Goal: Task Accomplishment & Management: Manage account settings

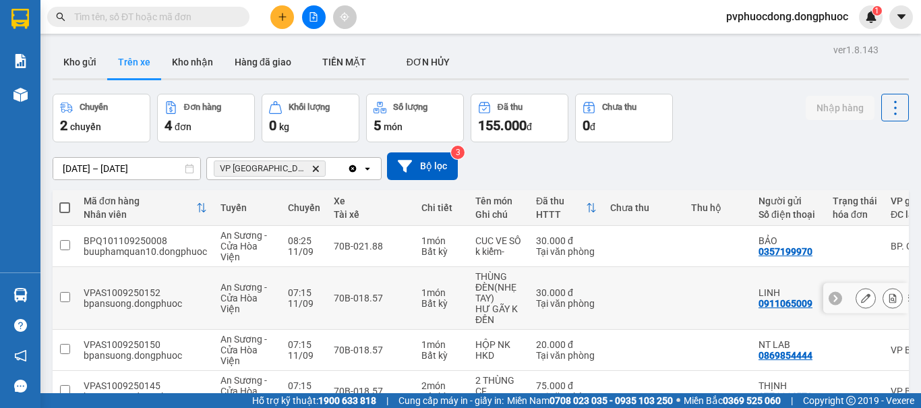
scroll to position [80, 0]
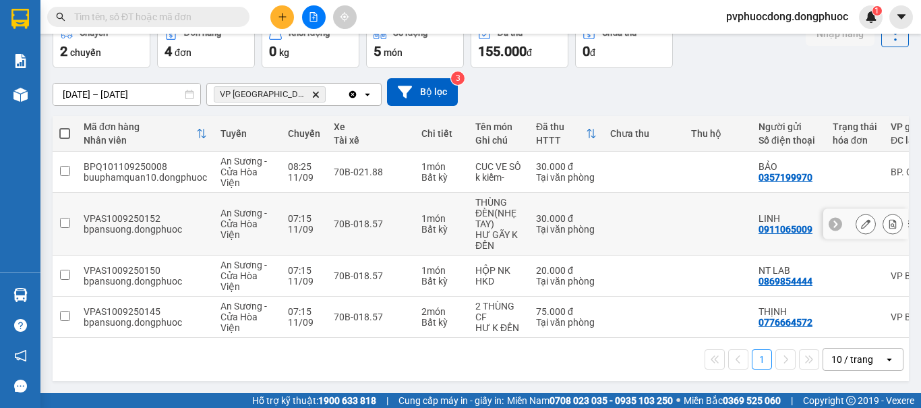
click at [343, 223] on div "70B-018.57" at bounding box center [371, 223] width 74 height 11
checkbox input "true"
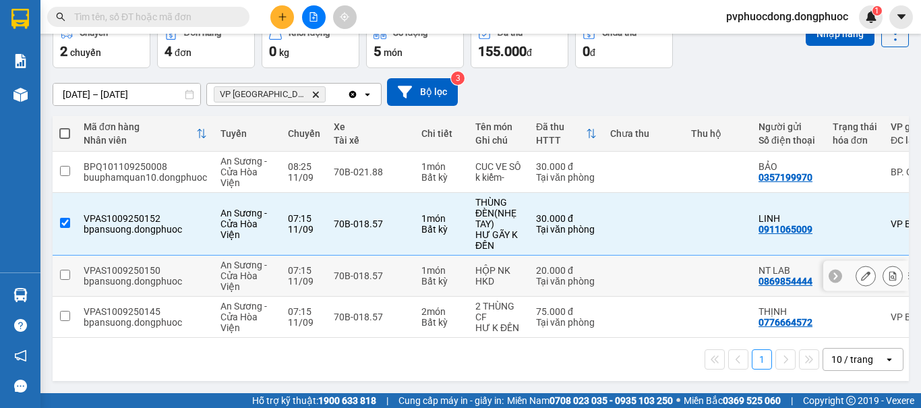
click at [356, 270] on div "70B-018.57" at bounding box center [371, 275] width 74 height 11
checkbox input "true"
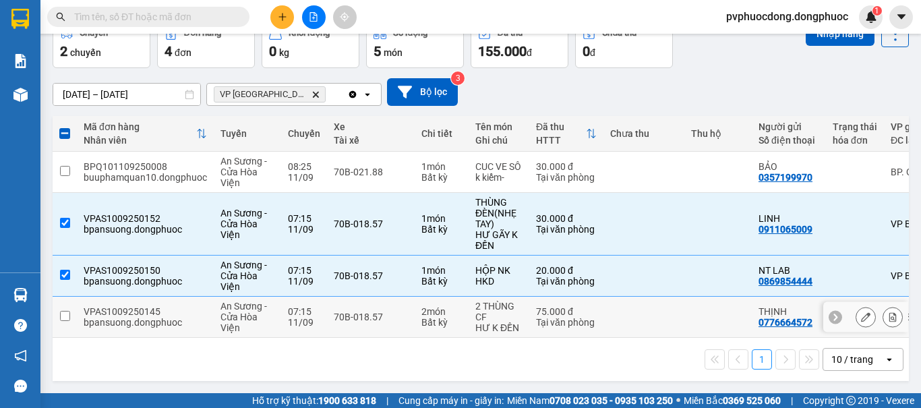
click at [363, 312] on div "70B-018.57" at bounding box center [371, 317] width 74 height 11
checkbox input "true"
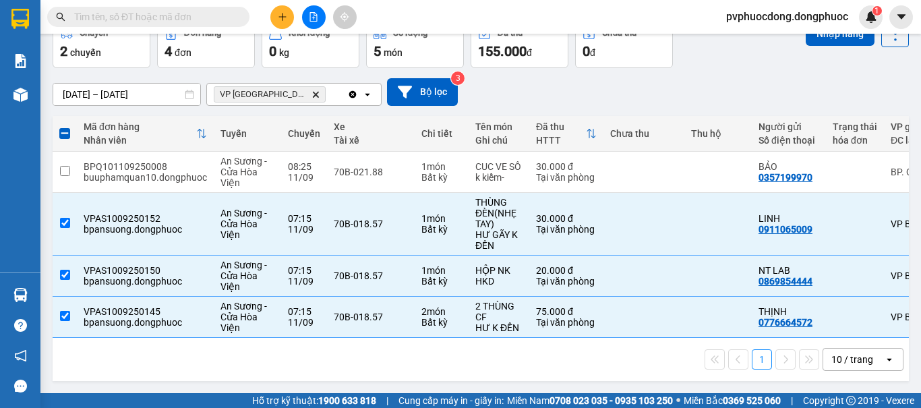
scroll to position [12, 0]
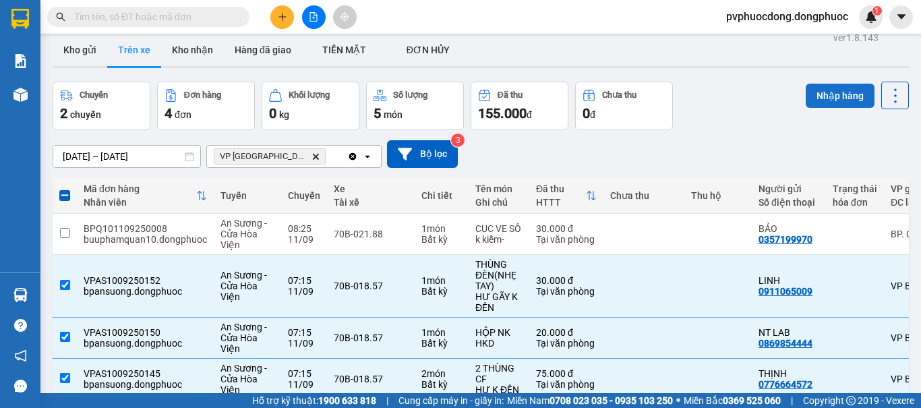
click at [819, 97] on button "Nhập hàng" at bounding box center [840, 96] width 69 height 24
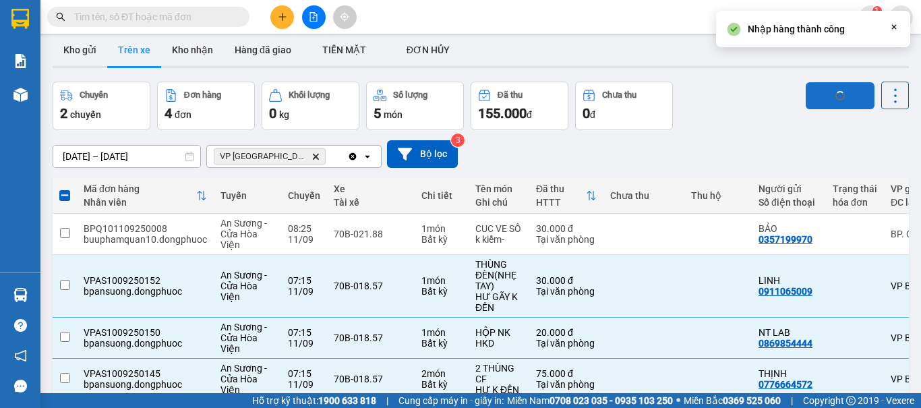
checkbox input "false"
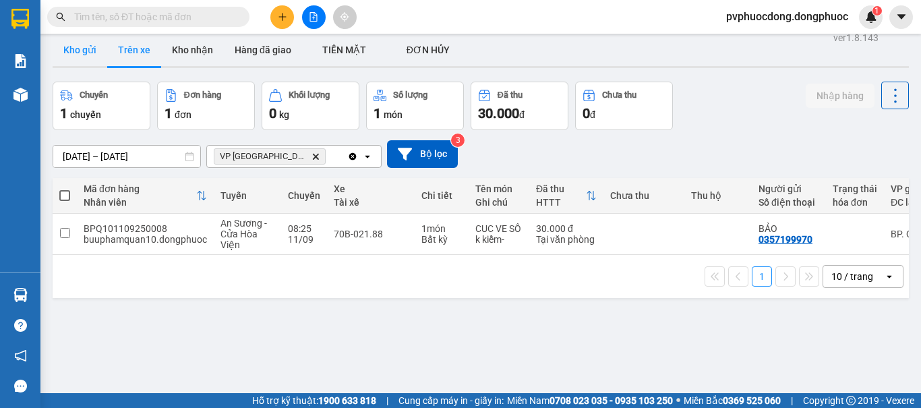
click at [66, 57] on button "Kho gửi" at bounding box center [80, 50] width 55 height 32
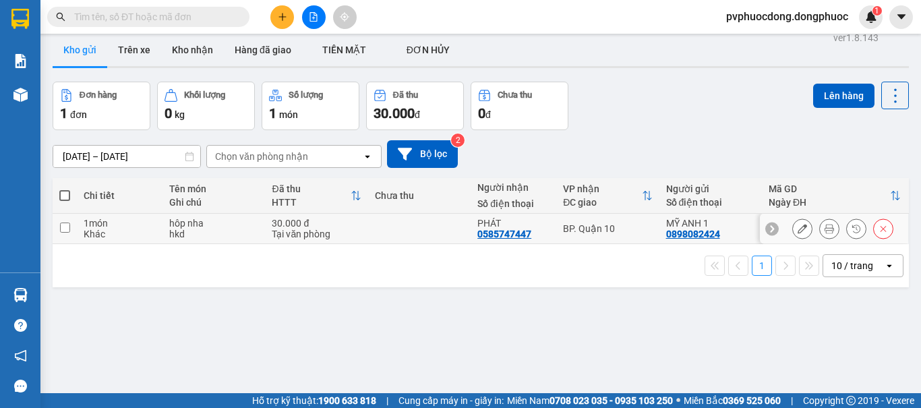
click at [197, 233] on div "hkd" at bounding box center [213, 234] width 89 height 11
checkbox input "true"
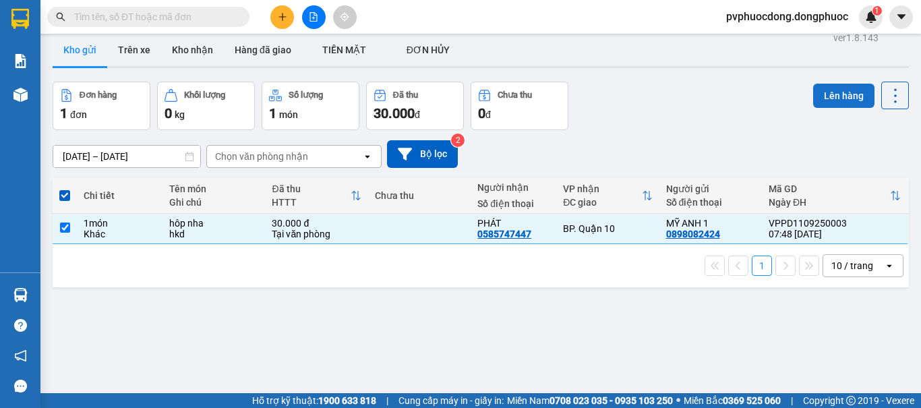
click at [831, 101] on button "Lên hàng" at bounding box center [843, 96] width 61 height 24
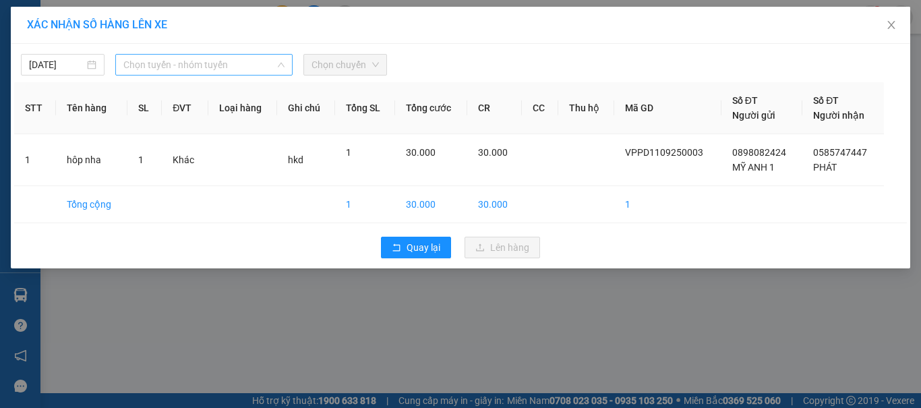
click at [196, 67] on span "Chọn tuyến - nhóm tuyến" at bounding box center [203, 65] width 161 height 20
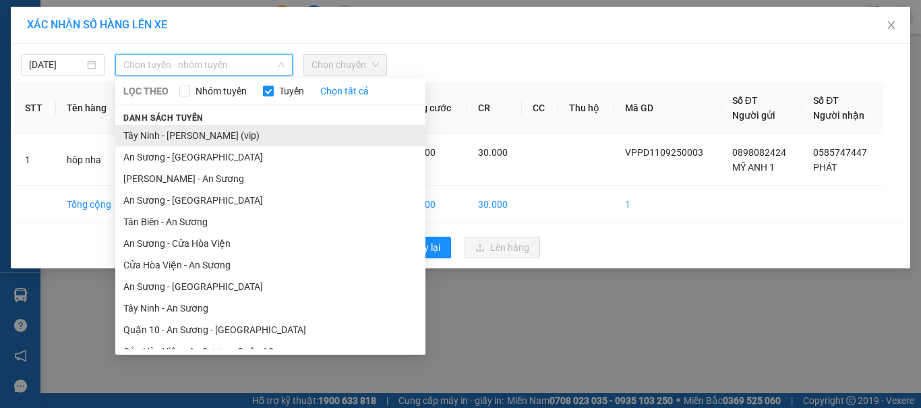
click at [198, 134] on li "Tây Ninh - [PERSON_NAME] (vip)" at bounding box center [270, 136] width 310 height 22
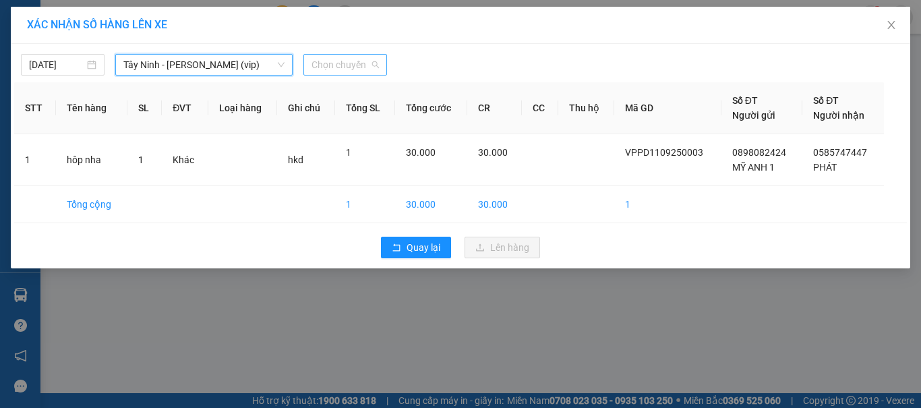
click at [361, 68] on span "Chọn chuyến" at bounding box center [345, 65] width 67 height 20
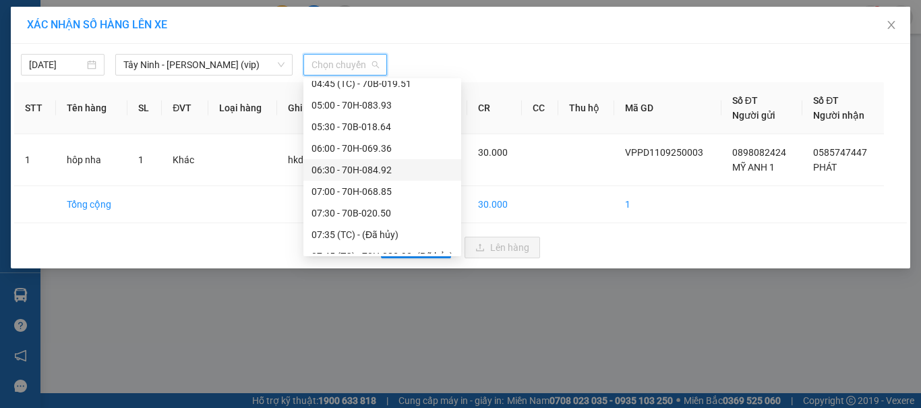
scroll to position [405, 0]
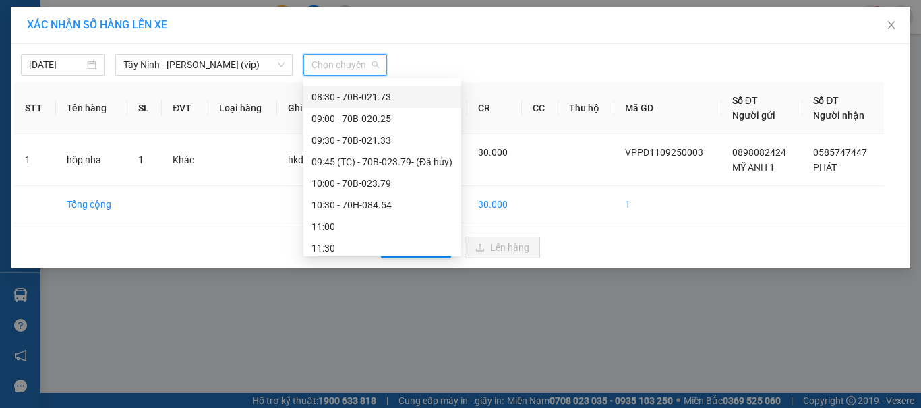
click at [398, 96] on div "08:30 - 70B-021.73" at bounding box center [383, 97] width 142 height 15
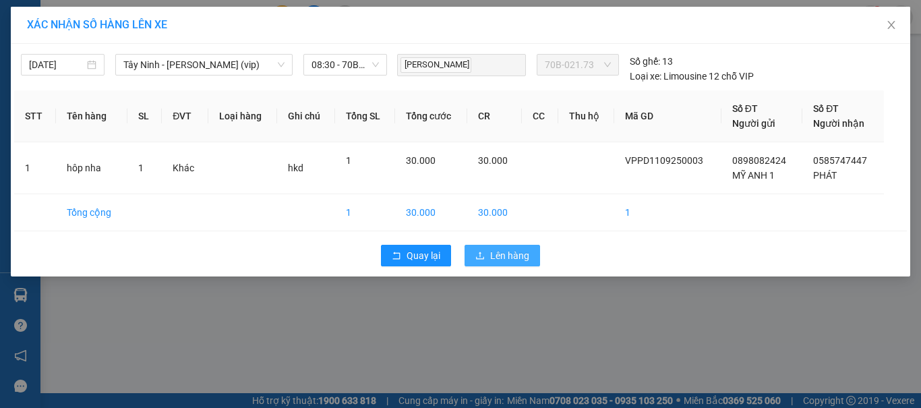
click at [508, 256] on span "Lên hàng" at bounding box center [509, 255] width 39 height 15
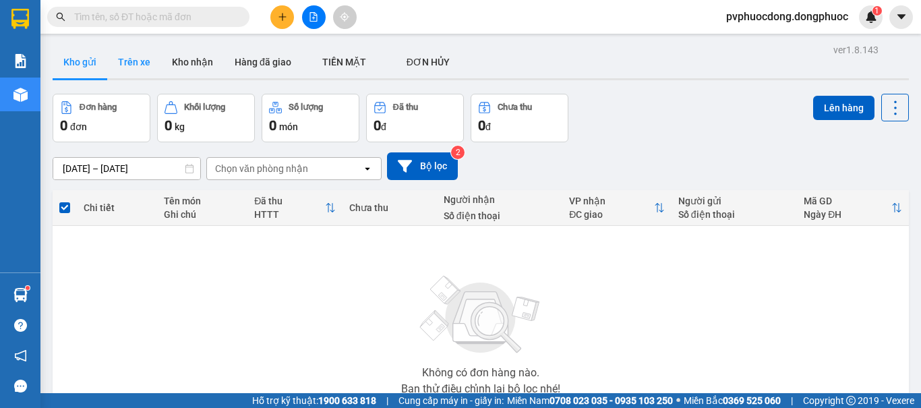
click at [136, 77] on button "Trên xe" at bounding box center [134, 62] width 54 height 32
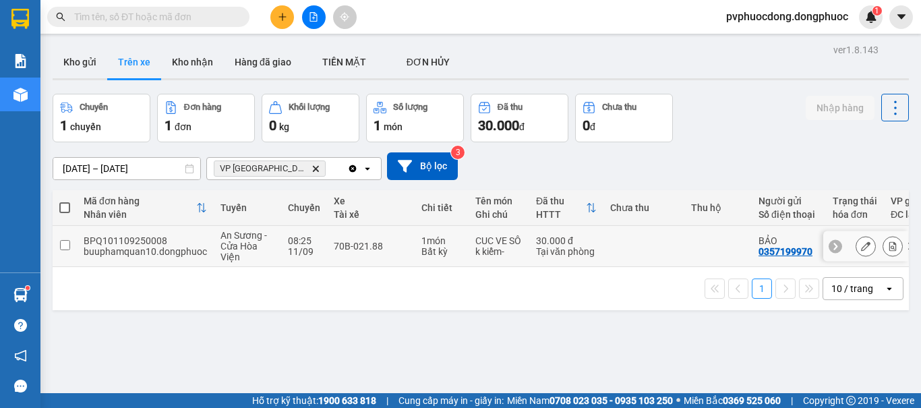
click at [407, 251] on td "70B-021.88" at bounding box center [371, 246] width 88 height 41
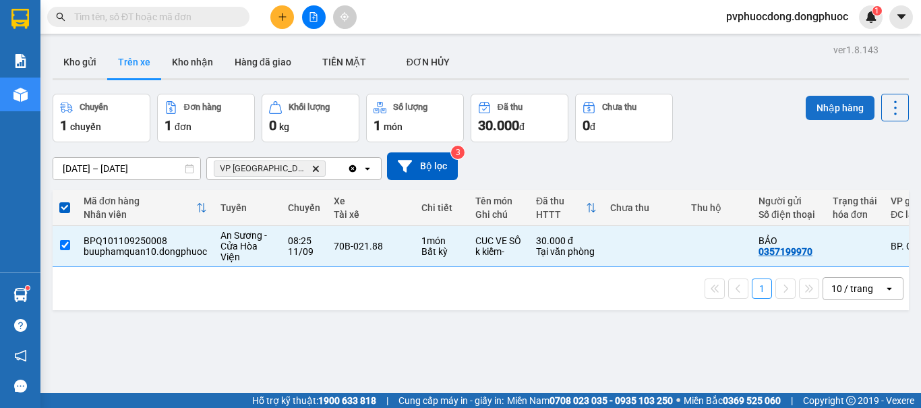
click at [811, 104] on button "Nhập hàng" at bounding box center [840, 108] width 69 height 24
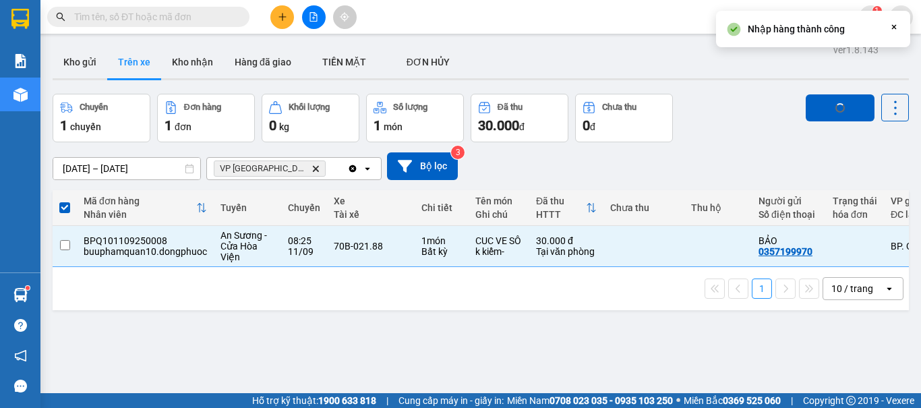
checkbox input "false"
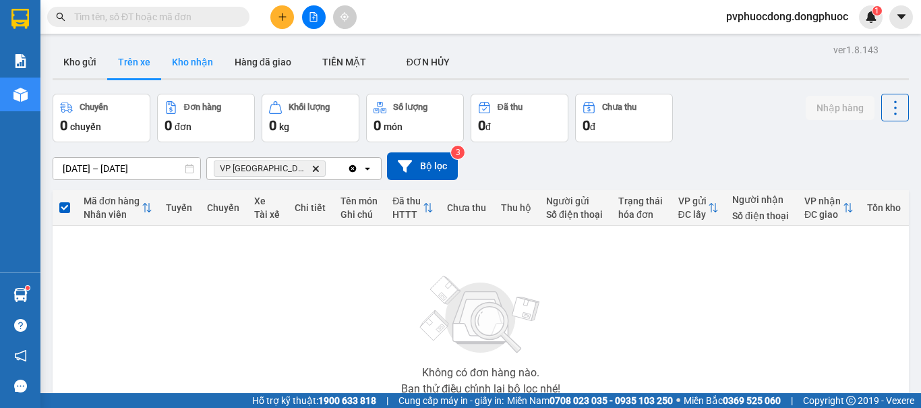
click at [197, 70] on button "Kho nhận" at bounding box center [192, 62] width 63 height 32
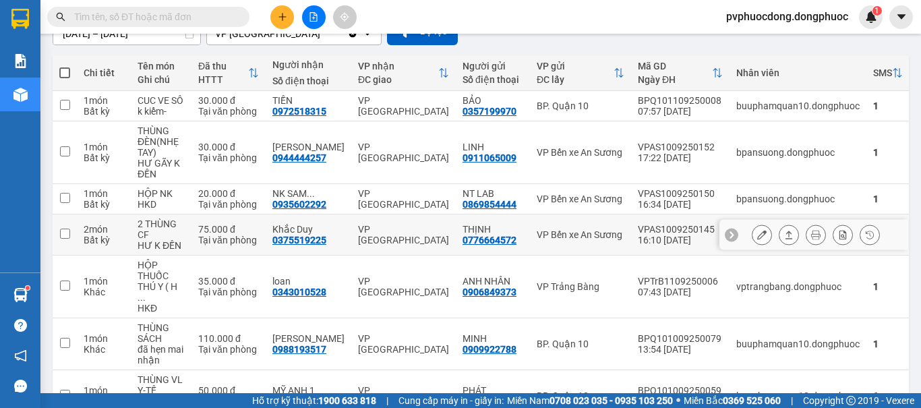
scroll to position [270, 0]
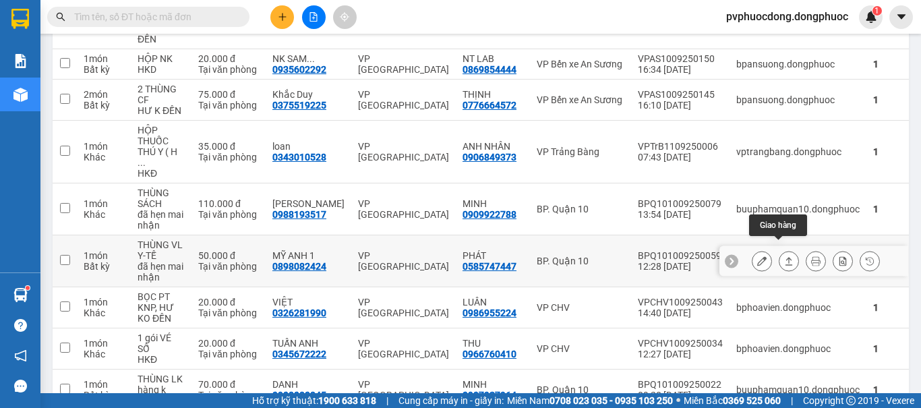
click at [784, 256] on icon at bounding box center [788, 260] width 9 height 9
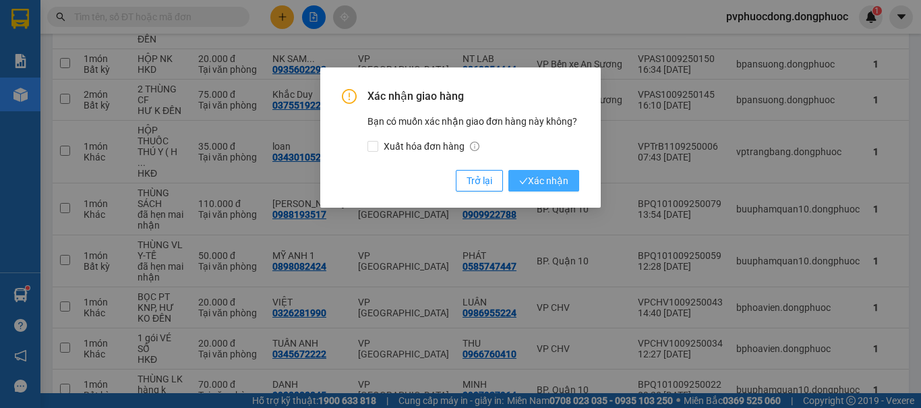
click at [571, 179] on button "Xác nhận" at bounding box center [543, 181] width 71 height 22
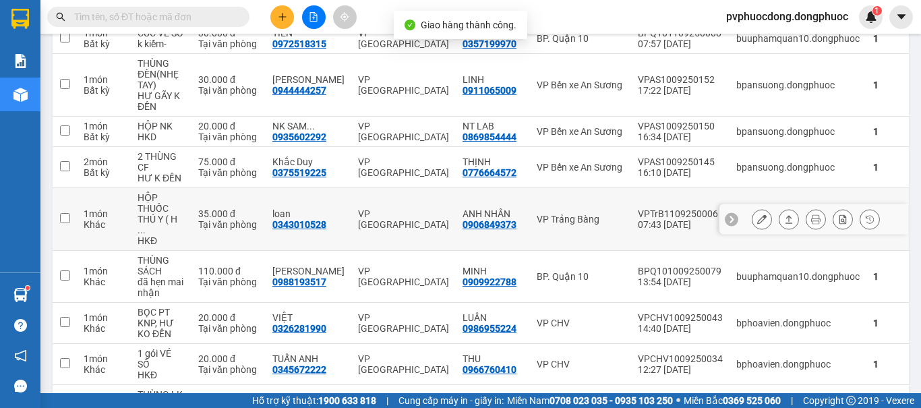
scroll to position [135, 0]
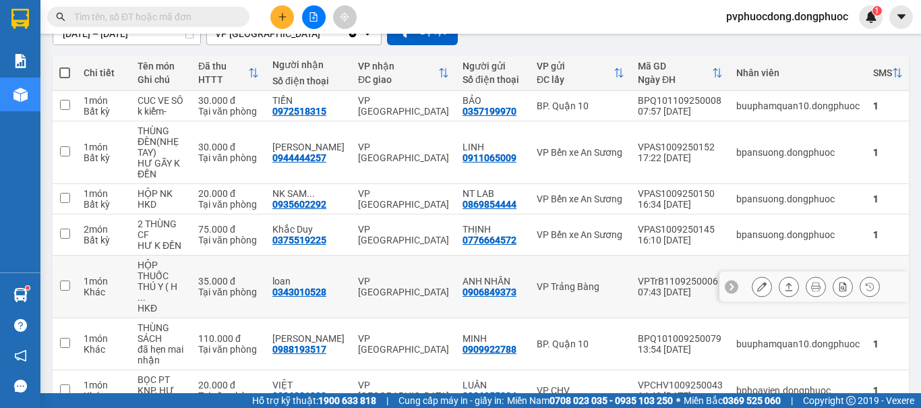
click at [783, 285] on button at bounding box center [789, 287] width 19 height 24
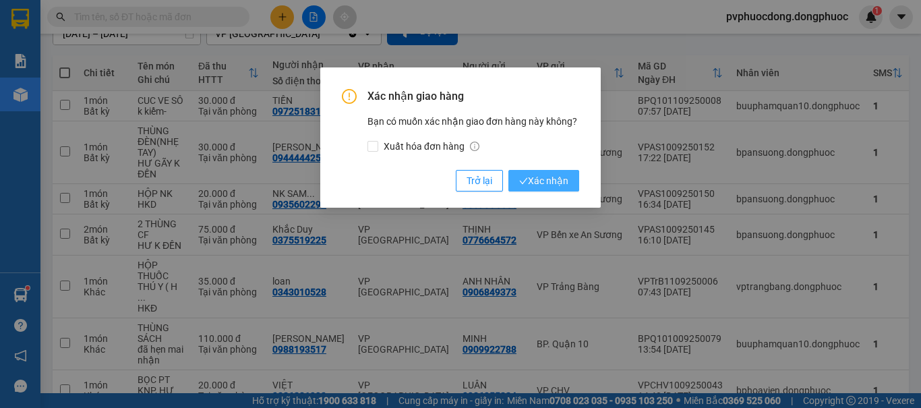
click at [534, 177] on span "Xác nhận" at bounding box center [543, 180] width 49 height 15
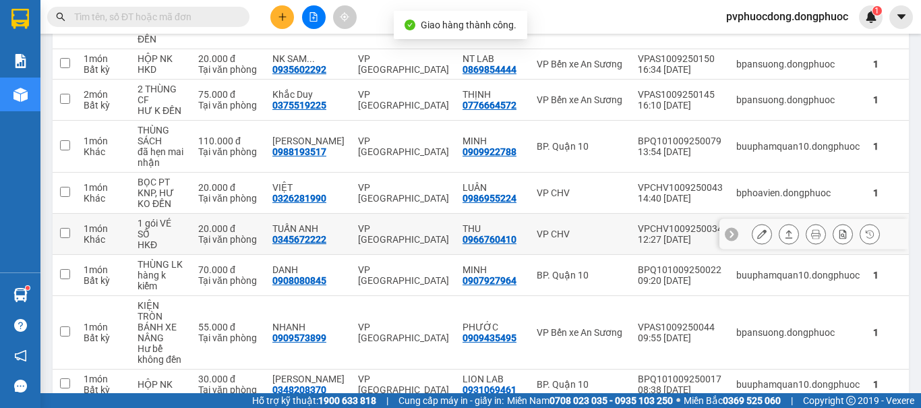
scroll to position [321, 0]
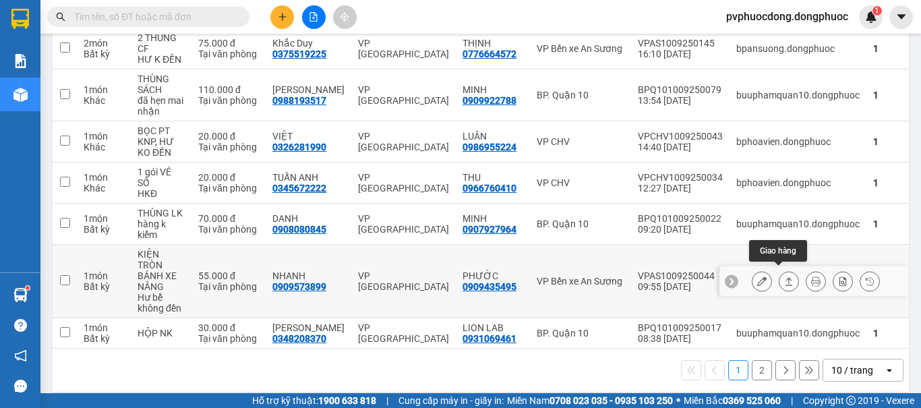
click at [784, 277] on icon at bounding box center [788, 280] width 9 height 9
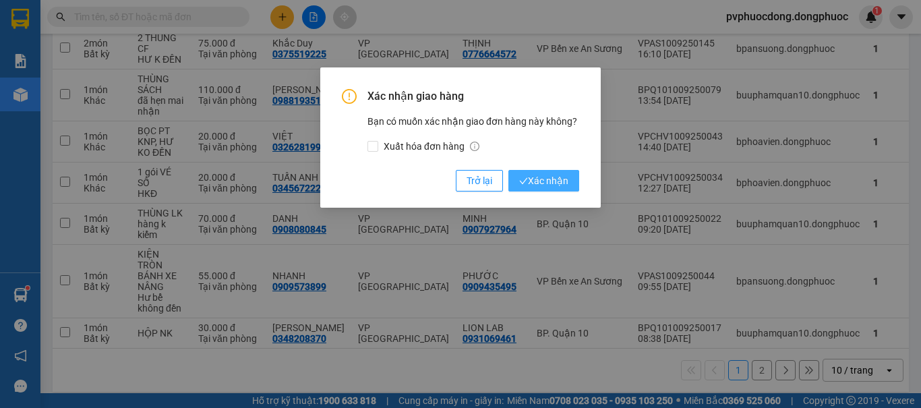
click at [545, 184] on span "Xác nhận" at bounding box center [543, 180] width 49 height 15
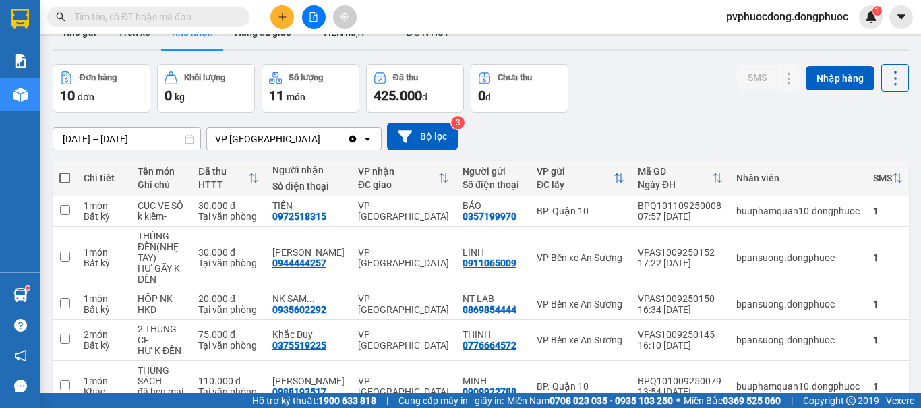
scroll to position [0, 0]
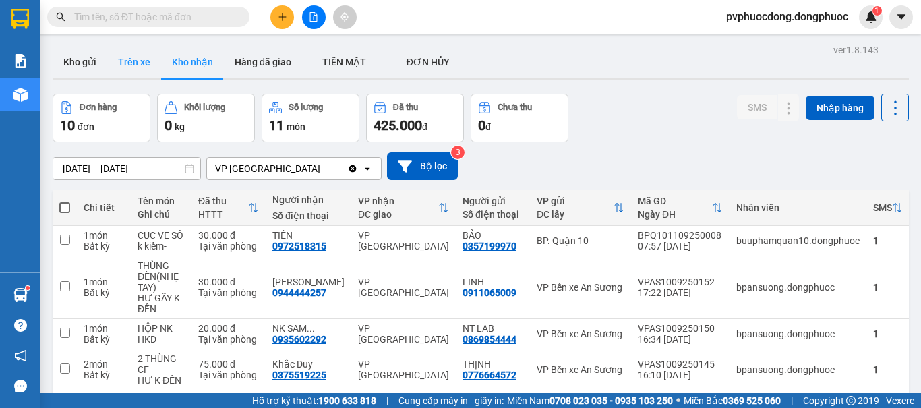
click at [136, 59] on button "Trên xe" at bounding box center [134, 62] width 54 height 32
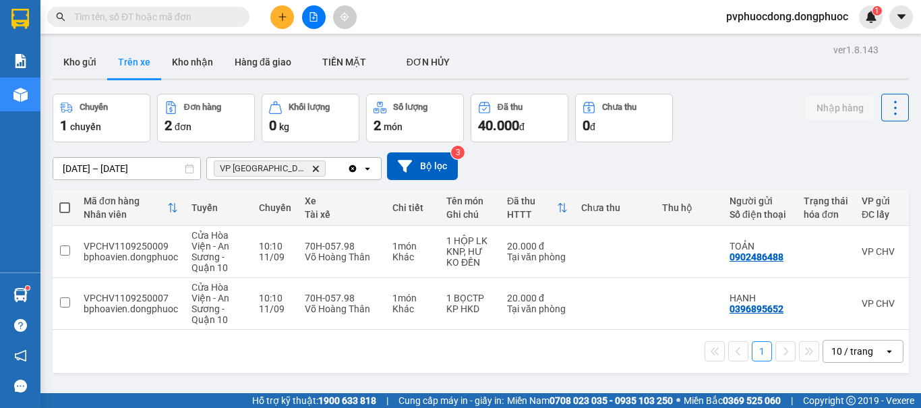
click at [739, 155] on div "[DATE] – [DATE] Press the down arrow key to interact with the calendar and sele…" at bounding box center [481, 166] width 856 height 28
click at [250, 347] on div "1 10 / trang open" at bounding box center [481, 351] width 846 height 23
click at [274, 20] on button at bounding box center [282, 17] width 24 height 24
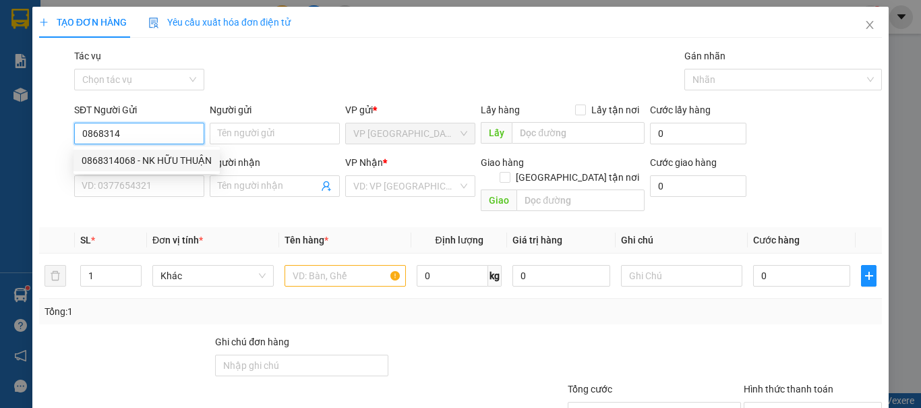
click at [141, 152] on div "0868314068 - NK HỮU THUẬN" at bounding box center [147, 161] width 146 height 22
type input "0868314068"
type input "NK HỮU THUẬN"
type input "0769389549"
type input "LABO NỤ CƯỜI"
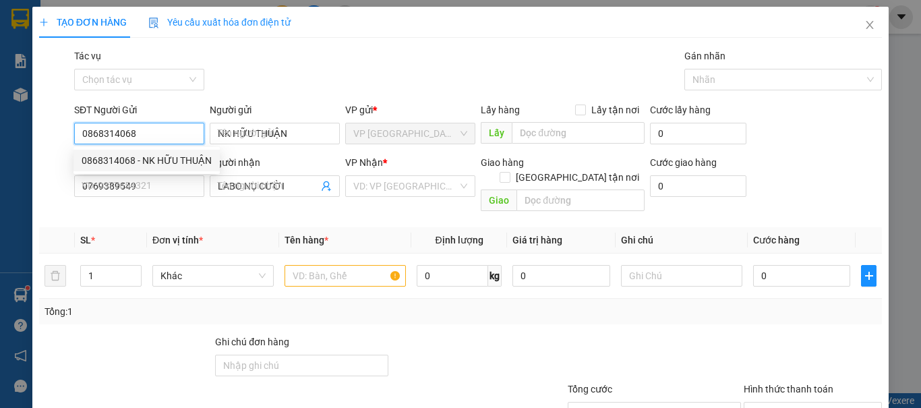
type input "20.000"
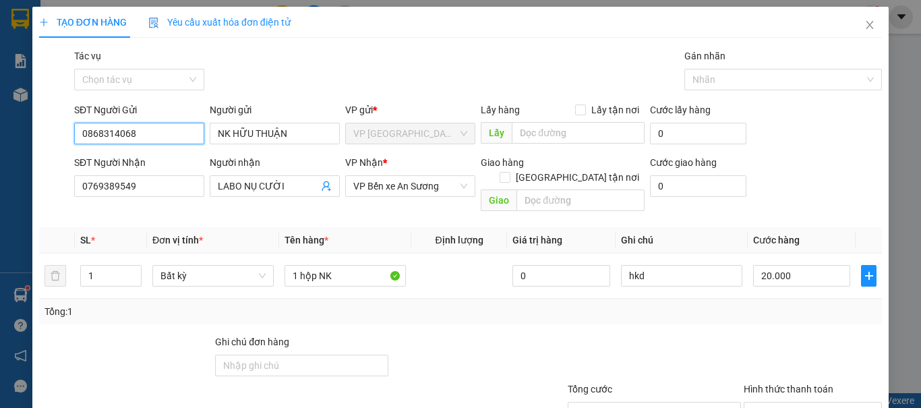
scroll to position [91, 0]
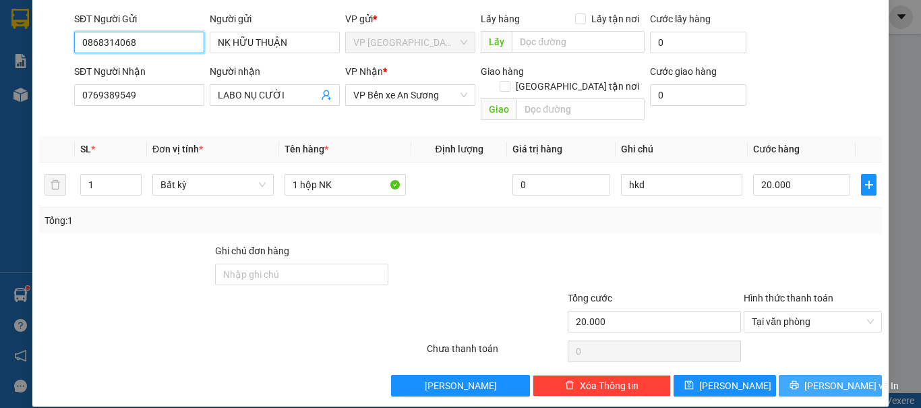
type input "0868314068"
click at [833, 378] on span "[PERSON_NAME] và In" at bounding box center [852, 385] width 94 height 15
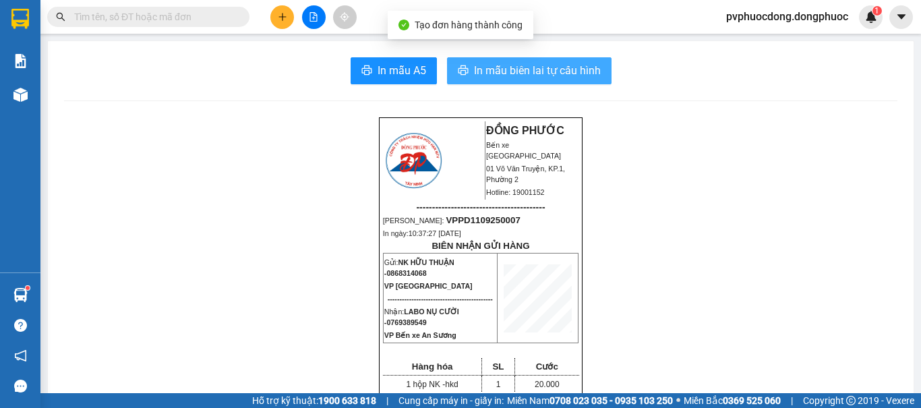
click at [512, 71] on span "In mẫu biên lai tự cấu hình" at bounding box center [537, 70] width 127 height 17
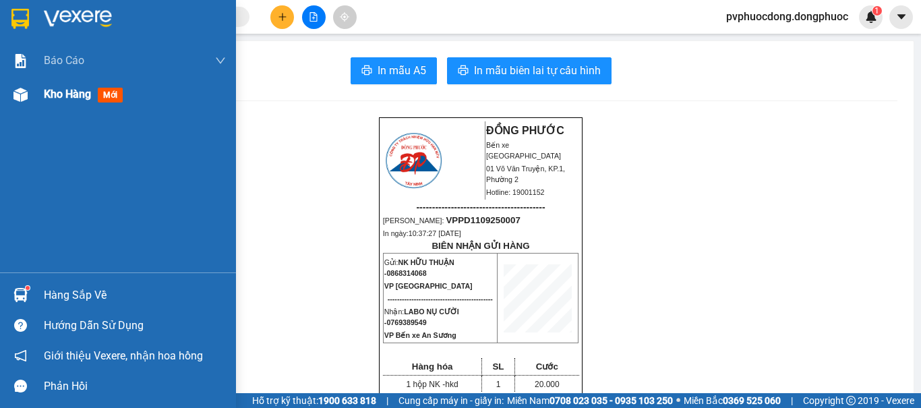
click at [26, 95] on img at bounding box center [20, 95] width 14 height 14
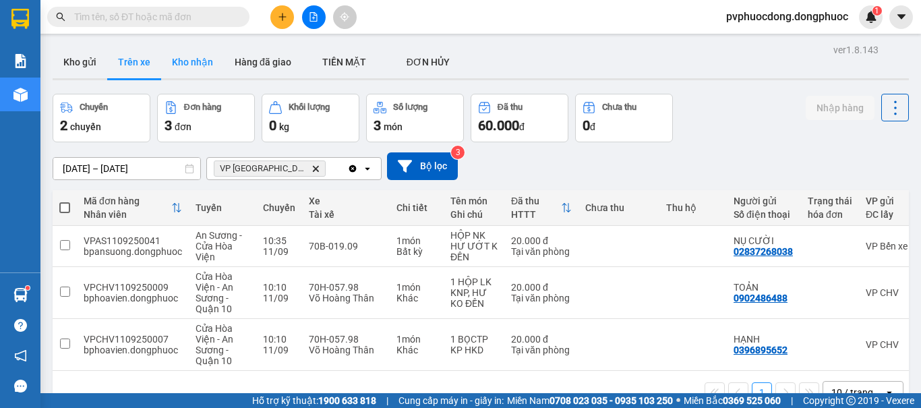
click at [190, 63] on button "Kho nhận" at bounding box center [192, 62] width 63 height 32
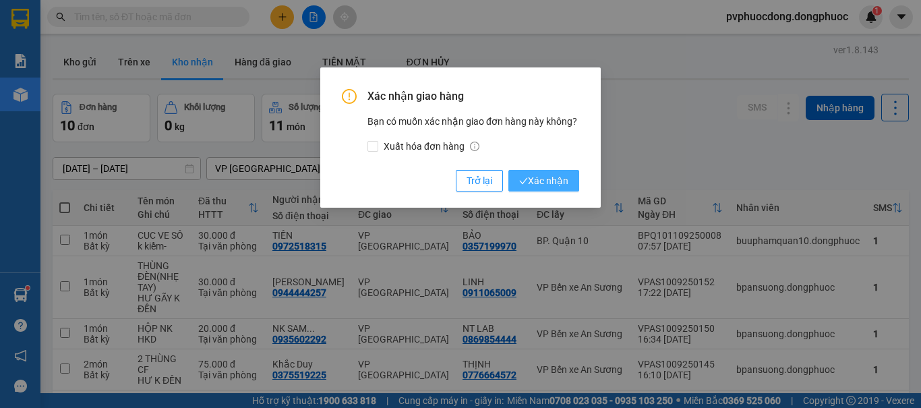
click at [566, 187] on span "Xác nhận" at bounding box center [543, 180] width 49 height 15
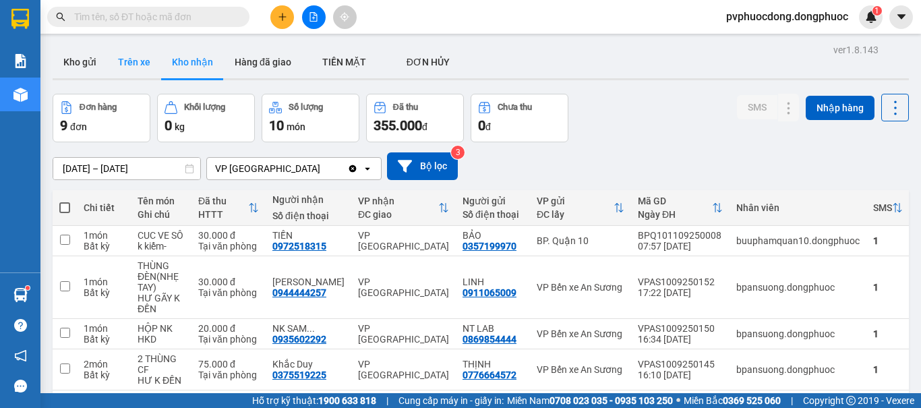
click at [136, 74] on button "Trên xe" at bounding box center [134, 62] width 54 height 32
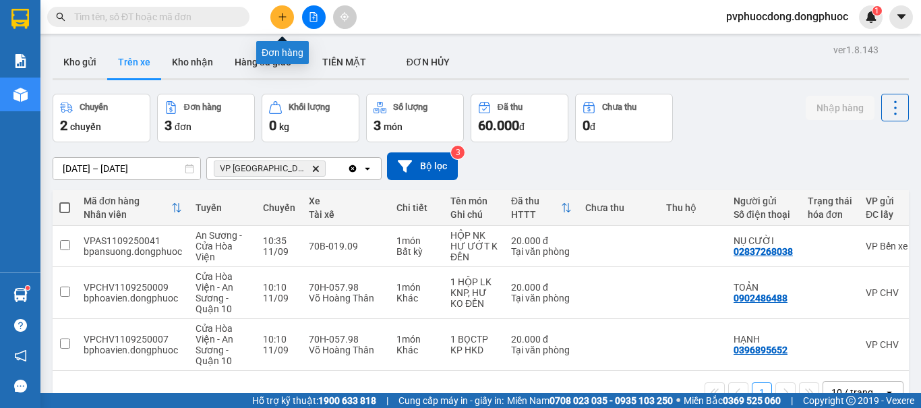
click at [275, 13] on button at bounding box center [282, 17] width 24 height 24
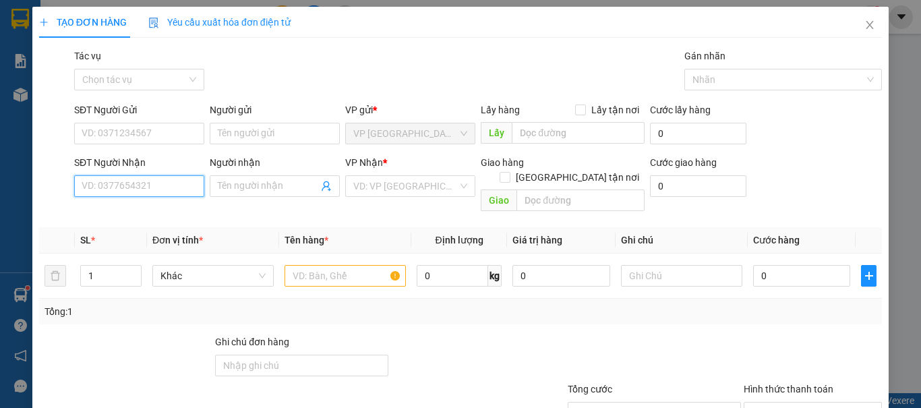
click at [139, 190] on input "SĐT Người Nhận" at bounding box center [139, 186] width 130 height 22
click at [156, 208] on div "0797971577 - CÚC" at bounding box center [138, 213] width 113 height 15
type input "0797971577"
type input "CÚC"
type input "40.000"
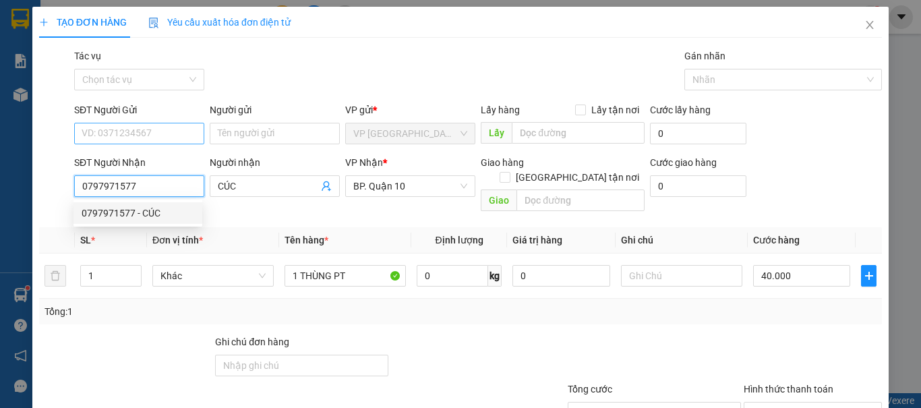
type input "0797971577"
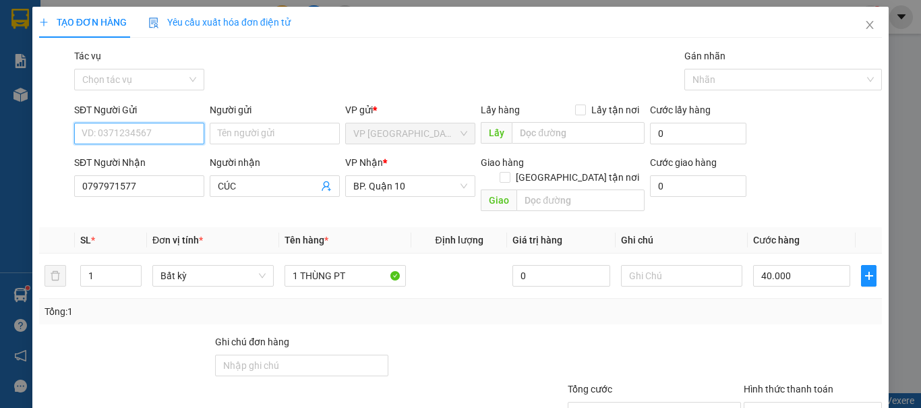
click at [146, 127] on input "SĐT Người Gửi" at bounding box center [139, 134] width 130 height 22
click at [145, 153] on div "0976380987 - [PERSON_NAME]" at bounding box center [148, 160] width 133 height 15
type input "0976380987"
type input "TRINH"
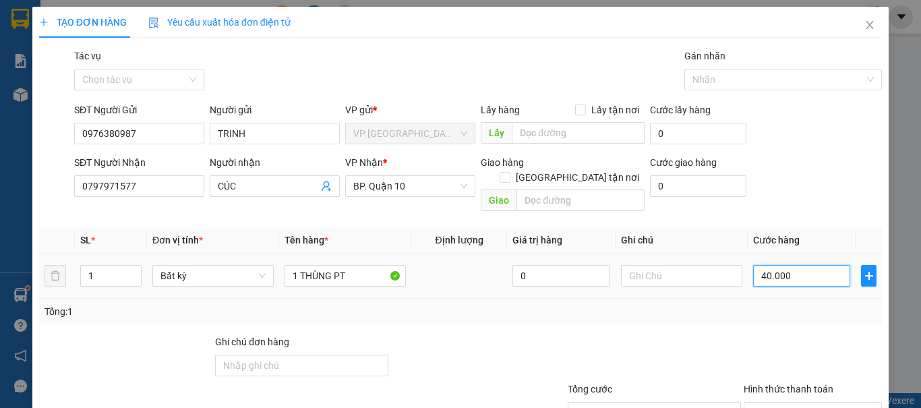
click at [785, 265] on input "40.000" at bounding box center [801, 276] width 97 height 22
type input "3"
type input "30"
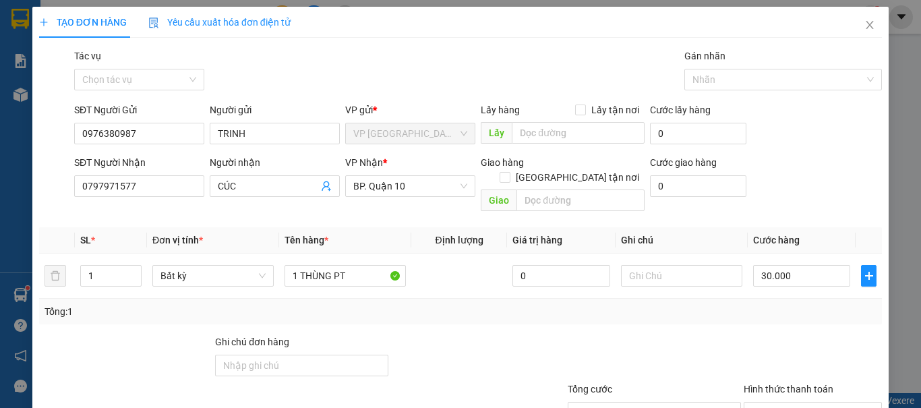
click at [776, 314] on div "Transit Pickup Surcharge Ids Transit Deliver Surcharge Ids Transit Deliver Surc…" at bounding box center [460, 268] width 843 height 439
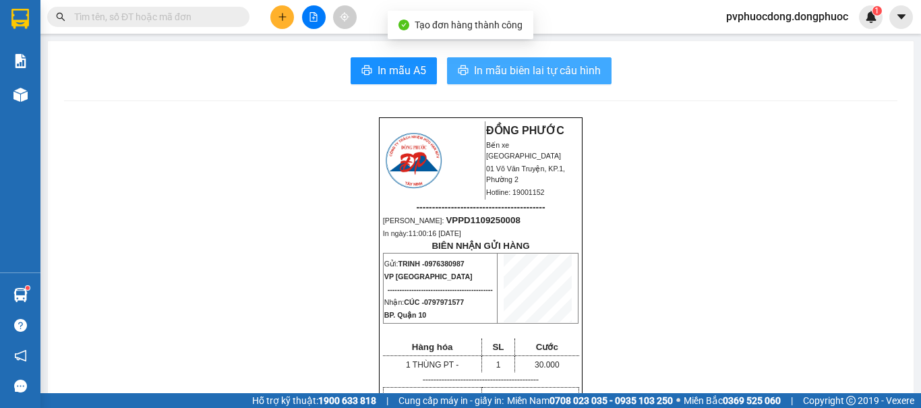
click at [551, 67] on span "In mẫu biên lai tự cấu hình" at bounding box center [537, 70] width 127 height 17
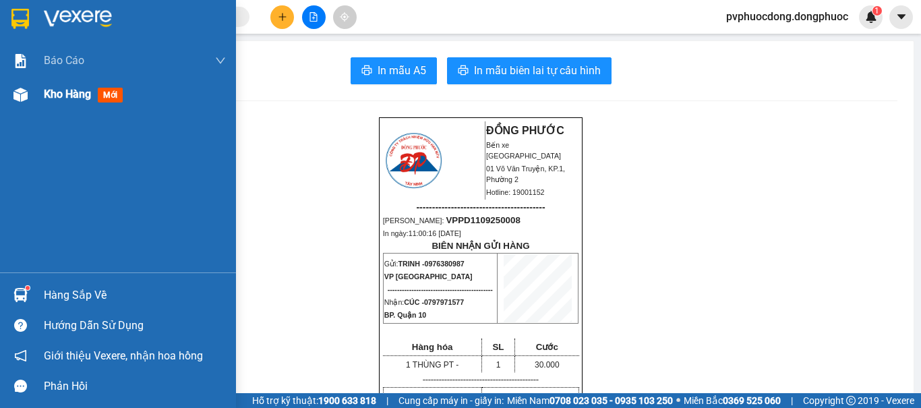
click at [26, 95] on img at bounding box center [20, 95] width 14 height 14
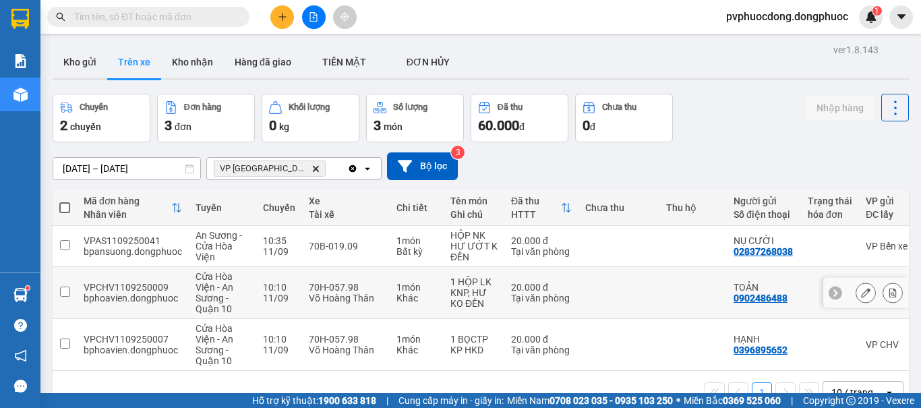
click at [432, 303] on div "Khác" at bounding box center [417, 298] width 40 height 11
checkbox input "true"
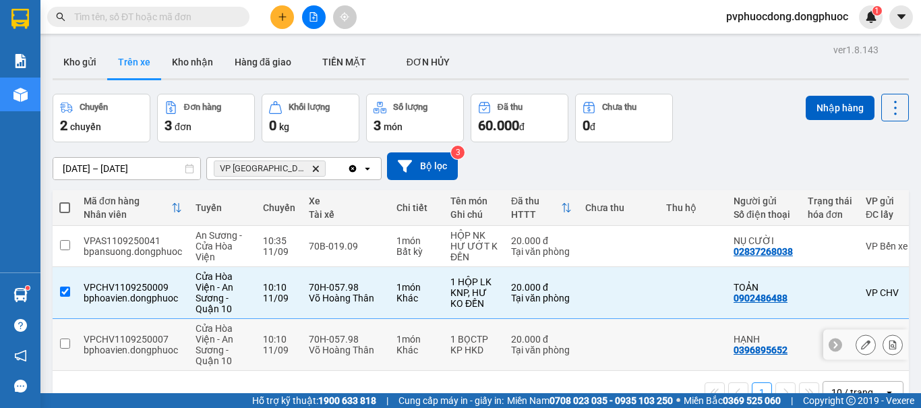
click at [421, 328] on td "1 món Khác" at bounding box center [417, 345] width 54 height 52
checkbox input "true"
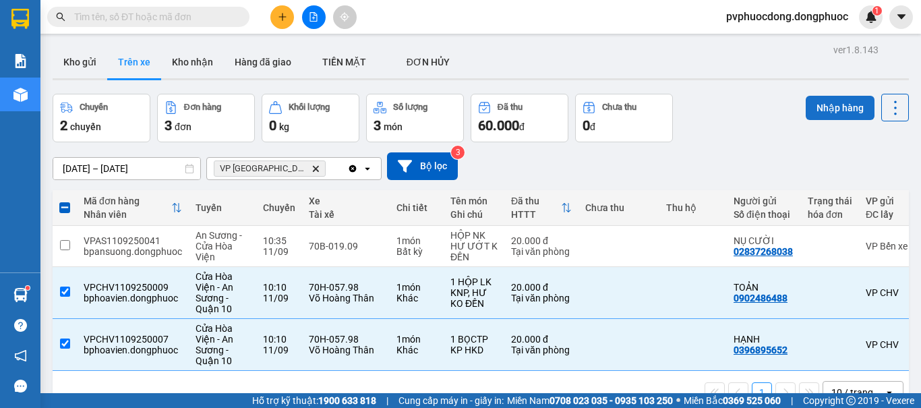
click at [815, 107] on button "Nhập hàng" at bounding box center [840, 108] width 69 height 24
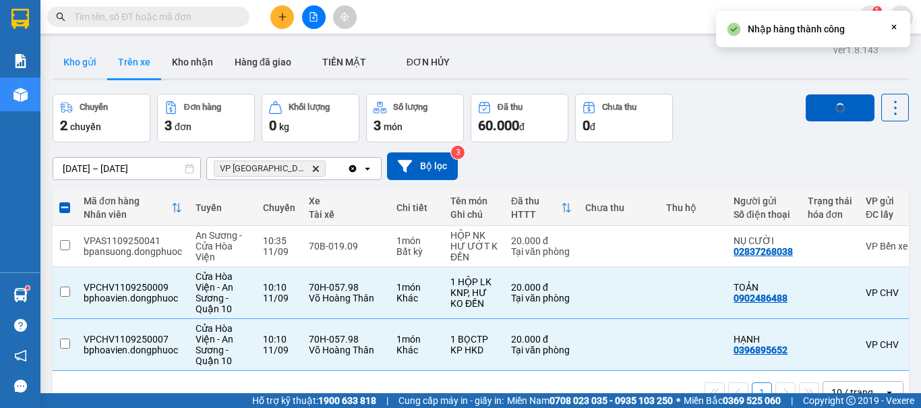
checkbox input "false"
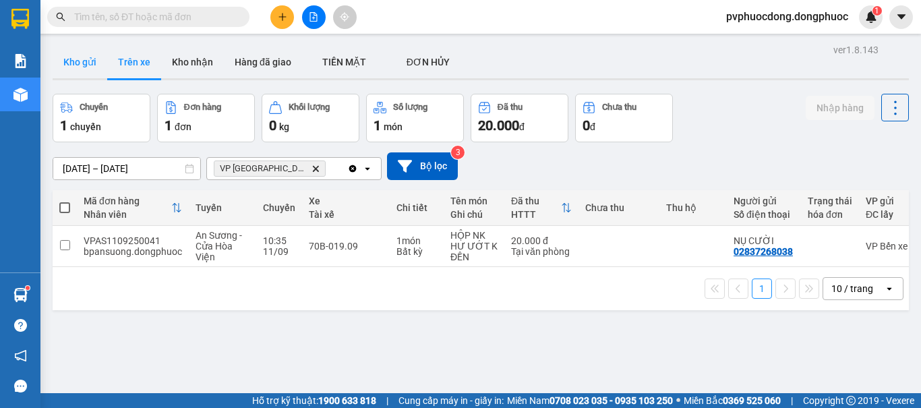
click at [60, 72] on button "Kho gửi" at bounding box center [80, 62] width 55 height 32
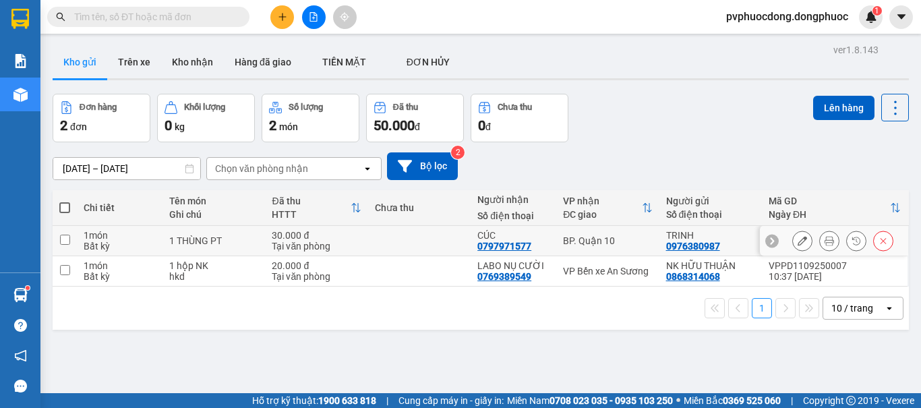
click at [301, 241] on div "Tại văn phòng" at bounding box center [316, 246] width 89 height 11
checkbox input "true"
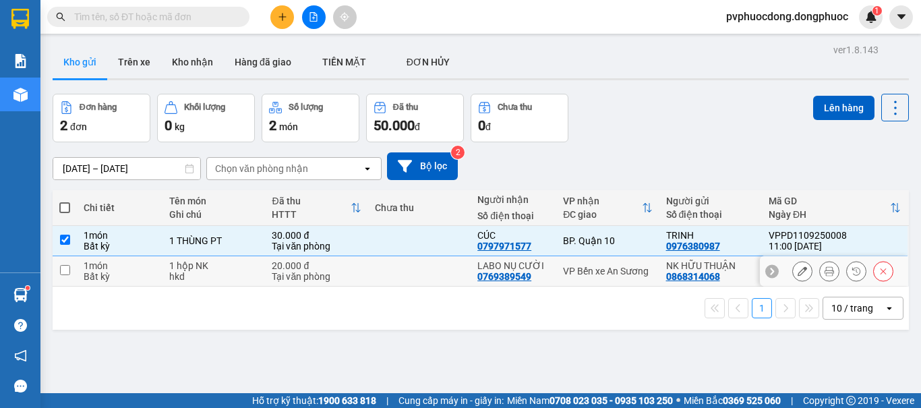
click at [290, 269] on div "20.000 đ" at bounding box center [316, 265] width 89 height 11
checkbox input "true"
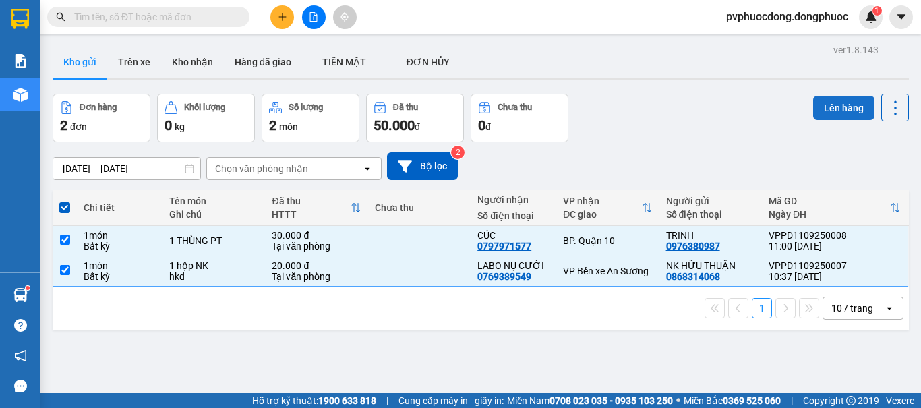
click at [847, 106] on button "Lên hàng" at bounding box center [843, 108] width 61 height 24
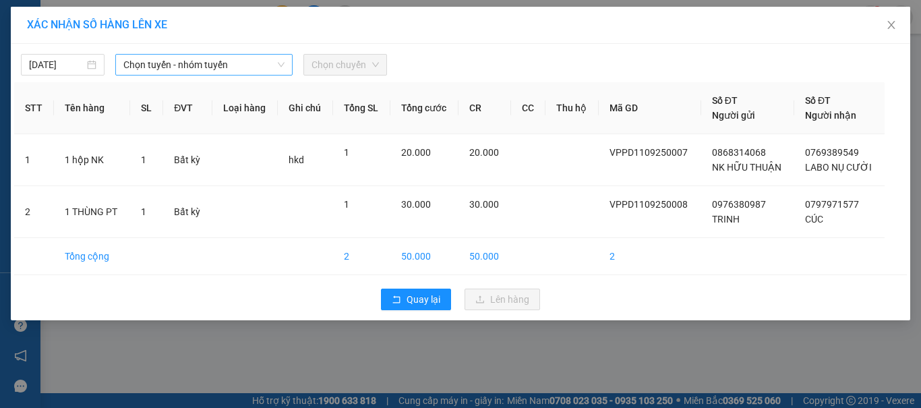
click at [216, 61] on span "Chọn tuyến - nhóm tuyến" at bounding box center [203, 65] width 161 height 20
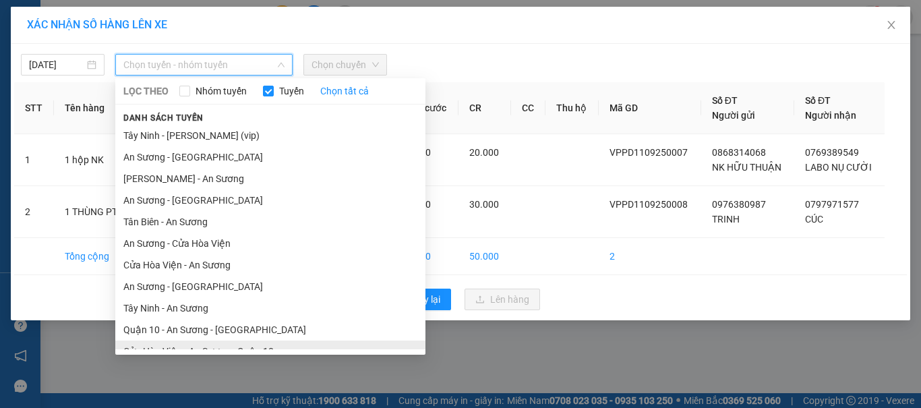
click at [180, 341] on li "Cửa Hòa Viện - An Sương - Quận 10" at bounding box center [270, 352] width 310 height 22
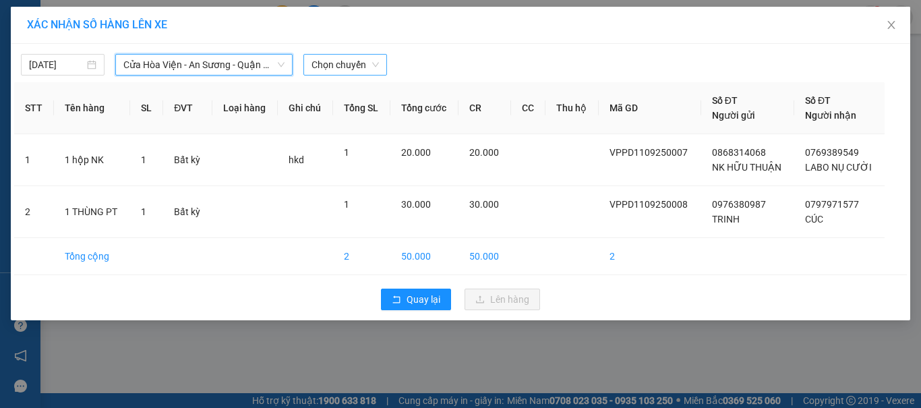
click at [341, 74] on span "Chọn chuyến" at bounding box center [345, 65] width 67 height 20
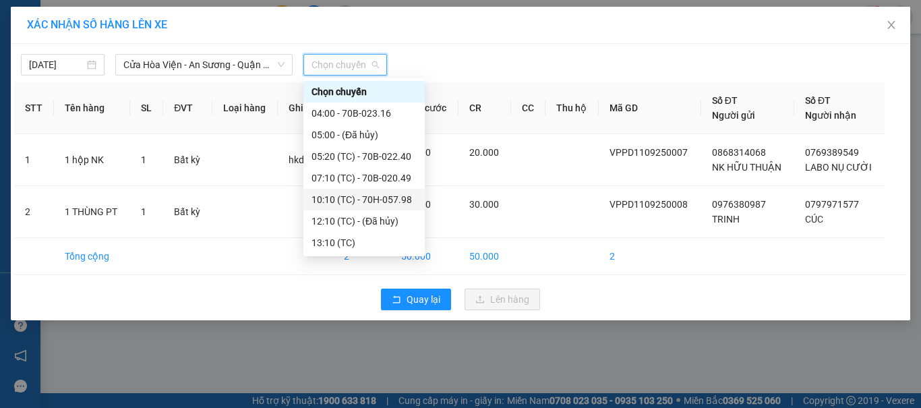
click at [399, 192] on div "10:10 (TC) - 70H-057.98" at bounding box center [364, 199] width 105 height 15
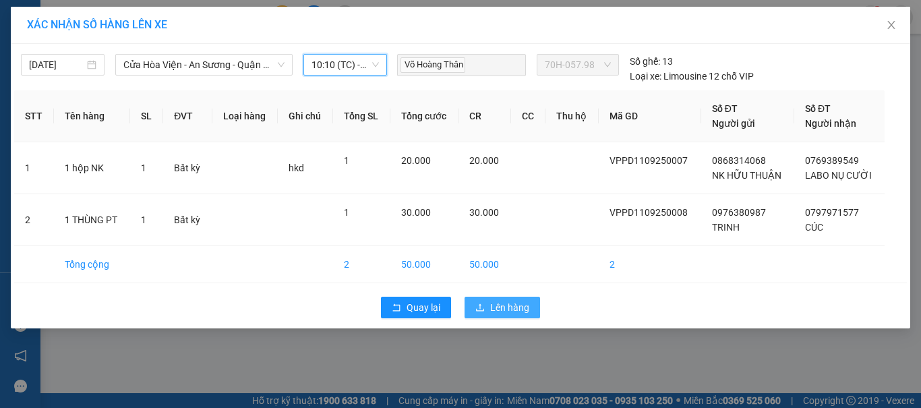
click at [494, 308] on span "Lên hàng" at bounding box center [509, 307] width 39 height 15
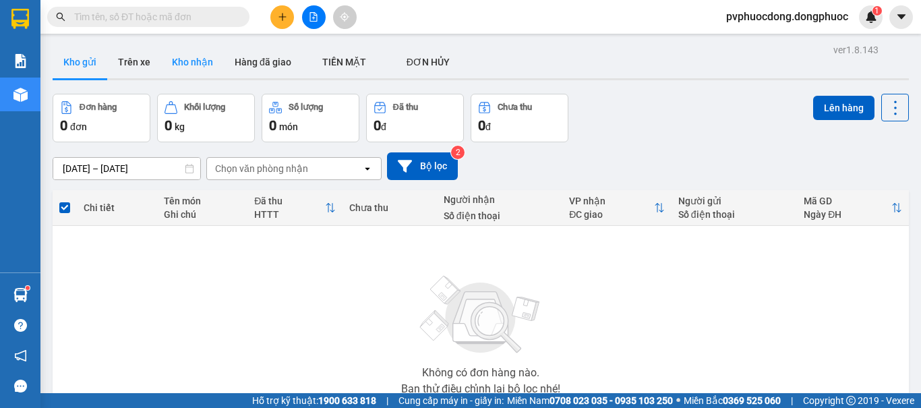
click at [179, 64] on button "Kho nhận" at bounding box center [192, 62] width 63 height 32
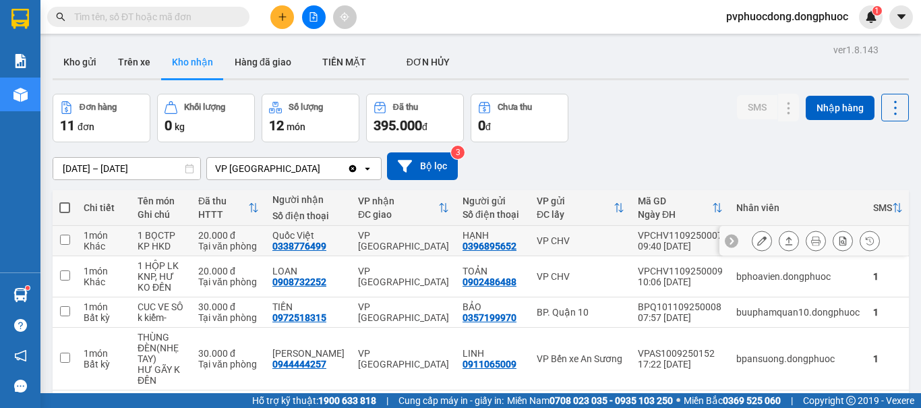
click at [784, 242] on icon at bounding box center [788, 240] width 9 height 9
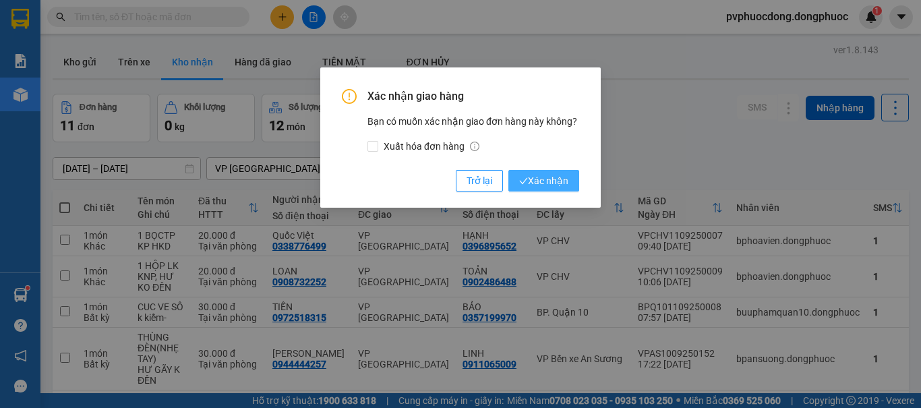
click at [539, 179] on span "Xác nhận" at bounding box center [543, 180] width 49 height 15
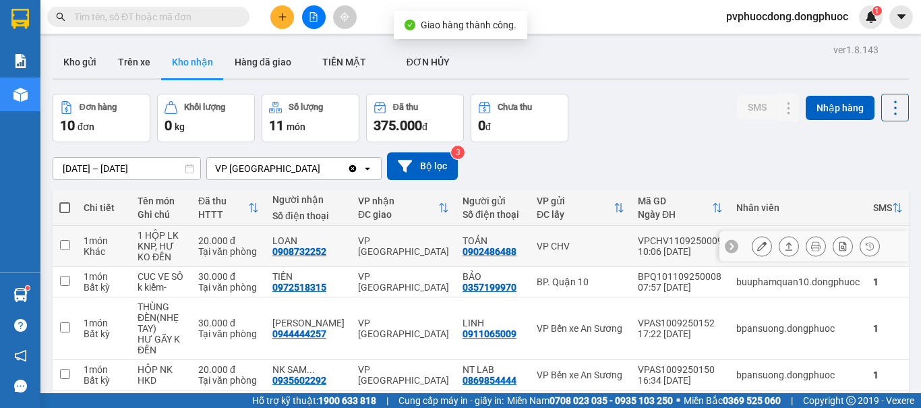
click at [784, 243] on icon at bounding box center [788, 245] width 9 height 9
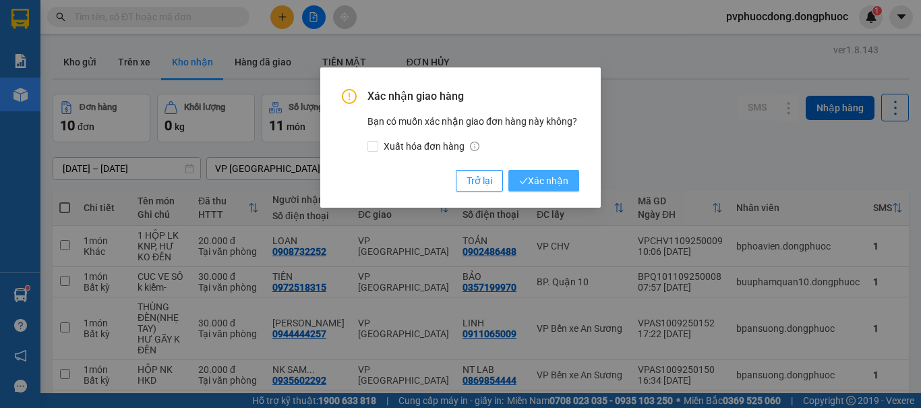
click at [555, 177] on span "Xác nhận" at bounding box center [543, 180] width 49 height 15
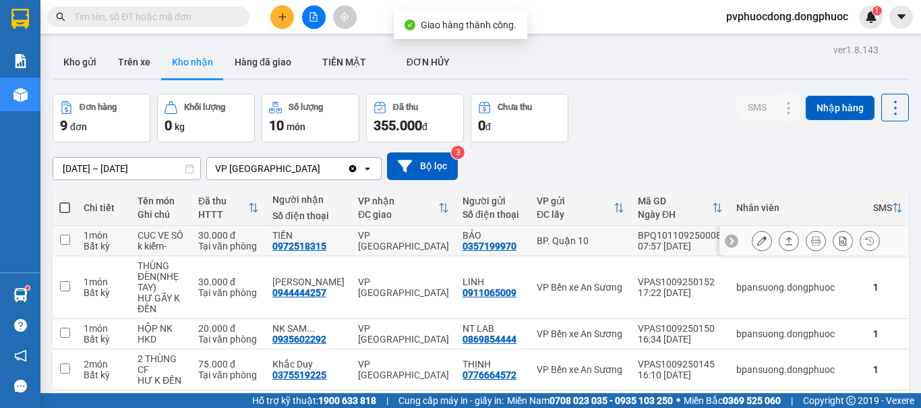
click at [780, 240] on button at bounding box center [789, 241] width 19 height 24
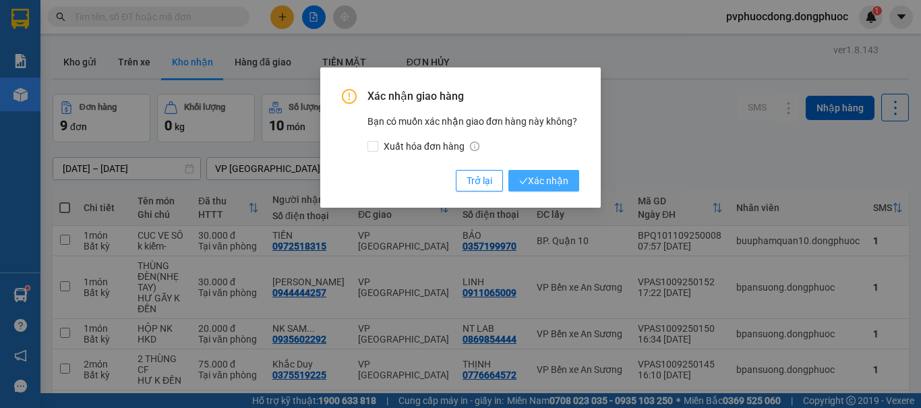
click at [563, 187] on span "Xác nhận" at bounding box center [543, 180] width 49 height 15
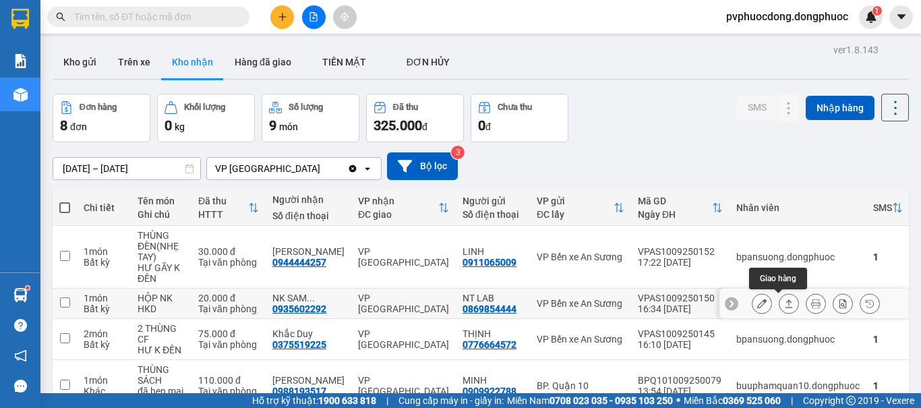
click at [784, 299] on icon at bounding box center [788, 303] width 9 height 9
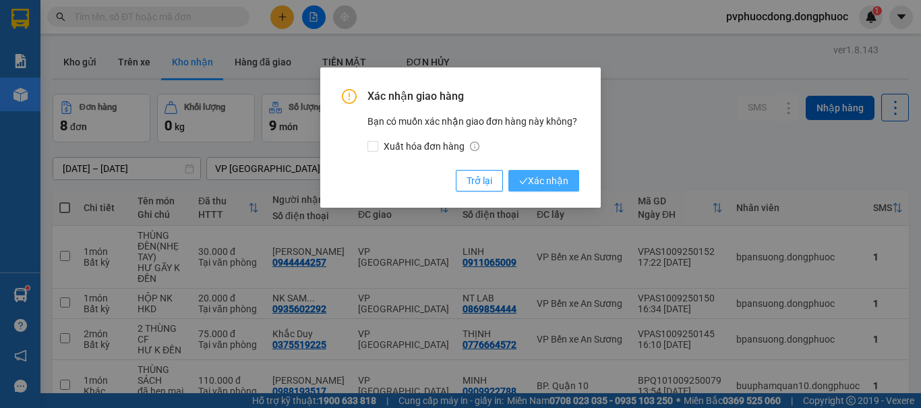
click at [544, 181] on span "Xác nhận" at bounding box center [543, 180] width 49 height 15
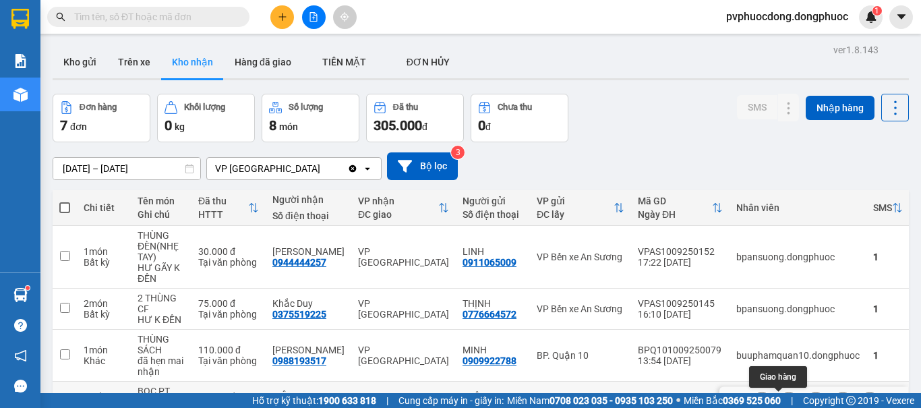
click at [784, 397] on icon at bounding box center [788, 401] width 9 height 9
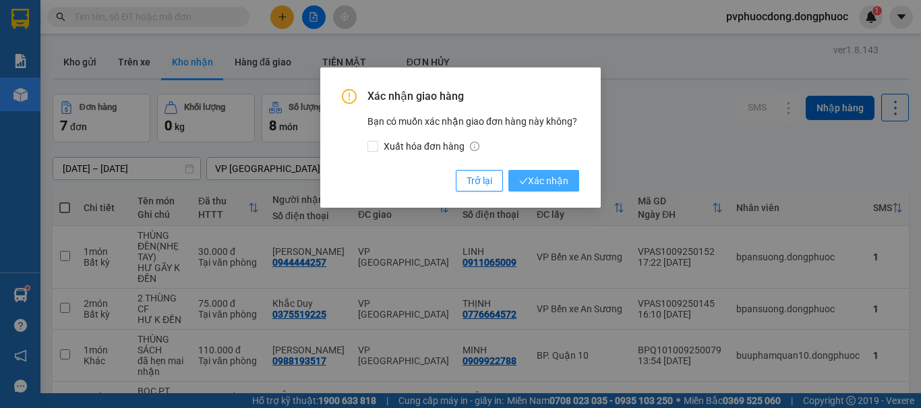
click at [553, 179] on span "Xác nhận" at bounding box center [543, 180] width 49 height 15
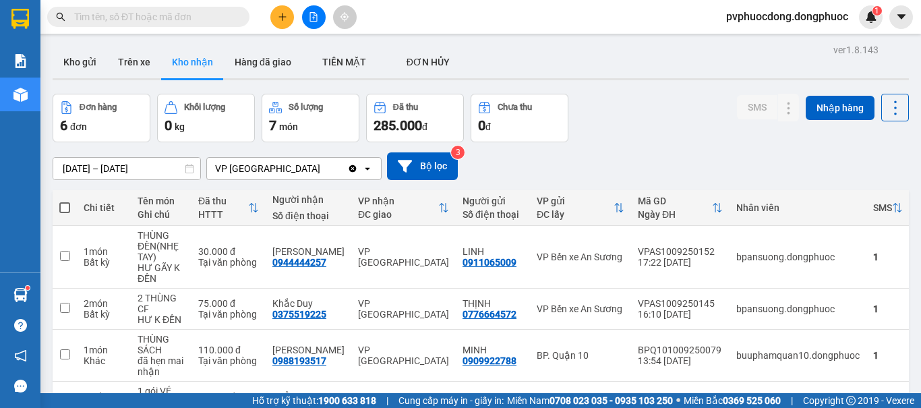
click at [198, 20] on input "text" at bounding box center [153, 16] width 159 height 15
click at [285, 14] on icon "plus" at bounding box center [282, 16] width 9 height 9
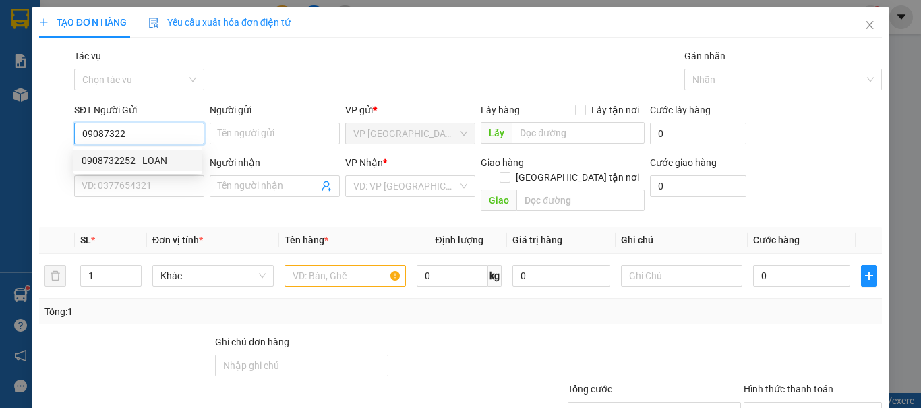
click at [152, 157] on div "0908732252 - LOAN" at bounding box center [138, 160] width 113 height 15
type input "0908732252"
type input "LOAN"
type input "0902486488"
type input "TOẢN"
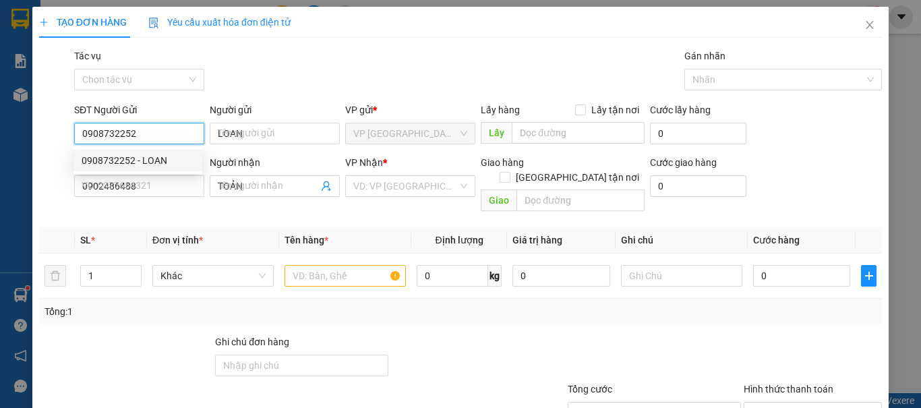
type input "20.000"
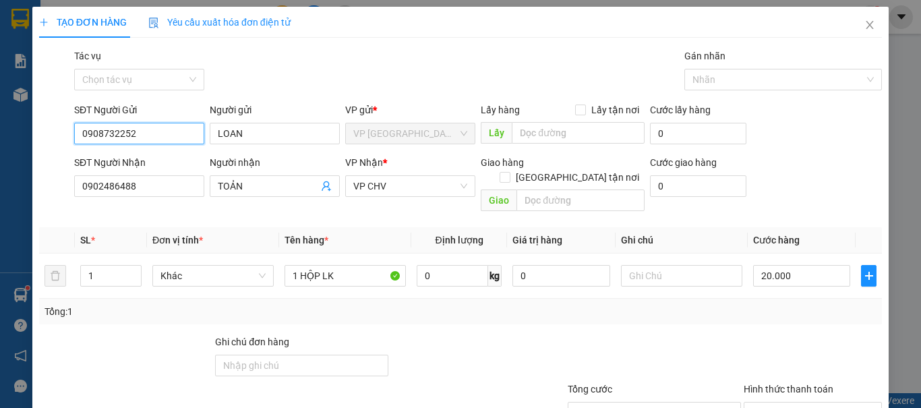
type input "0908732252"
click at [143, 304] on div "Tổng: 1" at bounding box center [201, 311] width 312 height 15
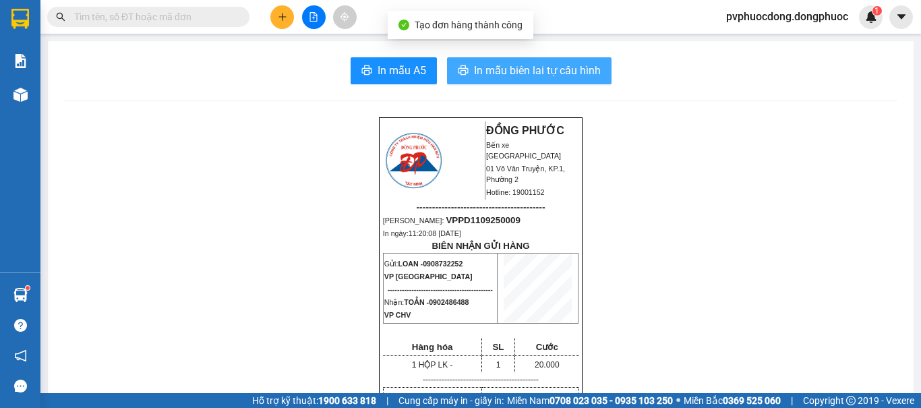
click at [549, 78] on span "In mẫu biên lai tự cấu hình" at bounding box center [537, 70] width 127 height 17
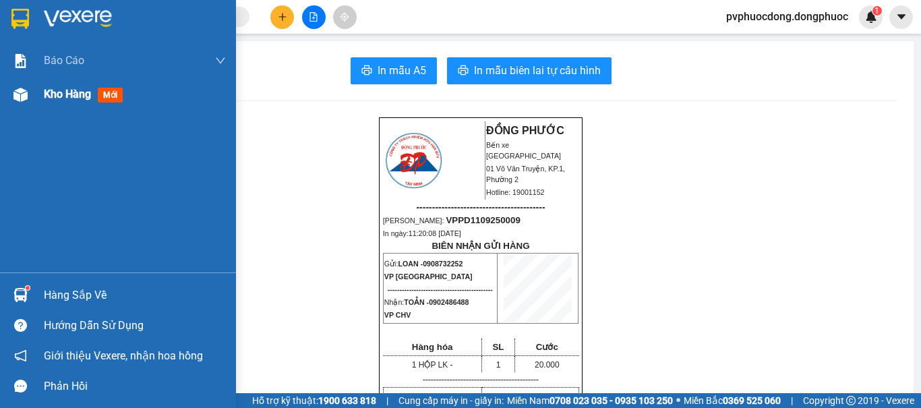
click at [13, 91] on img at bounding box center [20, 95] width 14 height 14
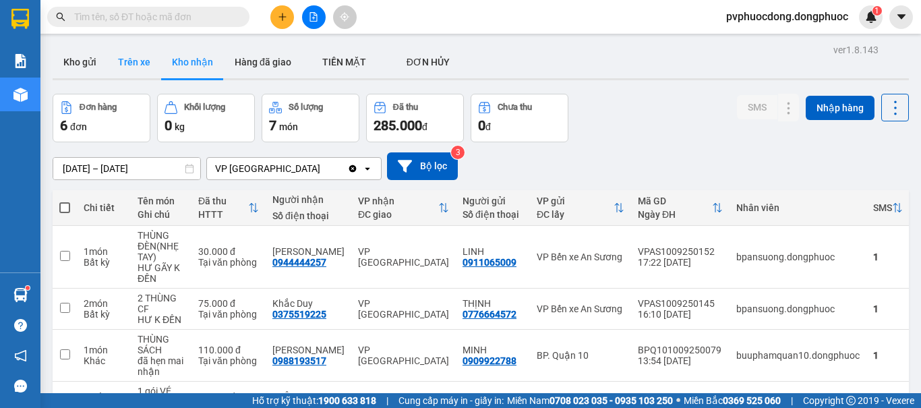
click at [150, 66] on button "Trên xe" at bounding box center [134, 62] width 54 height 32
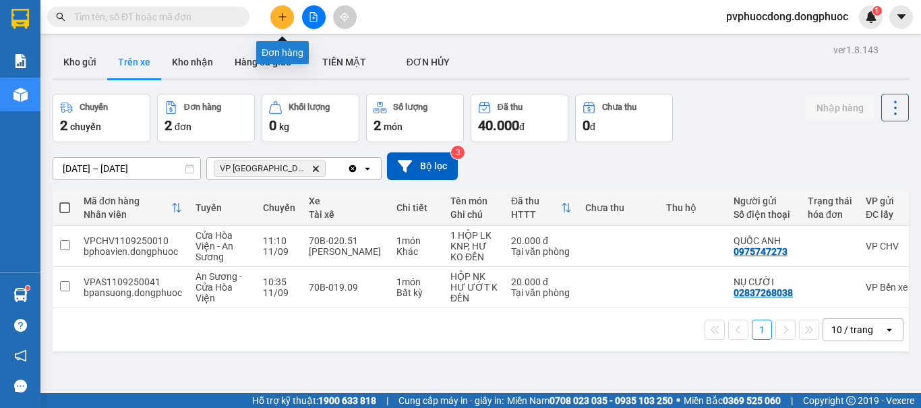
click at [284, 16] on icon "plus" at bounding box center [282, 16] width 9 height 9
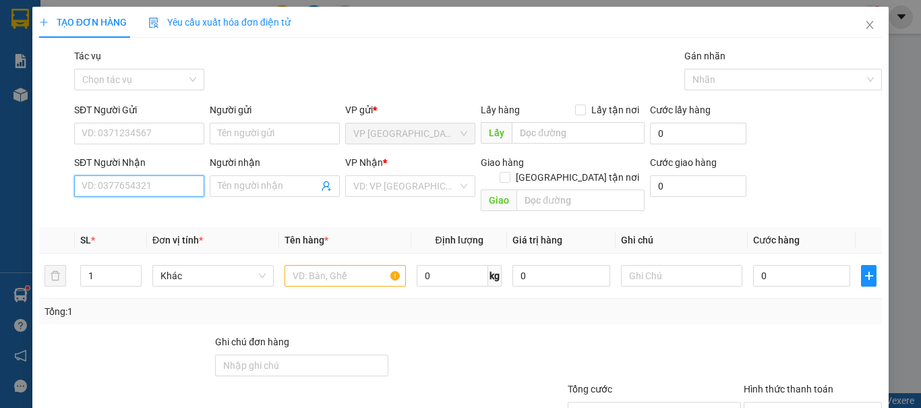
click at [146, 187] on input "SĐT Người Nhận" at bounding box center [139, 186] width 130 height 22
type input "0349999476"
click at [225, 183] on input "Người nhận" at bounding box center [268, 186] width 100 height 15
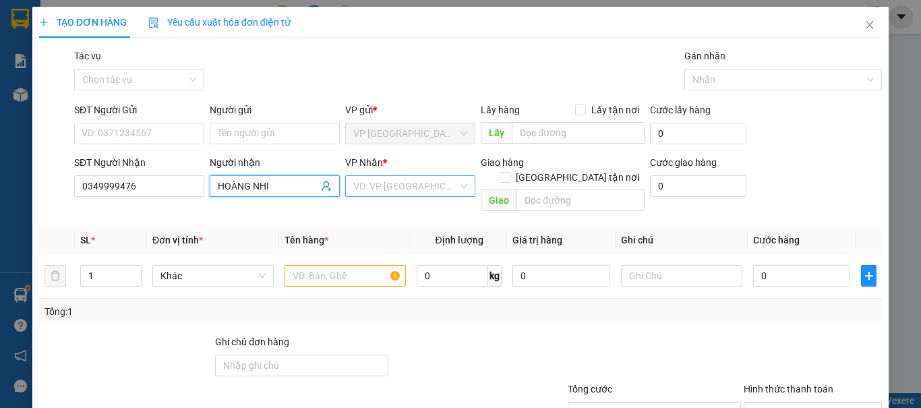
type input "HOÀNG NHI"
click at [434, 185] on input "search" at bounding box center [405, 186] width 105 height 20
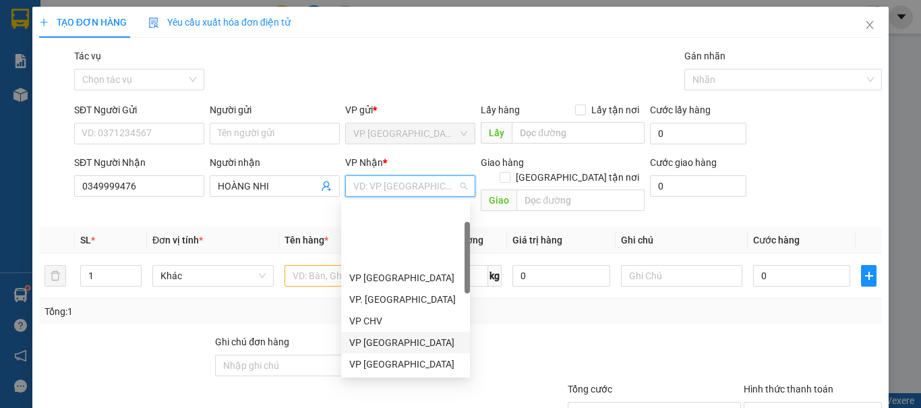
click at [411, 335] on div "VP [GEOGRAPHIC_DATA]" at bounding box center [405, 342] width 113 height 15
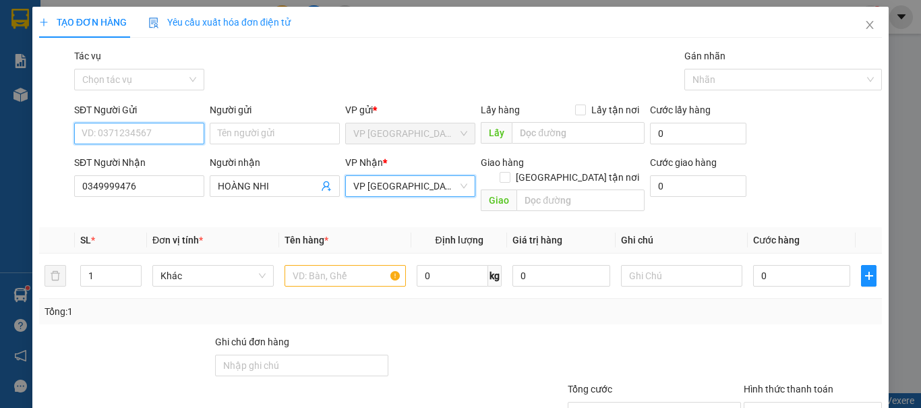
click at [167, 127] on input "SĐT Người Gửi" at bounding box center [139, 134] width 130 height 22
type input "0364363200"
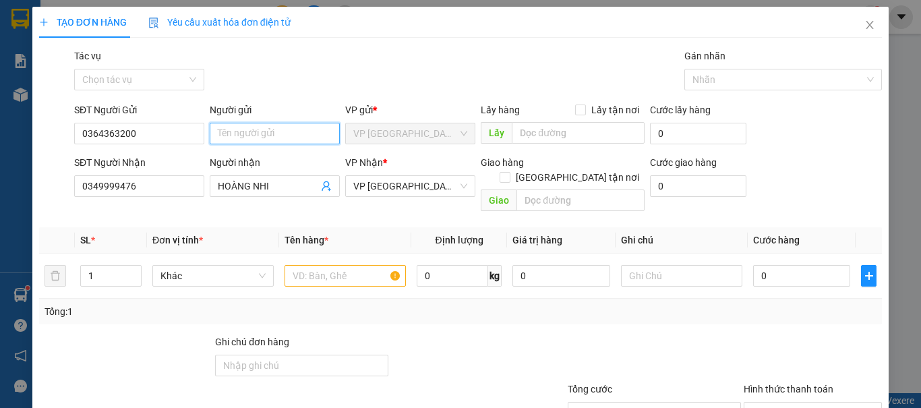
click at [281, 138] on input "Người gửi" at bounding box center [275, 134] width 130 height 22
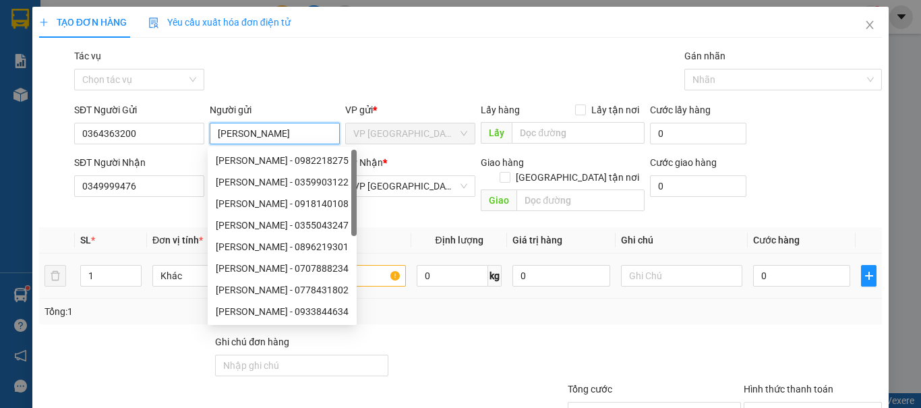
type input "[PERSON_NAME]"
click at [440, 315] on div "Transit Pickup Surcharge Ids Transit Deliver Surcharge Ids Transit Deliver Surc…" at bounding box center [460, 268] width 843 height 439
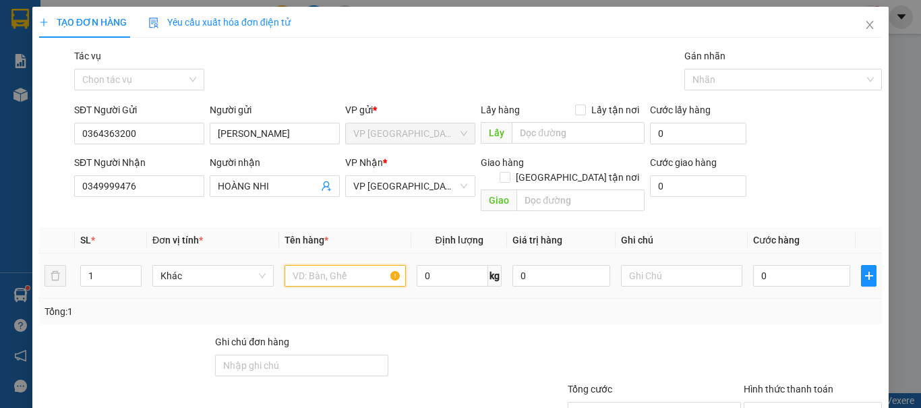
click at [363, 265] on input "text" at bounding box center [345, 276] width 121 height 22
type input "1 THÙNG TC"
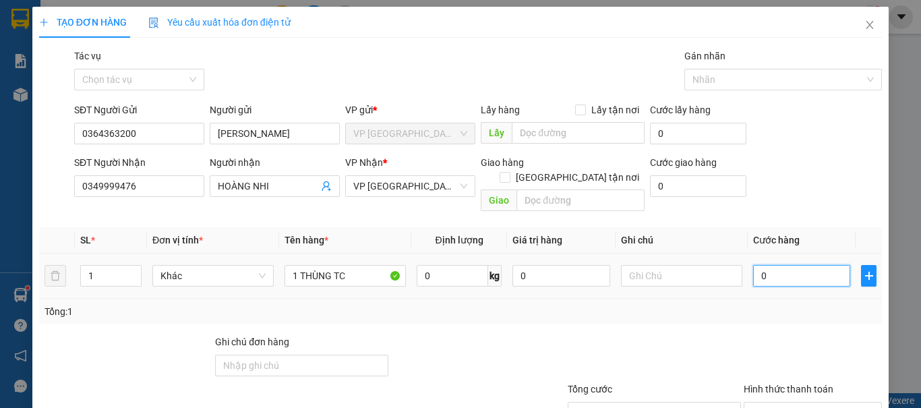
click at [760, 265] on input "0" at bounding box center [801, 276] width 97 height 22
click at [742, 334] on div at bounding box center [812, 357] width 141 height 47
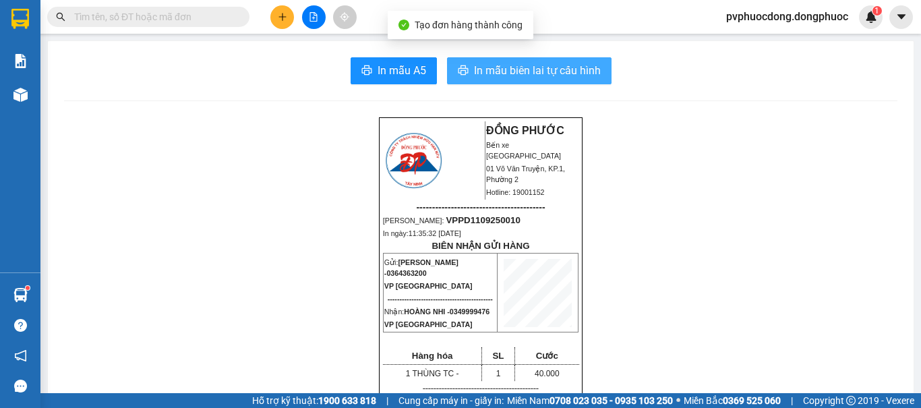
click at [568, 71] on span "In mẫu biên lai tự cấu hình" at bounding box center [537, 70] width 127 height 17
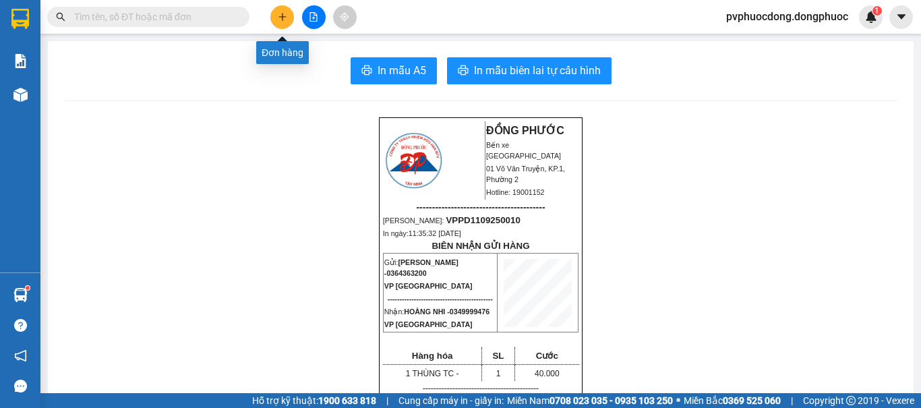
click at [288, 19] on button at bounding box center [282, 17] width 24 height 24
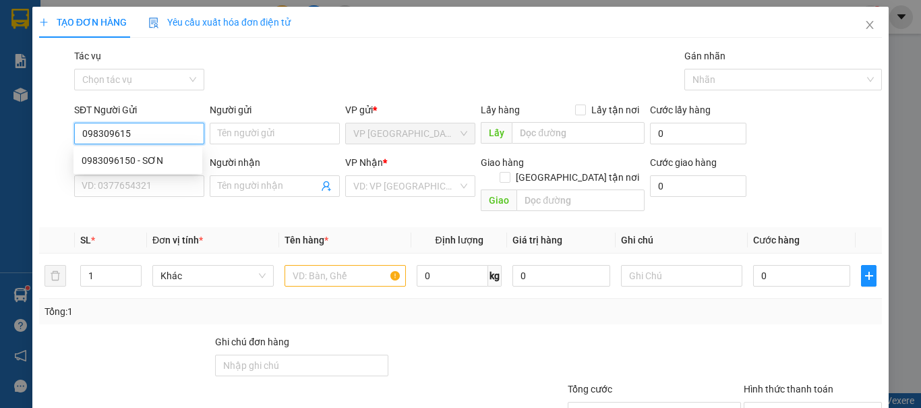
type input "0983096150"
click at [179, 151] on div "0983096150 - SƠN" at bounding box center [138, 161] width 129 height 22
type input "SƠN"
type input "0909510603"
type input "CHIẾN"
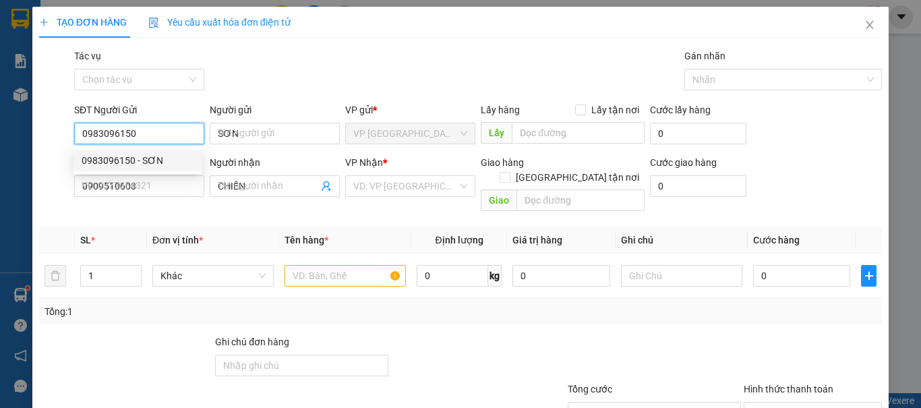
type input "40.000"
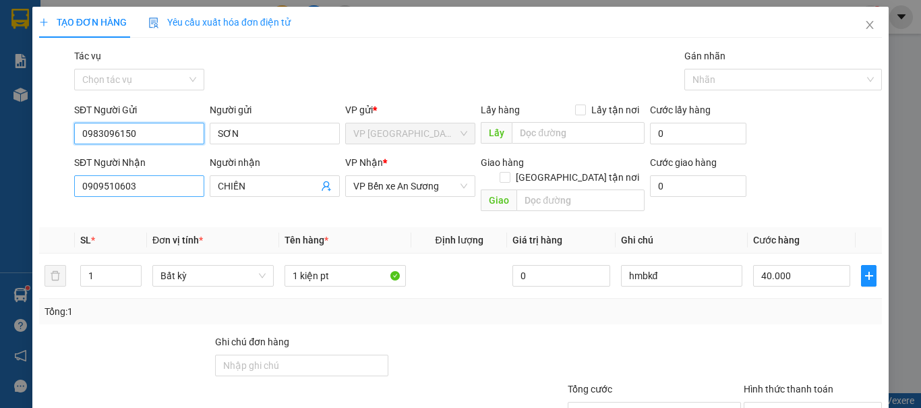
type input "0983096150"
drag, startPoint x: 149, startPoint y: 191, endPoint x: 0, endPoint y: 187, distance: 149.1
click at [0, 187] on div "TẠO ĐƠN HÀNG Yêu cầu xuất hóa đơn điện tử Transit Pickup Surcharge Ids Transit …" at bounding box center [460, 204] width 921 height 408
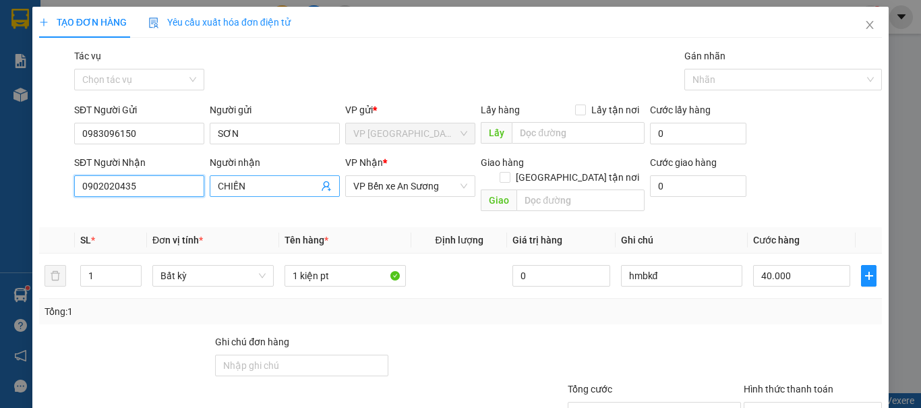
type input "0902020435"
click at [256, 183] on input "CHIẾN" at bounding box center [268, 186] width 100 height 15
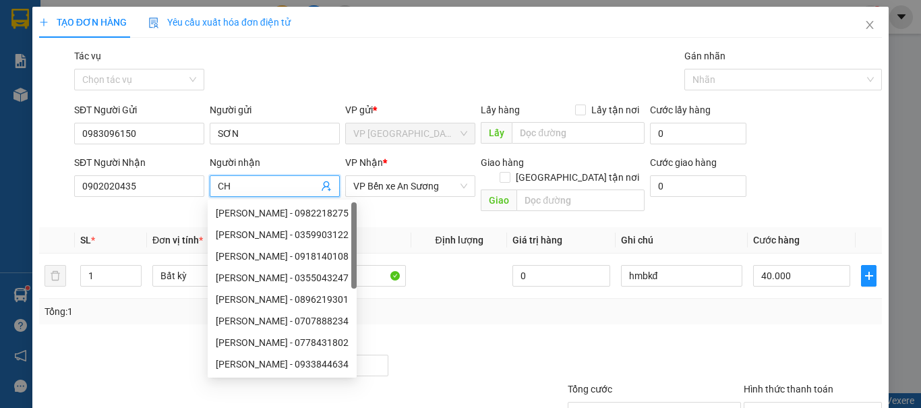
type input "C"
type input "TRƯỜNG"
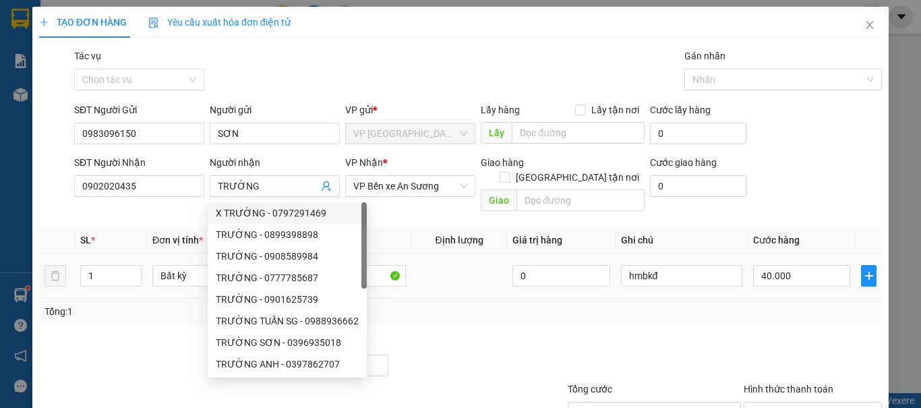
click at [423, 254] on td at bounding box center [459, 276] width 96 height 45
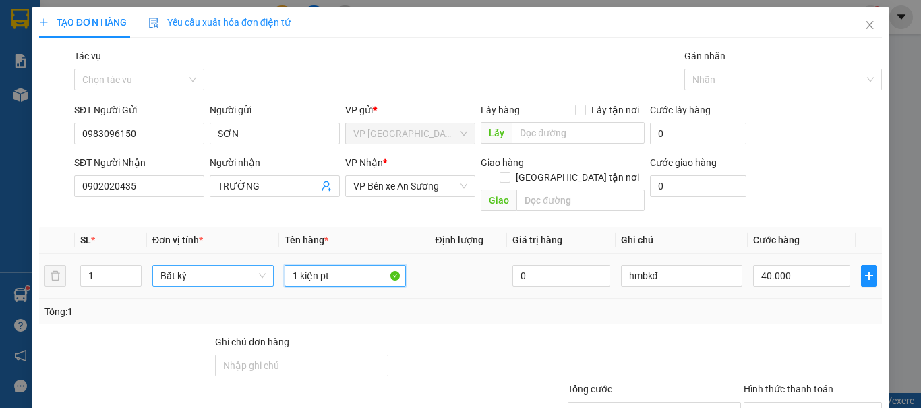
drag, startPoint x: 322, startPoint y: 266, endPoint x: 256, endPoint y: 264, distance: 65.4
click at [256, 264] on tr "1 Bất kỳ 1 kiện pt 0 hmbkđ 40.000" at bounding box center [460, 276] width 843 height 45
type input "1 GÓI THUỐC"
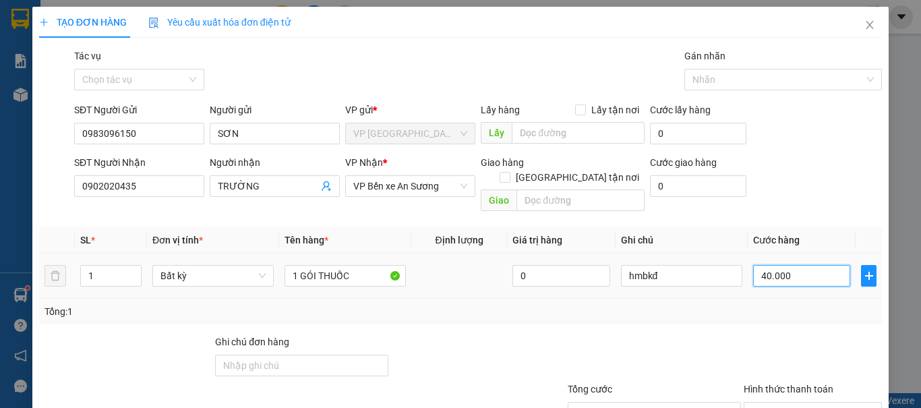
click at [803, 268] on input "40.000" at bounding box center [801, 276] width 97 height 22
type input "2"
type input "20"
type input "20.000"
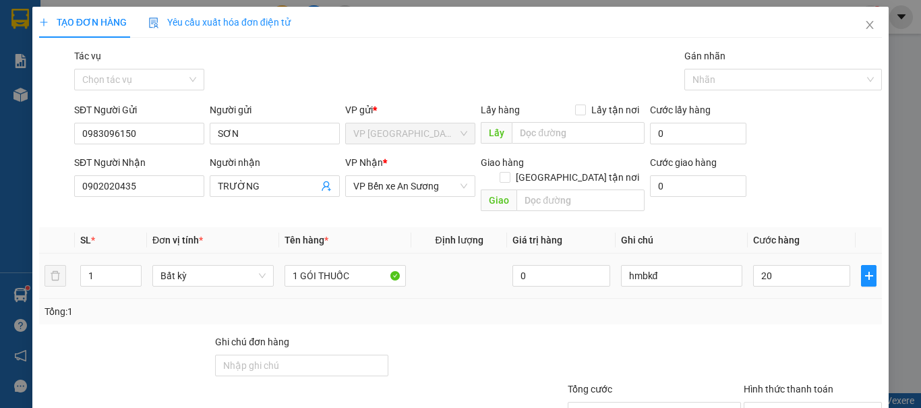
type input "20.000"
click at [751, 304] on div "Tổng: 1" at bounding box center [461, 311] width 832 height 15
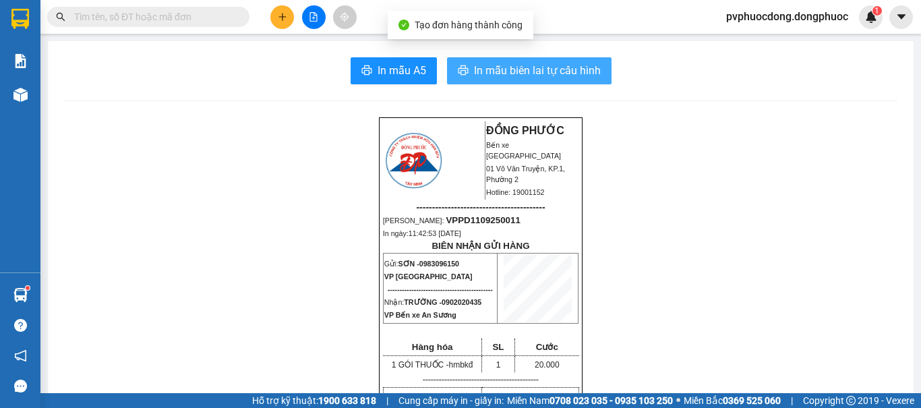
click at [564, 74] on span "In mẫu biên lai tự cấu hình" at bounding box center [537, 70] width 127 height 17
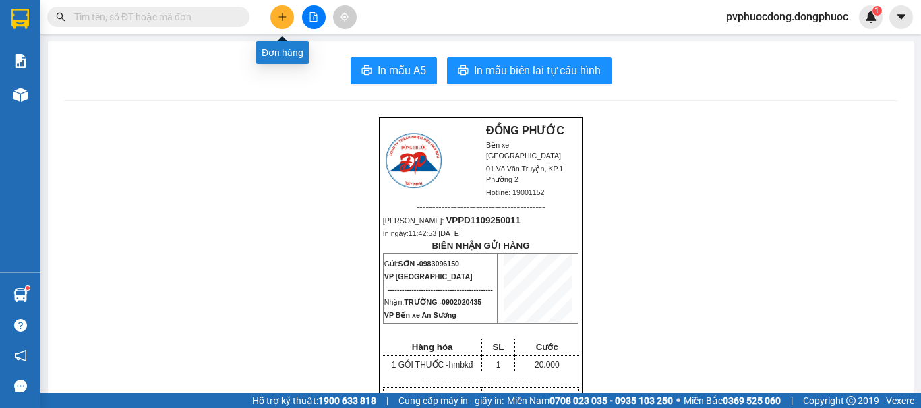
click at [286, 11] on button at bounding box center [282, 17] width 24 height 24
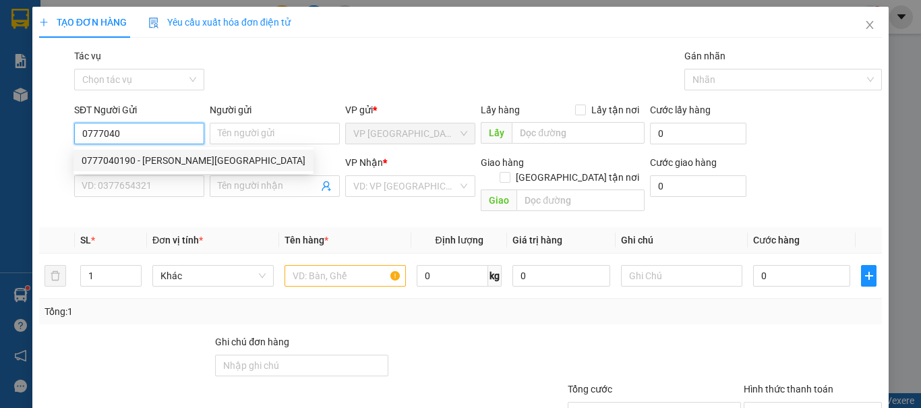
click at [153, 155] on div "0777040190 - [PERSON_NAME][GEOGRAPHIC_DATA]" at bounding box center [194, 160] width 224 height 15
type input "0777040190"
type input "[PERSON_NAME]"
type input "0931069461"
type input "LION LAB"
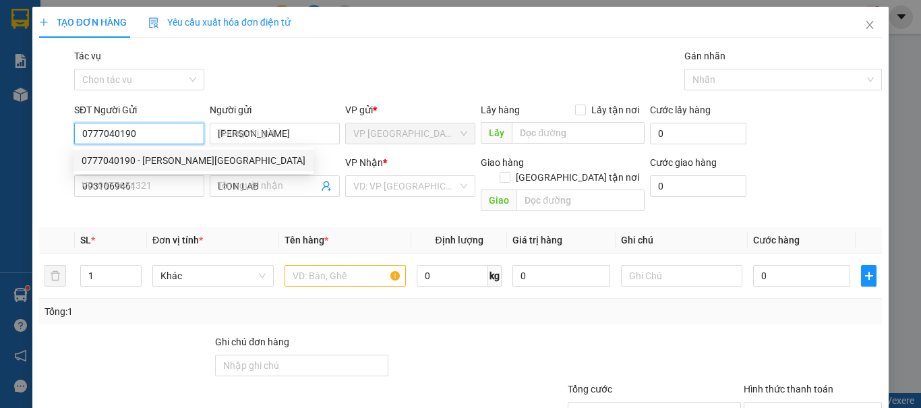
type input "30.000"
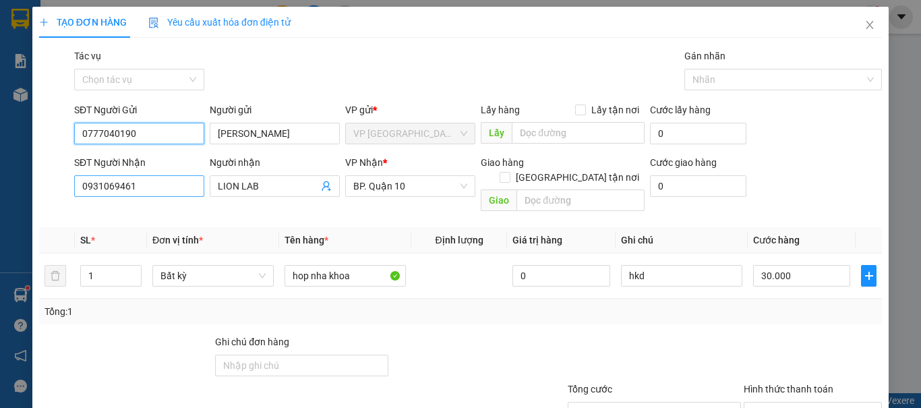
type input "0777040190"
drag, startPoint x: 164, startPoint y: 187, endPoint x: 0, endPoint y: 190, distance: 163.9
click at [0, 190] on div "TẠO ĐƠN HÀNG Yêu cầu xuất hóa đơn điện tử Transit Pickup Surcharge Ids Transit …" at bounding box center [460, 204] width 921 height 408
type input "0364"
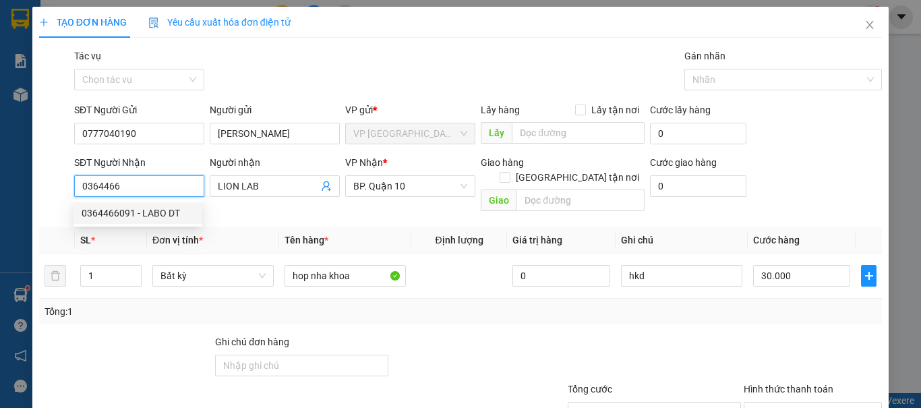
click at [181, 210] on div "0364466091 - LABO DT" at bounding box center [138, 213] width 113 height 15
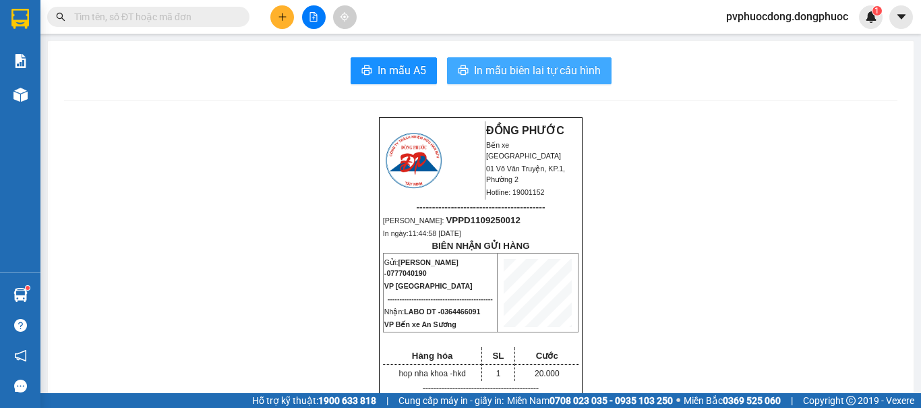
click at [498, 59] on button "In mẫu biên lai tự cấu hình" at bounding box center [529, 70] width 165 height 27
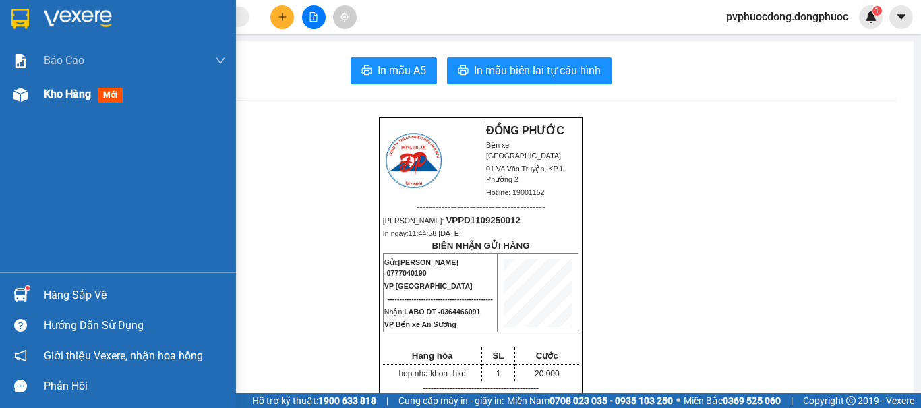
click at [26, 101] on img at bounding box center [20, 95] width 14 height 14
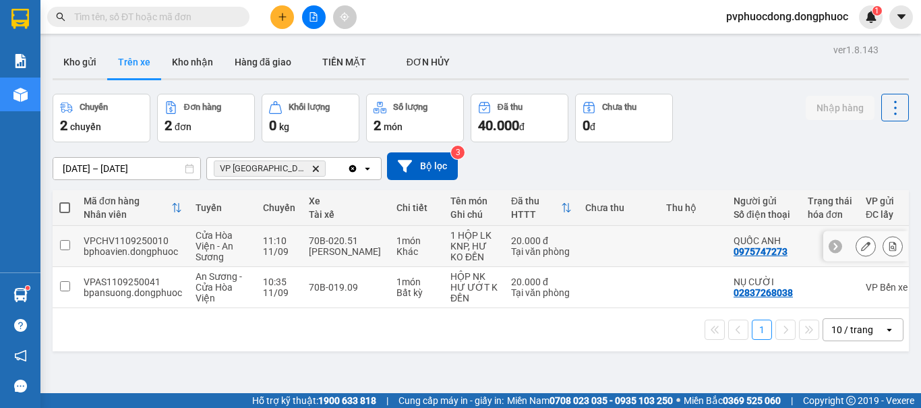
click at [358, 239] on div "70B-020.51" at bounding box center [346, 240] width 74 height 11
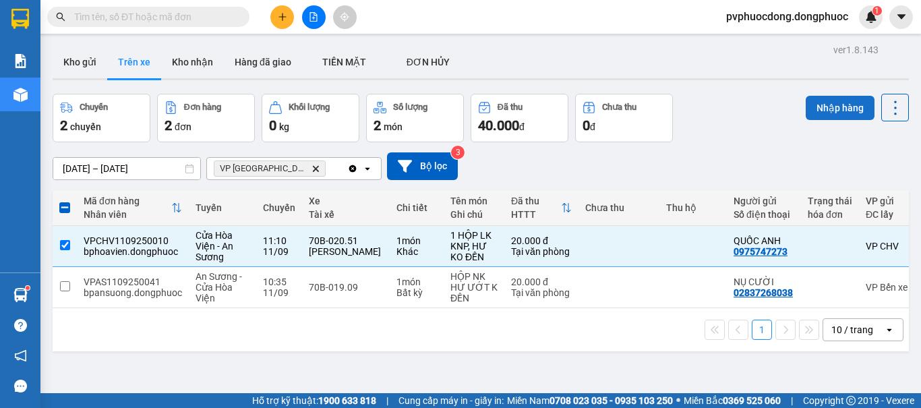
click at [819, 115] on button "Nhập hàng" at bounding box center [840, 108] width 69 height 24
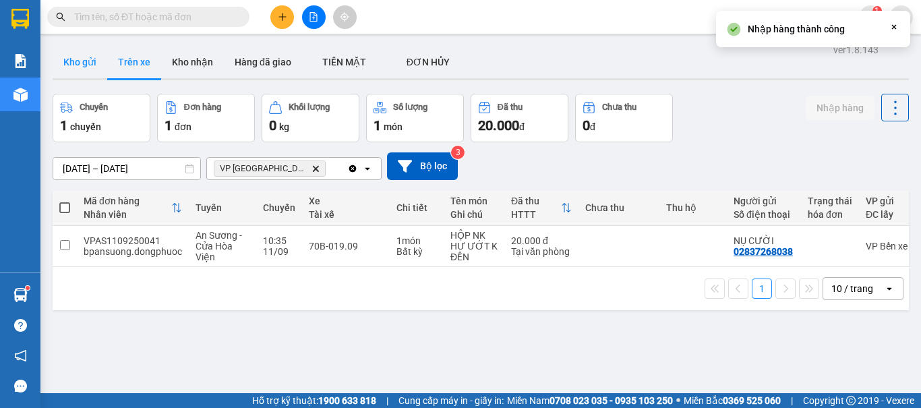
click at [90, 69] on button "Kho gửi" at bounding box center [80, 62] width 55 height 32
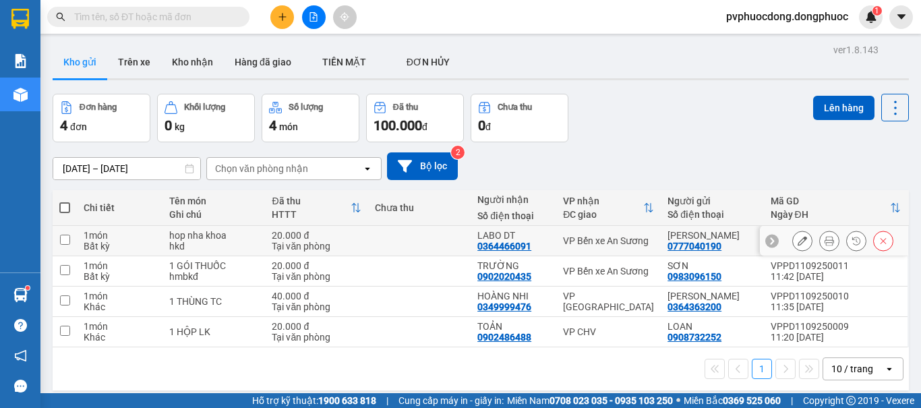
click at [457, 242] on td at bounding box center [419, 241] width 103 height 30
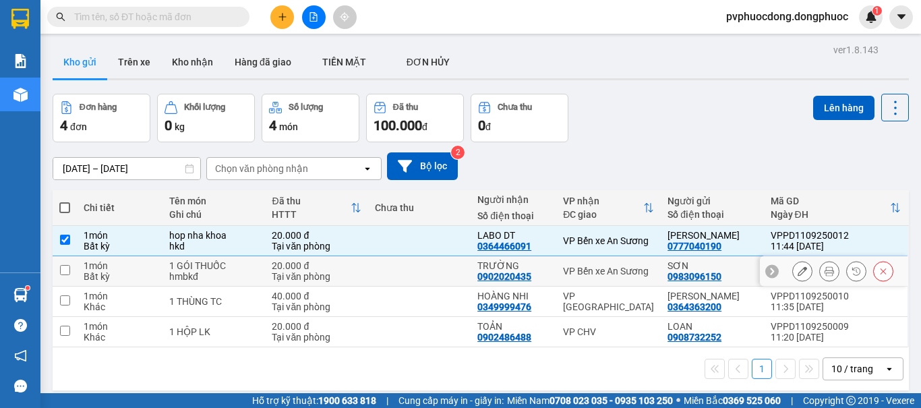
click at [445, 266] on td at bounding box center [419, 271] width 103 height 30
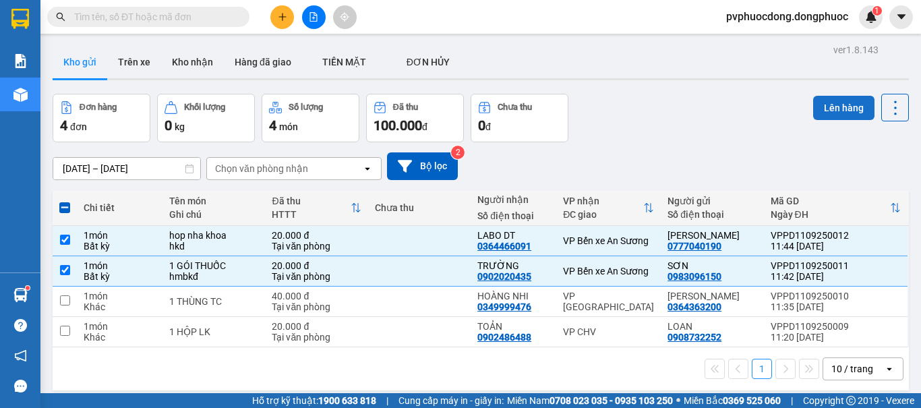
click at [836, 107] on button "Lên hàng" at bounding box center [843, 108] width 61 height 24
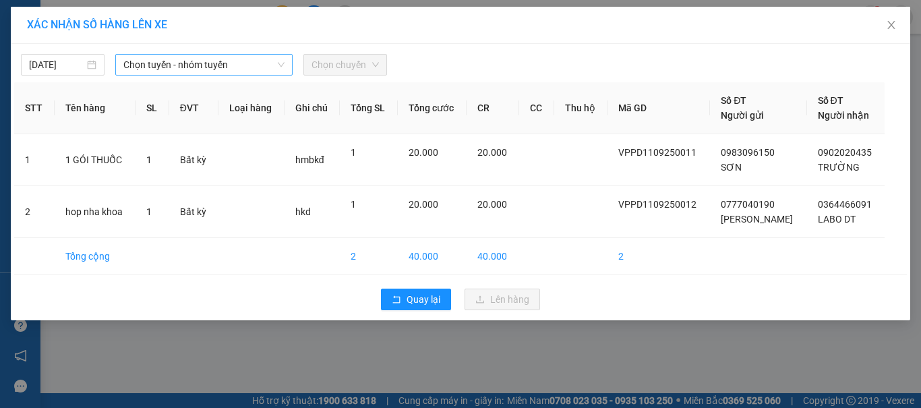
click at [228, 67] on span "Chọn tuyến - nhóm tuyến" at bounding box center [203, 65] width 161 height 20
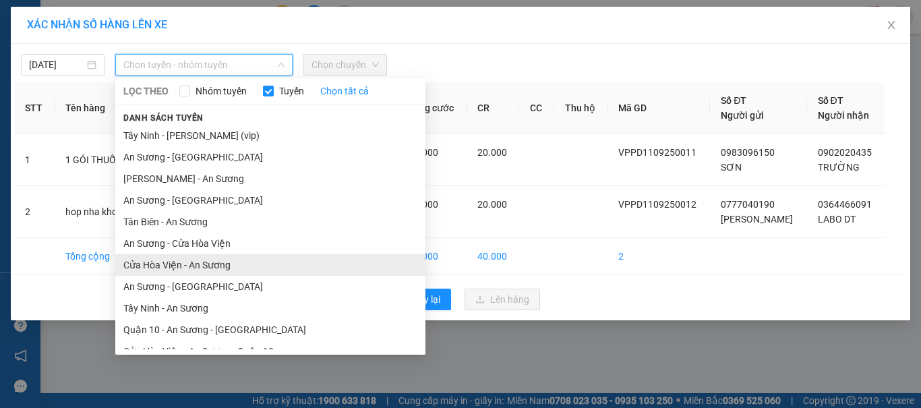
click at [169, 270] on li "Cửa Hòa Viện - An Sương" at bounding box center [270, 265] width 310 height 22
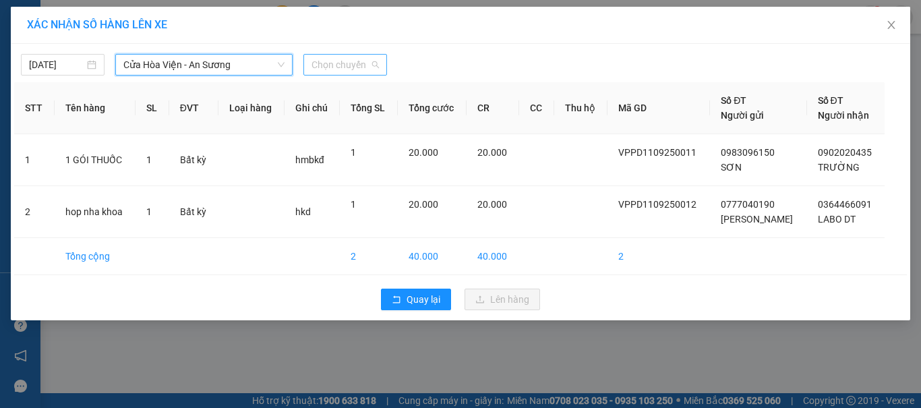
click at [364, 61] on span "Chọn chuyến" at bounding box center [345, 65] width 67 height 20
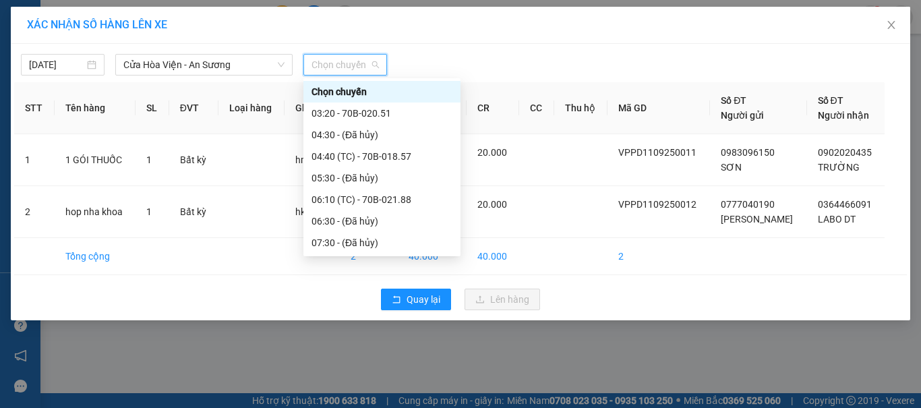
click at [389, 365] on div "11:10 (TC) - 70B-020.51" at bounding box center [382, 372] width 141 height 15
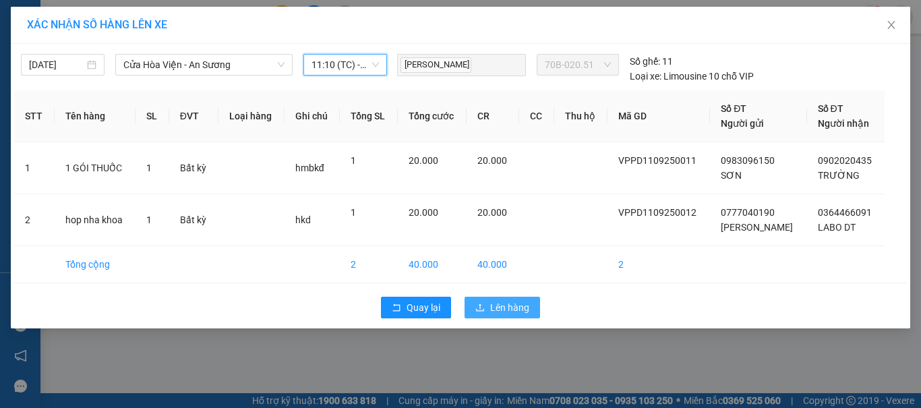
click at [500, 312] on span "Lên hàng" at bounding box center [509, 307] width 39 height 15
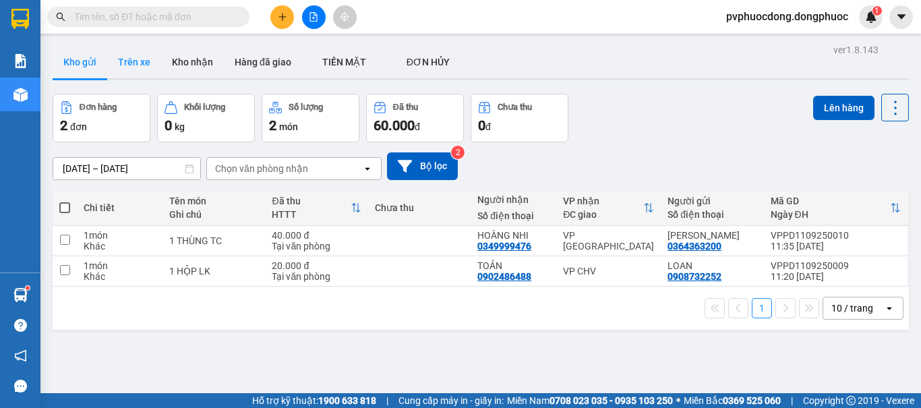
click at [133, 76] on button "Trên xe" at bounding box center [134, 62] width 54 height 32
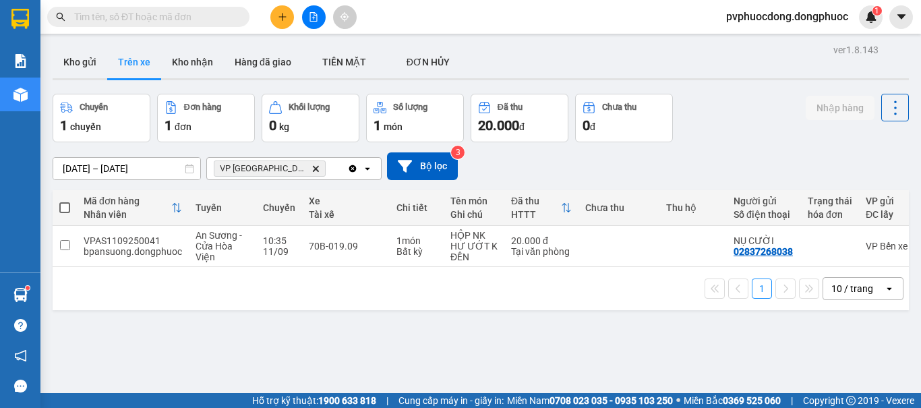
click at [326, 17] on div at bounding box center [313, 17] width 101 height 24
click at [312, 20] on icon "file-add" at bounding box center [313, 16] width 9 height 9
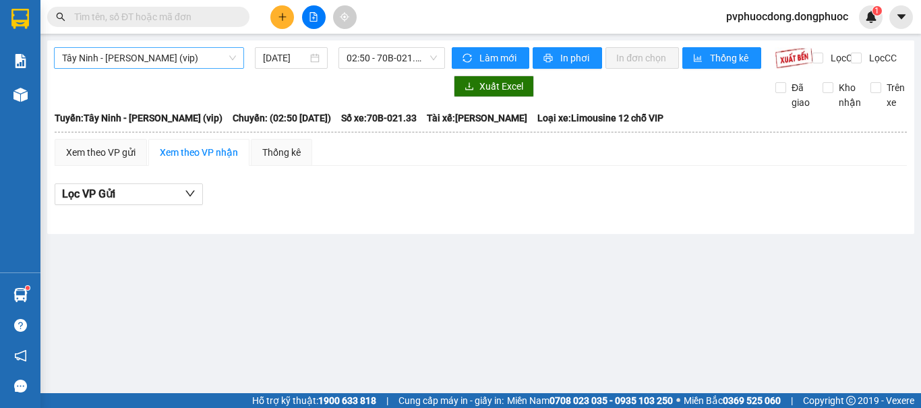
click at [213, 59] on span "Tây Ninh - [PERSON_NAME] (vip)" at bounding box center [149, 58] width 174 height 20
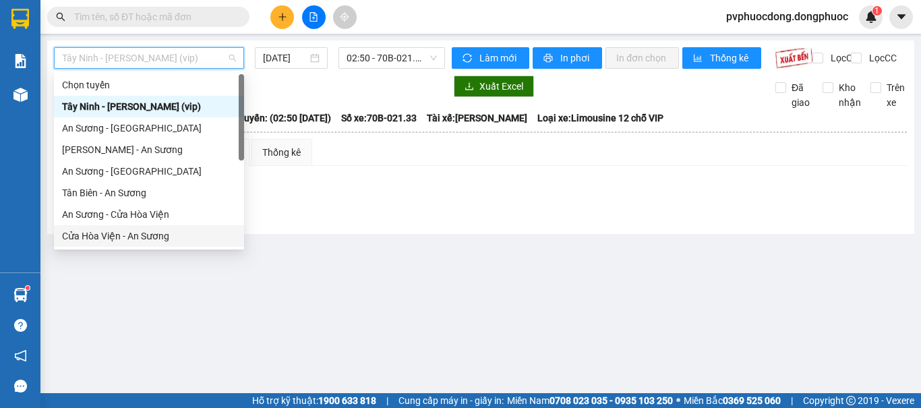
click at [131, 232] on div "Cửa Hòa Viện - An Sương" at bounding box center [149, 236] width 174 height 15
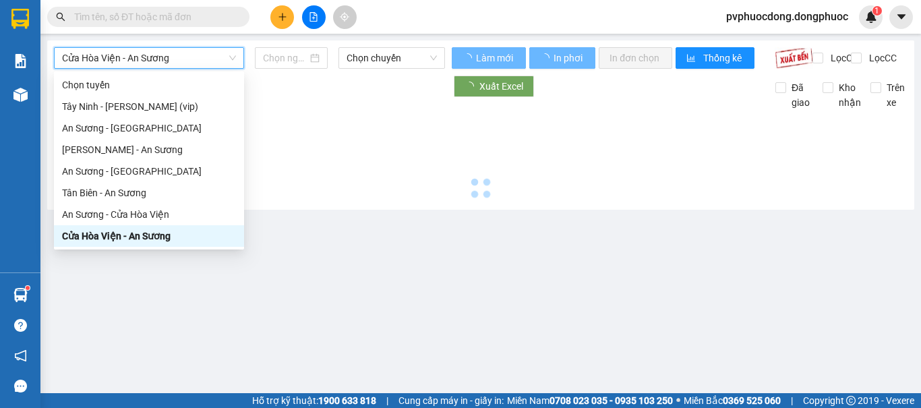
type input "[DATE]"
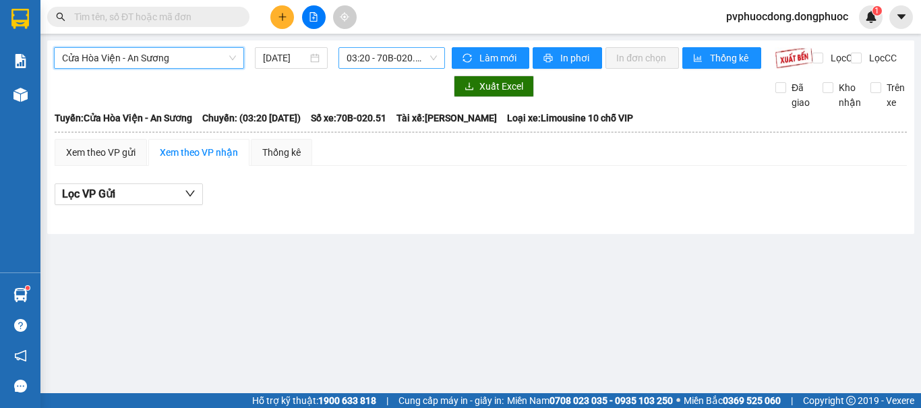
click at [363, 57] on span "03:20 - 70B-020.51" at bounding box center [392, 58] width 90 height 20
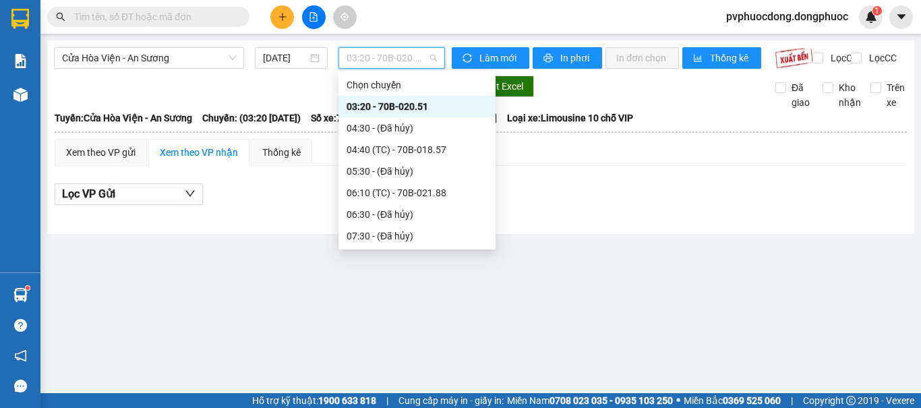
click at [450, 401] on div "12:20 (TC) - 70B-018.57" at bounding box center [417, 408] width 141 height 15
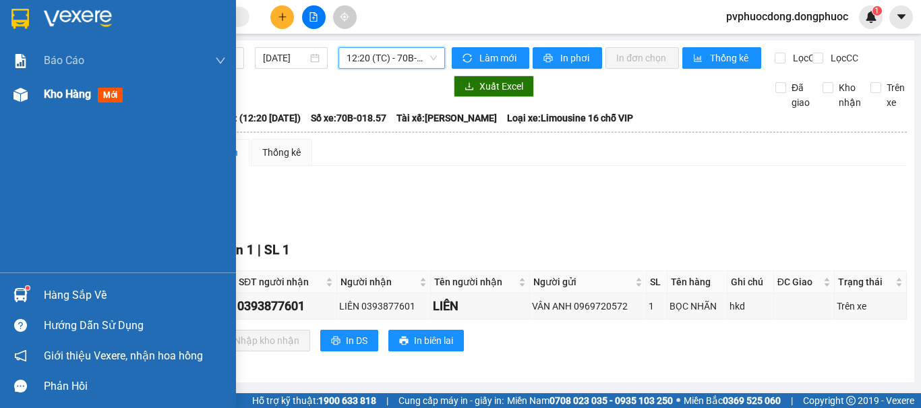
click at [25, 92] on img at bounding box center [20, 95] width 14 height 14
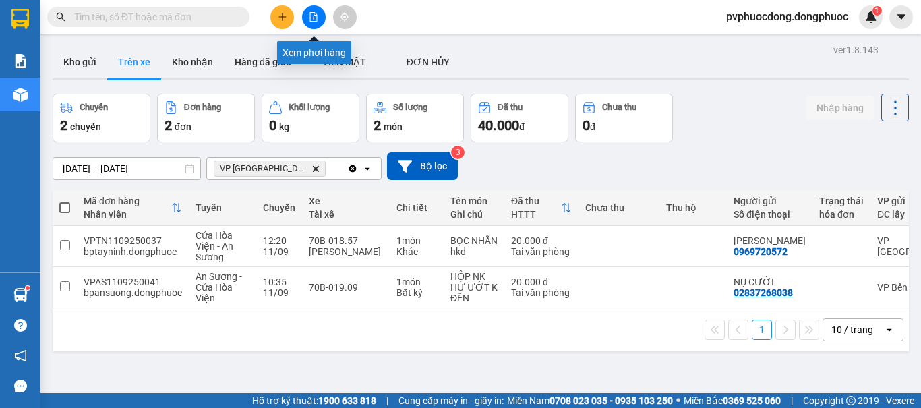
click at [308, 20] on button at bounding box center [314, 17] width 24 height 24
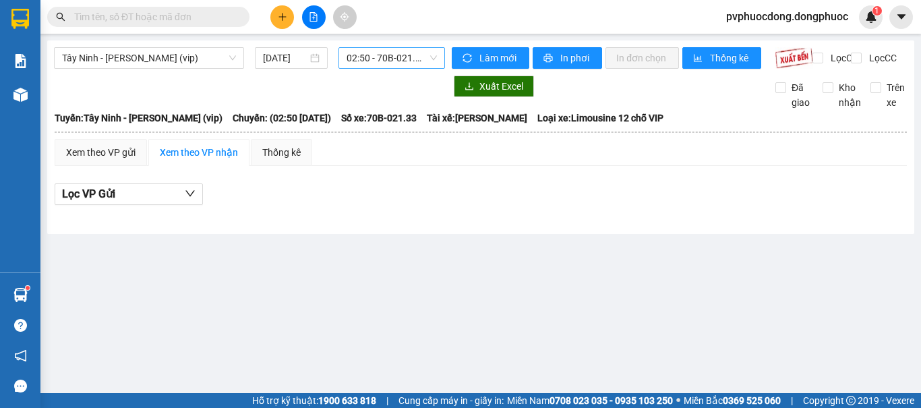
click at [394, 61] on span "02:50 - 70B-021.33" at bounding box center [392, 58] width 90 height 20
click at [283, 13] on icon "plus" at bounding box center [282, 16] width 9 height 9
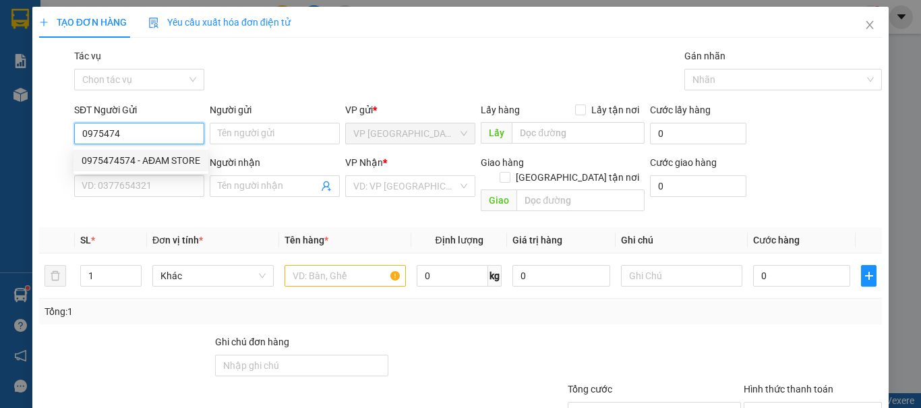
click at [158, 164] on div "0975474574 - AĐAM STORE" at bounding box center [141, 160] width 119 height 15
type input "0975474574"
type input "AĐAM STORE"
type input "0366539939"
type input "HỮU"
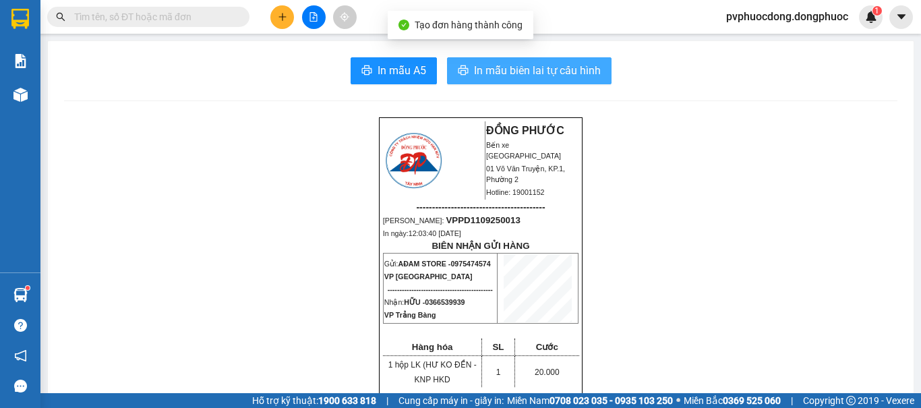
click at [598, 73] on button "In mẫu biên lai tự cấu hình" at bounding box center [529, 70] width 165 height 27
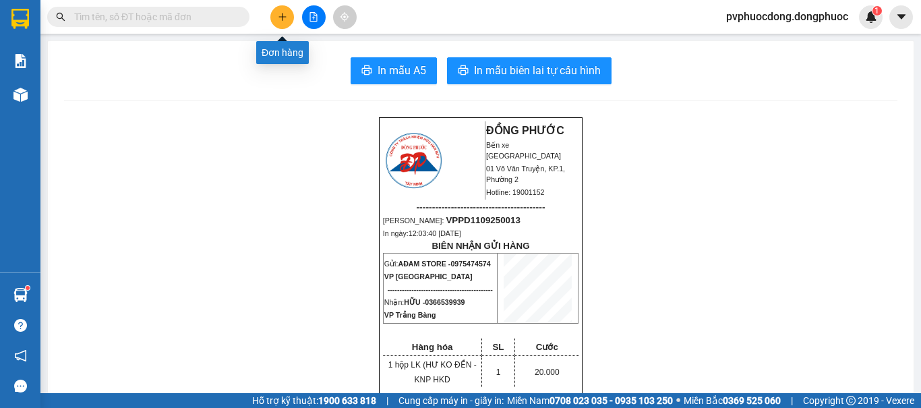
click at [281, 22] on button at bounding box center [282, 17] width 24 height 24
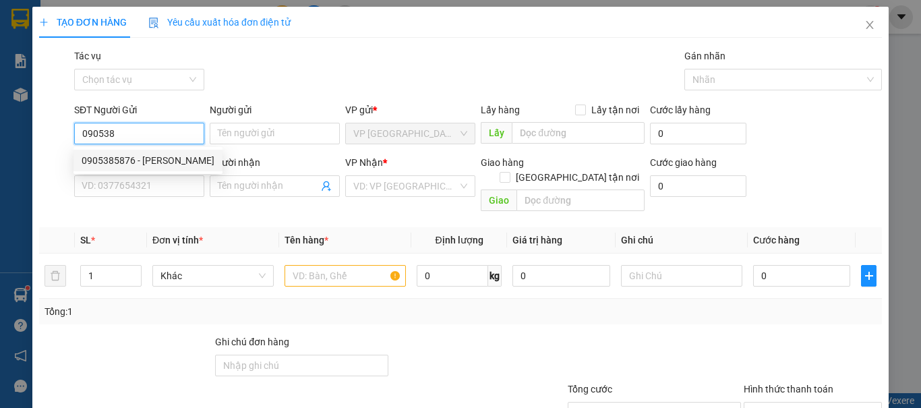
click at [130, 160] on div "0905385876 - [PERSON_NAME]" at bounding box center [148, 160] width 133 height 15
type input "0905385876"
type input "[PERSON_NAME]"
type input "0397432757"
type input "THƯ"
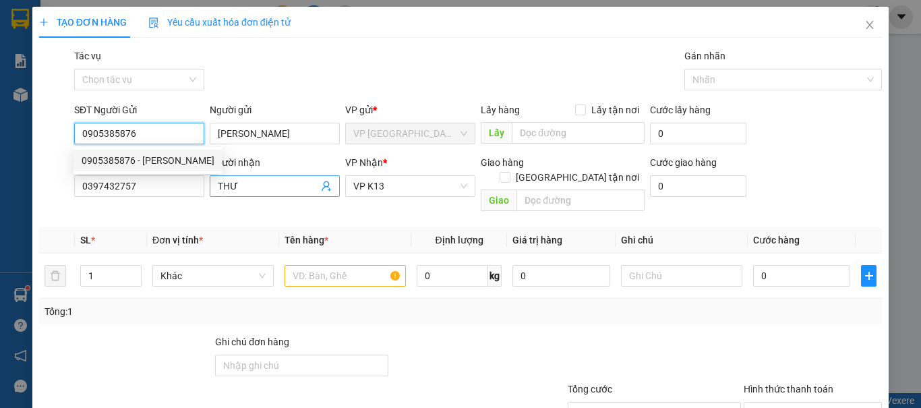
type input "20.000"
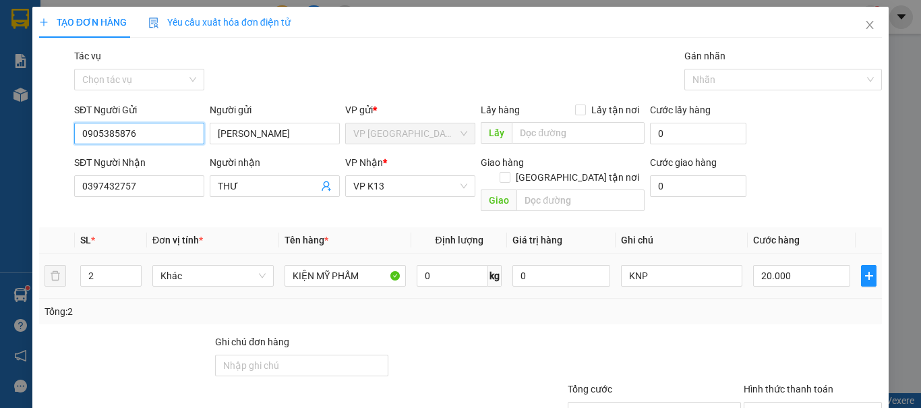
type input "0905385876"
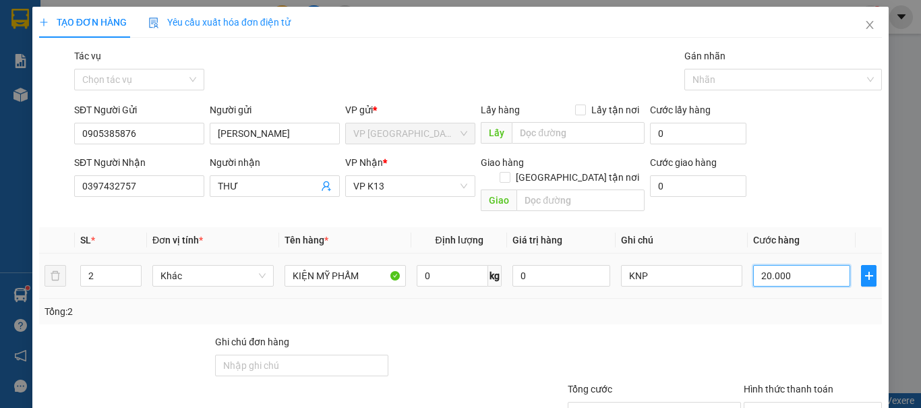
click at [790, 265] on input "20.000" at bounding box center [801, 276] width 97 height 22
type input "96"
type input "9"
type input "0"
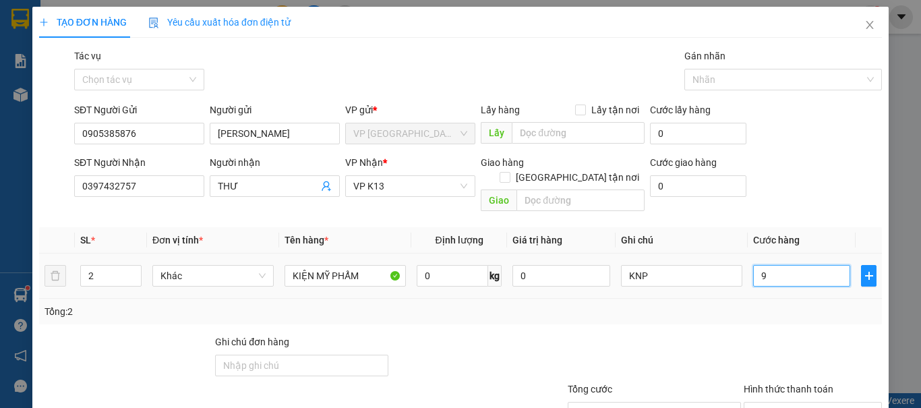
type input "0"
click at [758, 318] on div "Transit Pickup Surcharge Ids Transit Deliver Surcharge Ids Transit Deliver Surc…" at bounding box center [460, 268] width 843 height 439
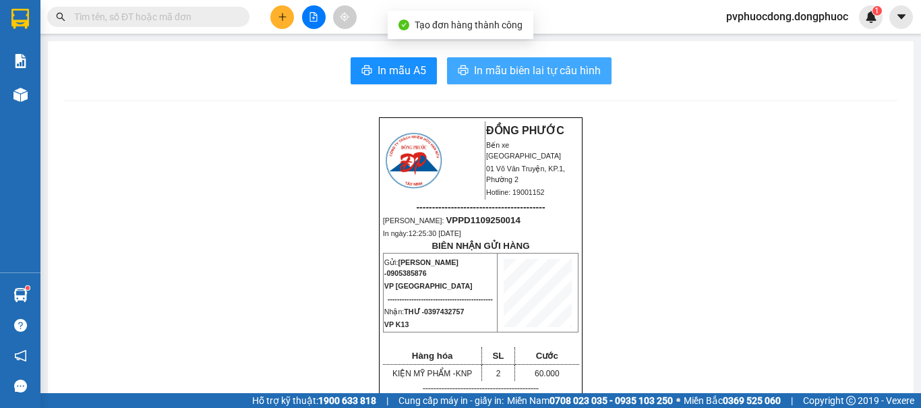
click at [479, 69] on span "In mẫu biên lai tự cấu hình" at bounding box center [537, 70] width 127 height 17
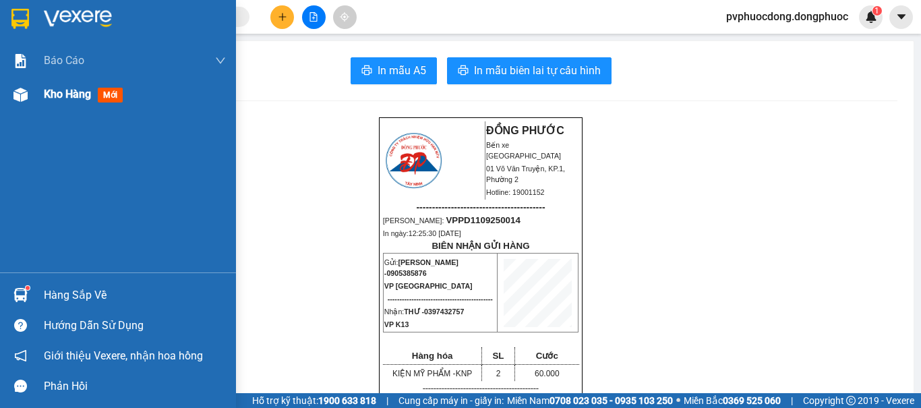
click at [18, 96] on img at bounding box center [20, 95] width 14 height 14
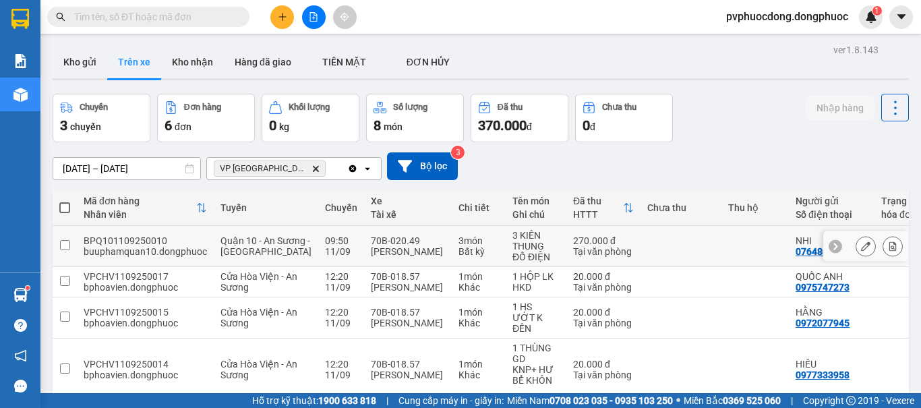
click at [888, 241] on icon at bounding box center [892, 245] width 9 height 9
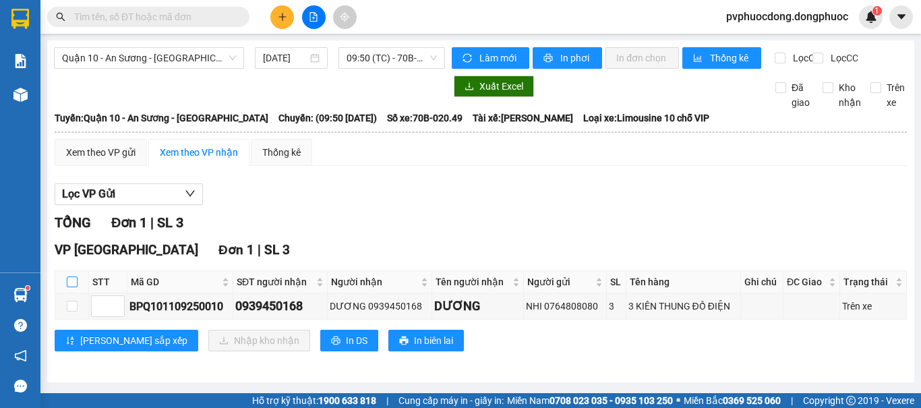
click at [74, 287] on input "checkbox" at bounding box center [72, 281] width 11 height 11
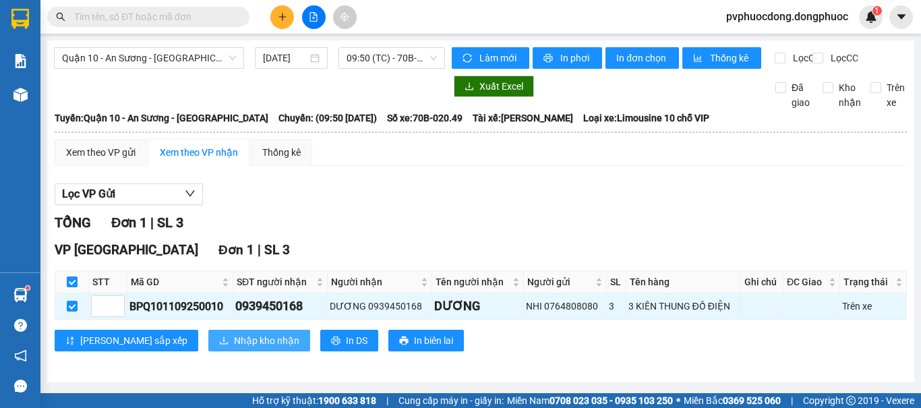
click at [234, 348] on span "Nhập kho nhận" at bounding box center [266, 340] width 65 height 15
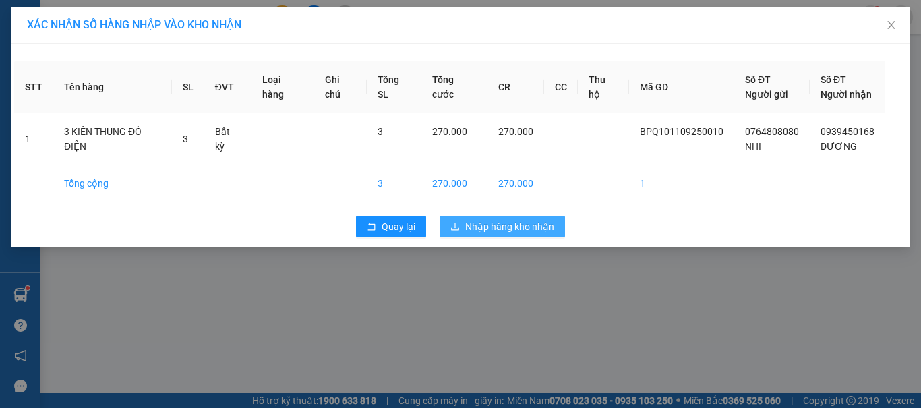
click at [527, 216] on button "Nhập hàng kho nhận" at bounding box center [502, 227] width 125 height 22
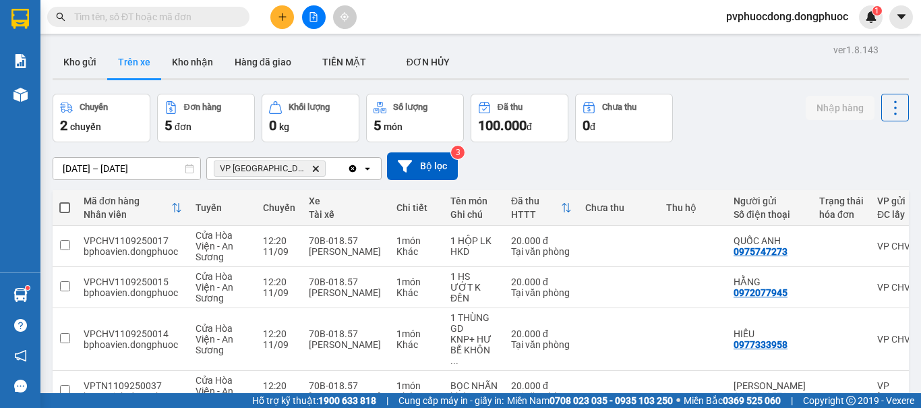
click at [811, 96] on button "Nhập hàng" at bounding box center [840, 108] width 69 height 24
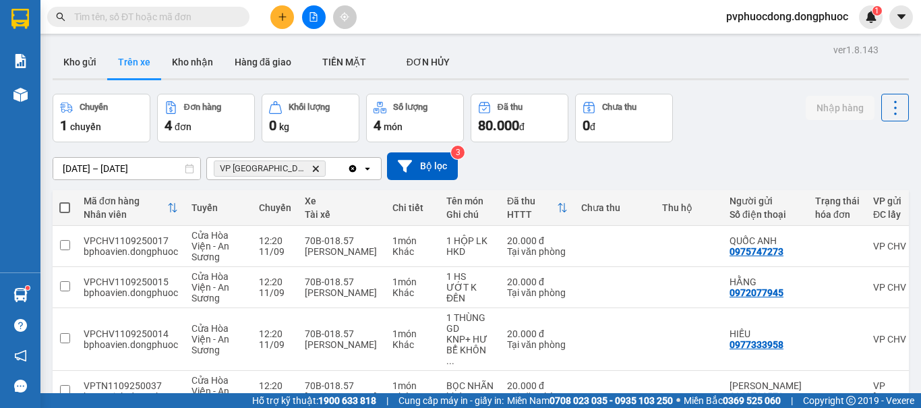
click at [84, 61] on button "Kho gửi" at bounding box center [80, 62] width 55 height 32
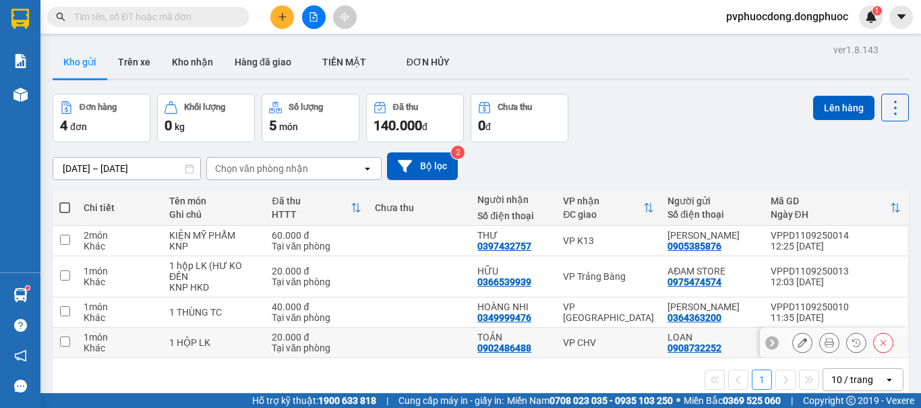
click at [330, 346] on div "Tại văn phòng" at bounding box center [316, 348] width 89 height 11
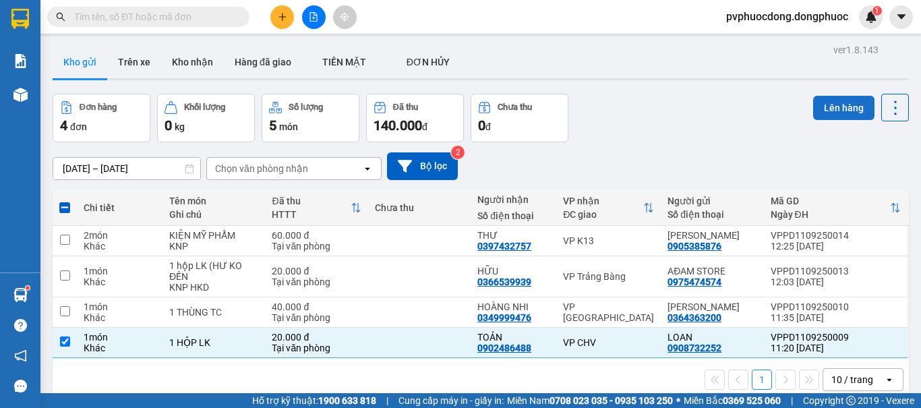
click at [827, 111] on button "Lên hàng" at bounding box center [843, 108] width 61 height 24
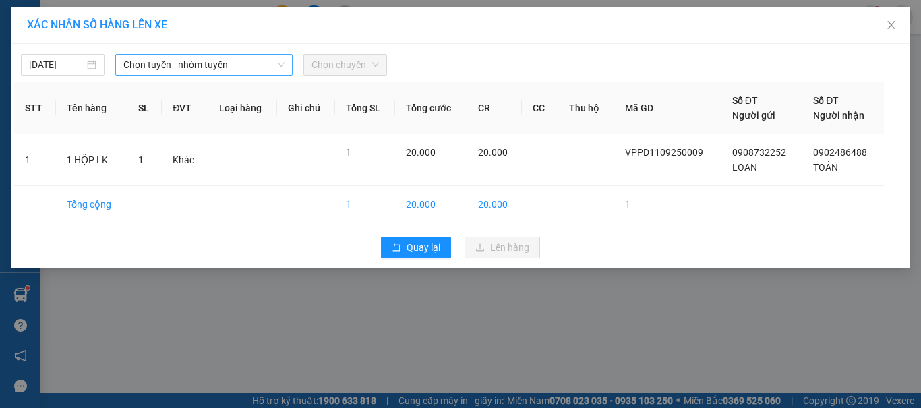
click at [258, 66] on span "Chọn tuyến - nhóm tuyến" at bounding box center [203, 65] width 161 height 20
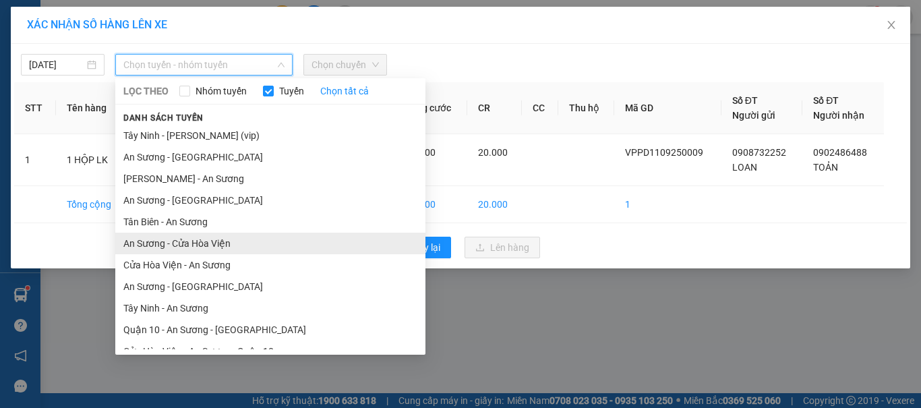
click at [218, 233] on li "An Sương - Cửa Hòa Viện" at bounding box center [270, 244] width 310 height 22
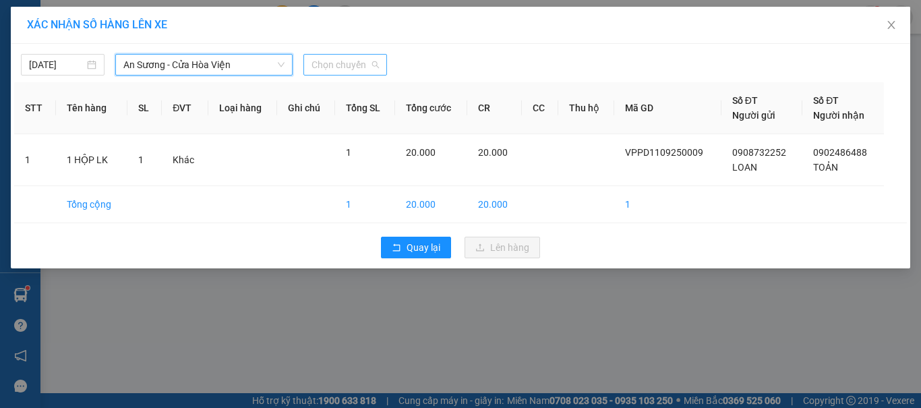
click at [354, 70] on span "Chọn chuyến" at bounding box center [345, 65] width 67 height 20
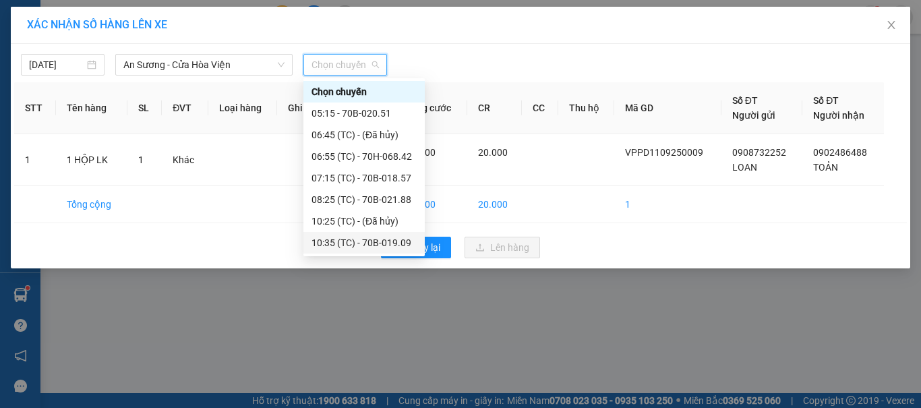
click at [375, 235] on div "10:35 (TC) - 70B-019.09" at bounding box center [364, 242] width 105 height 15
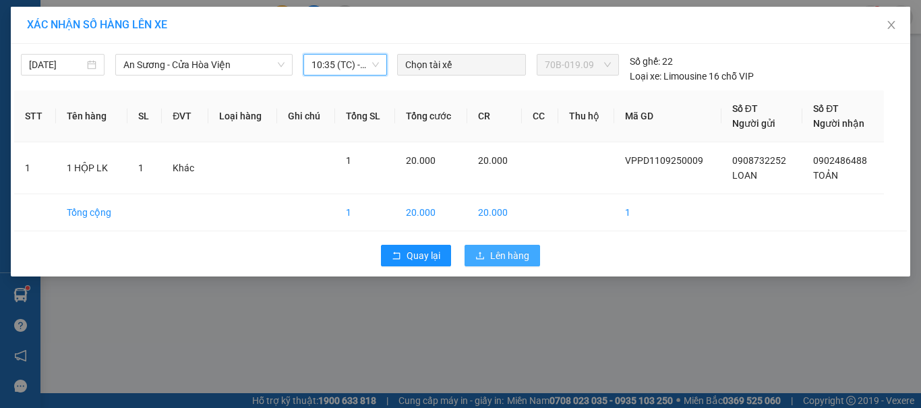
click at [517, 254] on span "Lên hàng" at bounding box center [509, 255] width 39 height 15
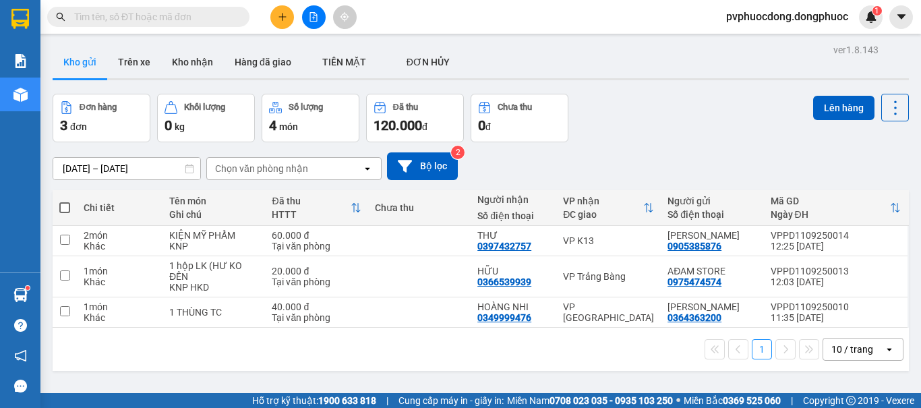
click at [203, 351] on div "1 10 / trang open" at bounding box center [481, 349] width 846 height 23
click at [318, 17] on icon "file-add" at bounding box center [313, 16] width 9 height 9
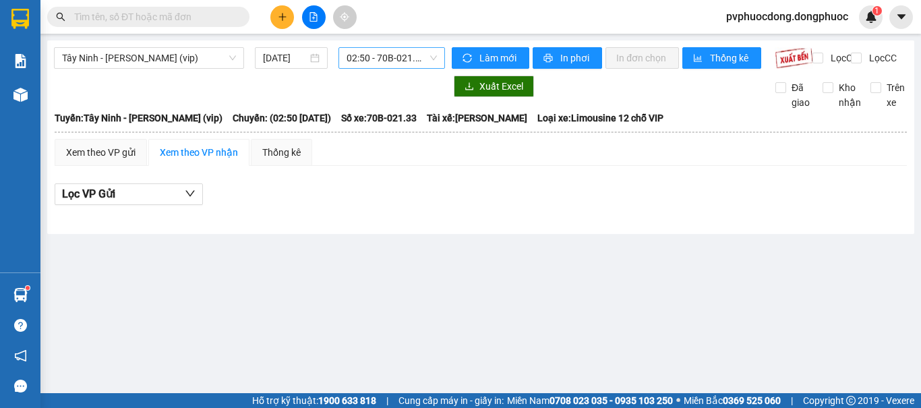
click at [370, 57] on span "02:50 - 70B-021.33" at bounding box center [392, 58] width 90 height 20
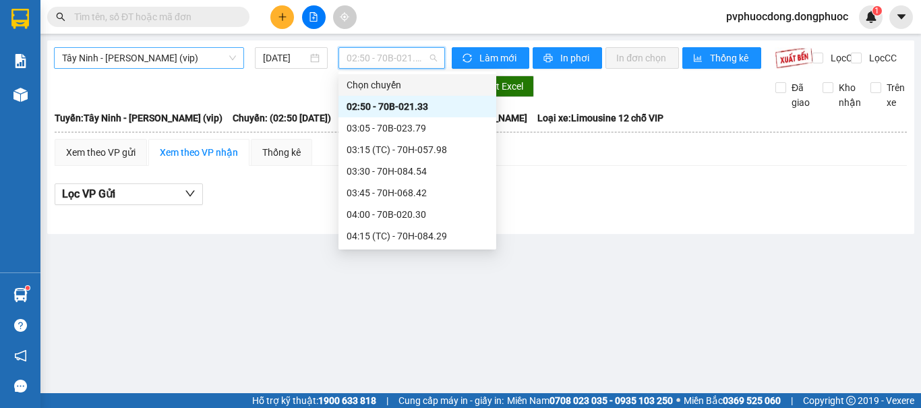
click at [198, 57] on span "Tây Ninh - [PERSON_NAME] (vip)" at bounding box center [149, 58] width 174 height 20
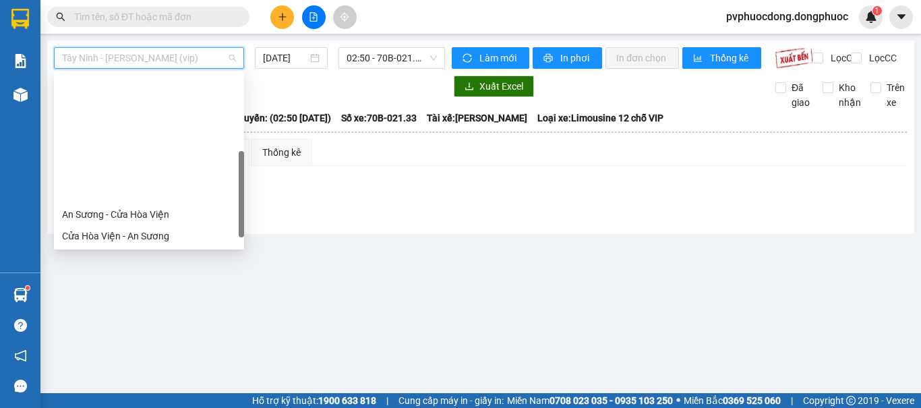
click at [124, 250] on div "An Sương - [GEOGRAPHIC_DATA]" at bounding box center [149, 257] width 174 height 15
type input "[DATE]"
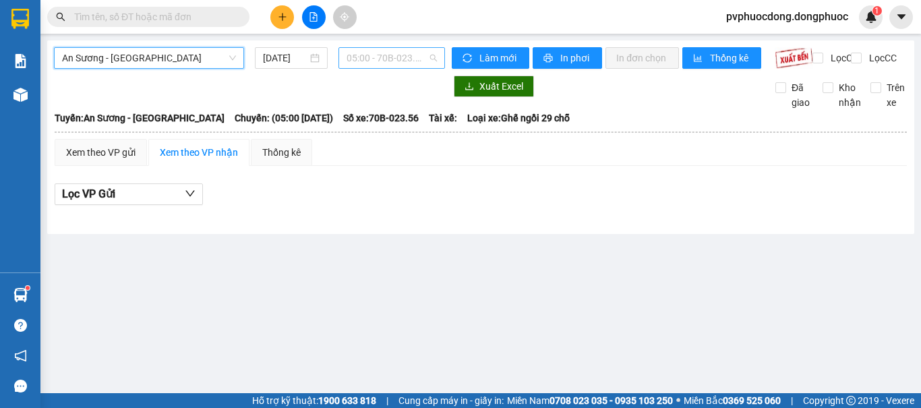
click at [386, 52] on span "05:00 - 70B-023.56" at bounding box center [392, 58] width 90 height 20
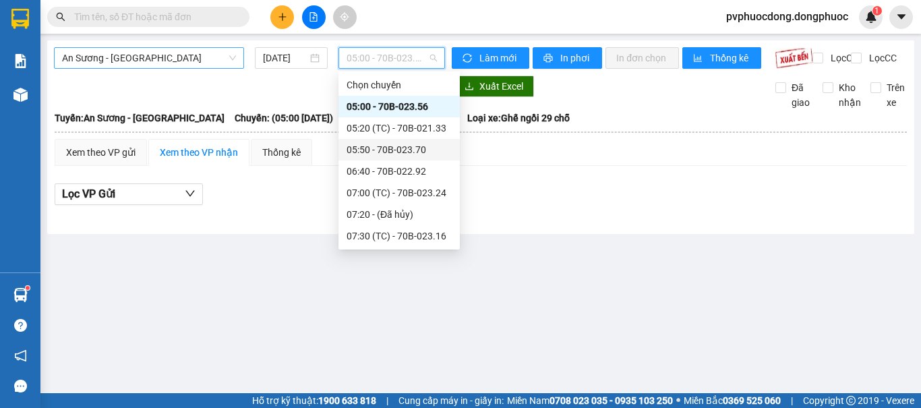
click at [211, 58] on span "An Sương - [GEOGRAPHIC_DATA]" at bounding box center [149, 58] width 174 height 20
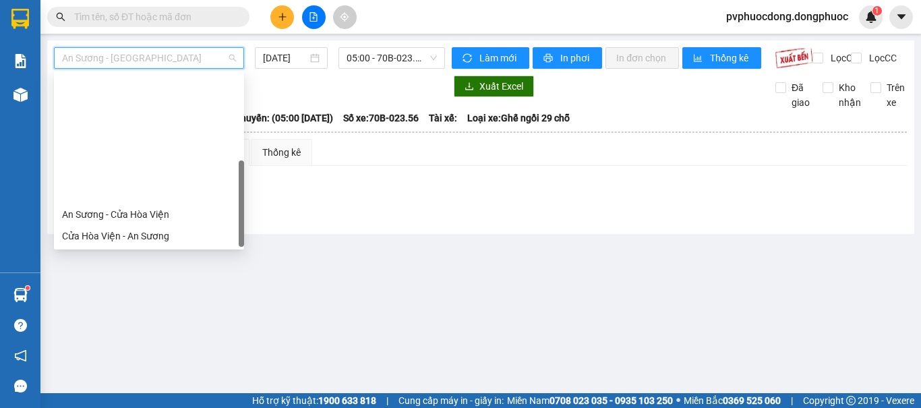
click at [127, 380] on div "[GEOGRAPHIC_DATA] - [GEOGRAPHIC_DATA] (vip)" at bounding box center [149, 387] width 174 height 15
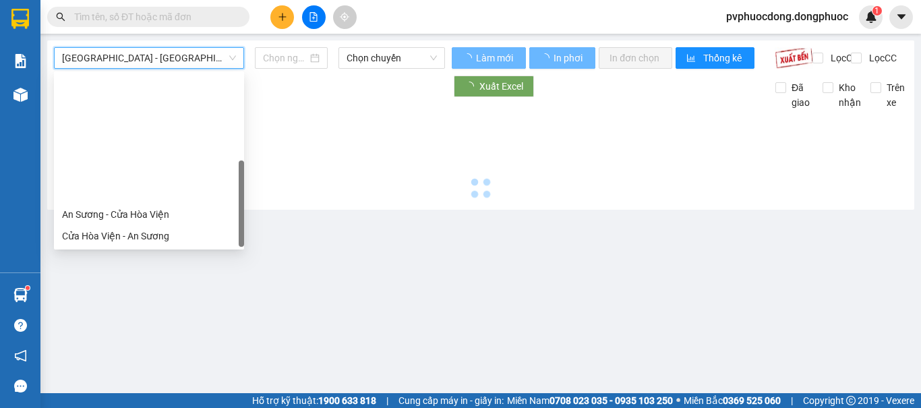
type input "[DATE]"
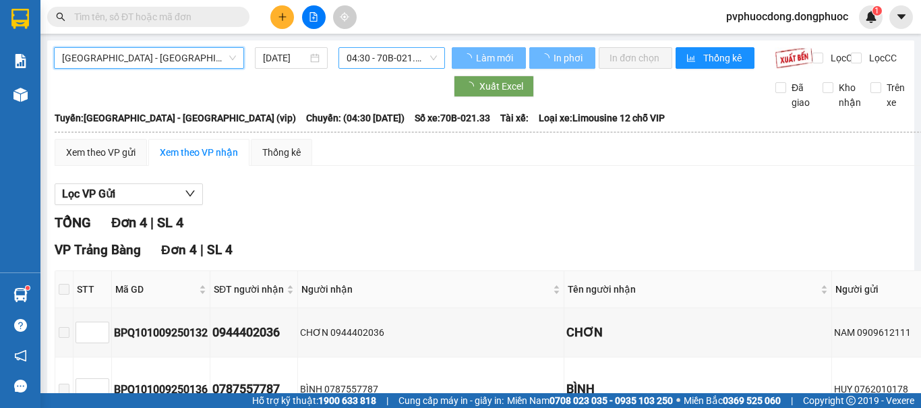
click at [414, 58] on span "04:30 - 70B-021.33" at bounding box center [392, 58] width 90 height 20
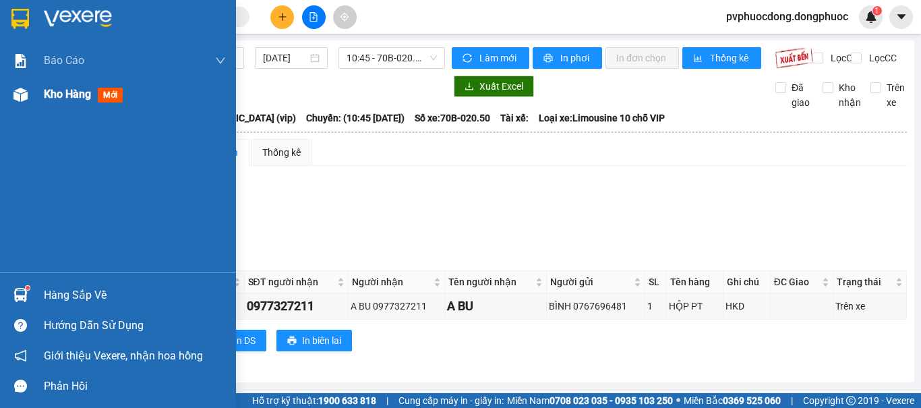
click at [38, 98] on div "Kho hàng mới" at bounding box center [118, 95] width 236 height 34
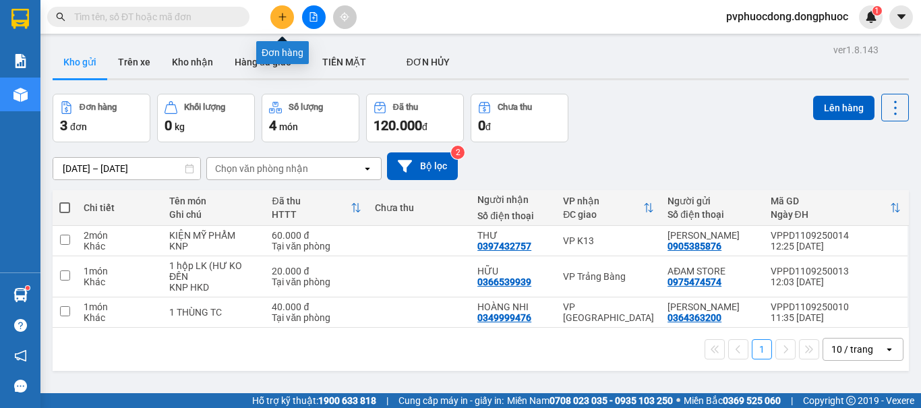
click at [283, 21] on icon "plus" at bounding box center [282, 16] width 9 height 9
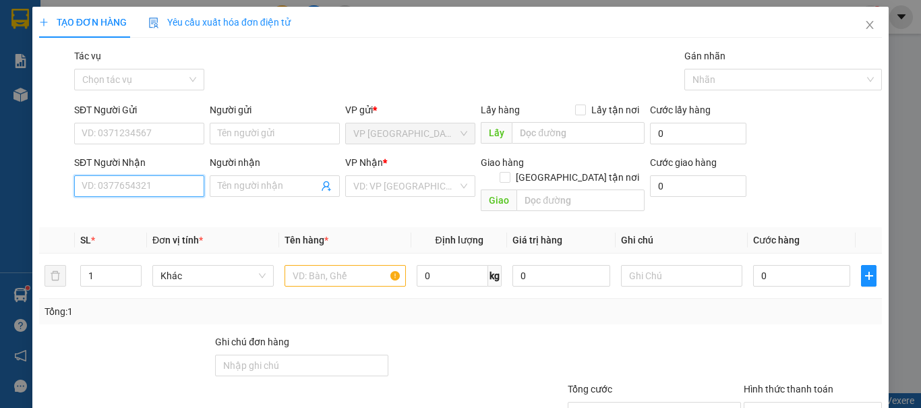
click at [107, 190] on input "SĐT Người Nhận" at bounding box center [139, 186] width 130 height 22
click at [163, 207] on div "0907414428 - HÒA" at bounding box center [138, 213] width 113 height 15
type input "0907414428"
type input "HÒA"
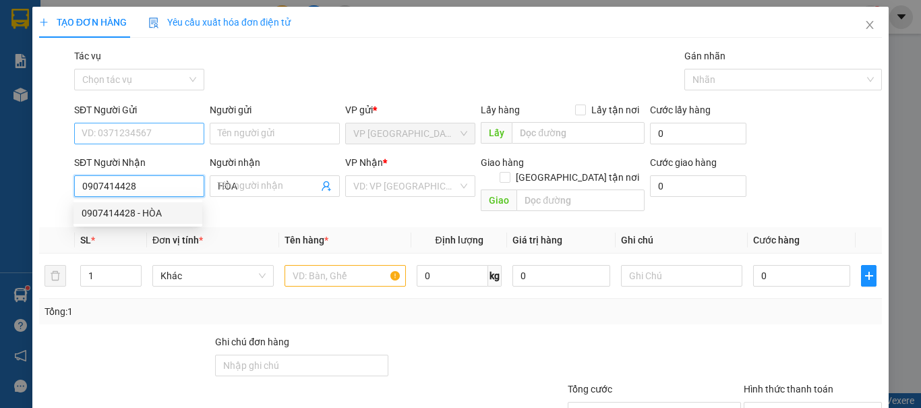
type input "40.000"
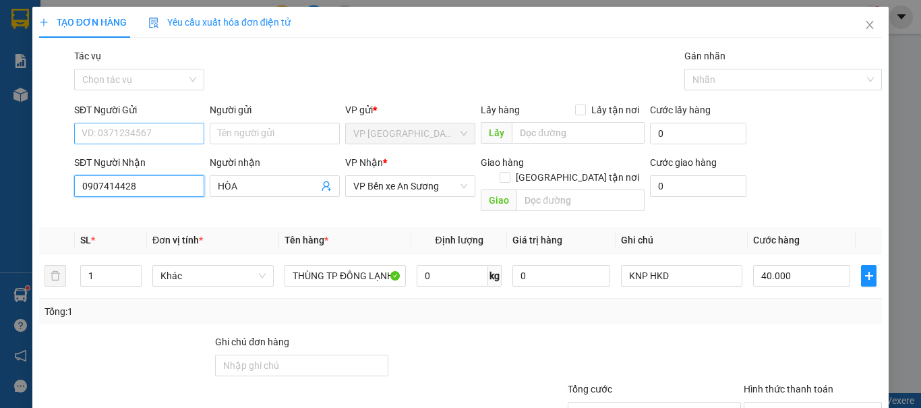
type input "0907414428"
click at [149, 139] on input "SĐT Người Gửi" at bounding box center [139, 134] width 130 height 22
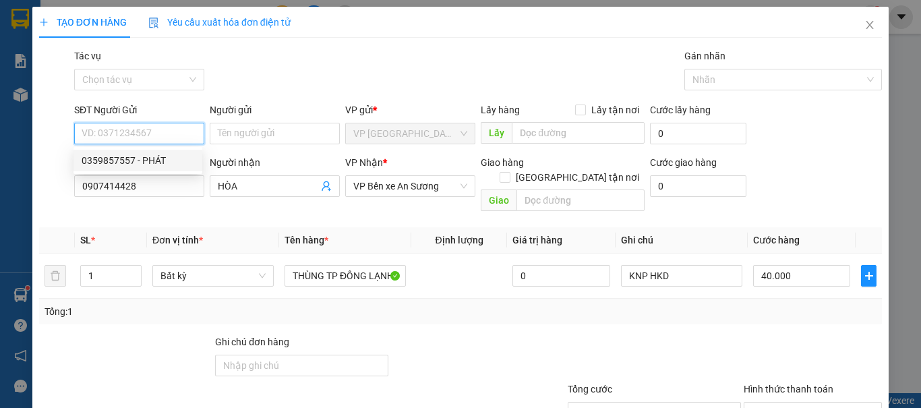
click at [159, 165] on div "0359857557 - PHÁT" at bounding box center [138, 160] width 113 height 15
type input "0359857557"
type input "PHÁT"
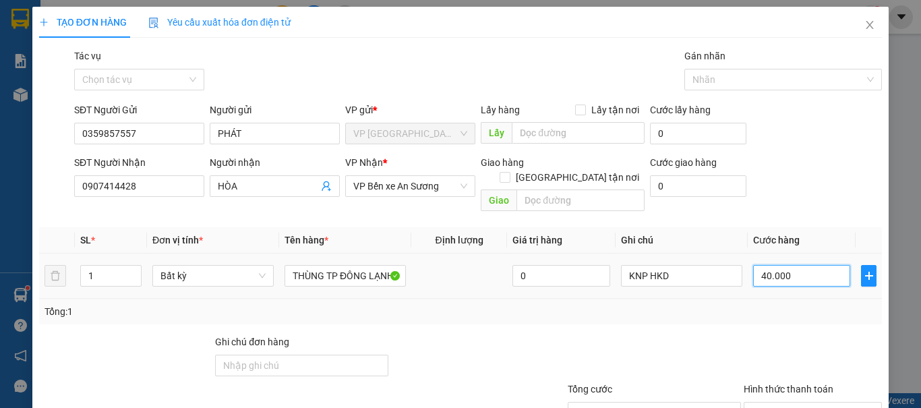
click at [786, 265] on input "40.000" at bounding box center [801, 276] width 97 height 22
type input "2"
type input "20"
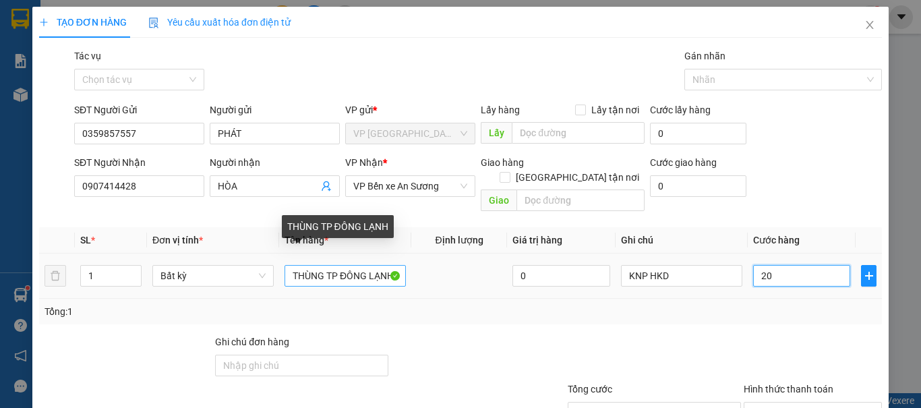
type input "20"
type input "20.000"
click at [394, 265] on input "THÙNG TP ĐÔNG LẠNH" at bounding box center [345, 276] width 121 height 22
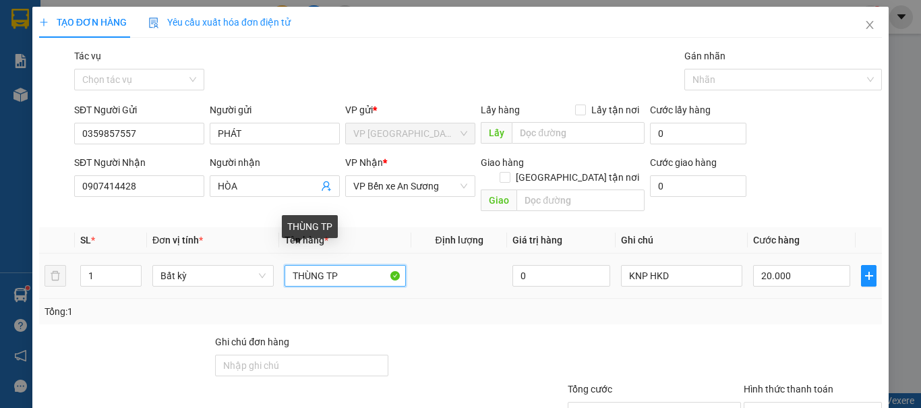
type input "THÙNG TP"
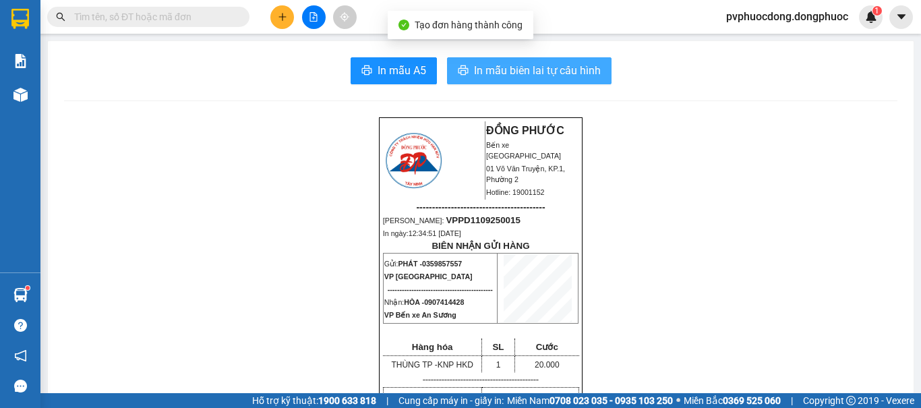
click at [467, 78] on button "In mẫu biên lai tự cấu hình" at bounding box center [529, 70] width 165 height 27
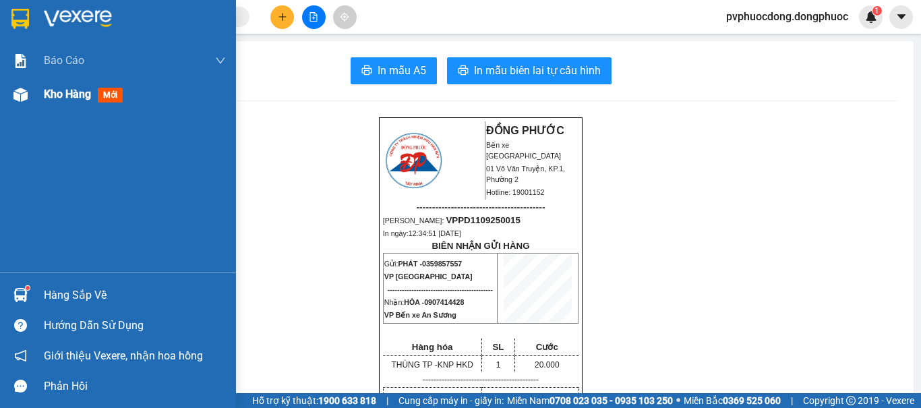
click at [56, 97] on span "Kho hàng" at bounding box center [67, 94] width 47 height 13
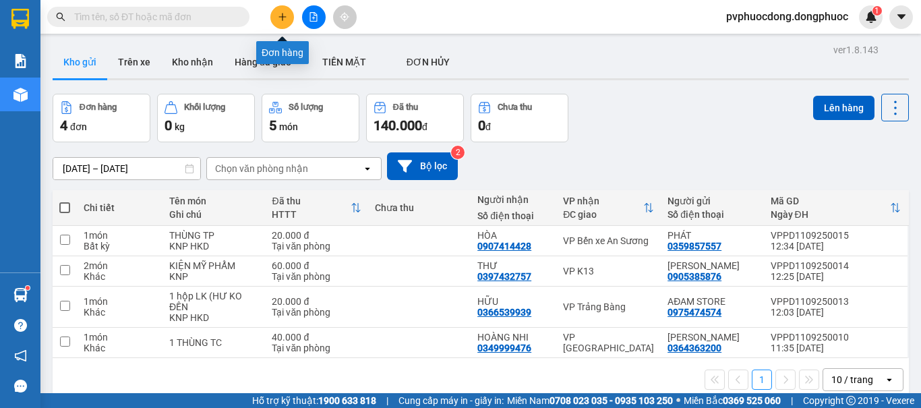
click at [287, 22] on button at bounding box center [282, 17] width 24 height 24
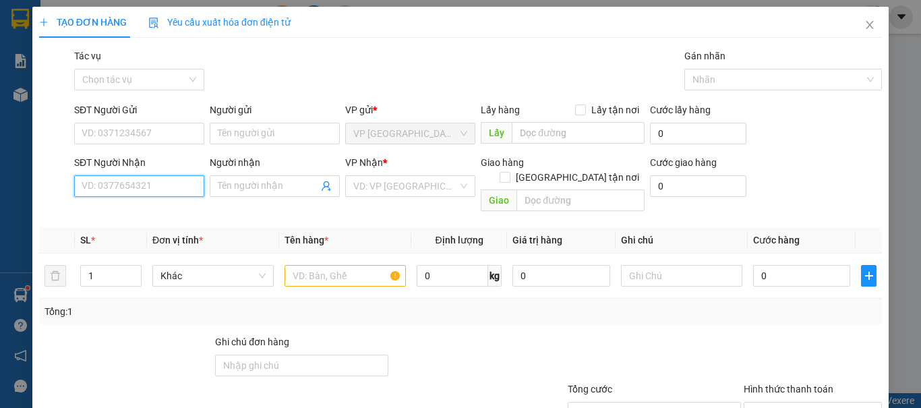
click at [161, 187] on input "SĐT Người Nhận" at bounding box center [139, 186] width 130 height 22
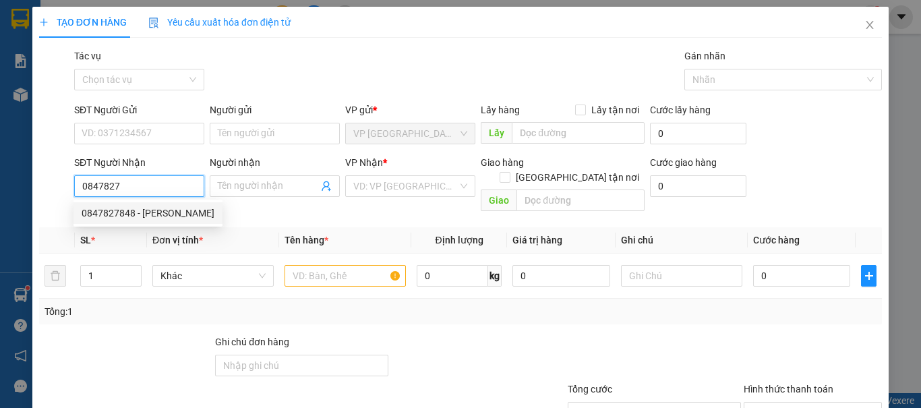
click at [150, 214] on div "0847827848 - [PERSON_NAME]" at bounding box center [148, 213] width 133 height 15
type input "0847827848"
type input "TUẤN ANH"
type input "20.000"
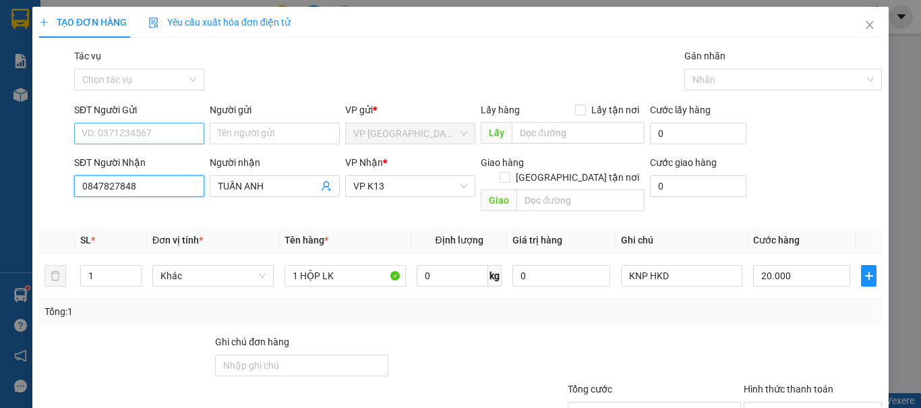
type input "0847827848"
click at [173, 136] on input "SĐT Người Gửi" at bounding box center [139, 134] width 130 height 22
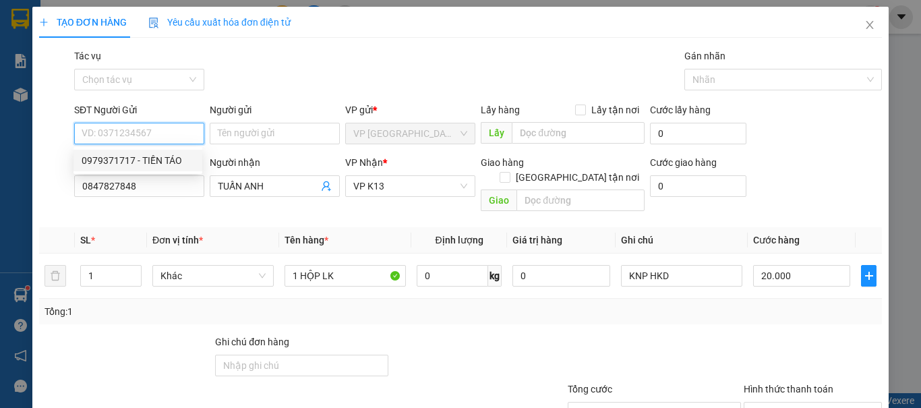
click at [178, 157] on div "0979371717 - TIỀN TÁO" at bounding box center [138, 160] width 113 height 15
type input "0979371717"
type input "TIỀN TÁO"
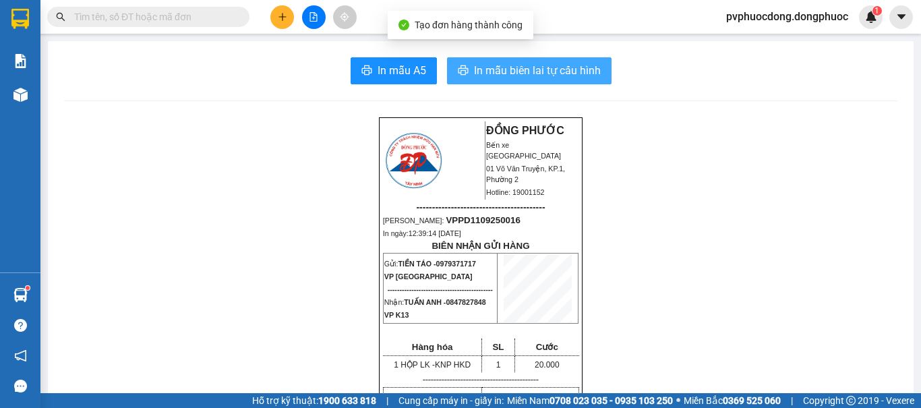
click at [455, 63] on button "In mẫu biên lai tự cấu hình" at bounding box center [529, 70] width 165 height 27
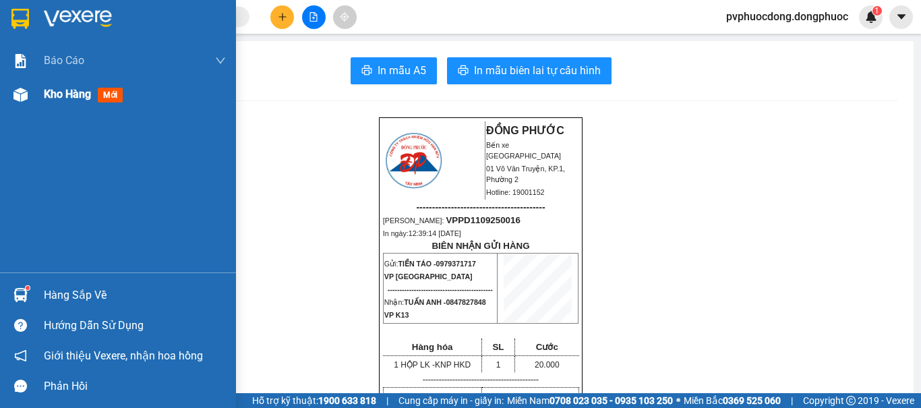
click at [24, 100] on img at bounding box center [20, 95] width 14 height 14
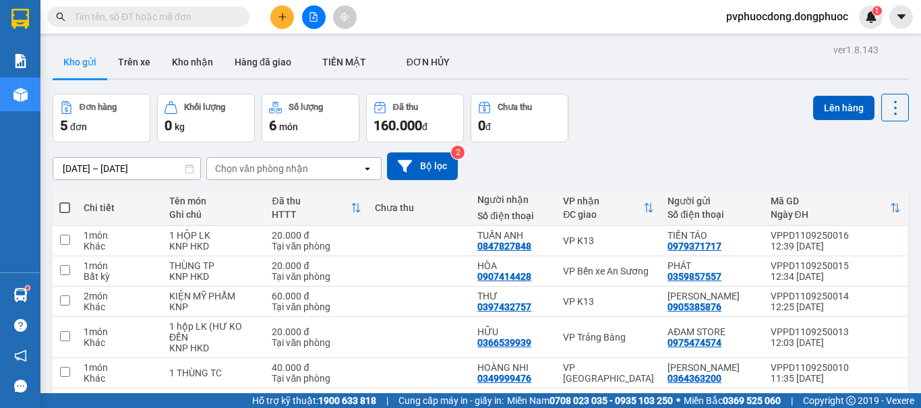
click at [641, 152] on div "[DATE] – [DATE] Press the down arrow key to interact with the calendar and sele…" at bounding box center [481, 166] width 856 height 28
click at [142, 64] on button "Trên xe" at bounding box center [134, 62] width 54 height 32
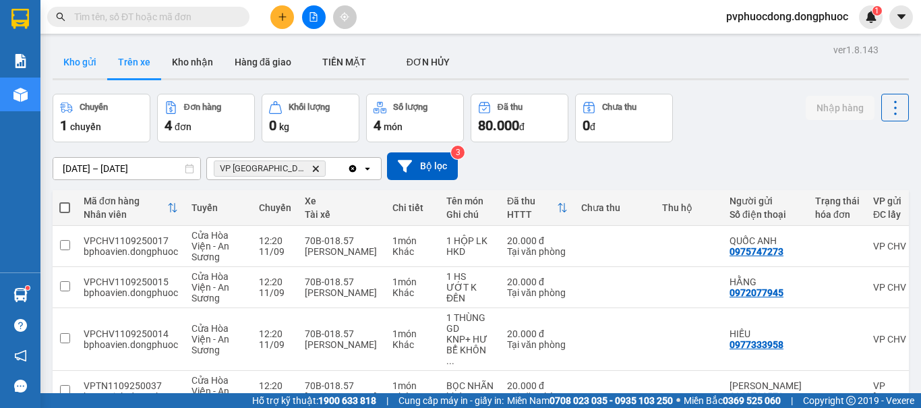
click at [53, 59] on button "Kho gửi" at bounding box center [80, 62] width 55 height 32
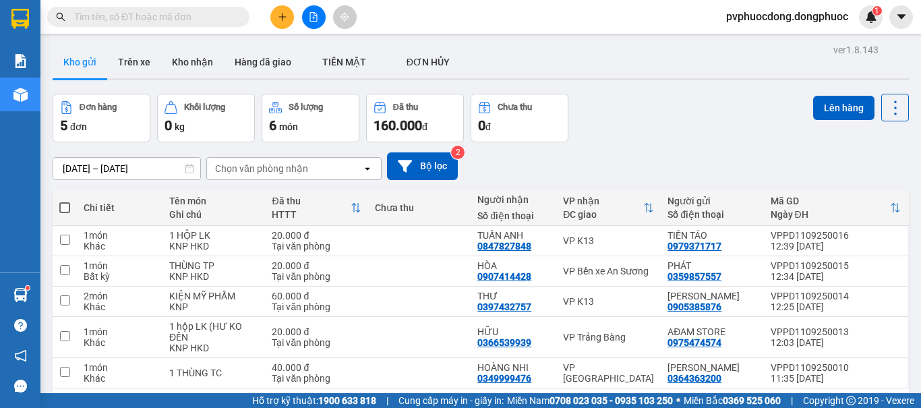
click at [175, 388] on div "1 10 / trang open" at bounding box center [481, 409] width 856 height 43
click at [537, 260] on div "HÒA 0907414428" at bounding box center [513, 271] width 72 height 22
checkbox input "true"
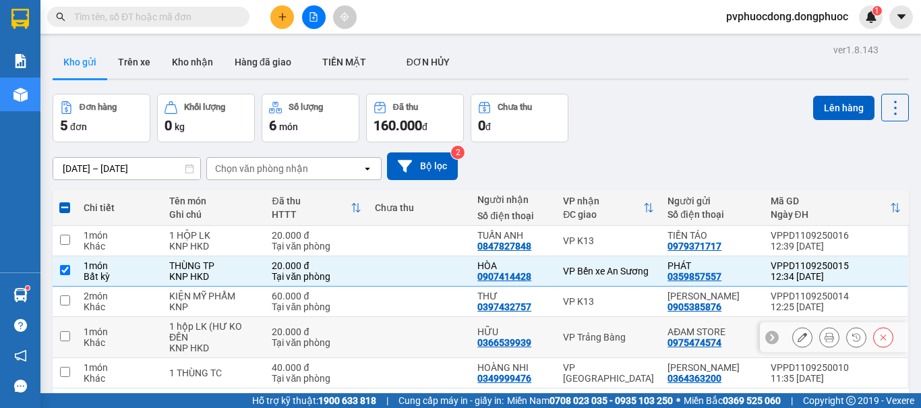
click at [520, 337] on div "0366539939" at bounding box center [504, 342] width 54 height 11
click at [349, 326] on div "20.000 đ" at bounding box center [316, 331] width 89 height 11
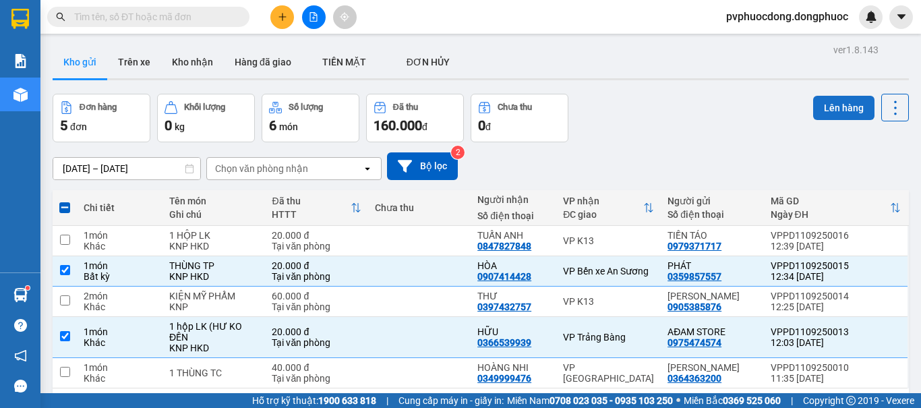
click at [831, 96] on button "Lên hàng" at bounding box center [843, 108] width 61 height 24
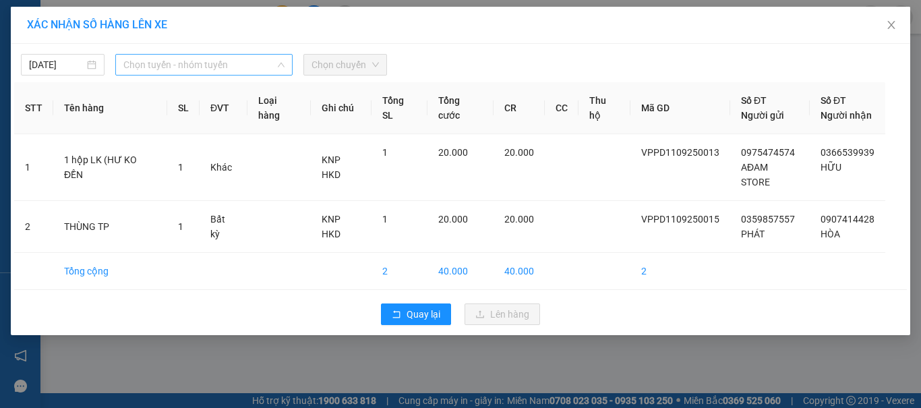
click at [259, 69] on span "Chọn tuyến - nhóm tuyến" at bounding box center [203, 65] width 161 height 20
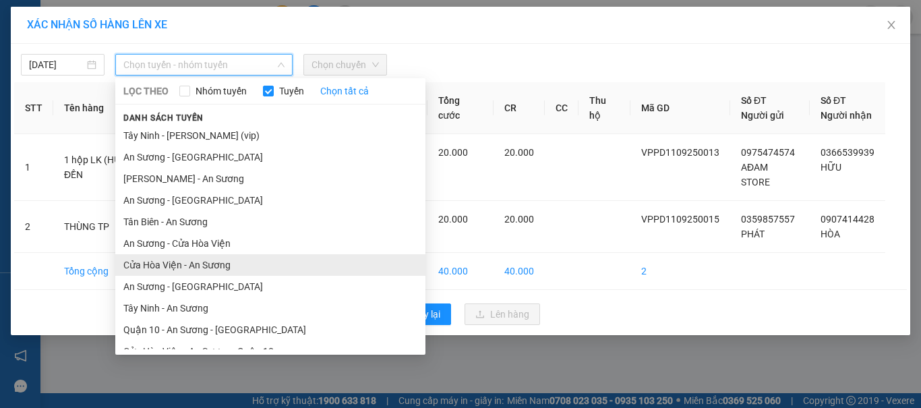
click at [205, 254] on li "Cửa Hòa Viện - An Sương" at bounding box center [270, 265] width 310 height 22
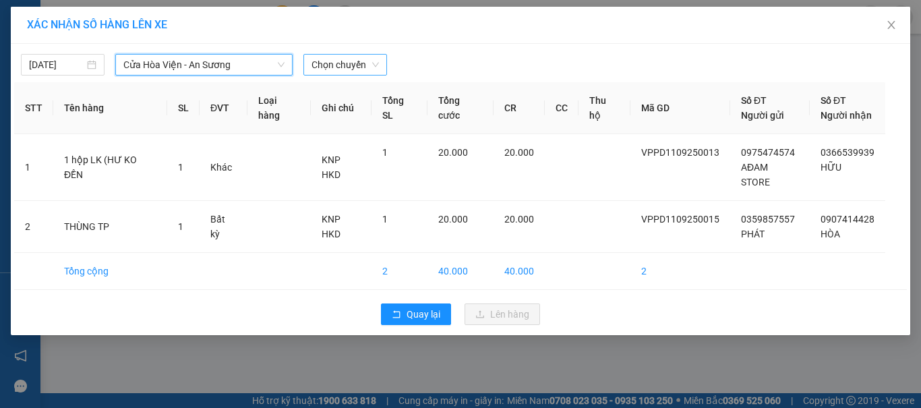
click at [348, 71] on span "Chọn chuyến" at bounding box center [345, 65] width 67 height 20
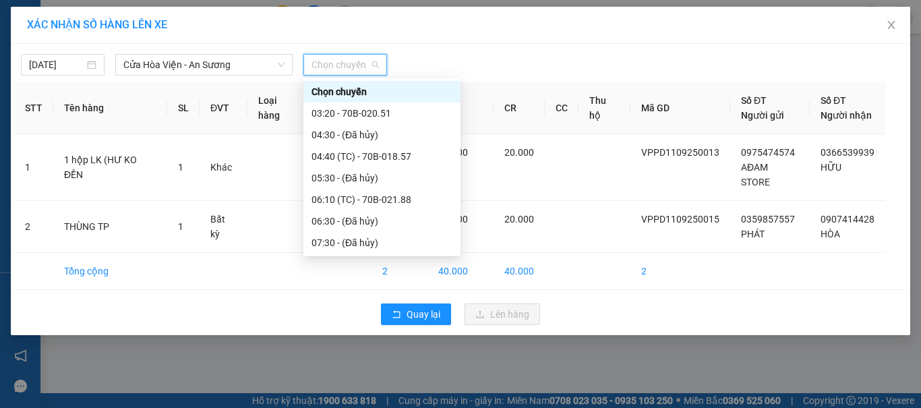
click at [368, 407] on div "12:20 (TC) - 70B-018.57" at bounding box center [382, 415] width 141 height 15
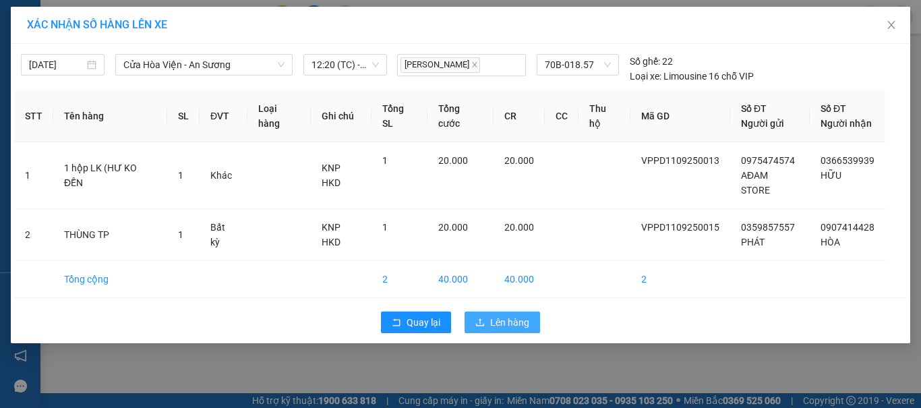
click at [517, 315] on span "Lên hàng" at bounding box center [509, 322] width 39 height 15
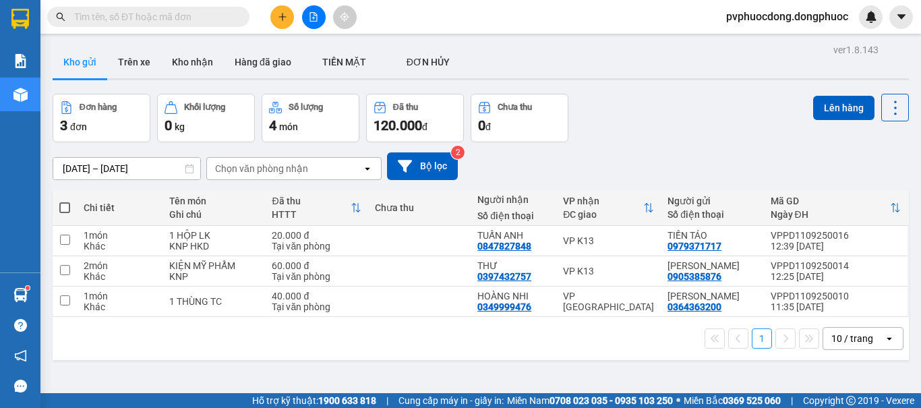
click at [181, 355] on div "1 10 / trang open" at bounding box center [481, 338] width 856 height 43
click at [140, 69] on button "Trên xe" at bounding box center [134, 62] width 54 height 32
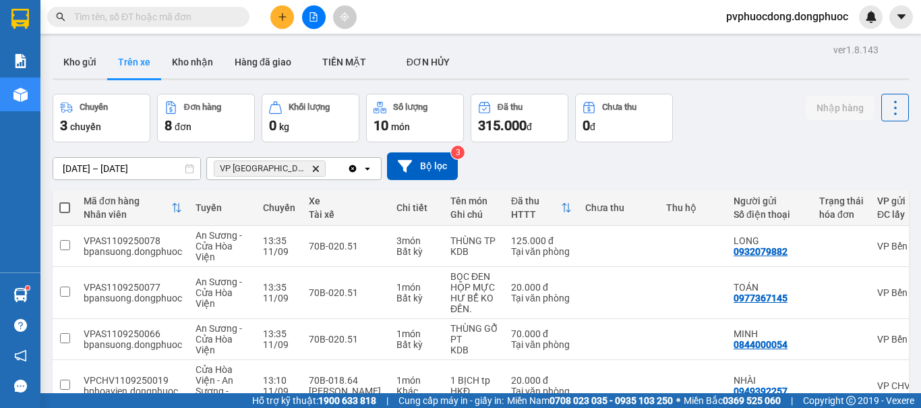
checkbox input "true"
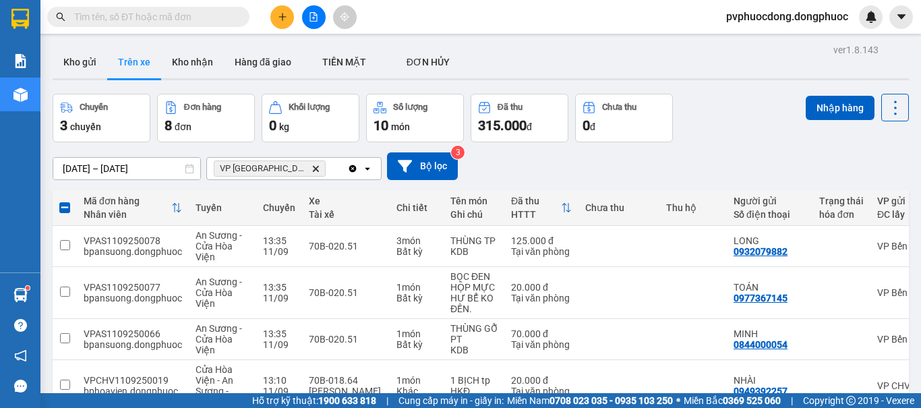
checkbox input "true"
click at [821, 96] on button "Nhập hàng" at bounding box center [840, 108] width 69 height 24
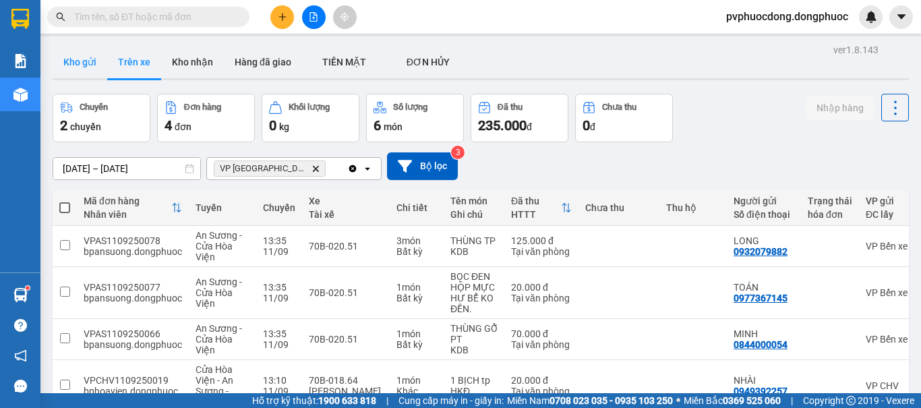
click at [86, 72] on button "Kho gửi" at bounding box center [80, 62] width 55 height 32
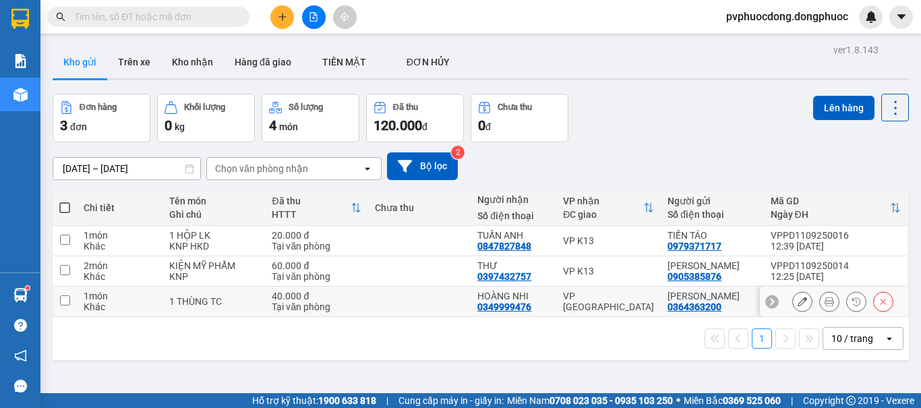
click at [510, 299] on div "HOÀNG NHI" at bounding box center [513, 296] width 72 height 11
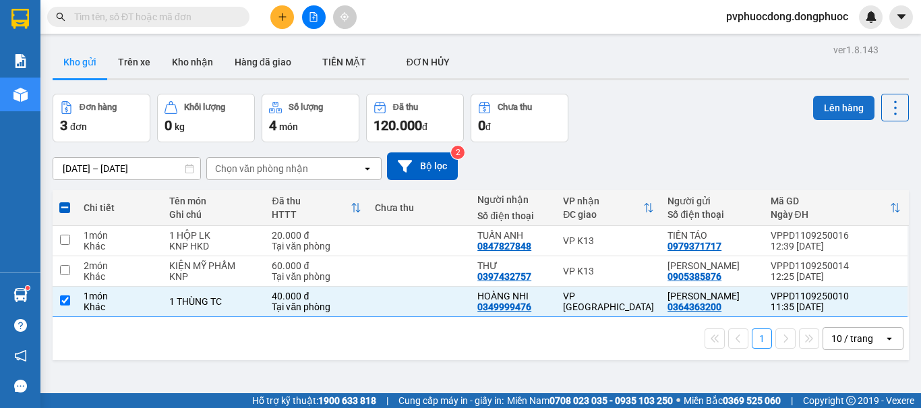
click at [817, 117] on button "Lên hàng" at bounding box center [843, 108] width 61 height 24
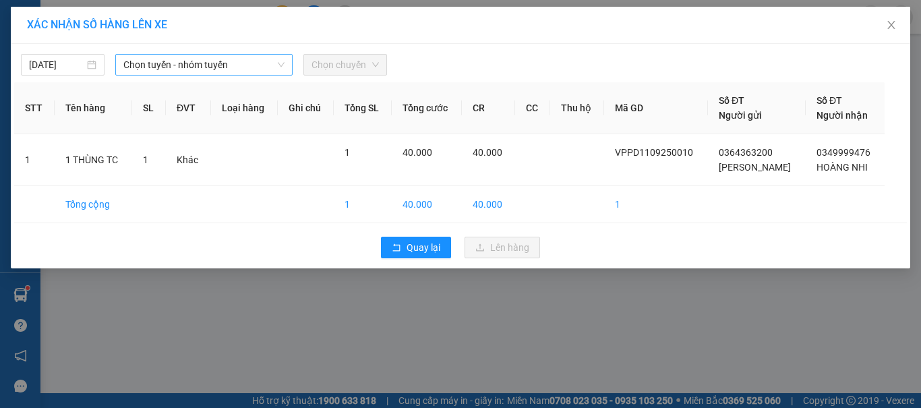
click at [147, 67] on span "Chọn tuyến - nhóm tuyến" at bounding box center [203, 65] width 161 height 20
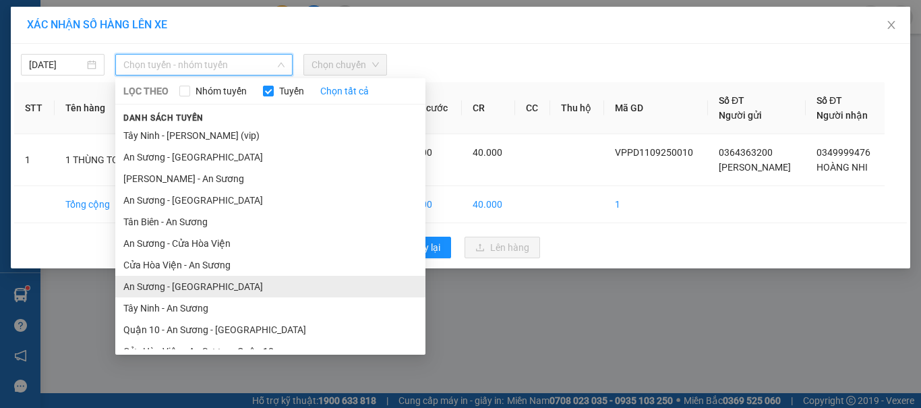
click at [196, 292] on li "An Sương - [GEOGRAPHIC_DATA]" at bounding box center [270, 287] width 310 height 22
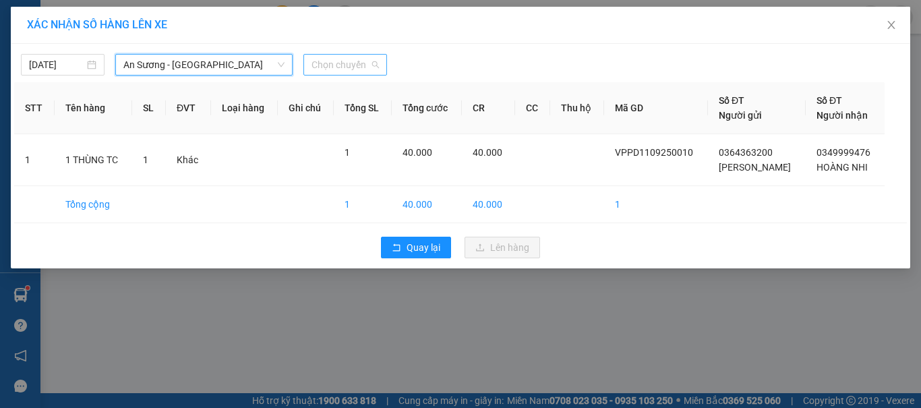
click at [336, 67] on span "Chọn chuyến" at bounding box center [345, 65] width 67 height 20
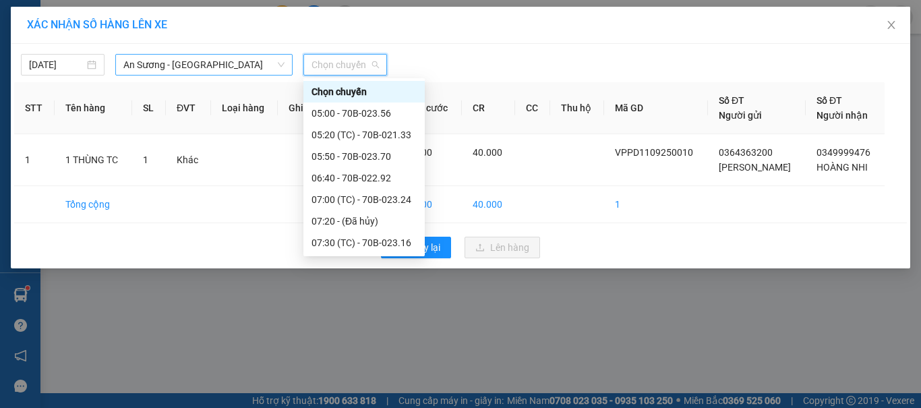
click at [146, 71] on span "An Sương - [GEOGRAPHIC_DATA]" at bounding box center [203, 65] width 161 height 20
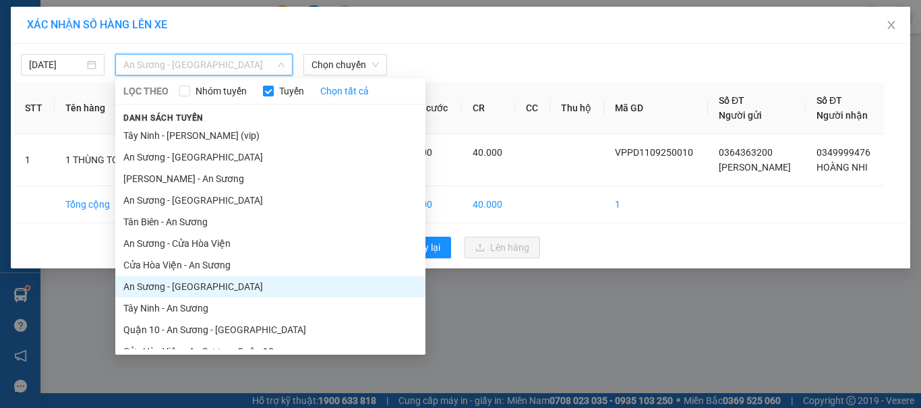
click at [208, 405] on li "[GEOGRAPHIC_DATA] - [GEOGRAPHIC_DATA] (vip)" at bounding box center [270, 416] width 310 height 22
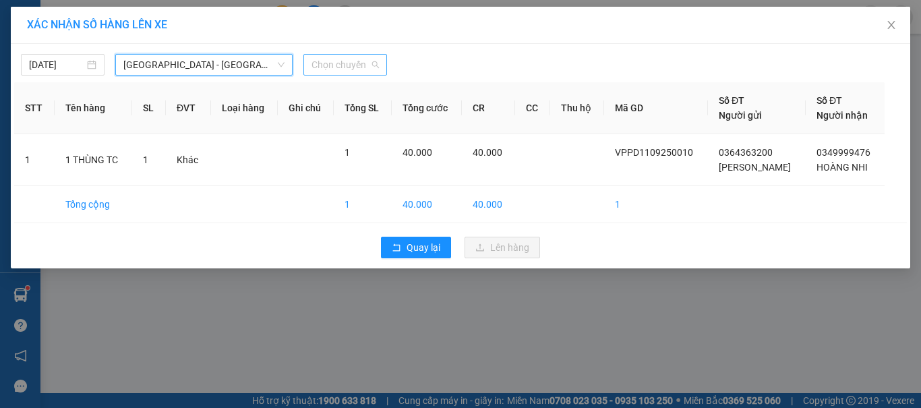
click at [348, 61] on span "Chọn chuyến" at bounding box center [345, 65] width 67 height 20
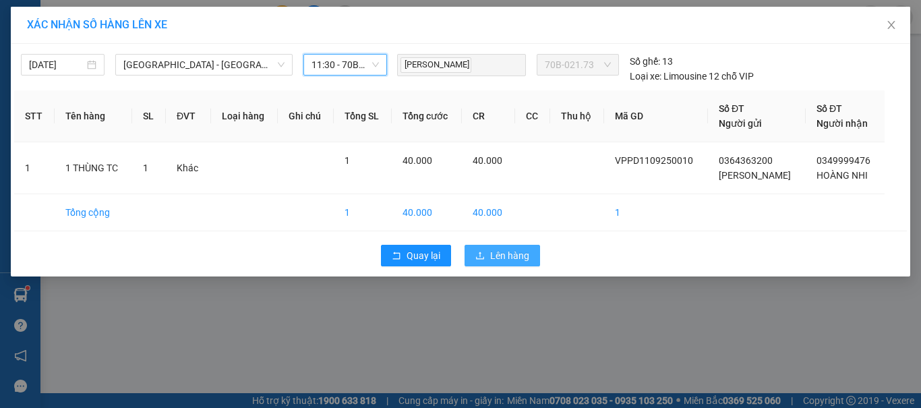
click at [510, 263] on button "Lên hàng" at bounding box center [503, 256] width 76 height 22
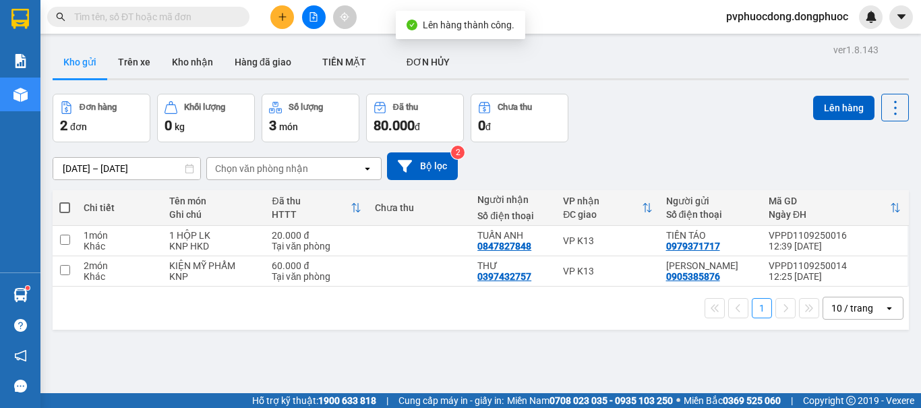
click at [161, 351] on div "ver 1.8.143 Kho gửi Trên xe Kho nhận Hàng đã giao TIỀN MẶT ĐƠN HỦY Đơn hàng 2…" at bounding box center [480, 244] width 867 height 408
click at [142, 53] on button "Trên xe" at bounding box center [134, 62] width 54 height 32
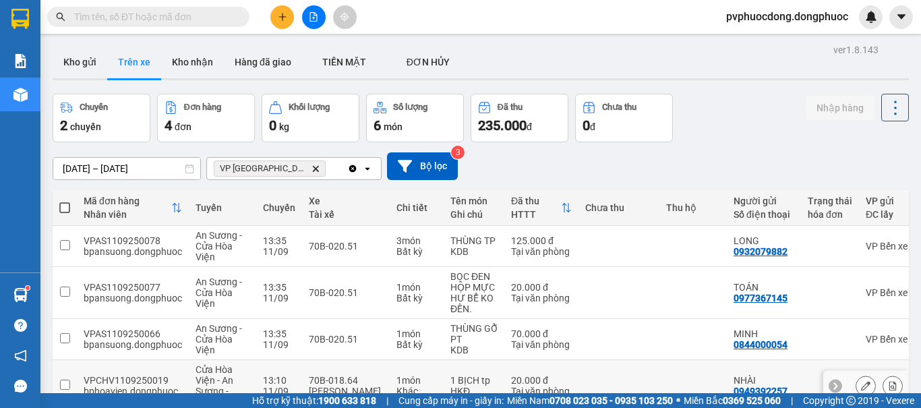
click at [888, 381] on icon at bounding box center [892, 385] width 9 height 9
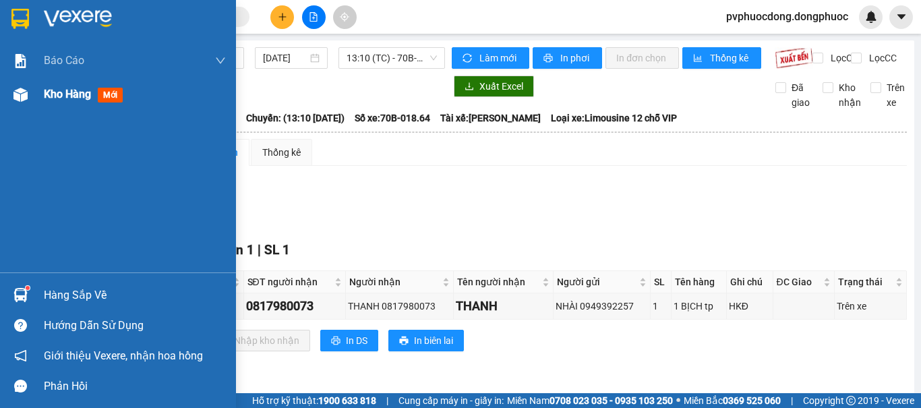
click at [52, 103] on div "Kho hàng mới" at bounding box center [86, 94] width 84 height 17
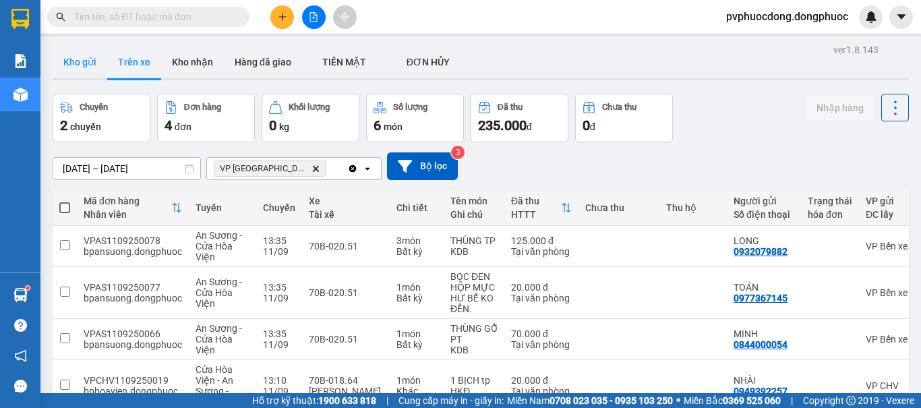
click at [75, 68] on button "Kho gửi" at bounding box center [80, 62] width 55 height 32
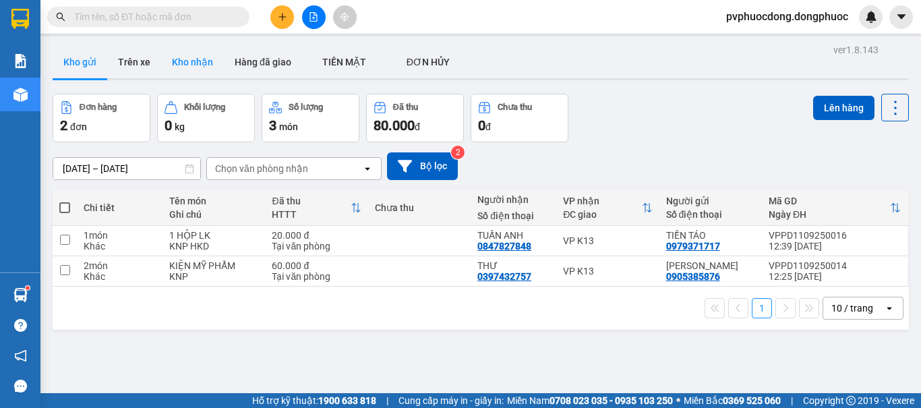
click at [194, 67] on button "Kho nhận" at bounding box center [192, 62] width 63 height 32
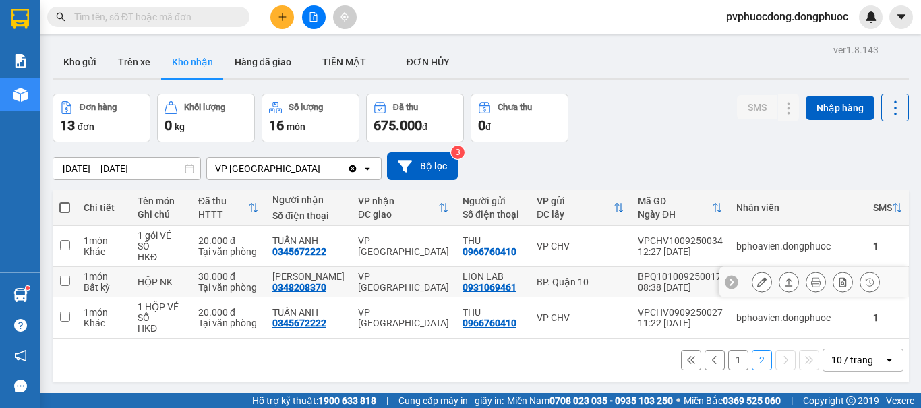
click at [784, 277] on icon at bounding box center [788, 281] width 9 height 9
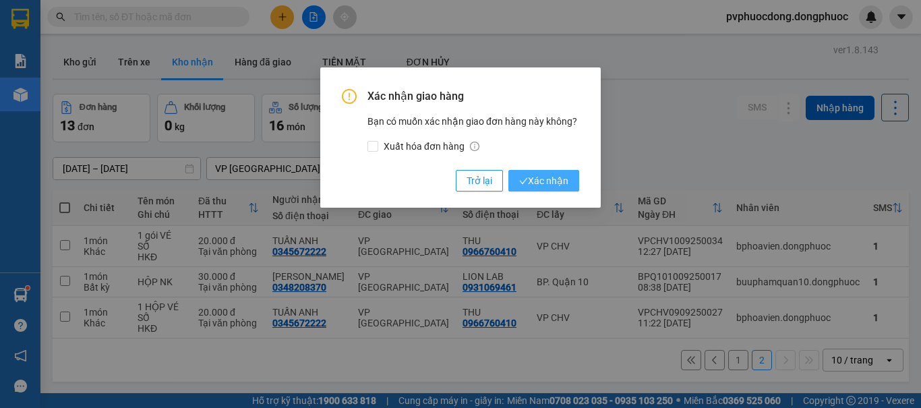
click at [523, 187] on span "Xác nhận" at bounding box center [543, 180] width 49 height 15
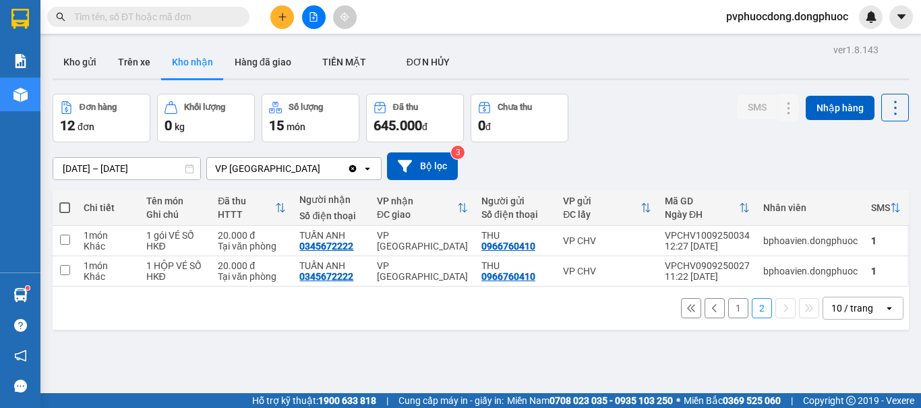
click at [189, 315] on div "ver 1.8.143 Kho gửi Trên xe Kho nhận Hàng đã giao TIỀN MẶT ĐƠN HỦY Đơn hàng 1…" at bounding box center [480, 244] width 867 height 408
click at [150, 64] on button "Trên xe" at bounding box center [134, 62] width 54 height 32
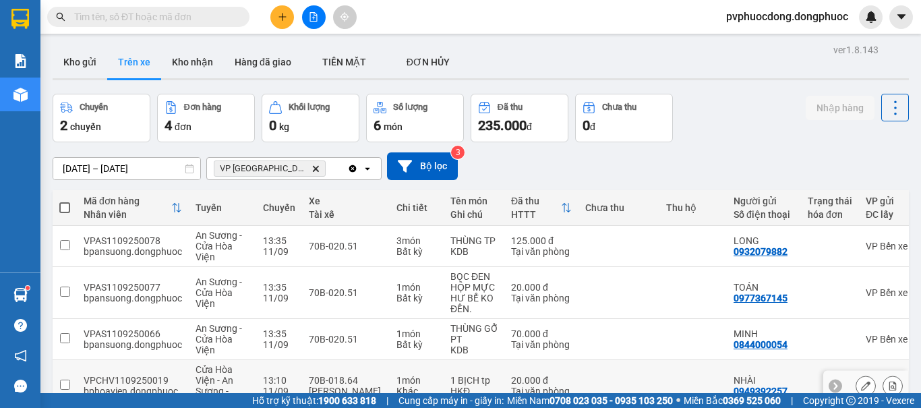
click at [382, 360] on td "70B-018.64 [PERSON_NAME]" at bounding box center [346, 386] width 88 height 52
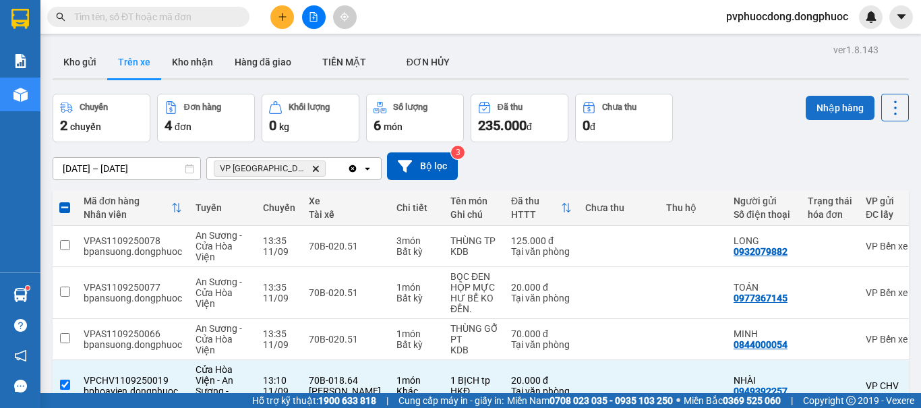
click at [819, 96] on button "Nhập hàng" at bounding box center [840, 108] width 69 height 24
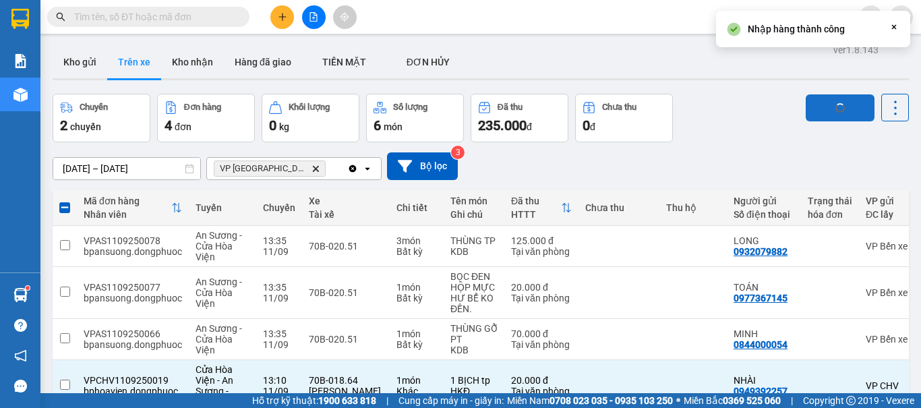
checkbox input "false"
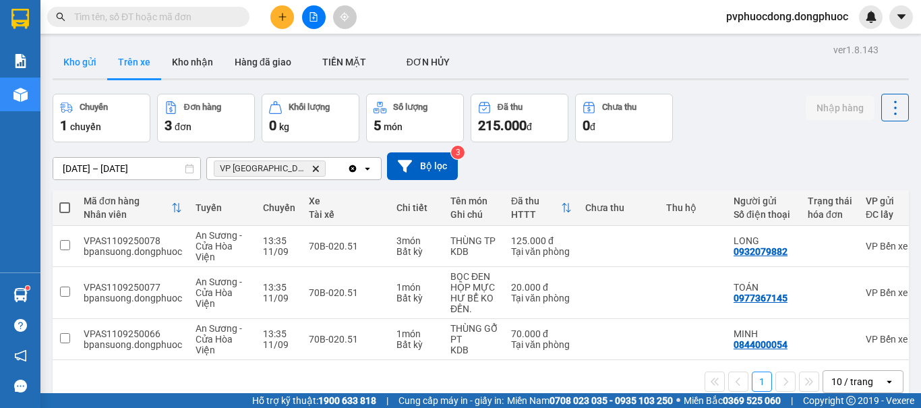
click at [63, 49] on button "Kho gửi" at bounding box center [80, 62] width 55 height 32
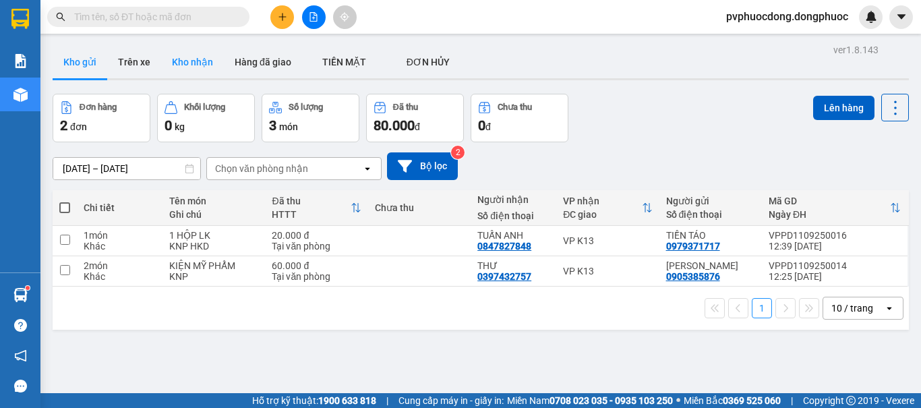
click at [192, 53] on button "Kho nhận" at bounding box center [192, 62] width 63 height 32
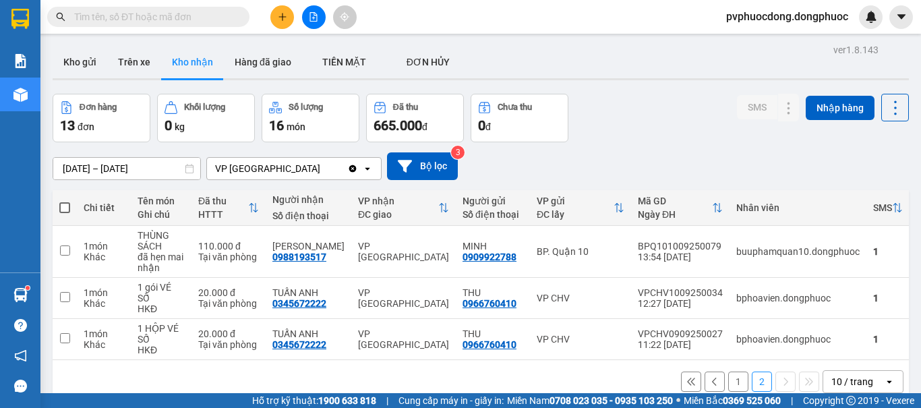
click at [728, 372] on button "1" at bounding box center [738, 382] width 20 height 20
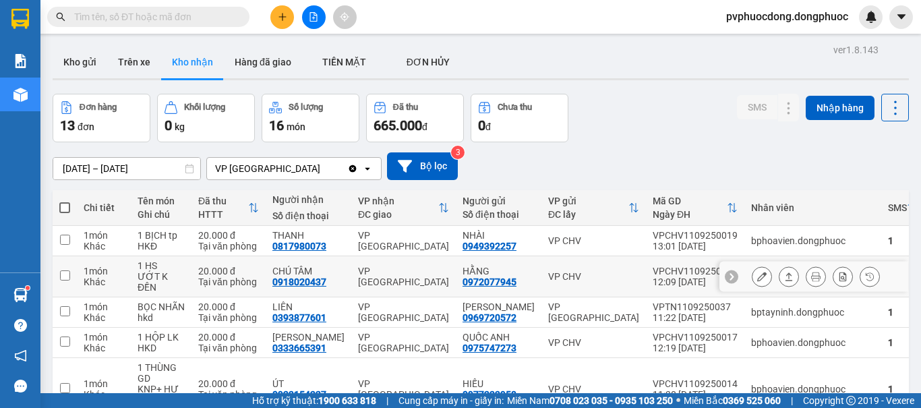
click at [784, 272] on icon at bounding box center [788, 276] width 9 height 9
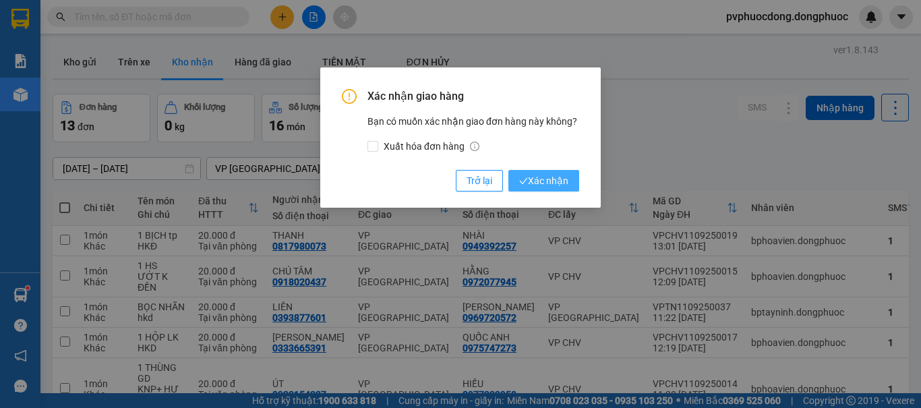
click at [546, 181] on span "Xác nhận" at bounding box center [543, 180] width 49 height 15
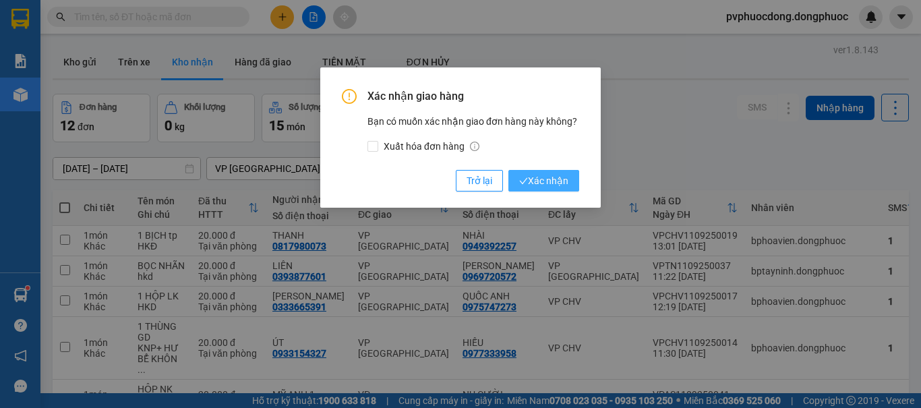
click at [560, 182] on span "Xác nhận" at bounding box center [543, 180] width 49 height 15
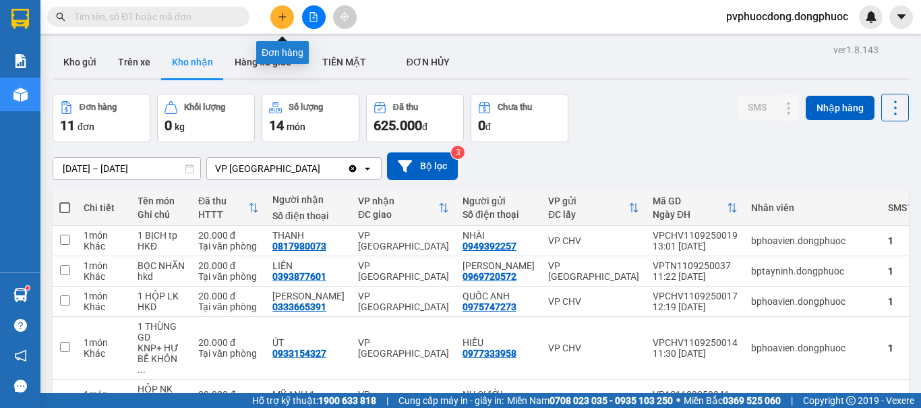
click at [274, 17] on button at bounding box center [282, 17] width 24 height 24
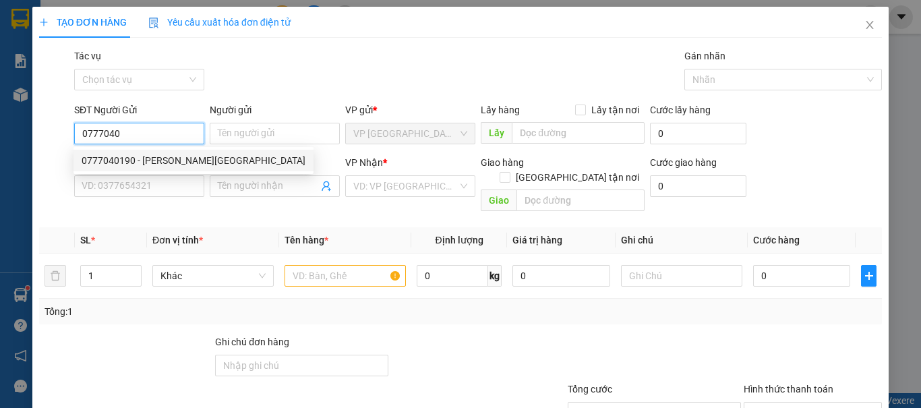
click at [158, 165] on div "0777040190 - [PERSON_NAME][GEOGRAPHIC_DATA]" at bounding box center [194, 160] width 224 height 15
type input "0777040190"
type input "[PERSON_NAME]"
type input "0364466091"
type input "LABO DT"
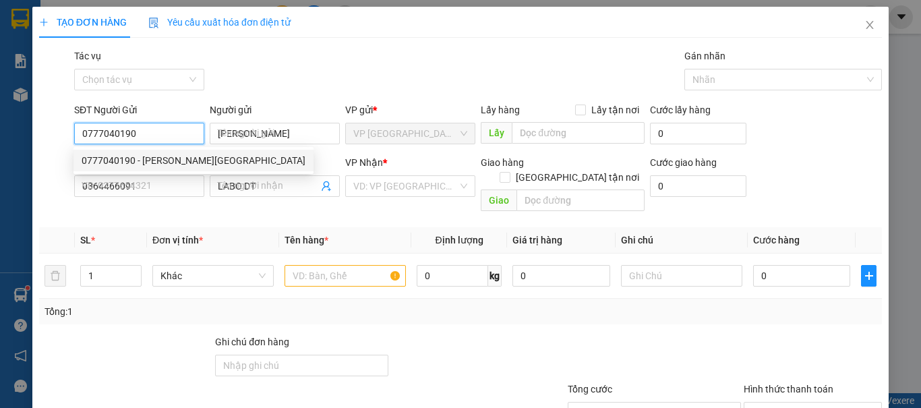
type input "20.000"
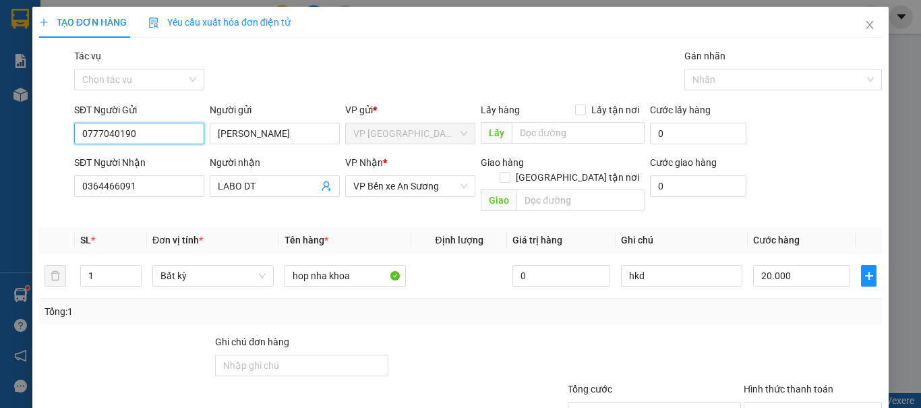
drag, startPoint x: 140, startPoint y: 141, endPoint x: 42, endPoint y: 136, distance: 97.9
click at [42, 136] on div "SĐT Người Gửi 0777040190 0777040190 Người gửi [PERSON_NAME] VP gửi * VP [GEOGRA…" at bounding box center [461, 126] width 846 height 47
click at [158, 157] on div "0938287797 - NK Tâm Đức PĐ" at bounding box center [146, 160] width 128 height 15
type input "0938287797"
type input "NK Tâm Đức PĐ"
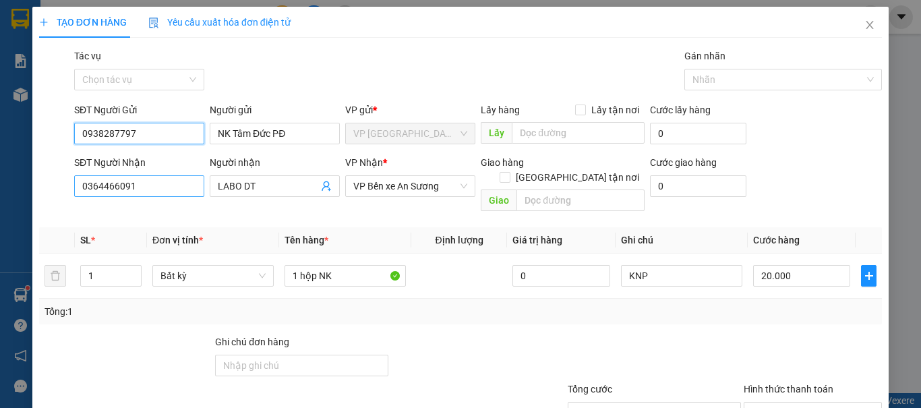
type input "0938287797"
drag, startPoint x: 142, startPoint y: 187, endPoint x: 0, endPoint y: 197, distance: 142.7
click at [0, 197] on div "TẠO ĐƠN HÀNG Yêu cầu xuất hóa đơn điện tử Transit Pickup Surcharge Ids Transit …" at bounding box center [460, 204] width 921 height 408
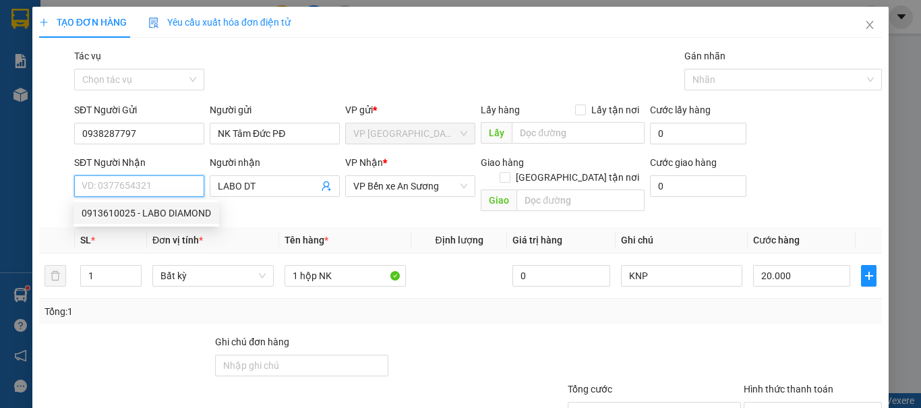
click at [177, 211] on div "0913610025 - LABO DIAMOND" at bounding box center [146, 213] width 129 height 15
type input "0913610025"
type input "LABO DIAMOND"
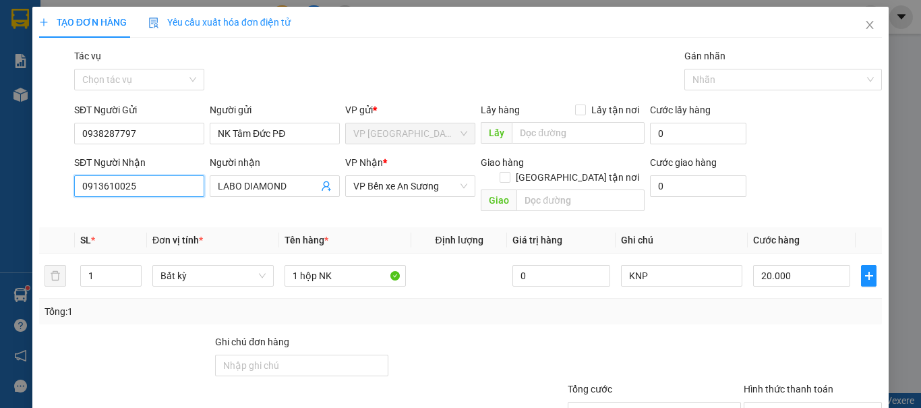
type input "0913610025"
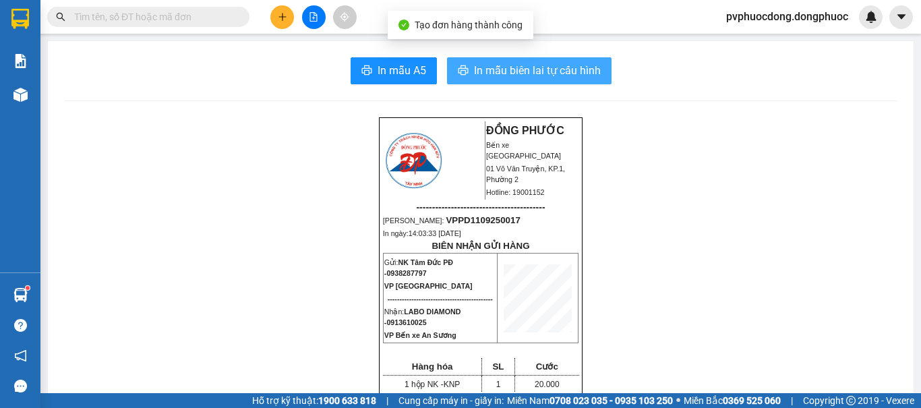
click at [569, 65] on span "In mẫu biên lai tự cấu hình" at bounding box center [537, 70] width 127 height 17
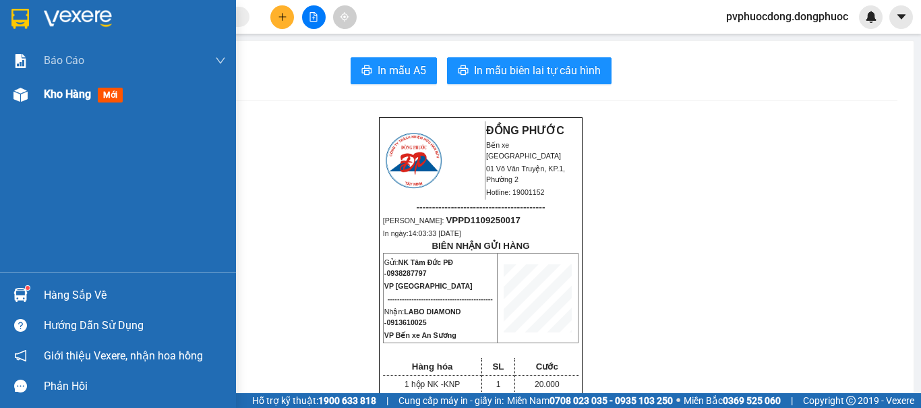
click at [18, 101] on img at bounding box center [20, 95] width 14 height 14
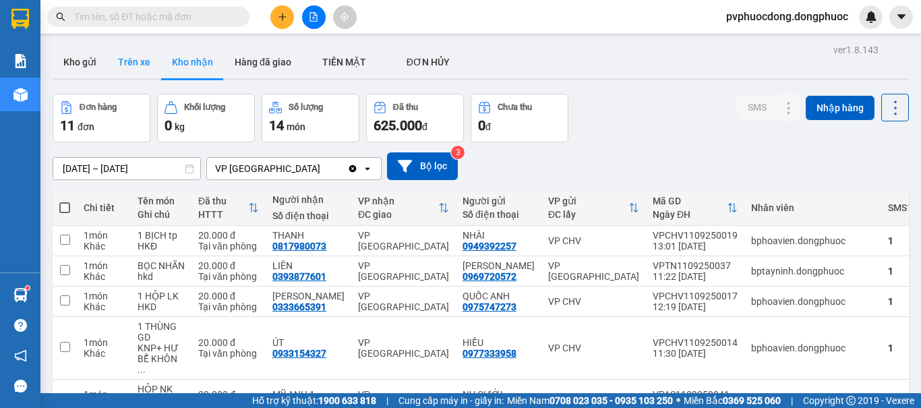
click at [141, 72] on button "Trên xe" at bounding box center [134, 62] width 54 height 32
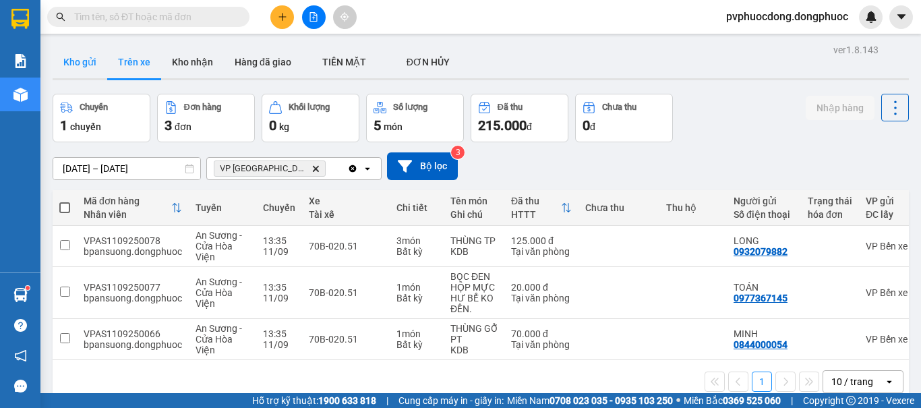
click at [75, 54] on button "Kho gửi" at bounding box center [80, 62] width 55 height 32
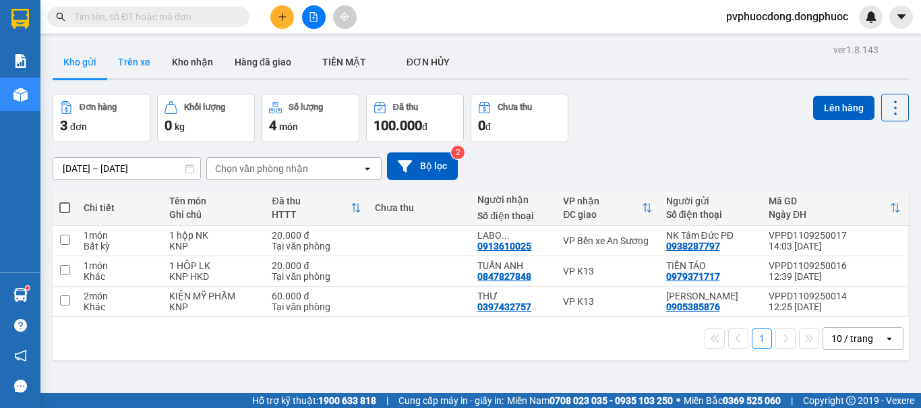
click at [140, 63] on button "Trên xe" at bounding box center [134, 62] width 54 height 32
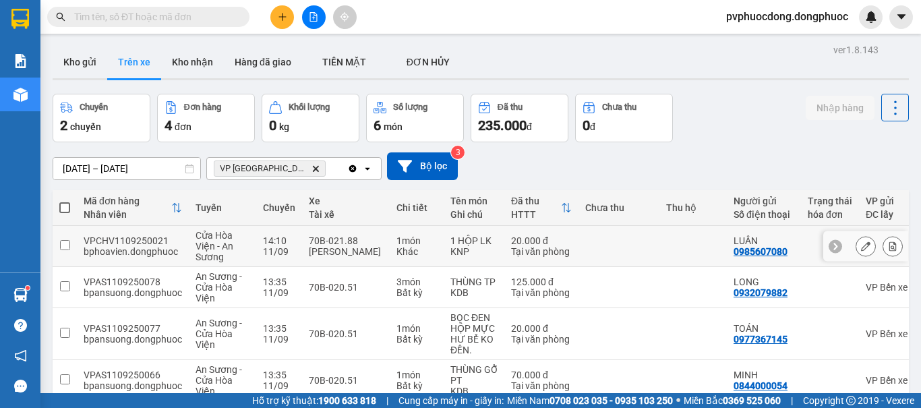
click at [888, 241] on icon at bounding box center [892, 245] width 9 height 9
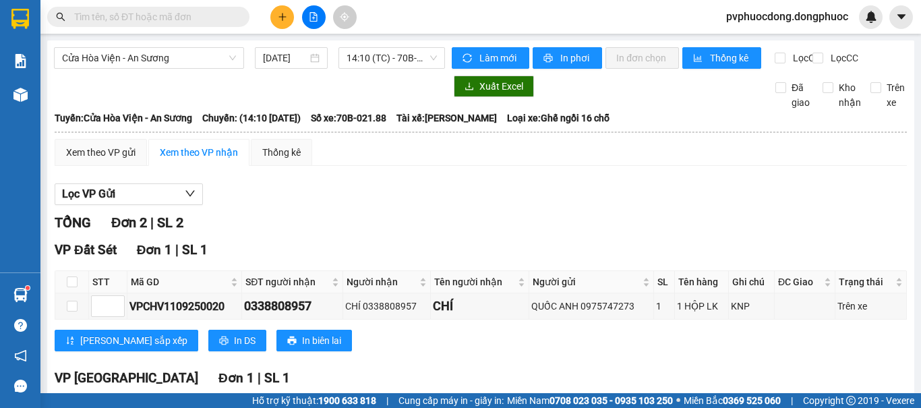
click at [282, 20] on icon "plus" at bounding box center [282, 16] width 9 height 9
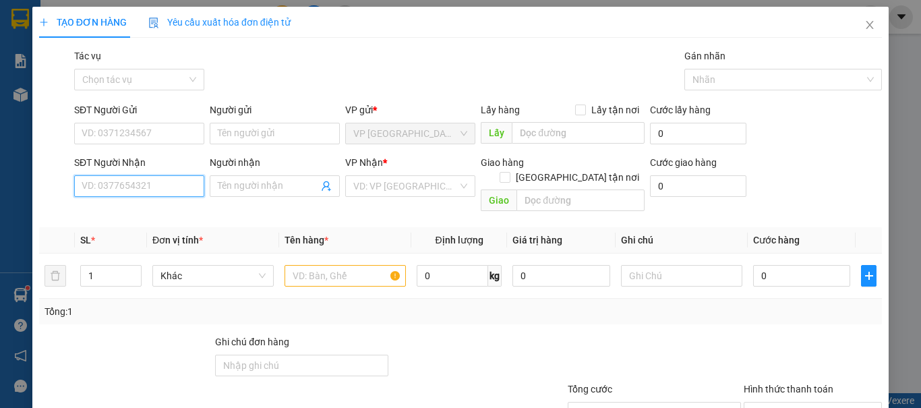
click at [152, 194] on input "SĐT Người Nhận" at bounding box center [139, 186] width 130 height 22
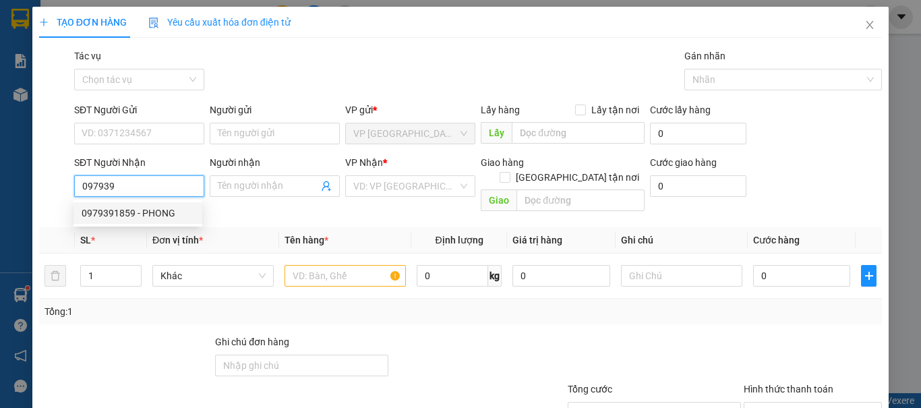
click at [132, 213] on div "0979391859 - PHONG" at bounding box center [138, 213] width 113 height 15
type input "0979391859"
type input "PHONG"
type input "50.000"
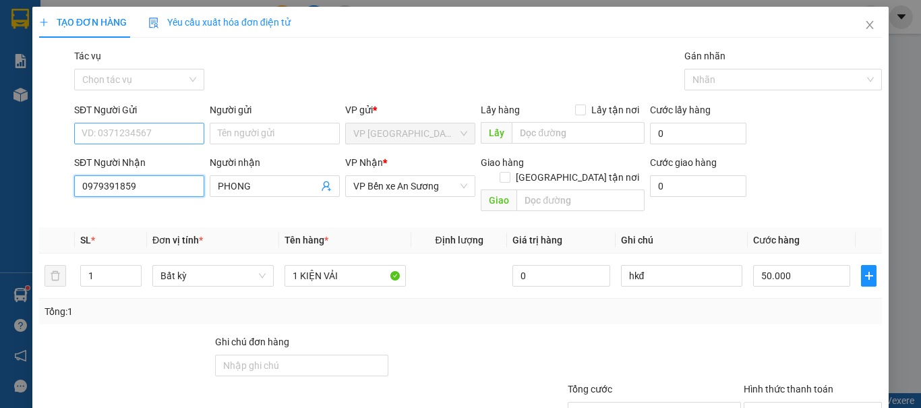
type input "0979391859"
click at [183, 124] on input "SĐT Người Gửi" at bounding box center [139, 134] width 130 height 22
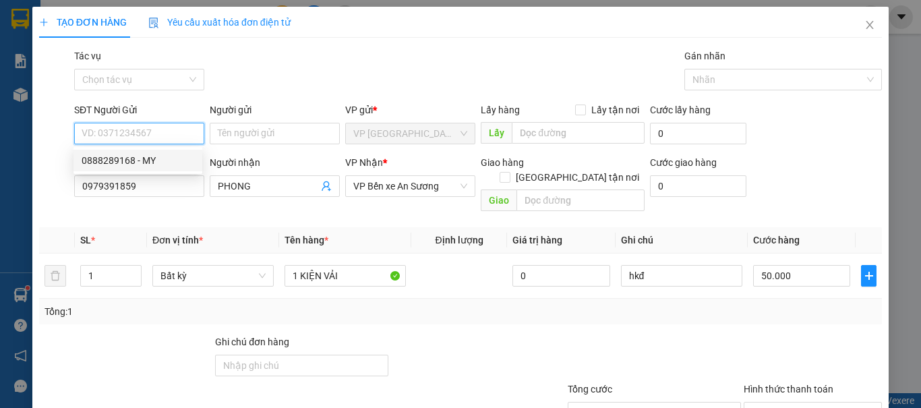
click at [161, 161] on div "0888289168 - MY" at bounding box center [138, 160] width 113 height 15
type input "0888289168"
type input "MY"
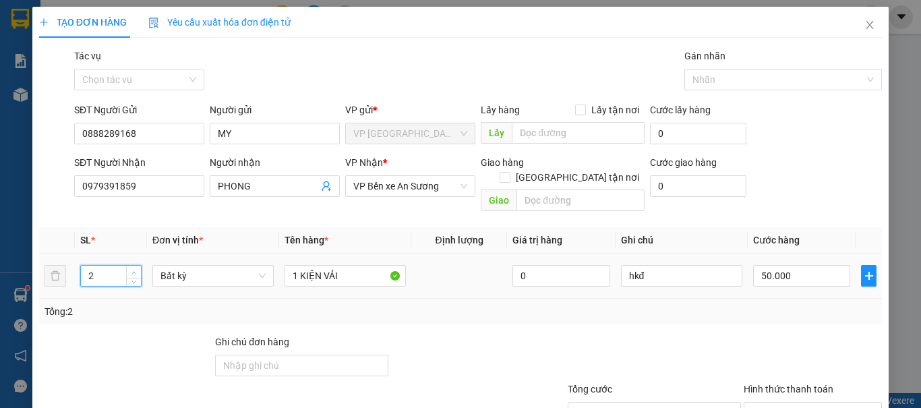
click at [136, 268] on span "up" at bounding box center [134, 272] width 8 height 8
type input "4"
click at [136, 268] on span "up" at bounding box center [134, 272] width 8 height 8
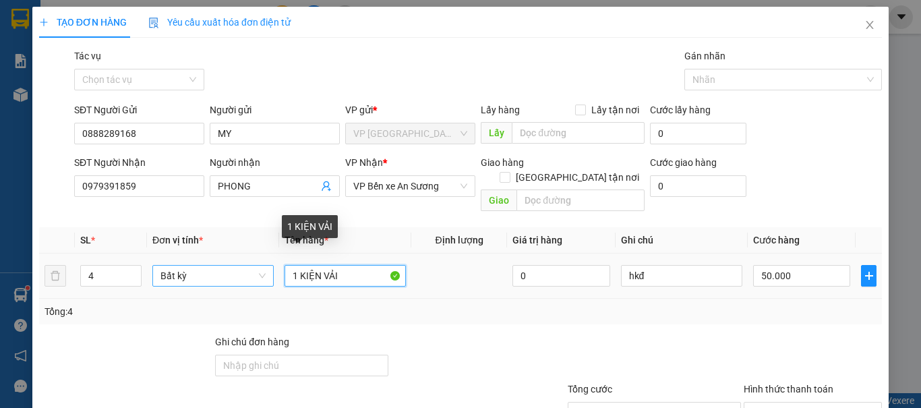
drag, startPoint x: 350, startPoint y: 262, endPoint x: 189, endPoint y: 259, distance: 161.2
click at [191, 261] on tr "4 Bất kỳ 1 KIỆN VẢI 0 hkđ 50.000" at bounding box center [460, 276] width 843 height 45
type input "0"
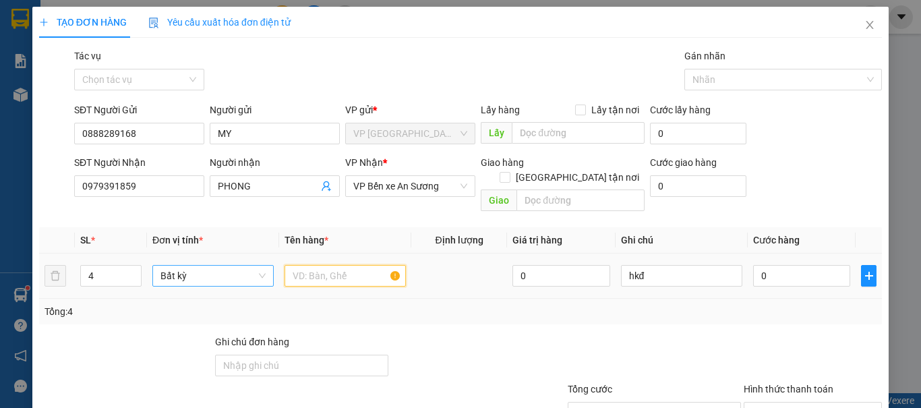
type input "4"
type input "3 CÂY VẢI + 1 BỌC ĐEN HS"
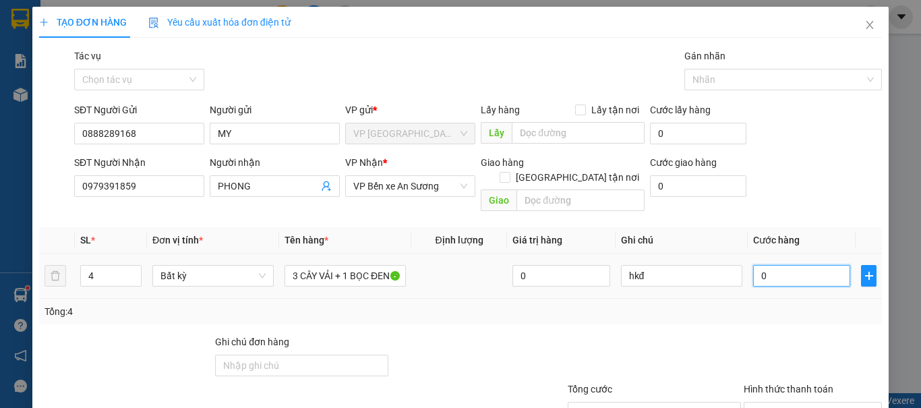
click at [790, 265] on input "0" at bounding box center [801, 276] width 97 height 22
type input "1"
type input "15"
type input "150"
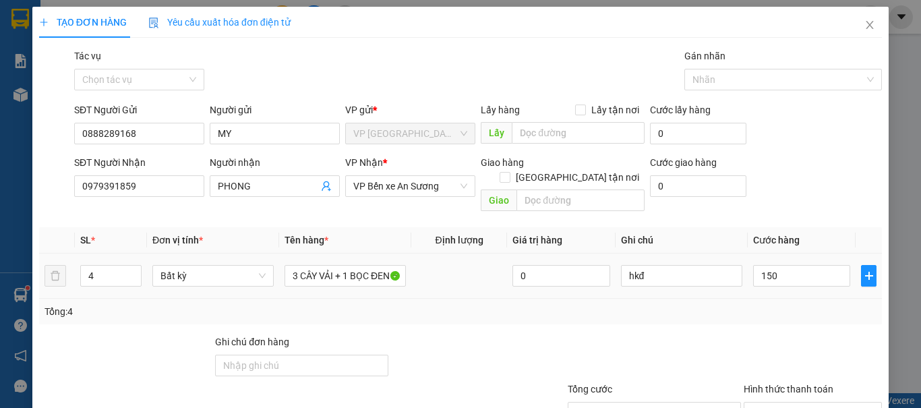
click at [728, 316] on div "Transit Pickup Surcharge Ids Transit Deliver Surcharge Ids Transit Deliver Surc…" at bounding box center [460, 268] width 843 height 439
type input "150.000"
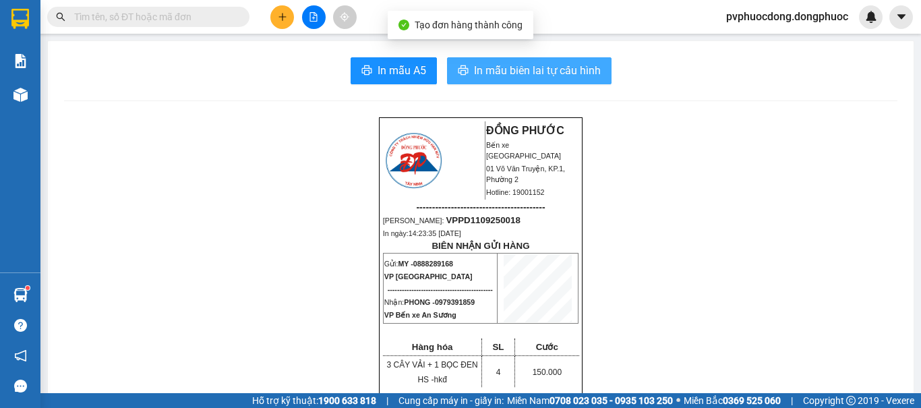
click at [507, 67] on span "In mẫu biên lai tự cấu hình" at bounding box center [537, 70] width 127 height 17
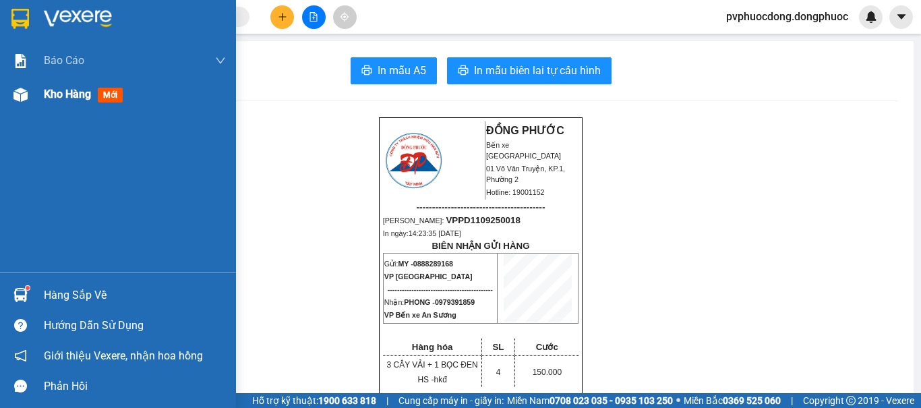
click at [54, 96] on span "Kho hàng" at bounding box center [67, 94] width 47 height 13
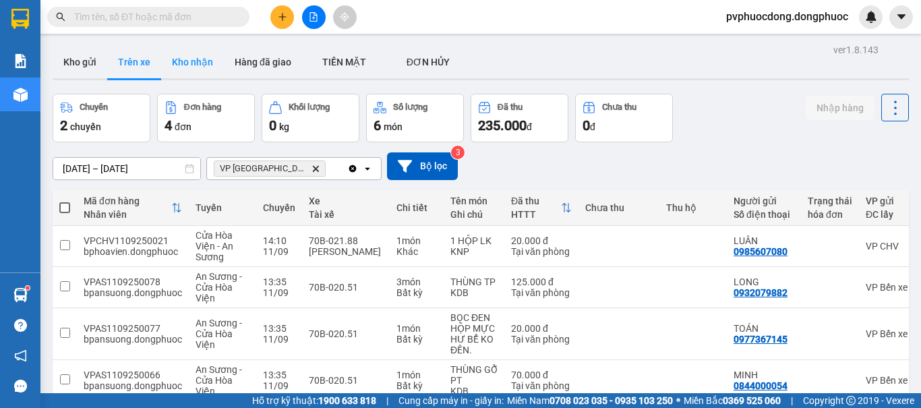
click at [206, 76] on button "Kho nhận" at bounding box center [192, 62] width 63 height 32
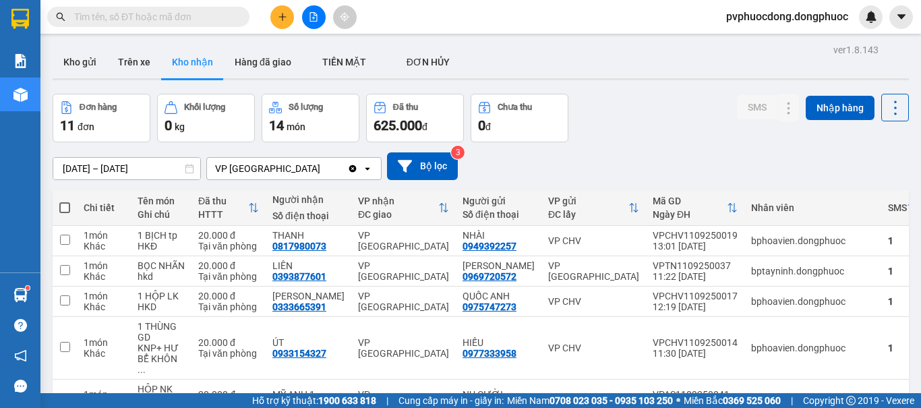
scroll to position [67, 0]
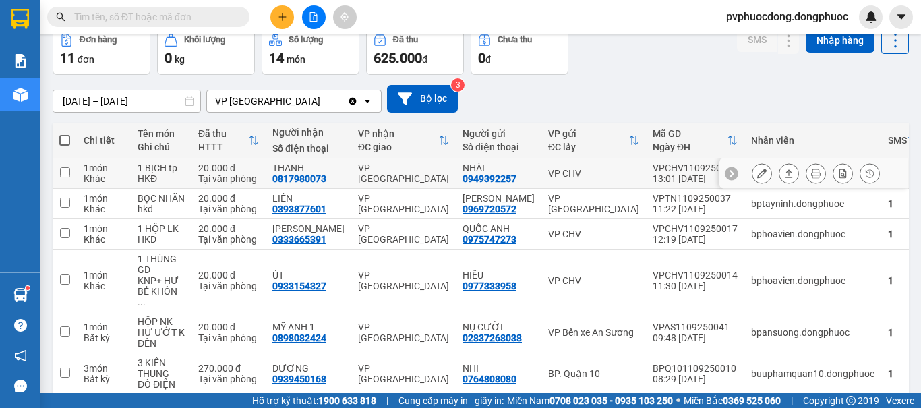
click at [784, 171] on icon at bounding box center [788, 173] width 9 height 9
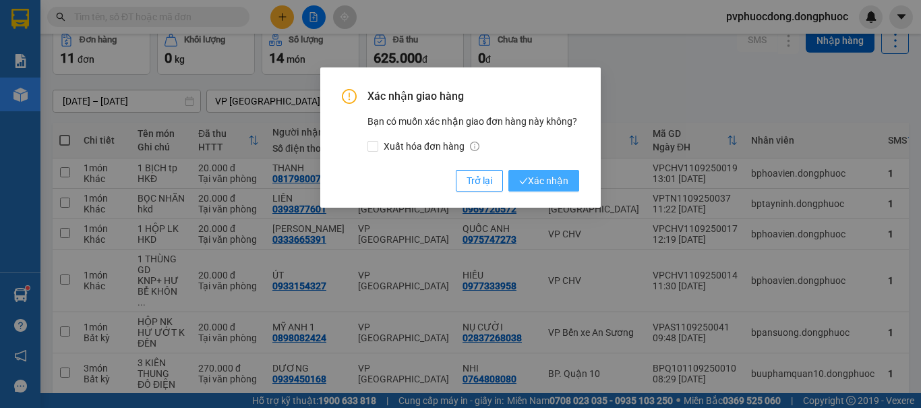
click at [556, 177] on span "Xác nhận" at bounding box center [543, 180] width 49 height 15
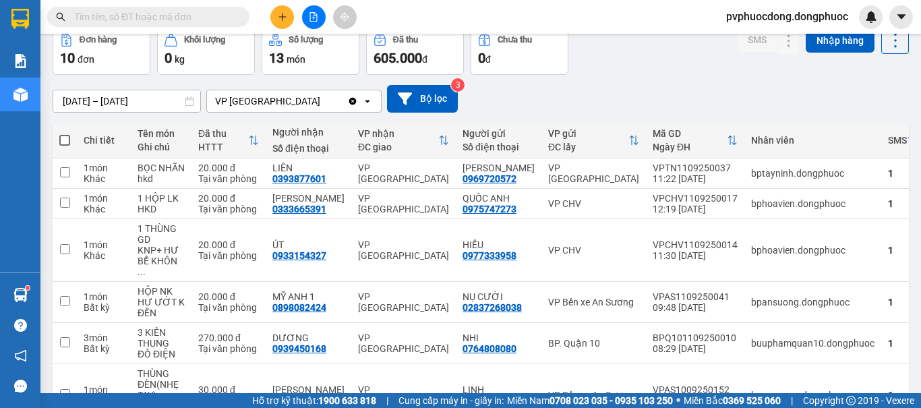
scroll to position [0, 0]
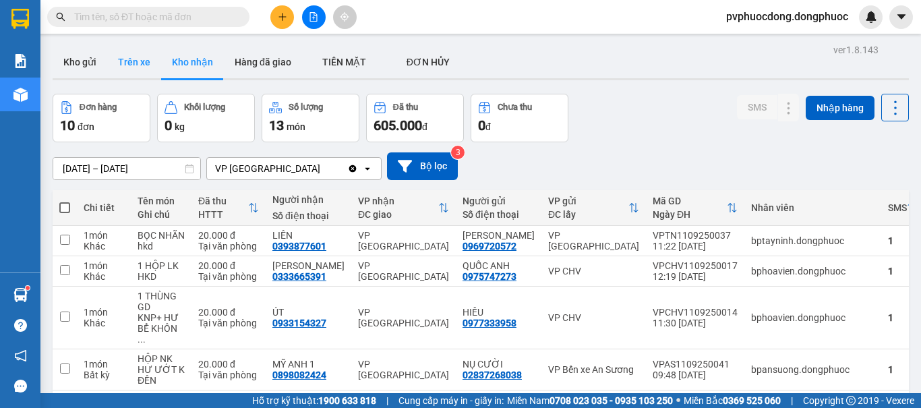
click at [138, 64] on button "Trên xe" at bounding box center [134, 62] width 54 height 32
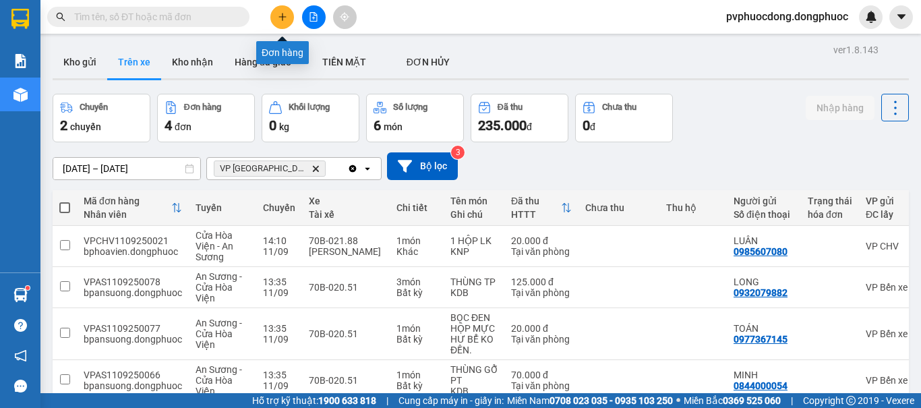
click at [278, 18] on icon "plus" at bounding box center [282, 16] width 9 height 9
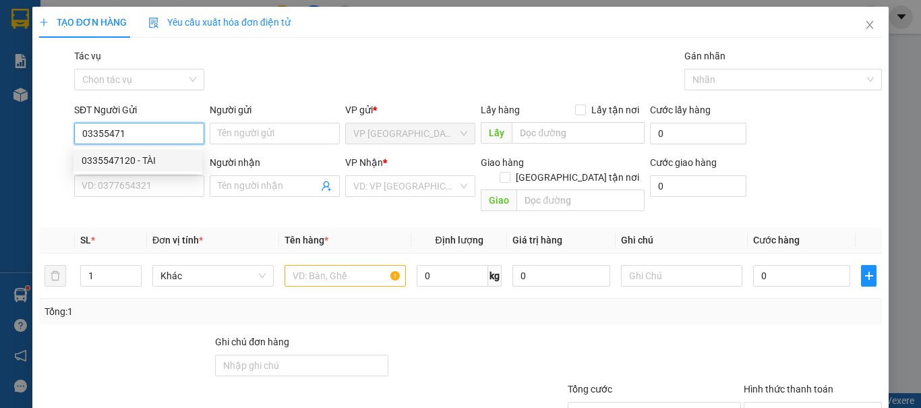
click at [187, 158] on div "0335547120 - TÀI" at bounding box center [138, 160] width 113 height 15
type input "0335547120"
type input "TÀI"
type input "0326260864"
type input "TOÀN"
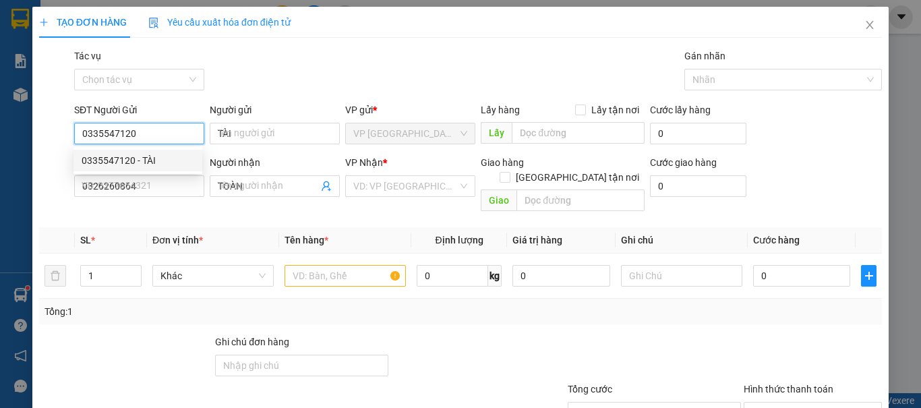
type input "20.000"
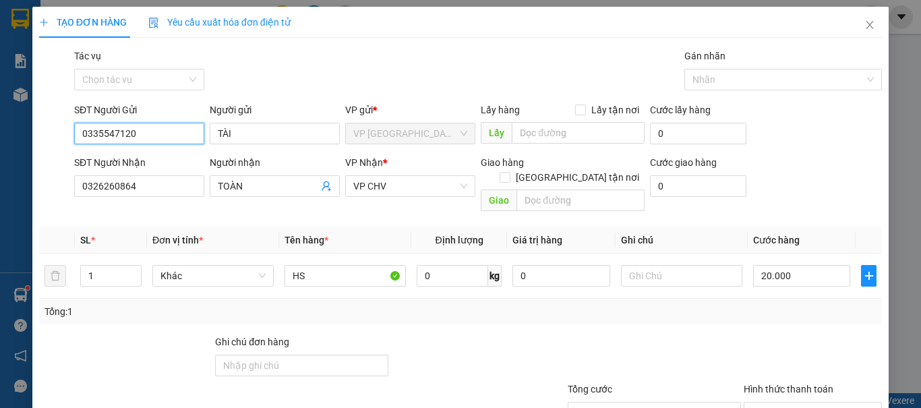
scroll to position [67, 0]
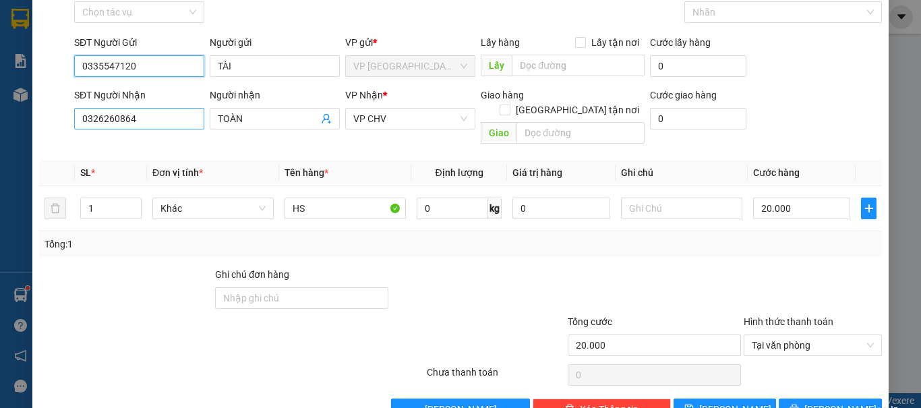
type input "0335547120"
drag, startPoint x: 133, startPoint y: 109, endPoint x: 1, endPoint y: 115, distance: 132.3
click at [0, 117] on div "TẠO ĐƠN HÀNG Yêu cầu xuất hóa đơn điện tử Transit Pickup Surcharge Ids Transit …" at bounding box center [460, 204] width 921 height 408
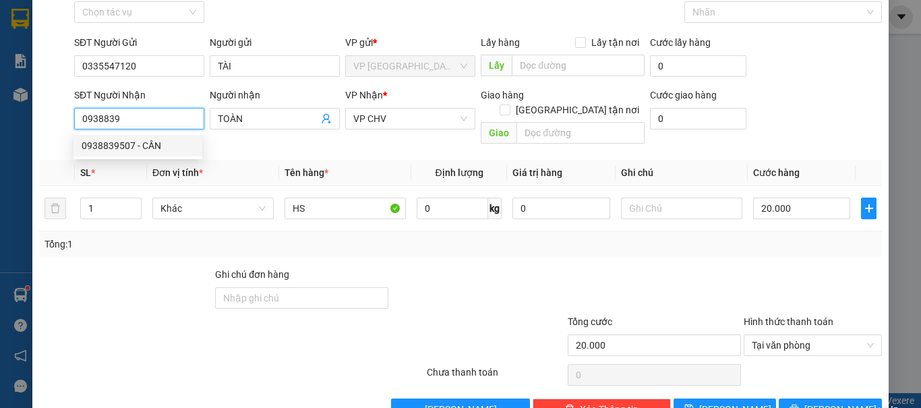
click at [140, 146] on div "0938839507 - CẦN" at bounding box center [138, 145] width 113 height 15
type input "0938839507"
type input "CẦN"
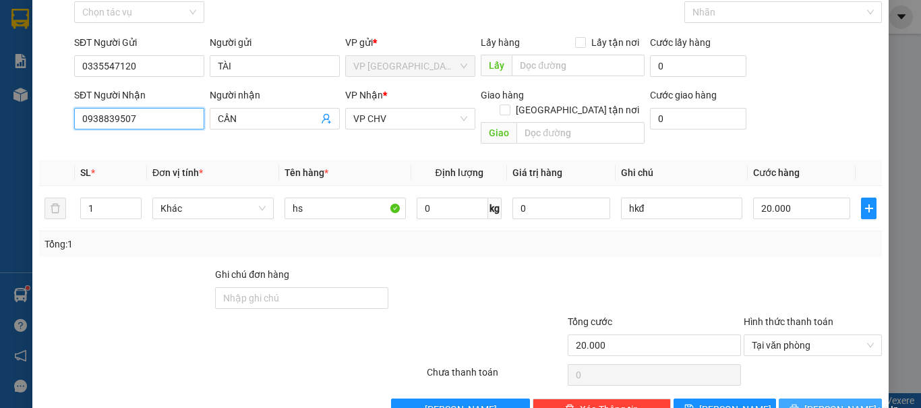
type input "0938839507"
click at [835, 402] on span "[PERSON_NAME] và In" at bounding box center [852, 409] width 94 height 15
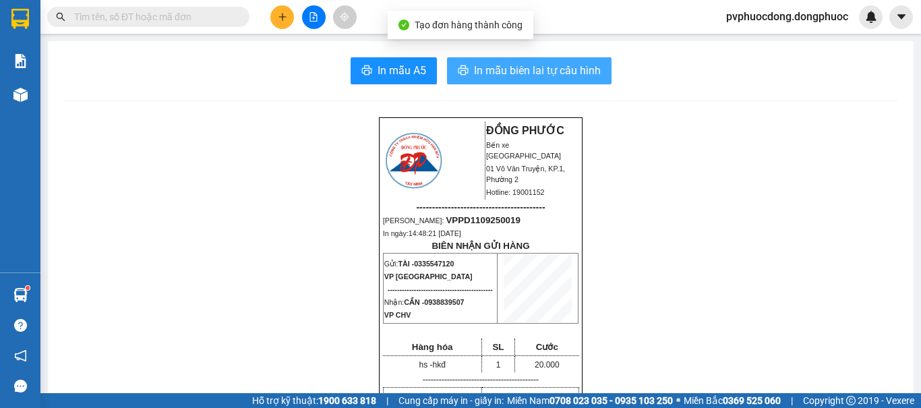
click at [538, 72] on span "In mẫu biên lai tự cấu hình" at bounding box center [537, 70] width 127 height 17
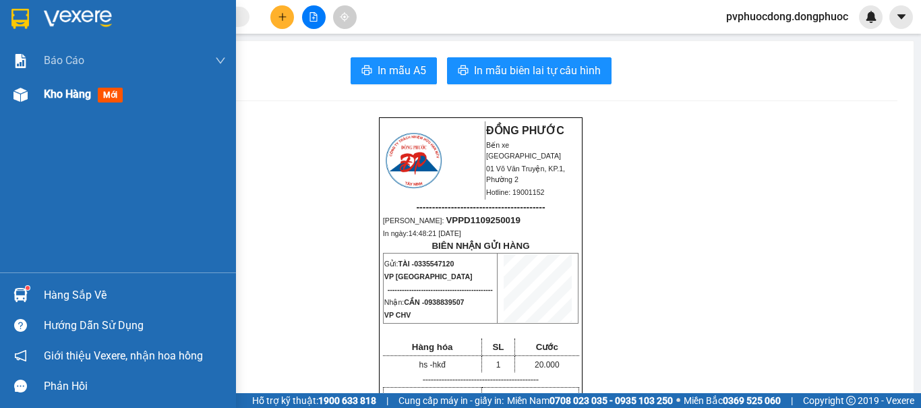
click at [67, 98] on span "Kho hàng" at bounding box center [67, 94] width 47 height 13
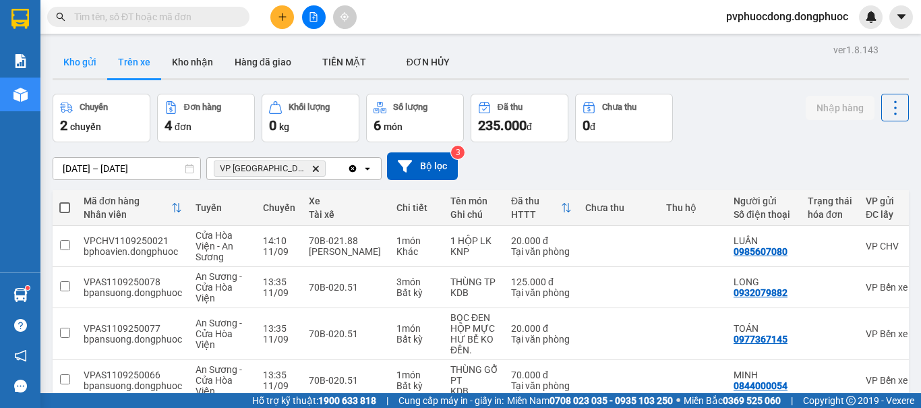
click at [76, 65] on button "Kho gửi" at bounding box center [80, 62] width 55 height 32
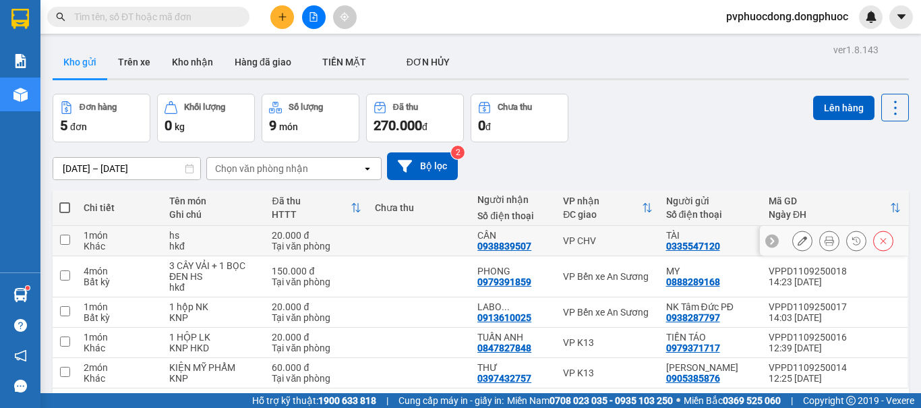
scroll to position [62, 0]
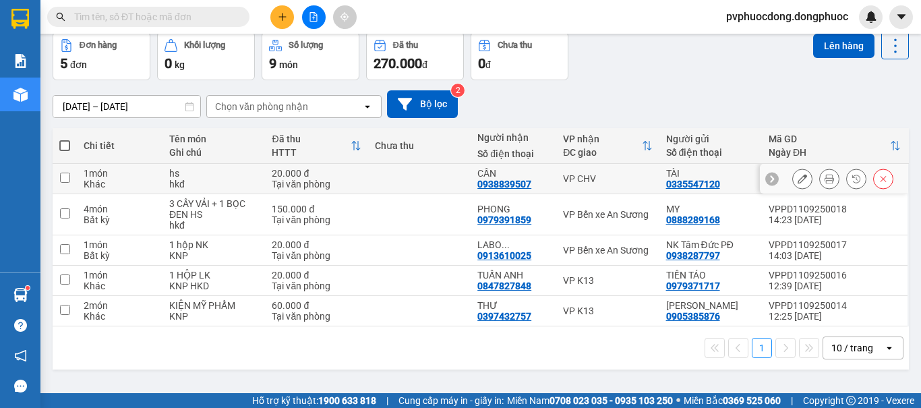
click at [793, 180] on button at bounding box center [802, 179] width 19 height 24
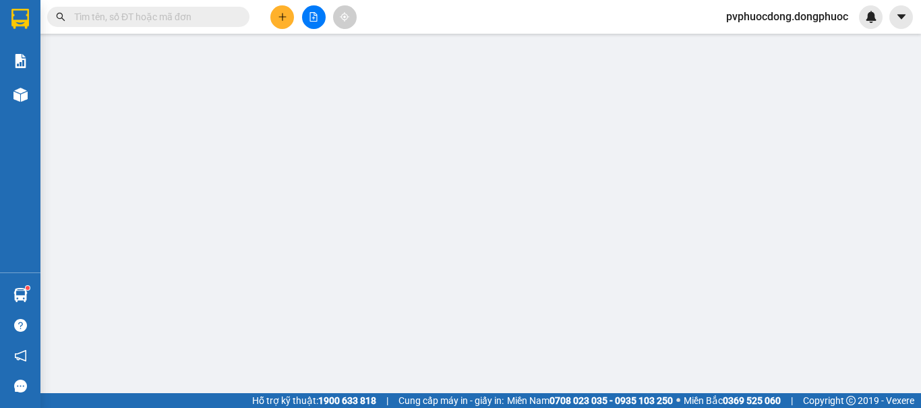
type input "0335547120"
type input "0938839507"
type input "20.000"
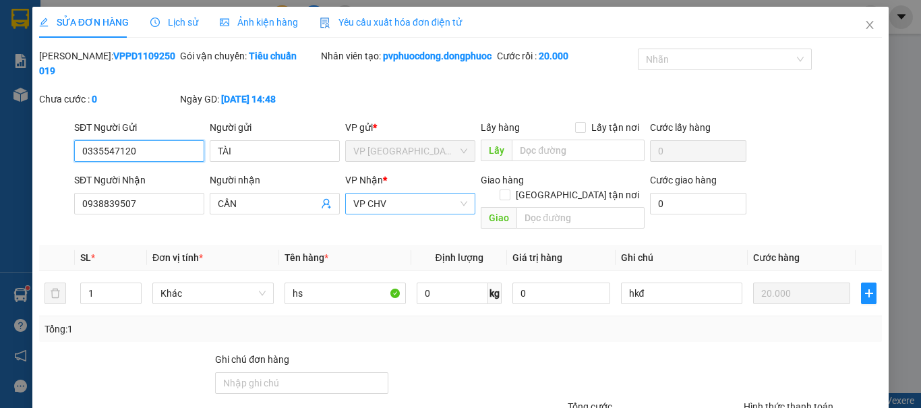
click at [417, 196] on span "VP CHV" at bounding box center [410, 204] width 114 height 20
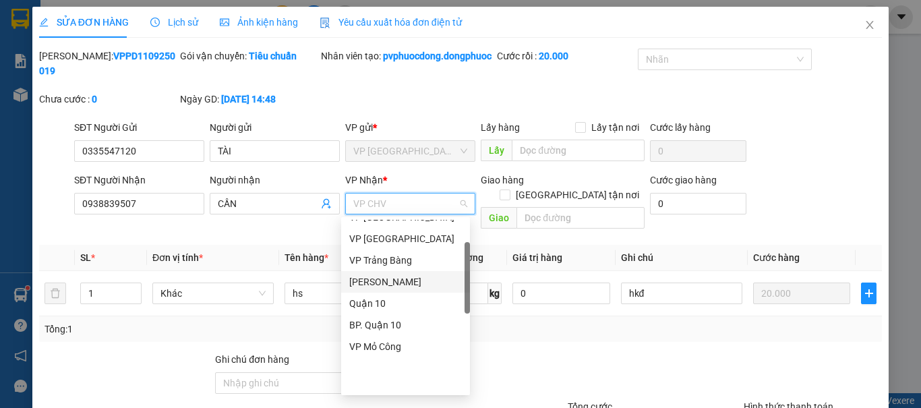
scroll to position [76, 0]
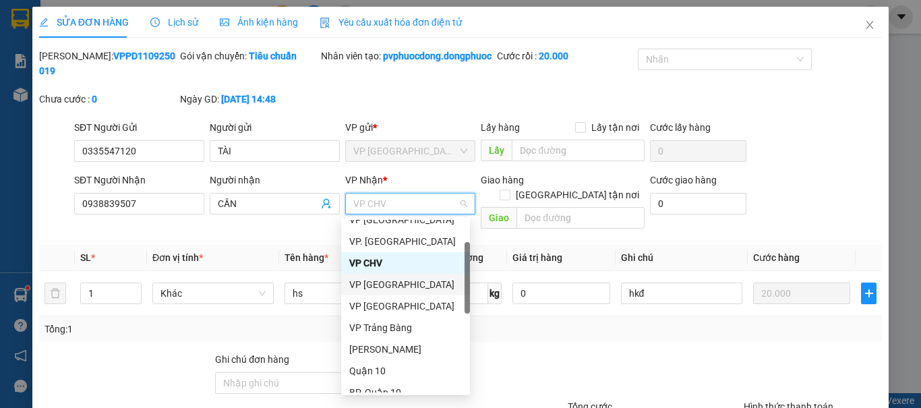
click at [408, 281] on div "VP [GEOGRAPHIC_DATA]" at bounding box center [405, 284] width 113 height 15
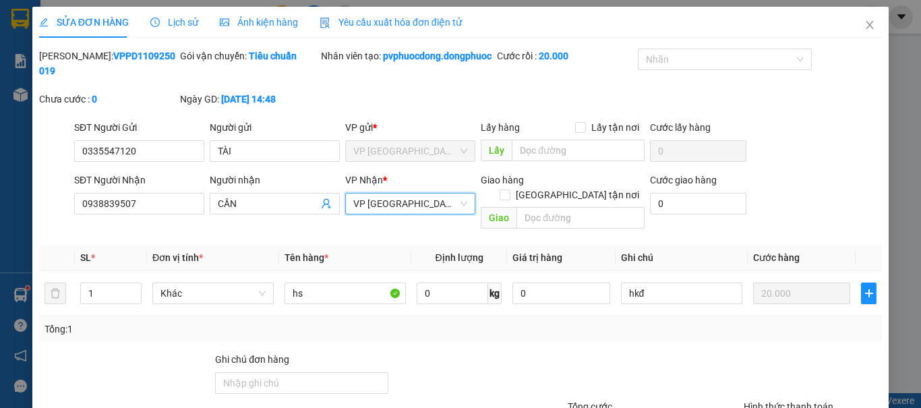
scroll to position [109, 0]
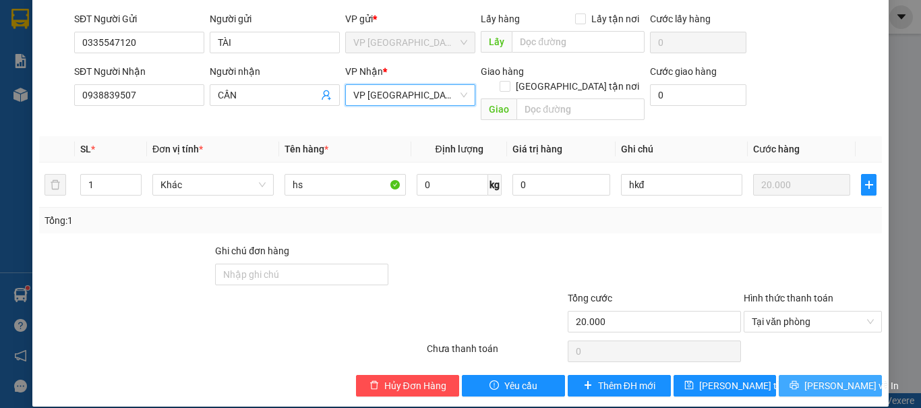
click at [814, 378] on span "[PERSON_NAME] và In" at bounding box center [852, 385] width 94 height 15
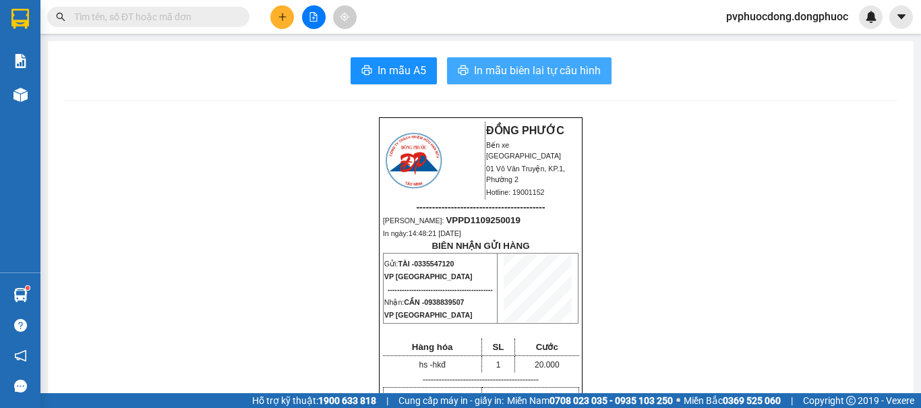
click at [542, 76] on span "In mẫu biên lai tự cấu hình" at bounding box center [537, 70] width 127 height 17
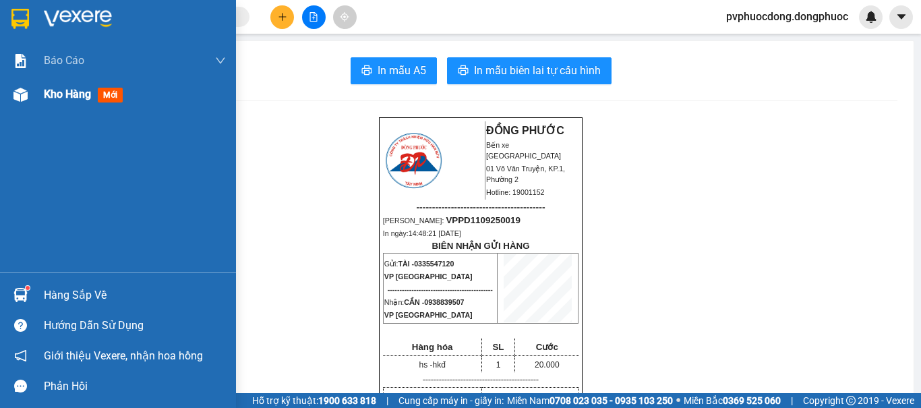
click at [22, 99] on img at bounding box center [20, 95] width 14 height 14
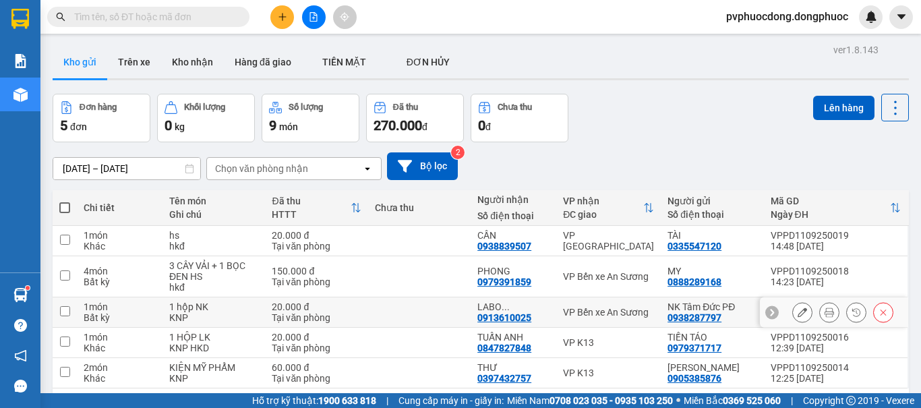
scroll to position [62, 0]
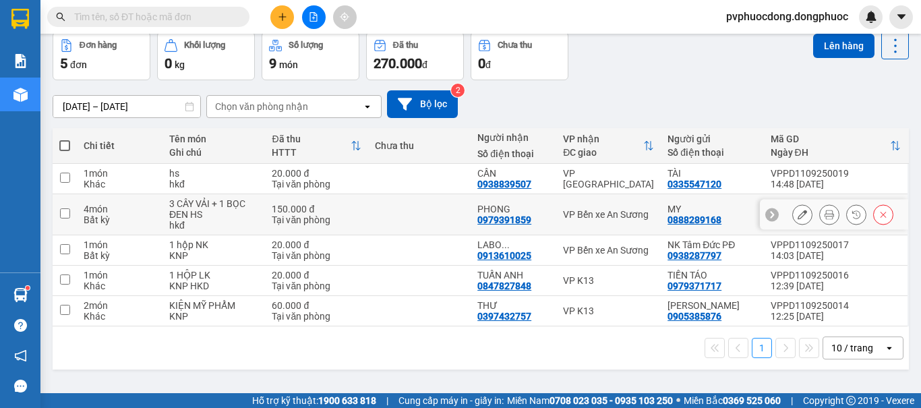
click at [298, 212] on div "150.000 đ" at bounding box center [316, 209] width 89 height 11
checkbox input "true"
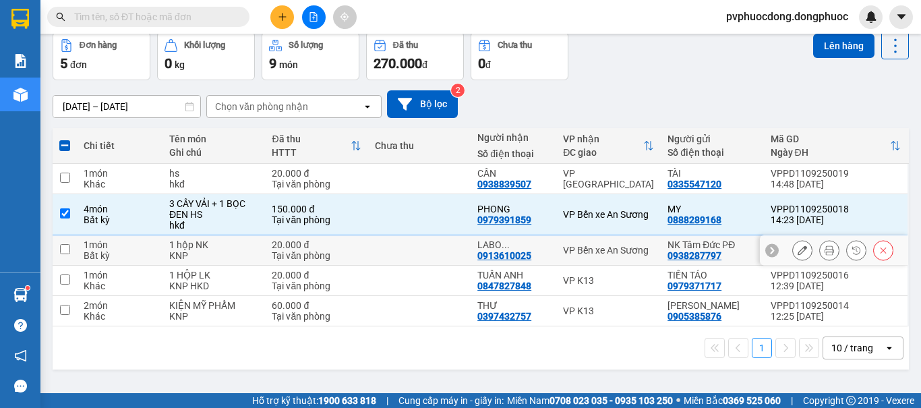
click at [311, 242] on div "20.000 đ" at bounding box center [316, 244] width 89 height 11
checkbox input "true"
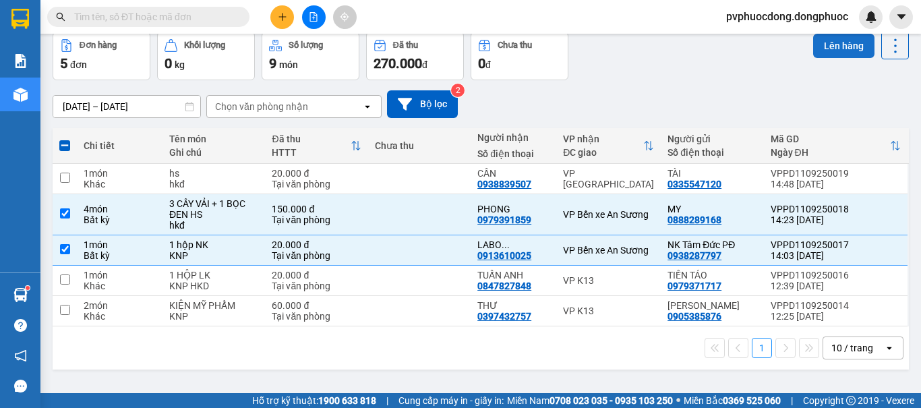
click at [816, 44] on button "Lên hàng" at bounding box center [843, 46] width 61 height 24
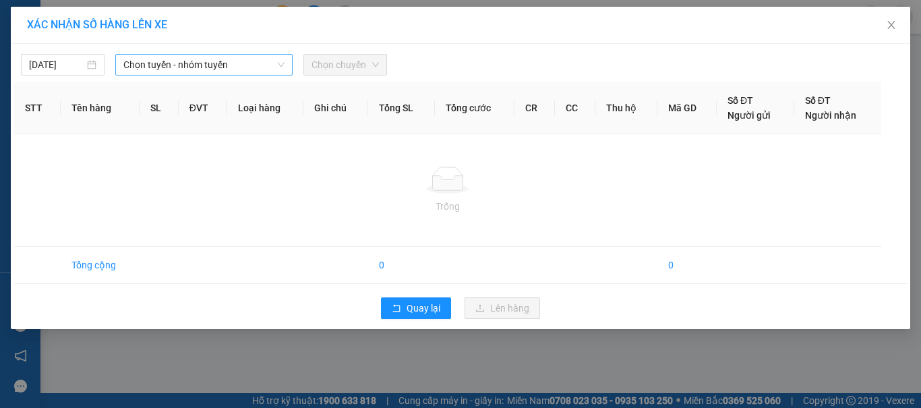
click at [268, 64] on span "Chọn tuyến - nhóm tuyến" at bounding box center [203, 65] width 161 height 20
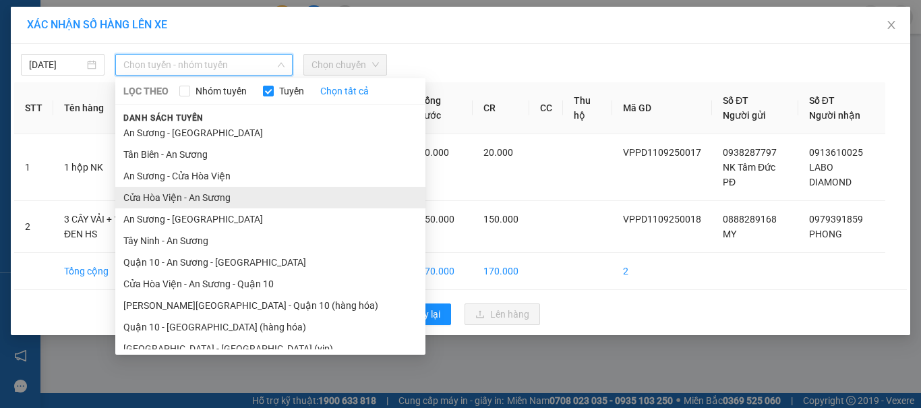
scroll to position [78, 0]
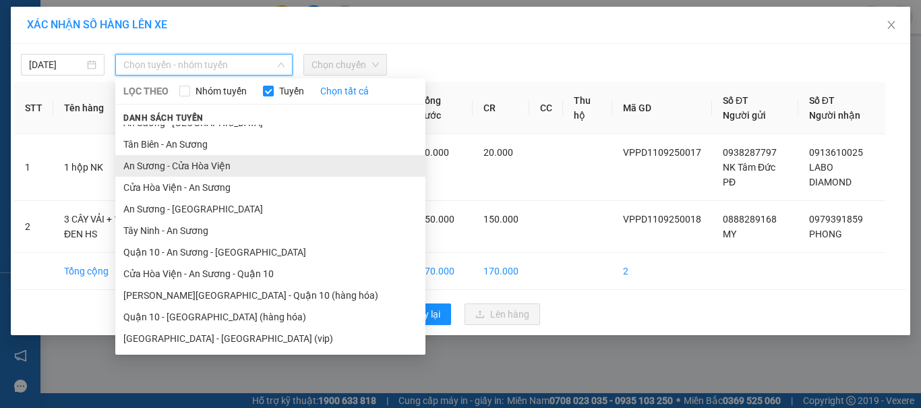
click at [239, 172] on li "An Sương - Cửa Hòa Viện" at bounding box center [270, 166] width 310 height 22
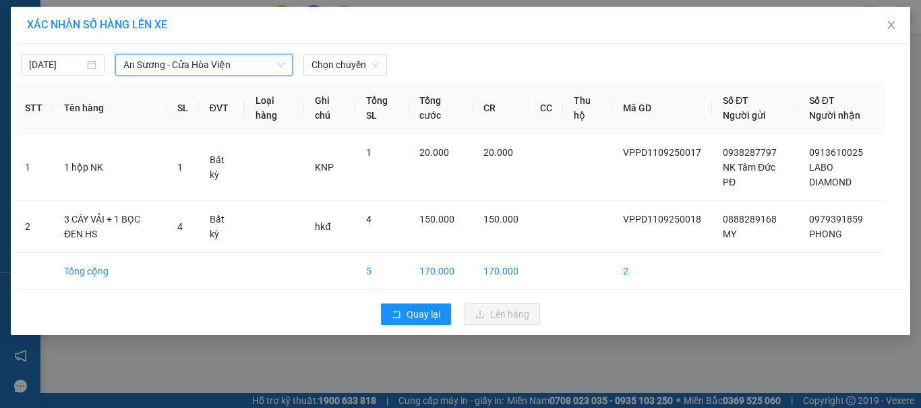
click at [282, 66] on icon "down" at bounding box center [281, 65] width 7 height 5
click at [252, 68] on span "An Sương - Cửa Hòa Viện" at bounding box center [203, 65] width 161 height 20
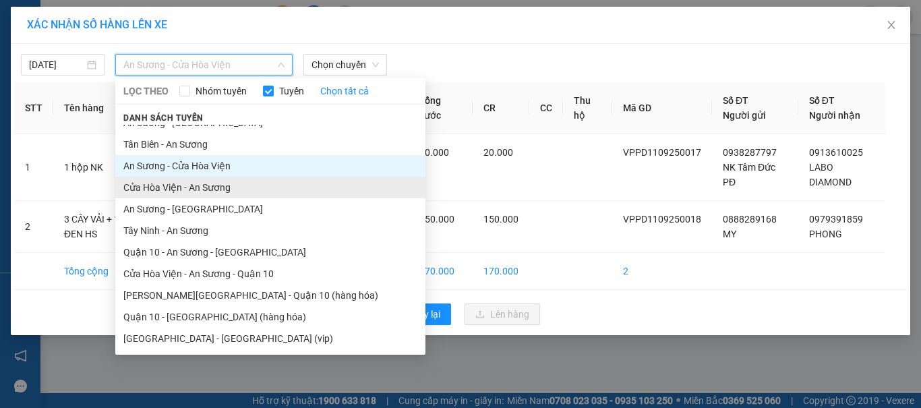
click at [196, 190] on li "Cửa Hòa Viện - An Sương" at bounding box center [270, 188] width 310 height 22
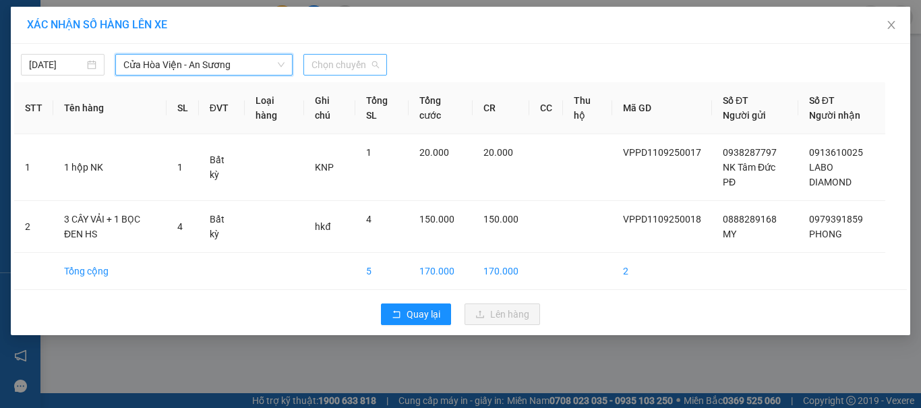
click at [346, 69] on span "Chọn chuyến" at bounding box center [345, 65] width 67 height 20
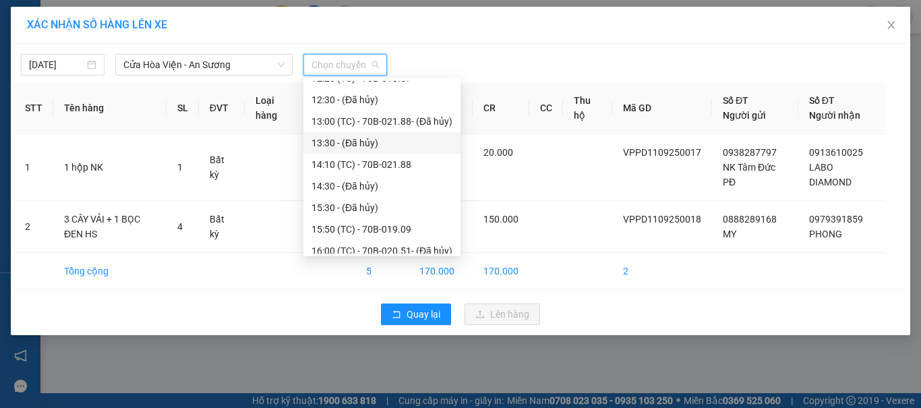
scroll to position [388, 0]
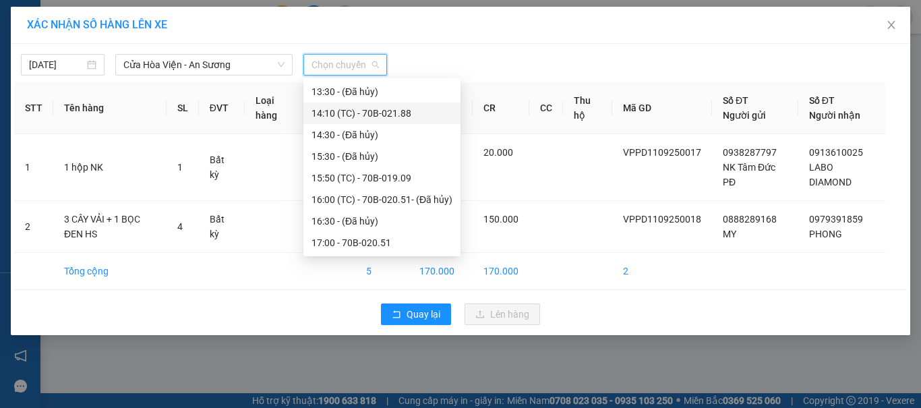
click at [382, 115] on div "14:10 (TC) - 70B-021.88" at bounding box center [382, 113] width 141 height 15
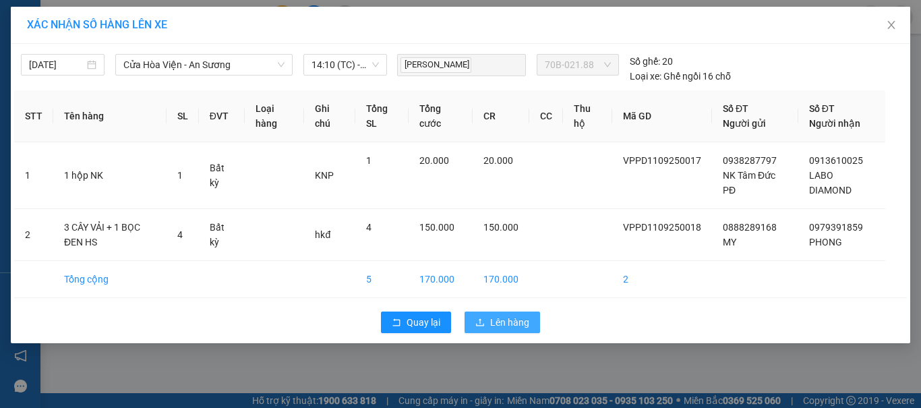
click at [494, 317] on span "Lên hàng" at bounding box center [509, 322] width 39 height 15
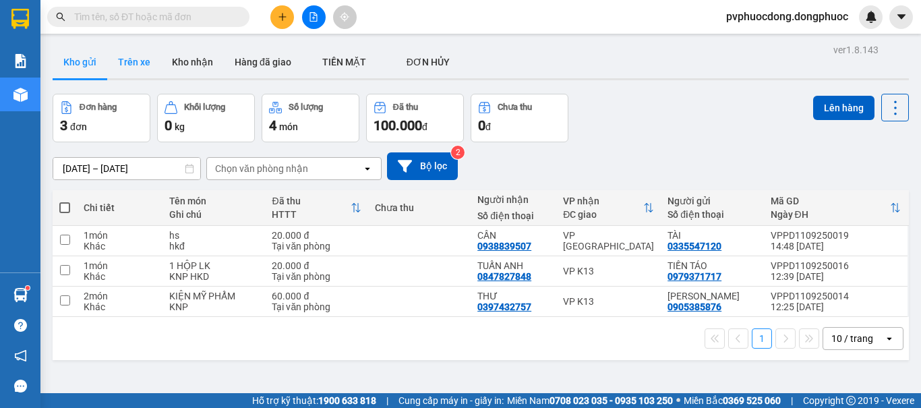
click at [138, 57] on button "Trên xe" at bounding box center [134, 62] width 54 height 32
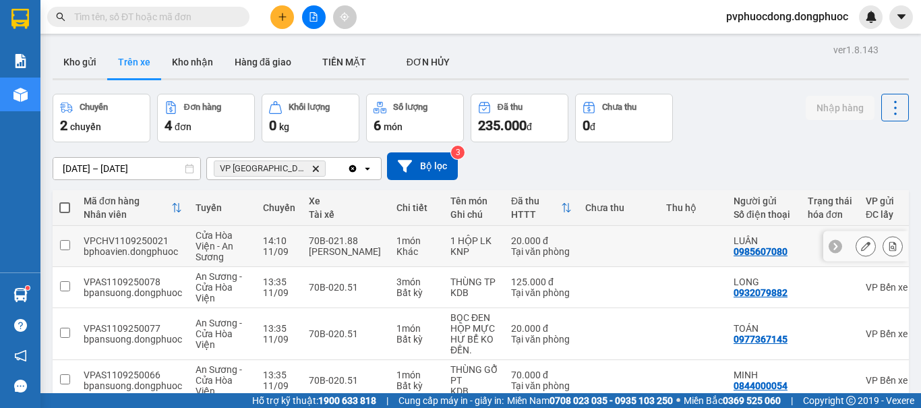
click at [364, 233] on td "70B-021.88 Nguyễn Văn Tống" at bounding box center [346, 246] width 88 height 41
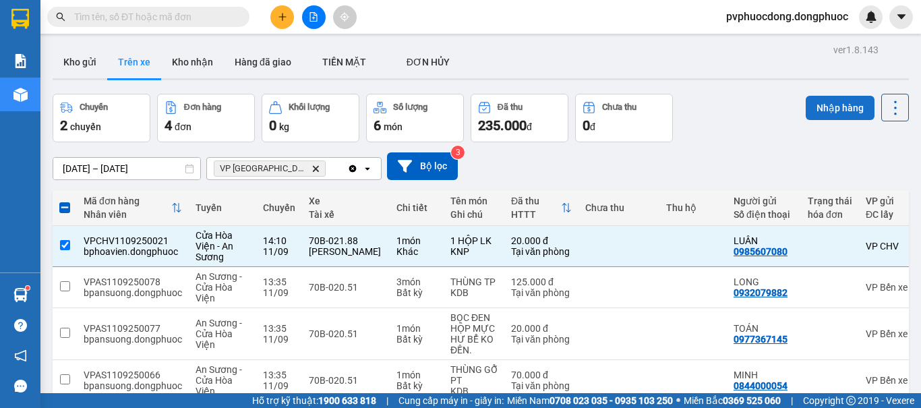
click at [832, 104] on button "Nhập hàng" at bounding box center [840, 108] width 69 height 24
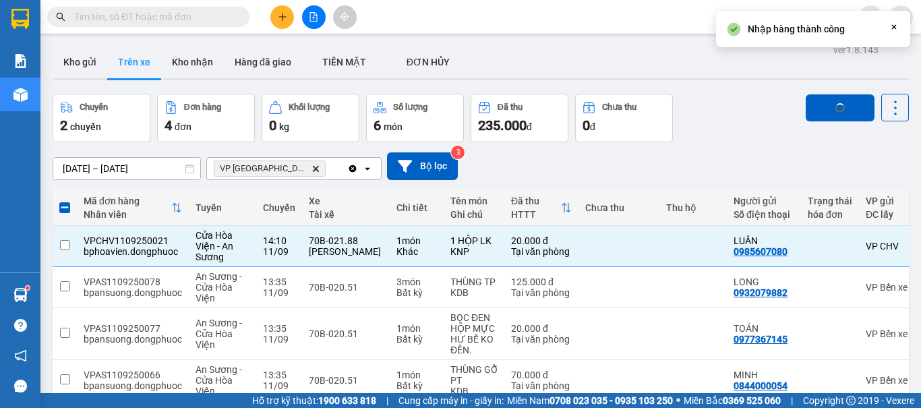
checkbox input "false"
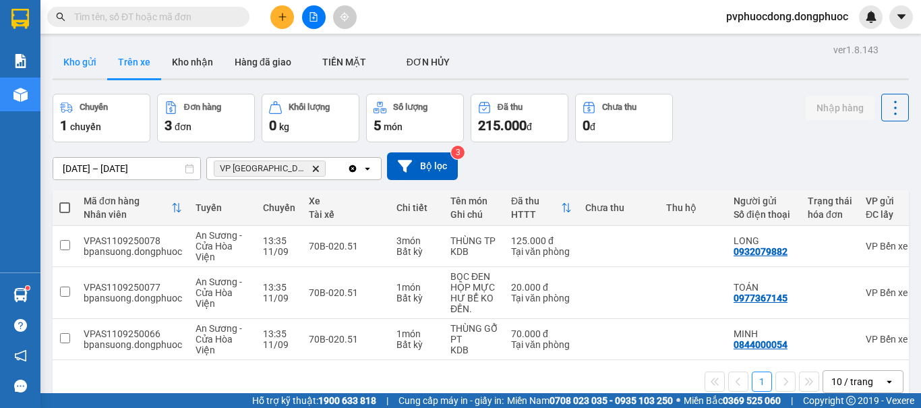
click at [92, 73] on button "Kho gửi" at bounding box center [80, 62] width 55 height 32
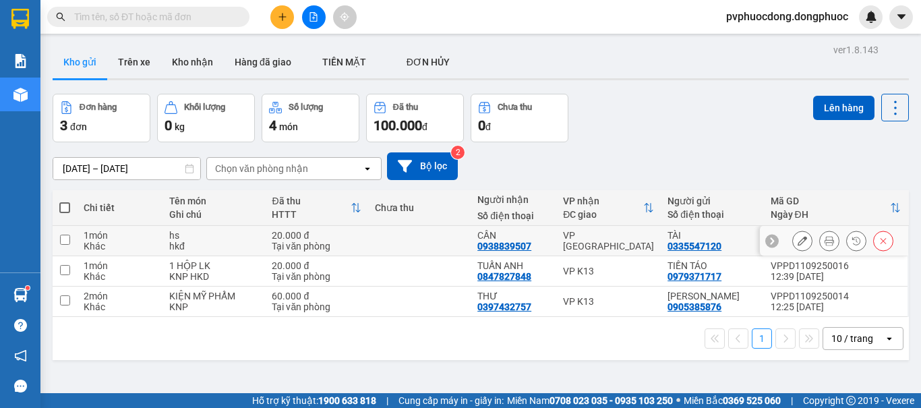
click at [254, 241] on div "hkđ" at bounding box center [213, 246] width 89 height 11
checkbox input "true"
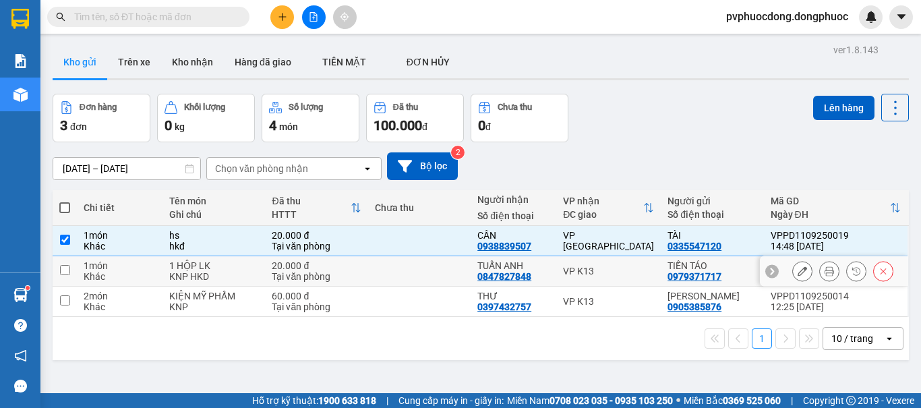
click at [251, 279] on div "KNP HKD" at bounding box center [213, 276] width 89 height 11
checkbox input "true"
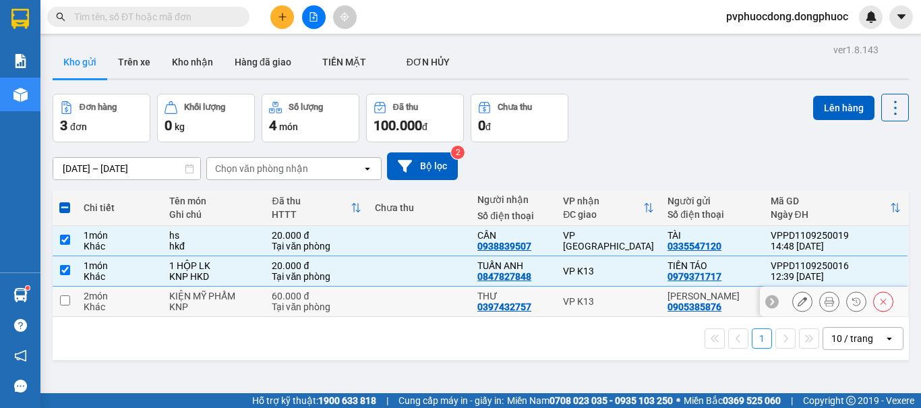
click at [255, 299] on div "KIỆN MỸ PHẨM" at bounding box center [213, 296] width 89 height 11
checkbox input "true"
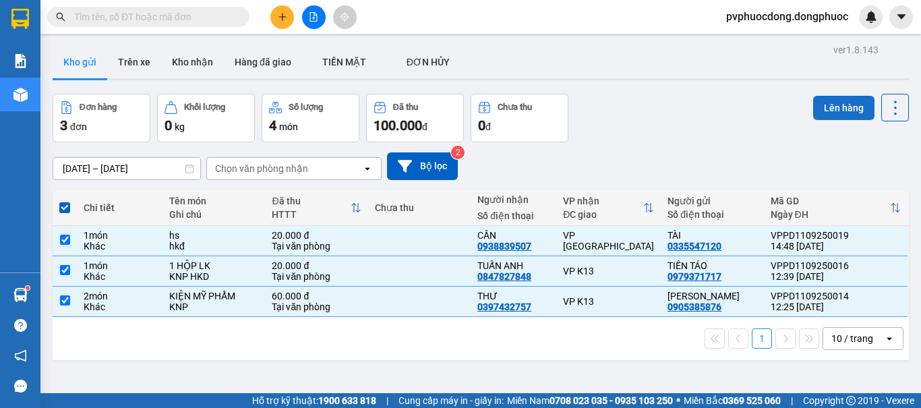
click at [821, 108] on button "Lên hàng" at bounding box center [843, 108] width 61 height 24
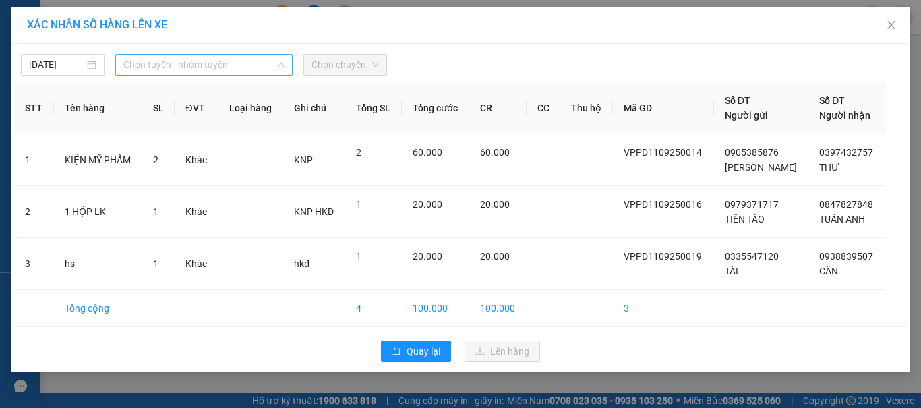
click at [206, 59] on span "Chọn tuyến - nhóm tuyến" at bounding box center [203, 65] width 161 height 20
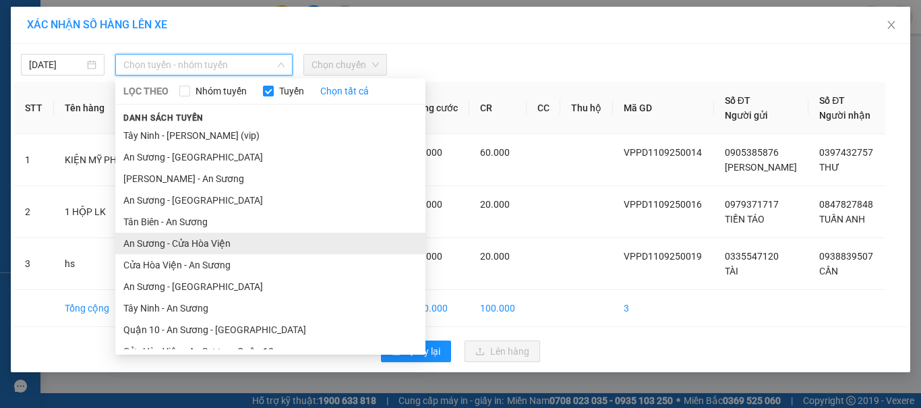
click at [198, 247] on li "An Sương - Cửa Hòa Viện" at bounding box center [270, 244] width 310 height 22
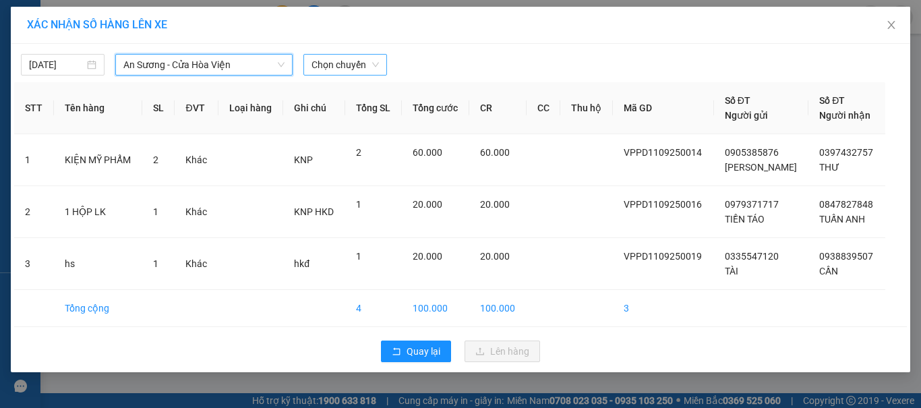
click at [362, 72] on span "Chọn chuyến" at bounding box center [345, 65] width 67 height 20
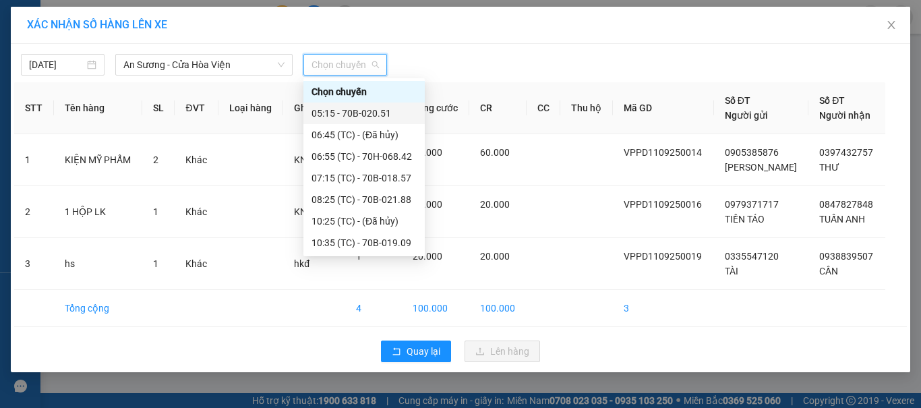
scroll to position [202, 0]
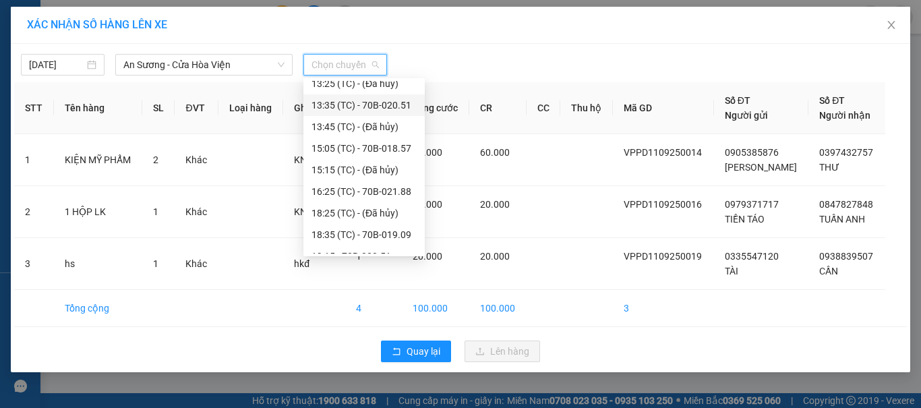
click at [411, 109] on div "13:35 (TC) - 70B-020.51" at bounding box center [364, 105] width 105 height 15
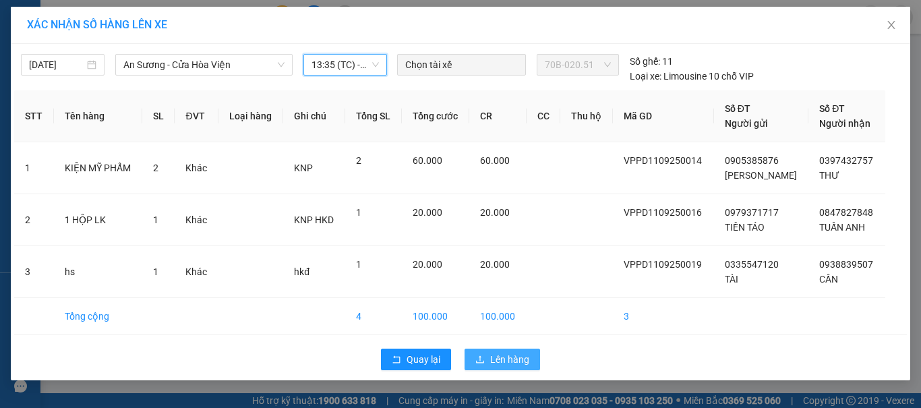
click at [496, 352] on span "Lên hàng" at bounding box center [509, 359] width 39 height 15
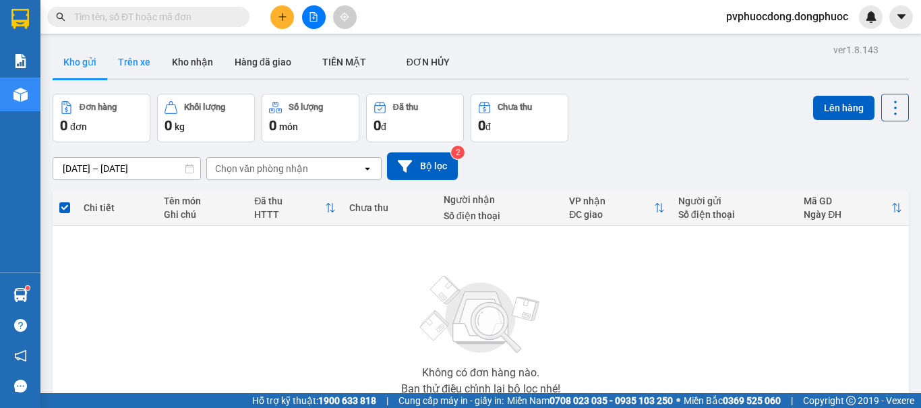
click at [154, 72] on button "Trên xe" at bounding box center [134, 62] width 54 height 32
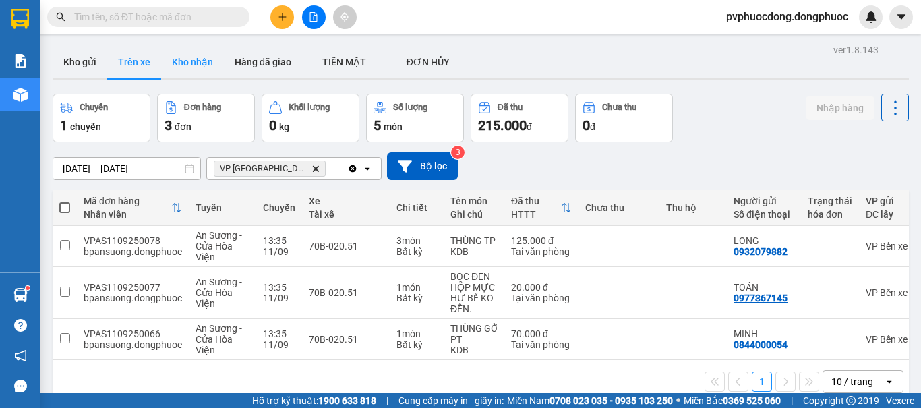
click at [180, 61] on button "Kho nhận" at bounding box center [192, 62] width 63 height 32
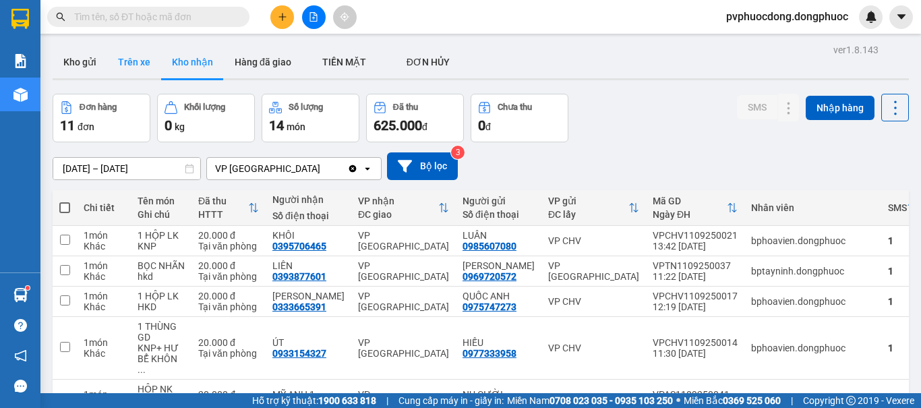
click at [130, 61] on button "Trên xe" at bounding box center [134, 62] width 54 height 32
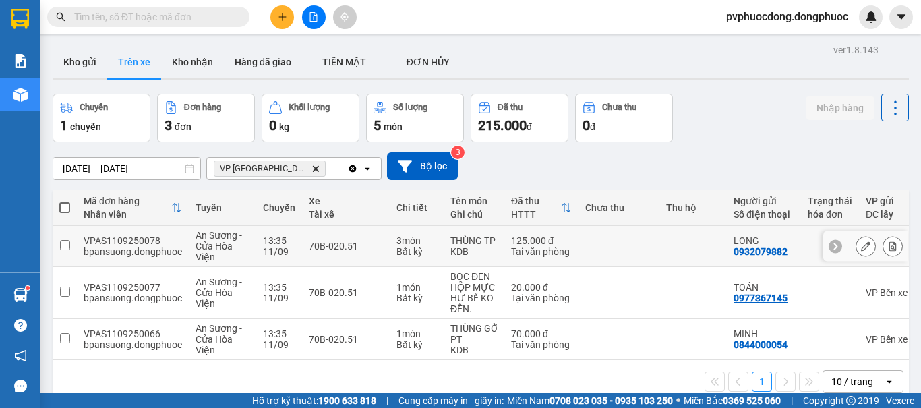
click at [401, 243] on div "3 món" at bounding box center [417, 240] width 40 height 11
checkbox input "true"
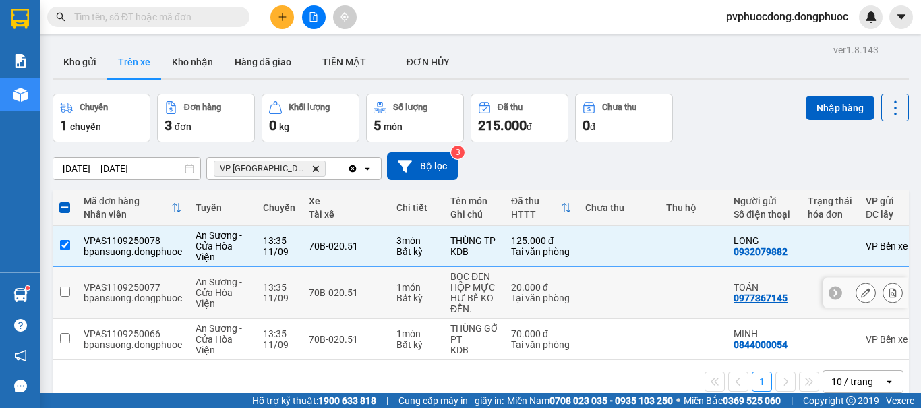
click at [407, 287] on div "1 món" at bounding box center [417, 287] width 40 height 11
checkbox input "true"
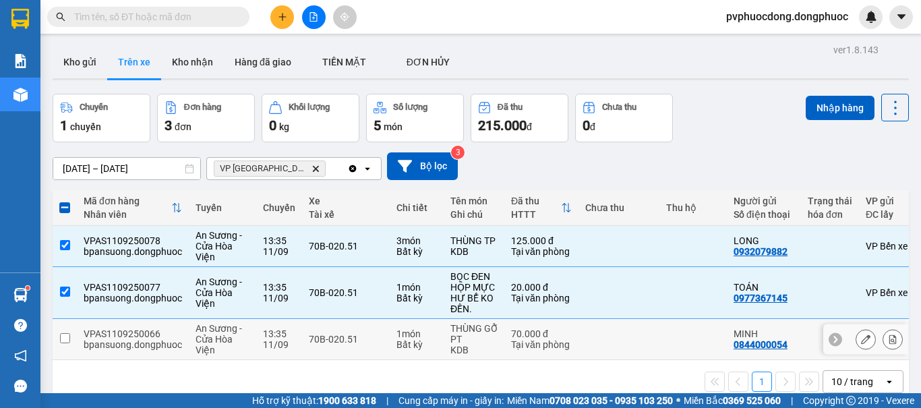
click at [413, 331] on div "1 món" at bounding box center [417, 333] width 40 height 11
checkbox input "true"
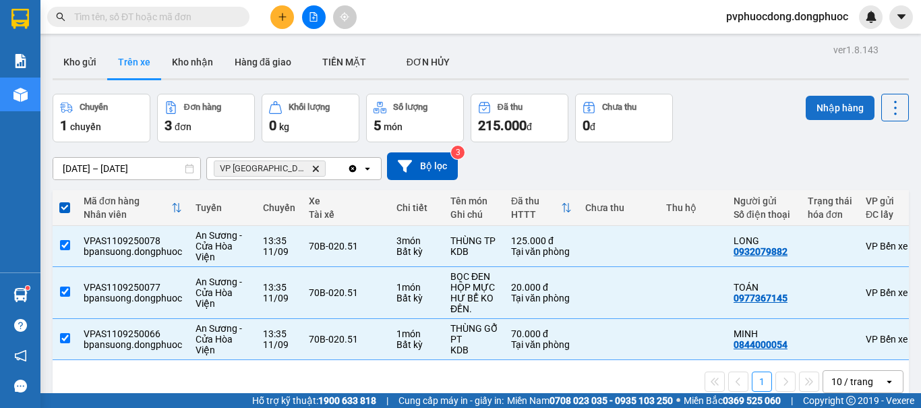
click at [821, 111] on button "Nhập hàng" at bounding box center [840, 108] width 69 height 24
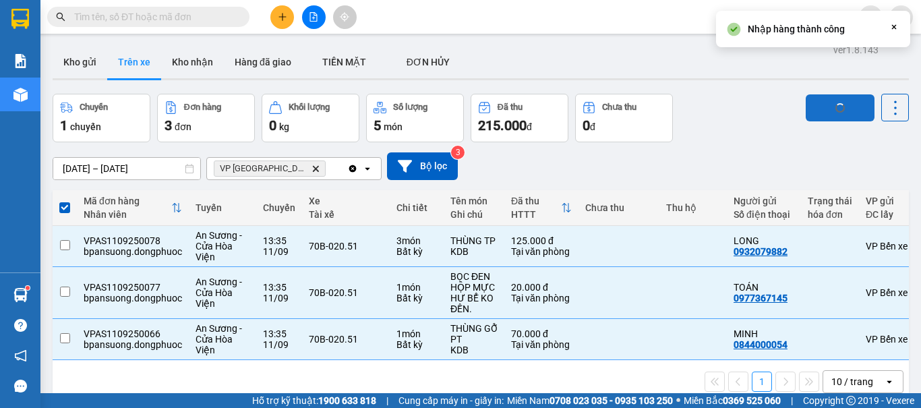
checkbox input "false"
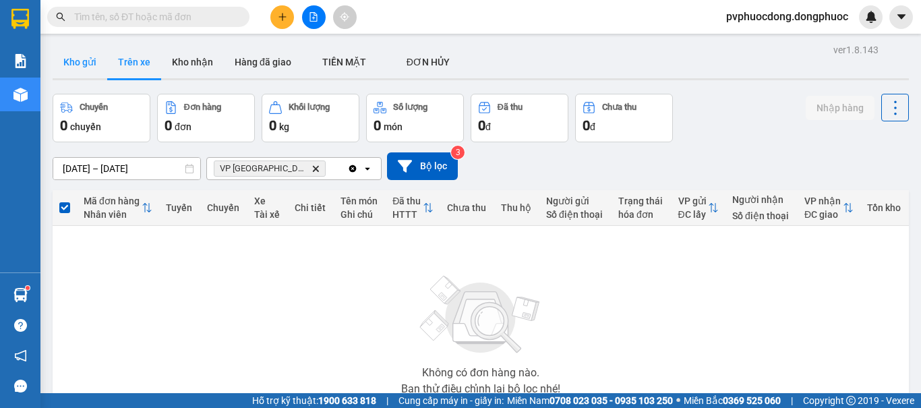
click at [75, 57] on button "Kho gửi" at bounding box center [80, 62] width 55 height 32
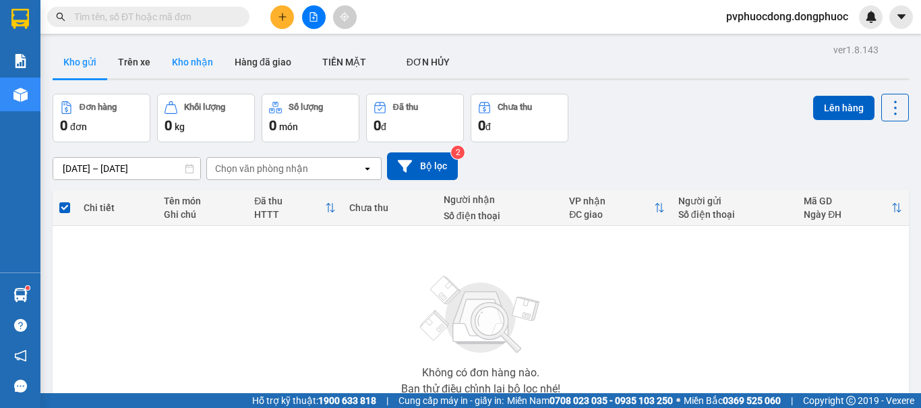
click at [184, 63] on button "Kho nhận" at bounding box center [192, 62] width 63 height 32
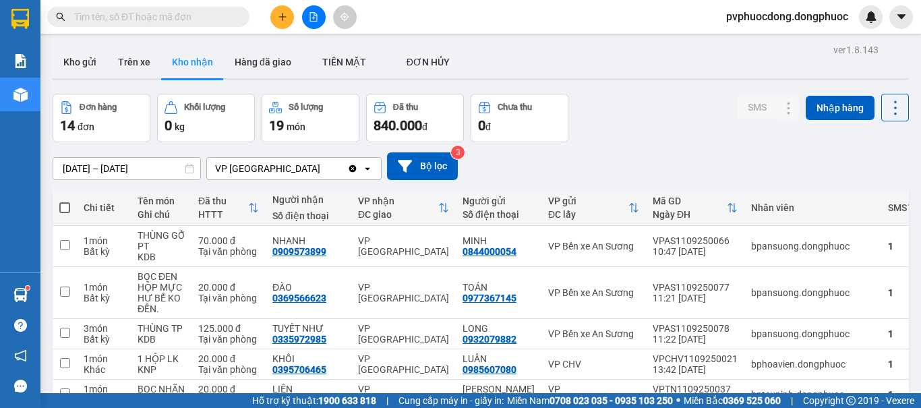
click at [170, 13] on input "text" at bounding box center [153, 16] width 159 height 15
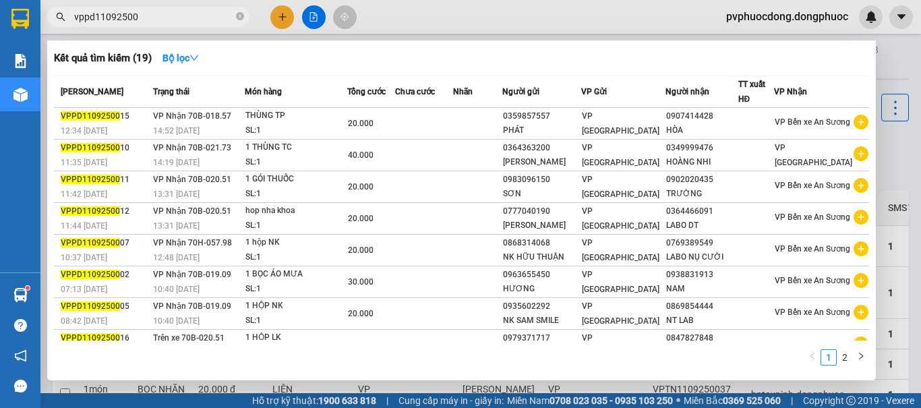
type input "vppd11092500"
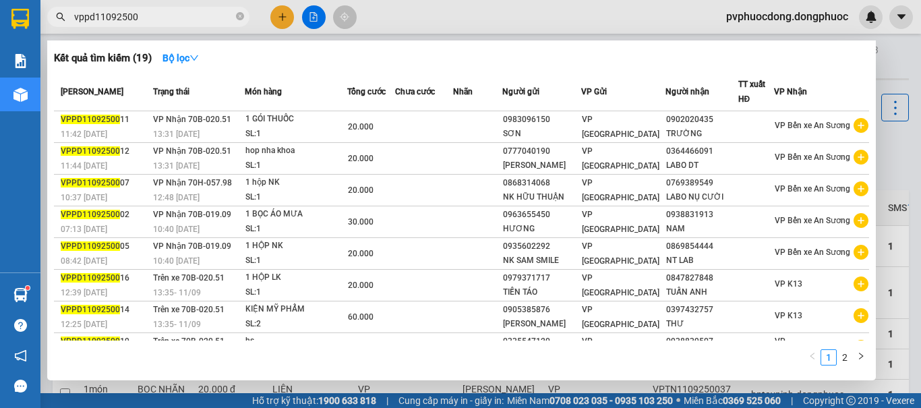
scroll to position [84, 0]
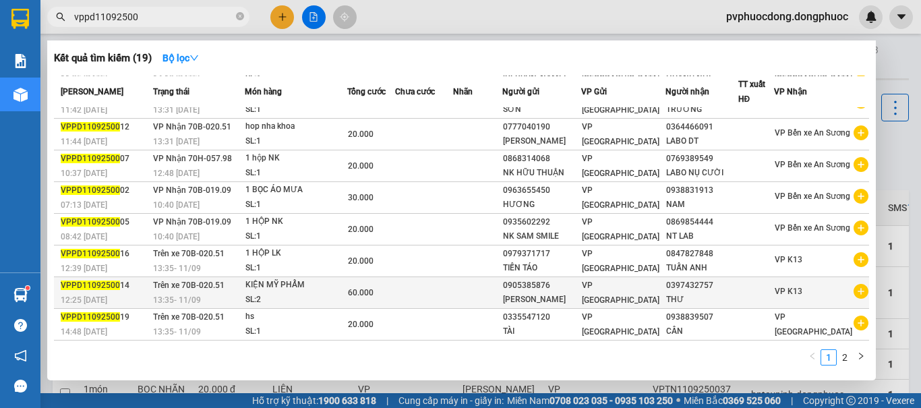
click at [705, 285] on div "0397432757" at bounding box center [701, 286] width 71 height 14
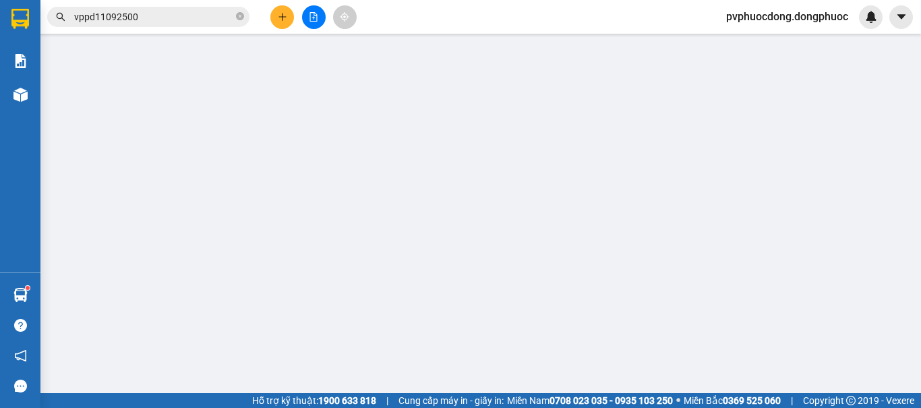
type input "0905385876"
type input "0397432757"
type input "60.000"
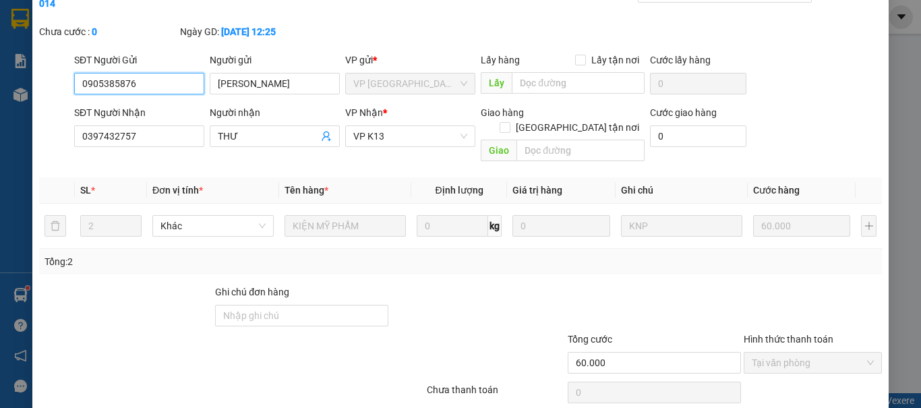
scroll to position [109, 0]
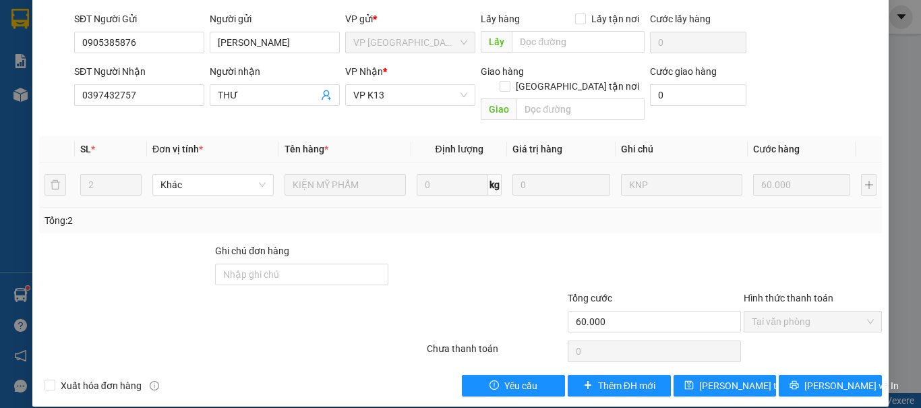
click at [130, 181] on div "2" at bounding box center [110, 184] width 61 height 27
click at [686, 243] on div at bounding box center [654, 266] width 176 height 47
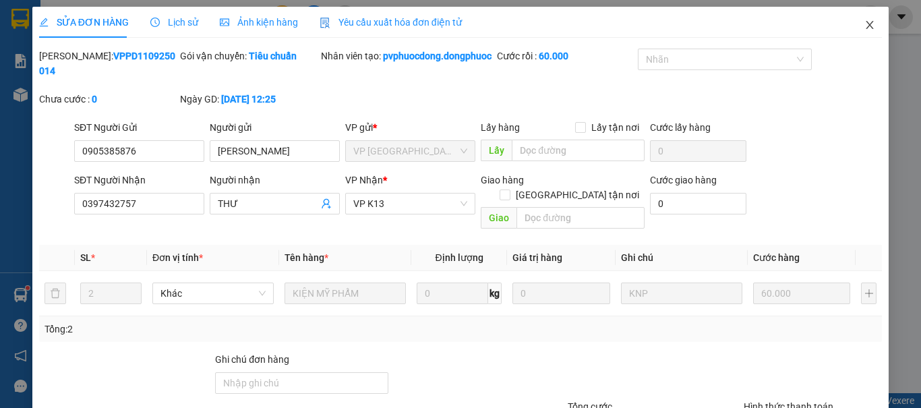
click at [867, 24] on icon "close" at bounding box center [870, 25] width 7 height 8
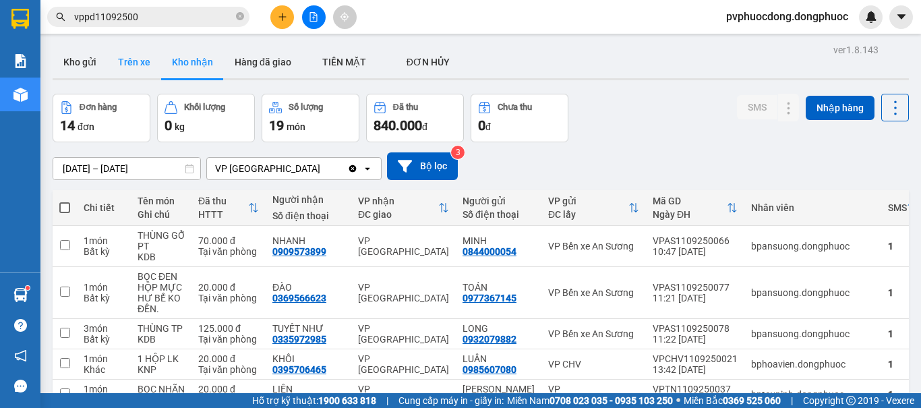
click at [121, 55] on button "Trên xe" at bounding box center [134, 62] width 54 height 32
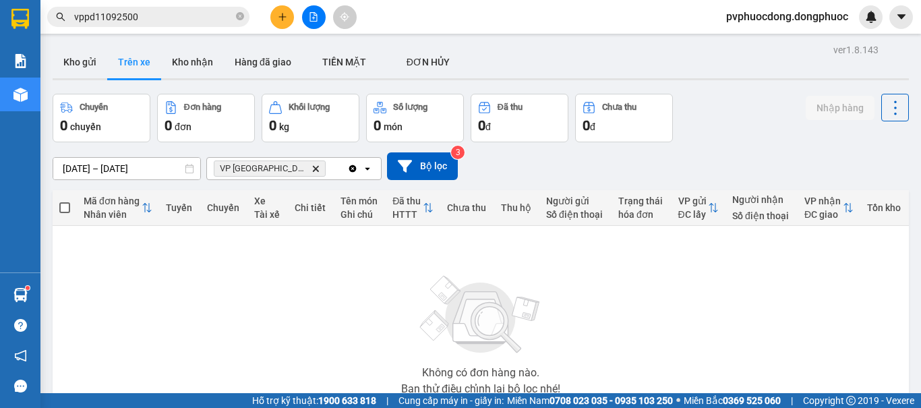
click at [637, 316] on div "Không có đơn hàng nào. Bạn thử điều chỉnh lại bộ lọc nhé!" at bounding box center [480, 331] width 843 height 202
click at [89, 66] on button "Kho gửi" at bounding box center [80, 62] width 55 height 32
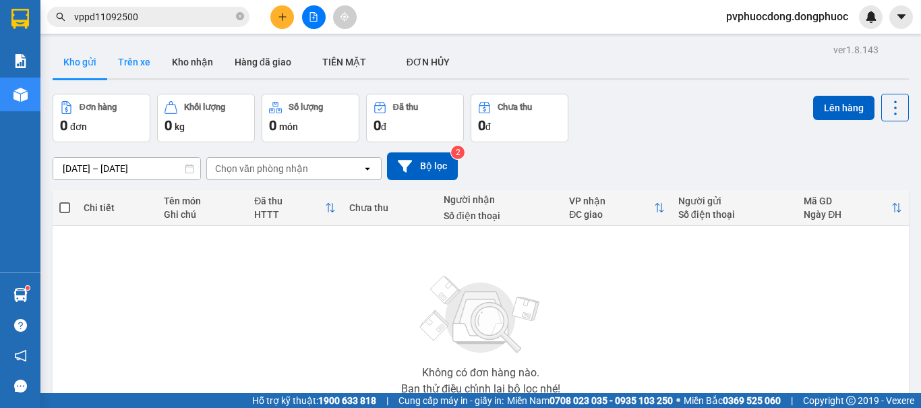
click at [125, 75] on button "Trên xe" at bounding box center [134, 62] width 54 height 32
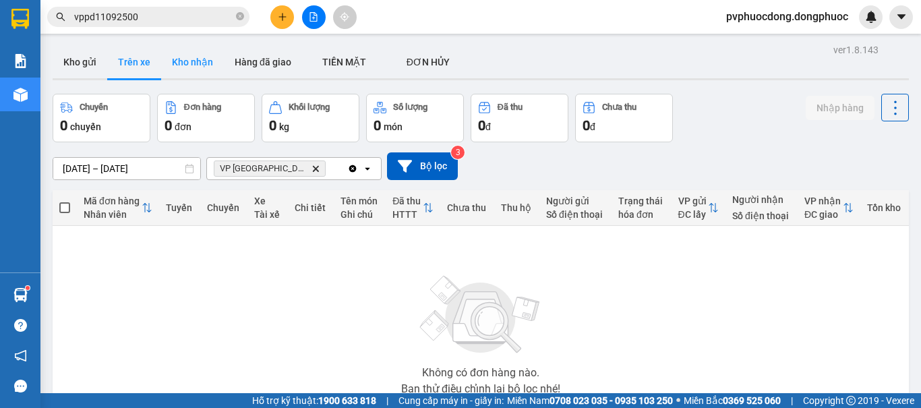
click at [180, 61] on button "Kho nhận" at bounding box center [192, 62] width 63 height 32
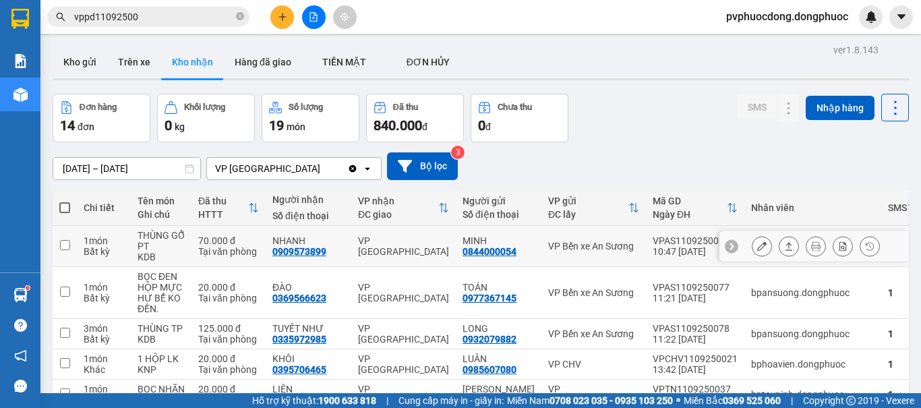
scroll to position [67, 0]
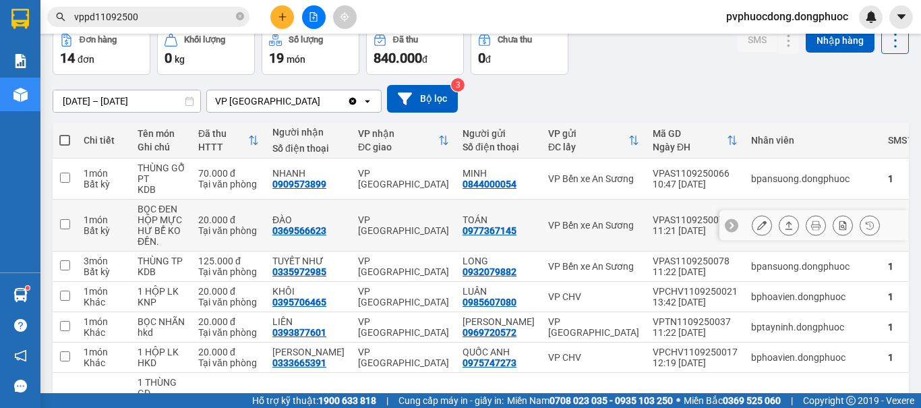
click at [780, 227] on button at bounding box center [789, 226] width 19 height 24
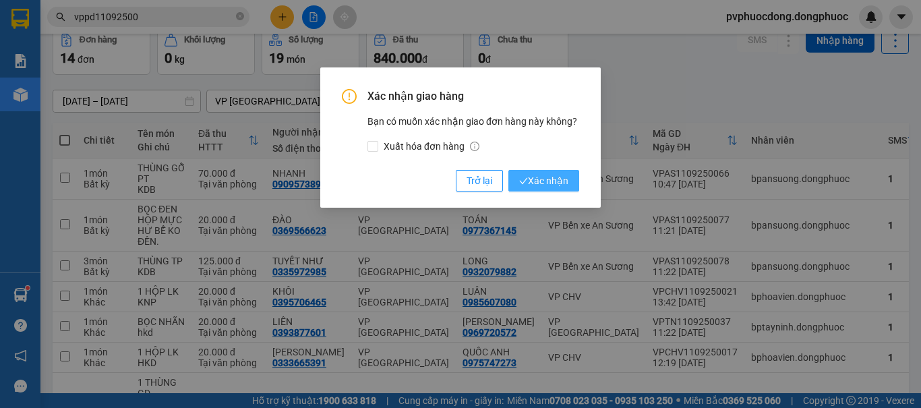
click at [527, 177] on icon "check" at bounding box center [523, 181] width 9 height 9
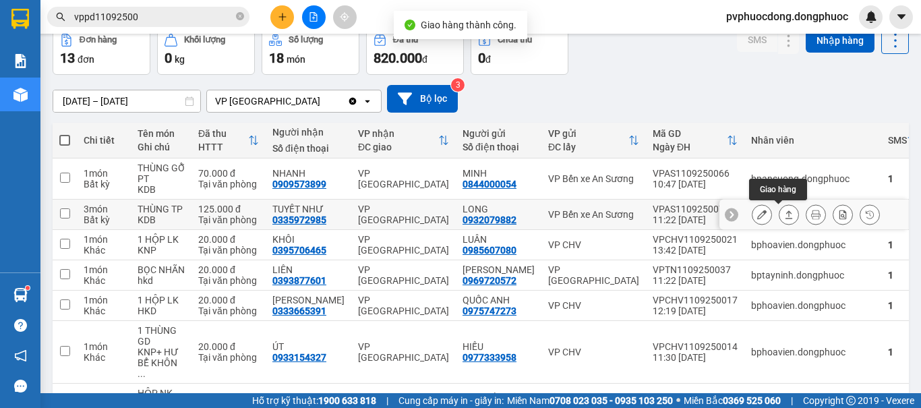
click at [784, 216] on icon at bounding box center [788, 214] width 9 height 9
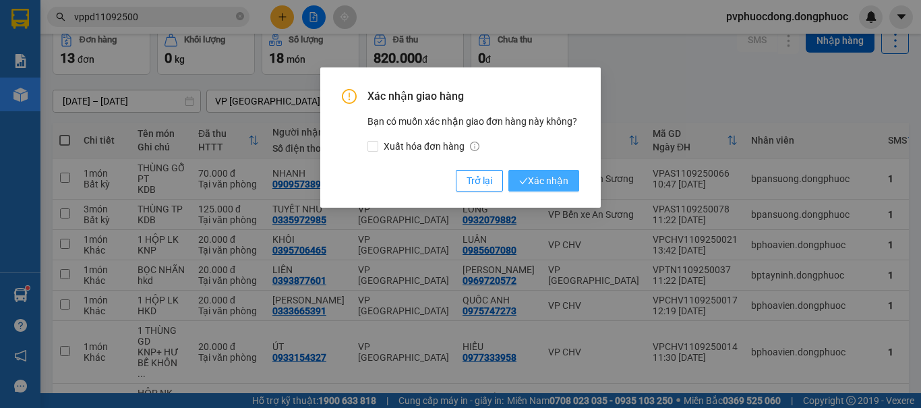
click at [537, 176] on span "Xác nhận" at bounding box center [543, 180] width 49 height 15
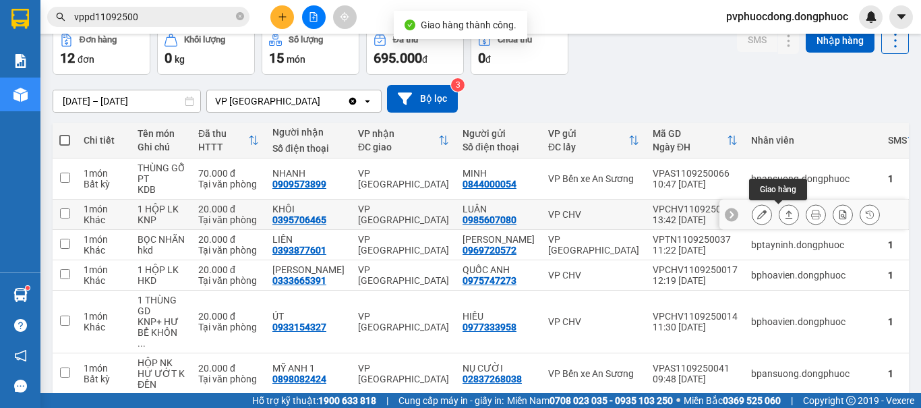
click at [784, 216] on icon at bounding box center [788, 214] width 9 height 9
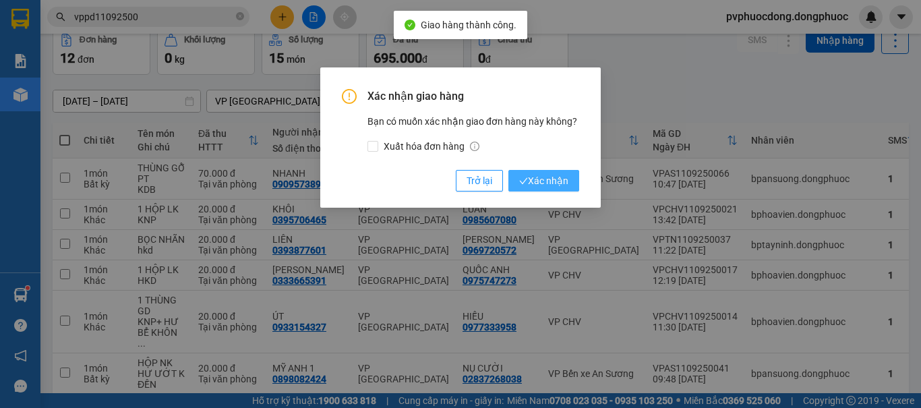
click at [535, 181] on span "Xác nhận" at bounding box center [543, 180] width 49 height 15
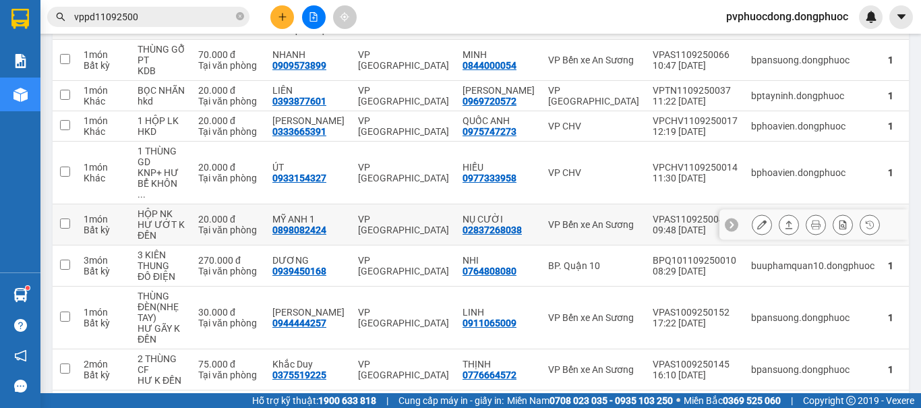
scroll to position [0, 0]
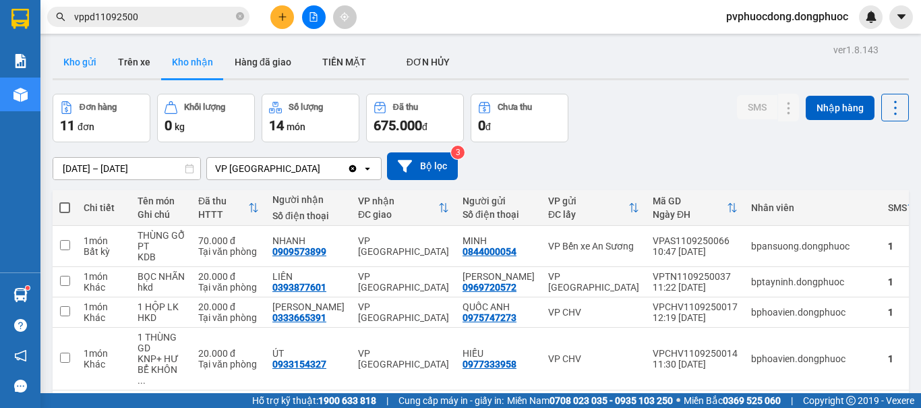
click at [77, 61] on button "Kho gửi" at bounding box center [80, 62] width 55 height 32
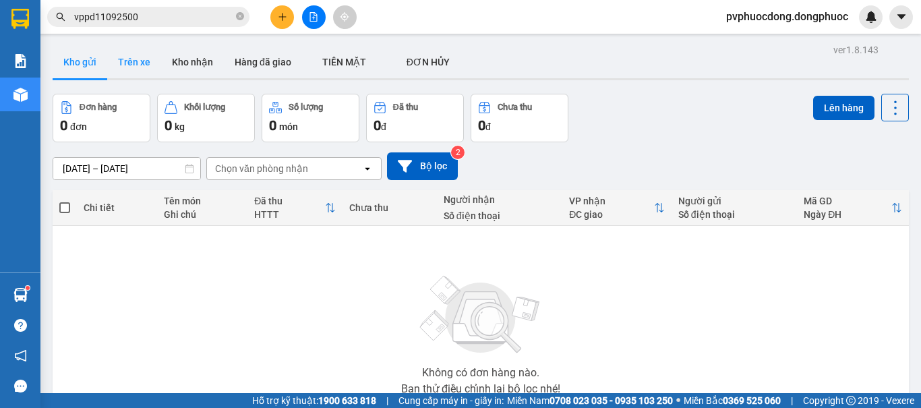
click at [143, 69] on button "Trên xe" at bounding box center [134, 62] width 54 height 32
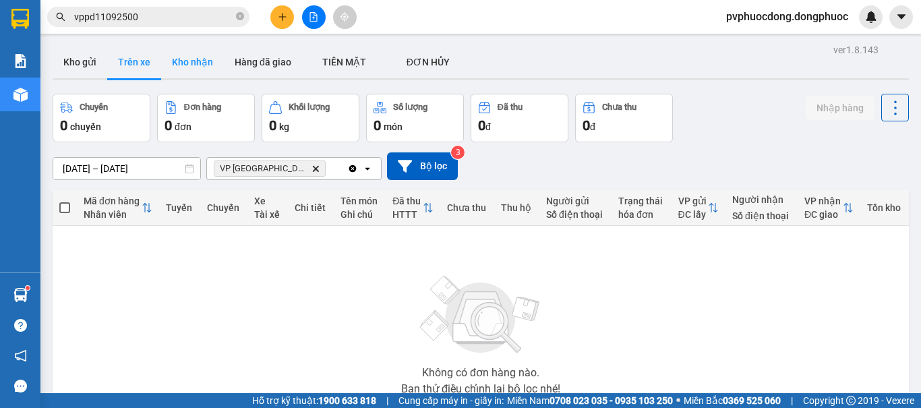
click at [191, 55] on button "Kho nhận" at bounding box center [192, 62] width 63 height 32
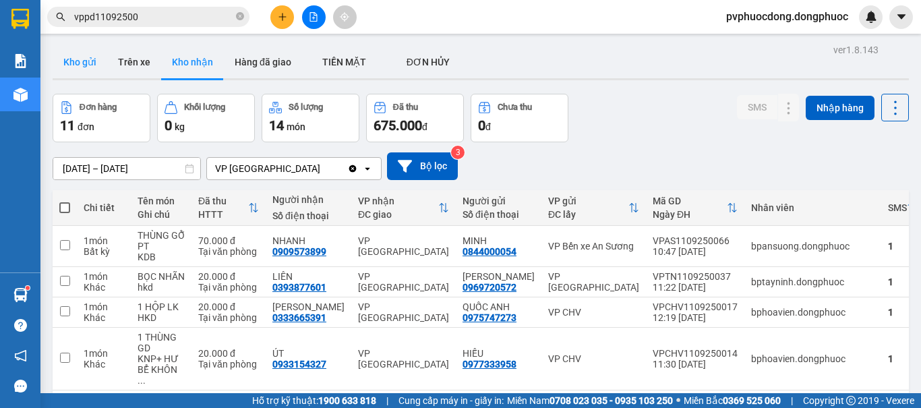
click at [90, 61] on button "Kho gửi" at bounding box center [80, 62] width 55 height 32
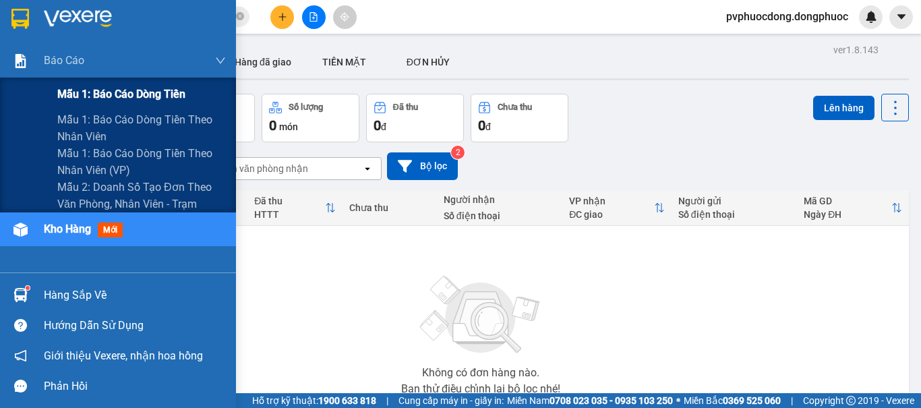
click at [84, 90] on span "Mẫu 1: Báo cáo dòng tiền" at bounding box center [121, 94] width 128 height 17
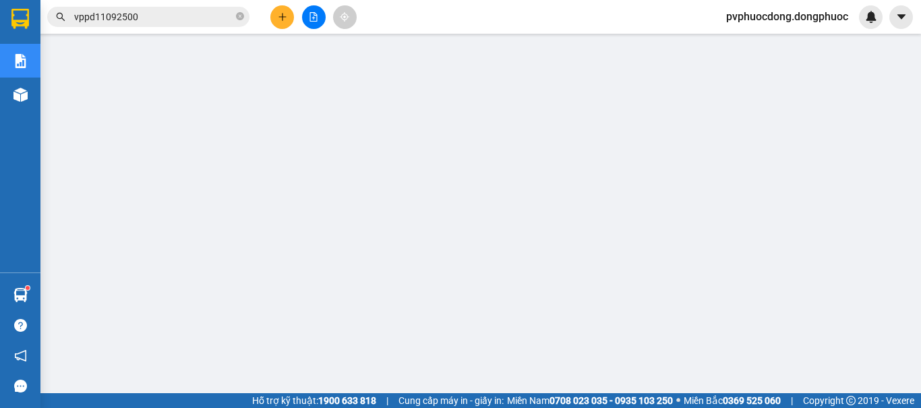
click at [282, 16] on icon "plus" at bounding box center [282, 16] width 9 height 9
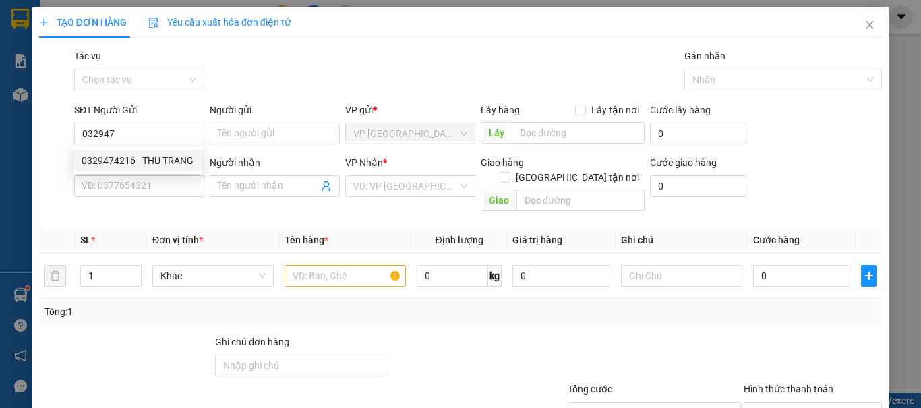
click at [185, 148] on div "0329474216 0329474216 - THU TRANG" at bounding box center [138, 160] width 129 height 27
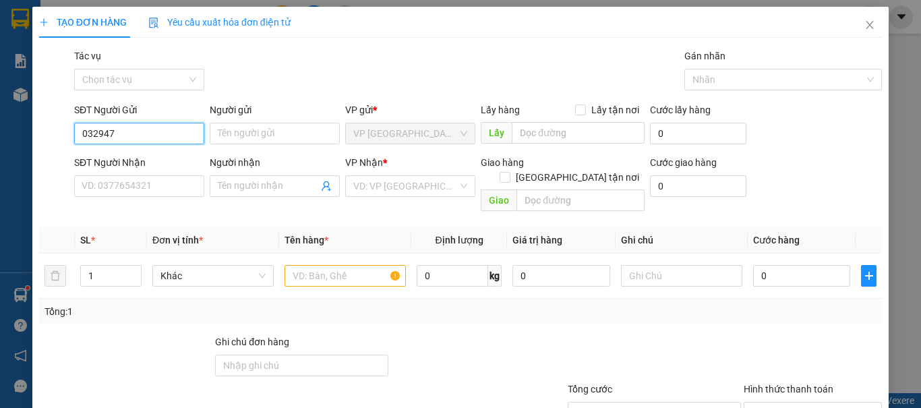
click at [180, 127] on input "032947" at bounding box center [139, 134] width 130 height 22
click at [175, 150] on div "0329474216 - THU TRANG" at bounding box center [138, 161] width 129 height 22
type input "0329474216"
type input "THU TRANG"
type input "0963339452"
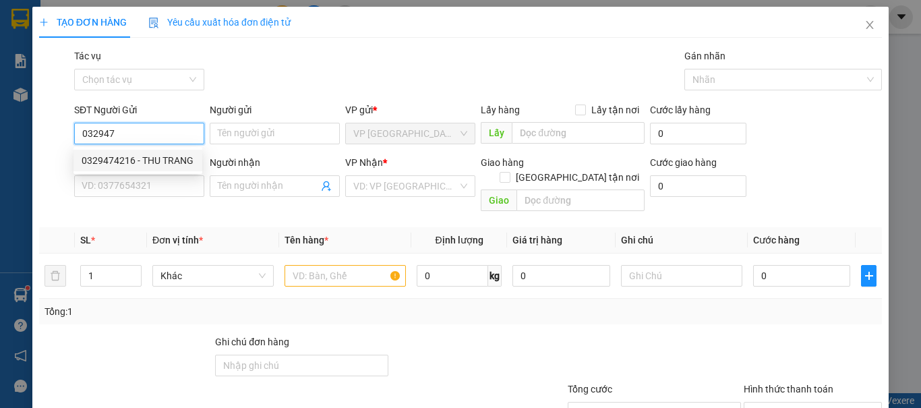
type input "ÂN"
type input "40.000"
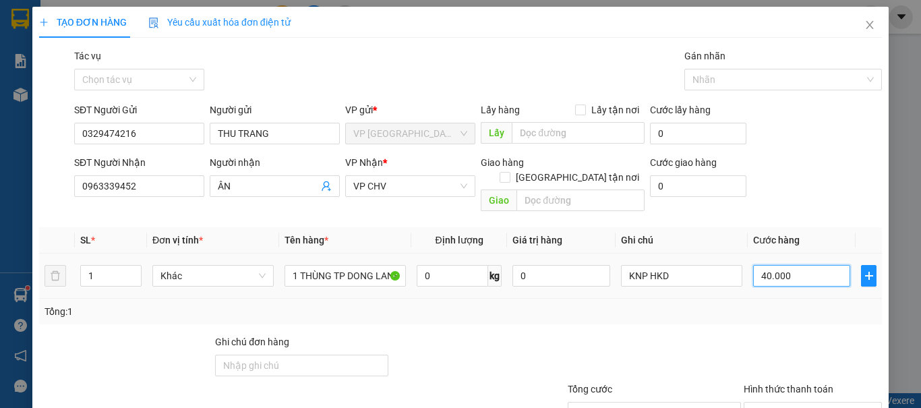
click at [792, 267] on input "40.000" at bounding box center [801, 276] width 97 height 22
type input "5"
type input "50"
click at [792, 267] on input "50" at bounding box center [801, 276] width 97 height 22
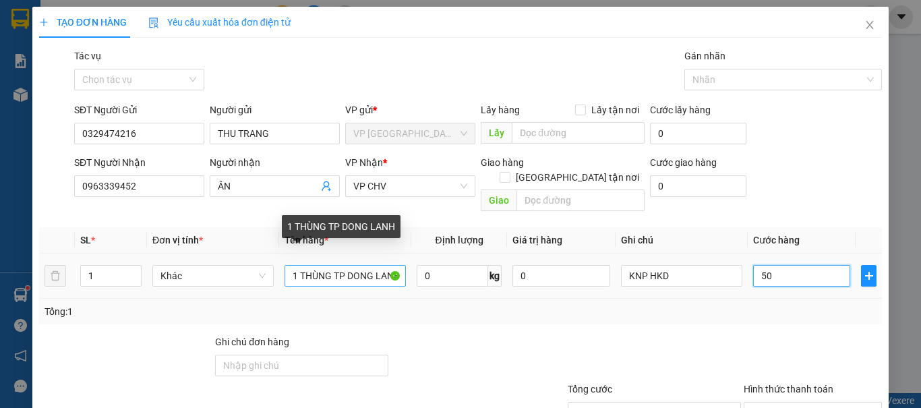
type input "50"
type input "50.000"
drag, startPoint x: 397, startPoint y: 262, endPoint x: 337, endPoint y: 262, distance: 60.0
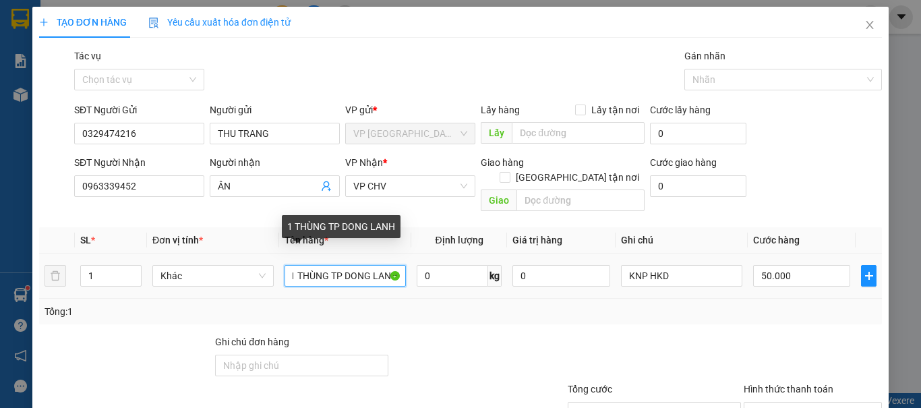
click at [337, 265] on input "1 THÙNG TP DONG LANH" at bounding box center [345, 276] width 121 height 22
type input "1 THÙNG TP ĐÔNG LẠNH"
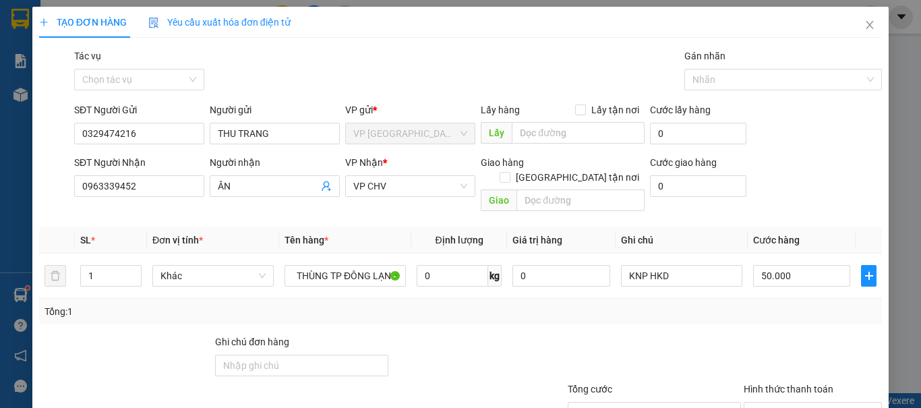
click at [788, 305] on div "Tổng: 1" at bounding box center [460, 312] width 843 height 26
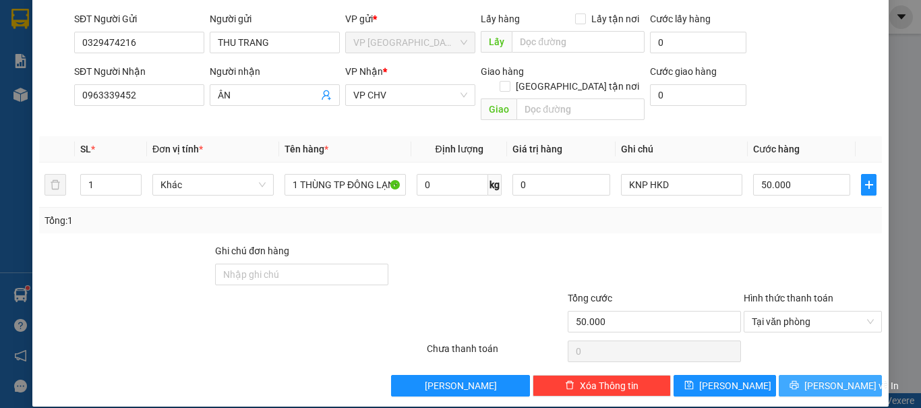
click at [821, 378] on span "[PERSON_NAME] và In" at bounding box center [852, 385] width 94 height 15
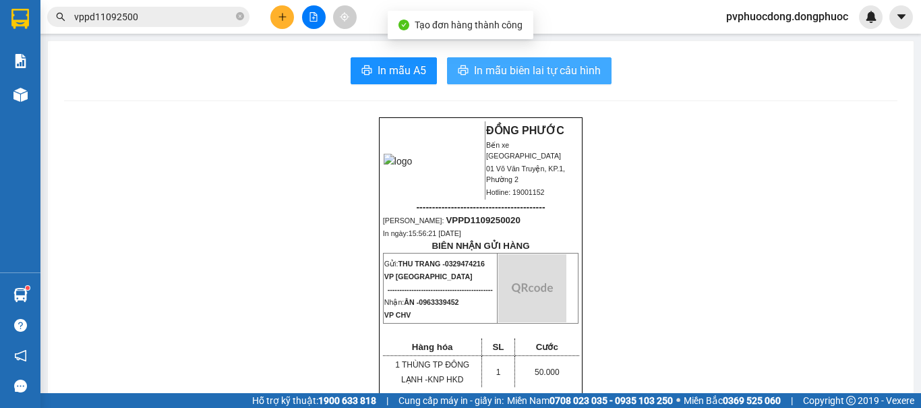
click at [521, 68] on span "In mẫu biên lai tự cấu hình" at bounding box center [537, 70] width 127 height 17
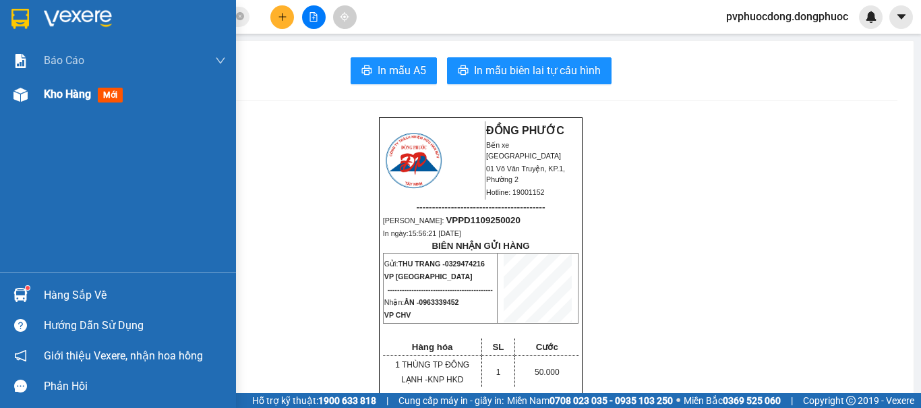
click at [50, 98] on span "Kho hàng" at bounding box center [67, 94] width 47 height 13
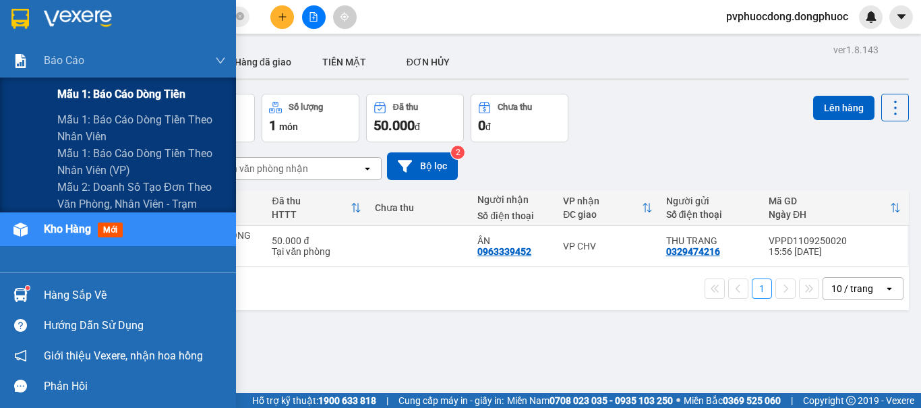
click at [69, 86] on span "Mẫu 1: Báo cáo dòng tiền" at bounding box center [121, 94] width 128 height 17
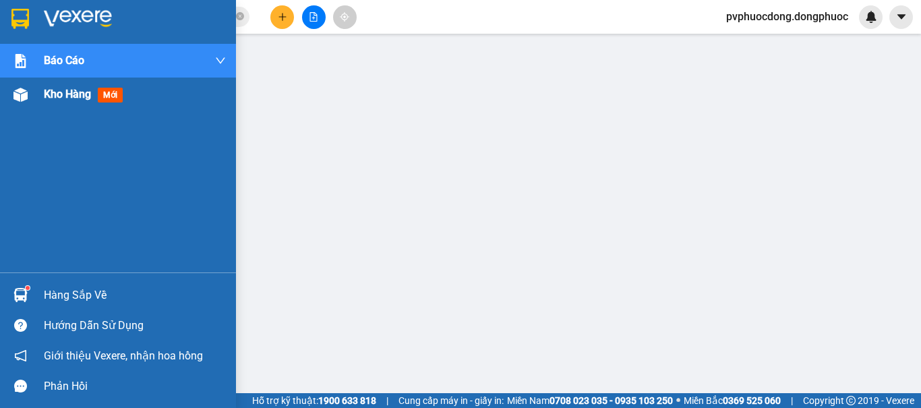
click at [13, 96] on img at bounding box center [20, 95] width 14 height 14
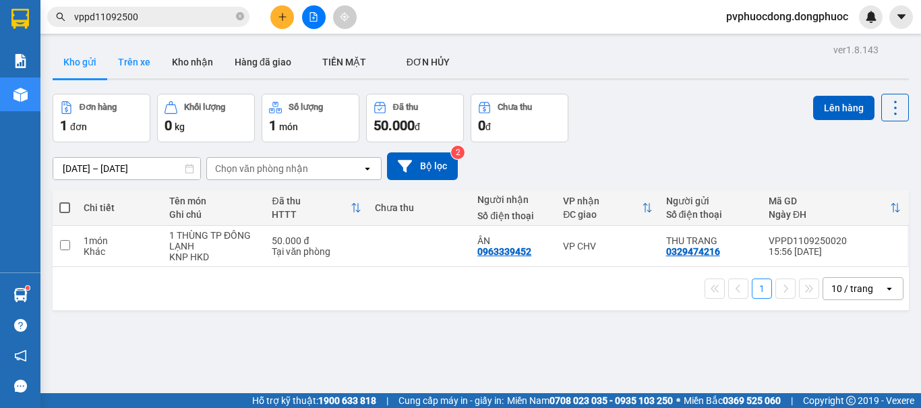
click at [151, 69] on button "Trên xe" at bounding box center [134, 62] width 54 height 32
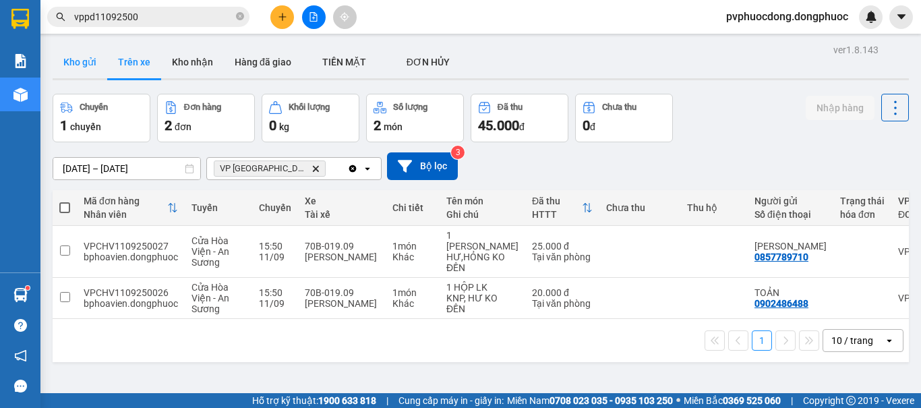
click at [101, 57] on button "Kho gửi" at bounding box center [80, 62] width 55 height 32
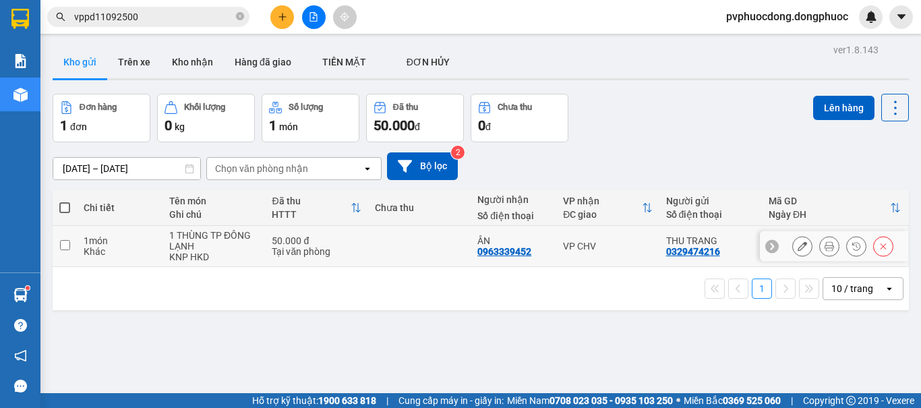
click at [194, 247] on div "1 THÙNG TP ĐÔNG LẠNH" at bounding box center [213, 241] width 89 height 22
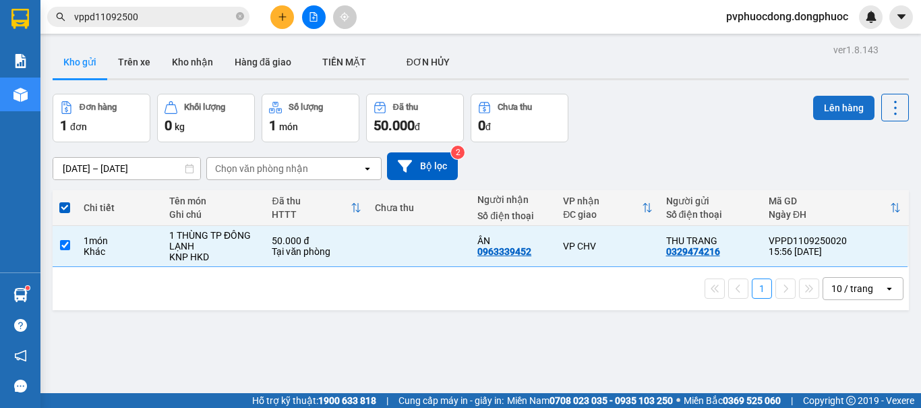
click at [835, 101] on button "Lên hàng" at bounding box center [843, 108] width 61 height 24
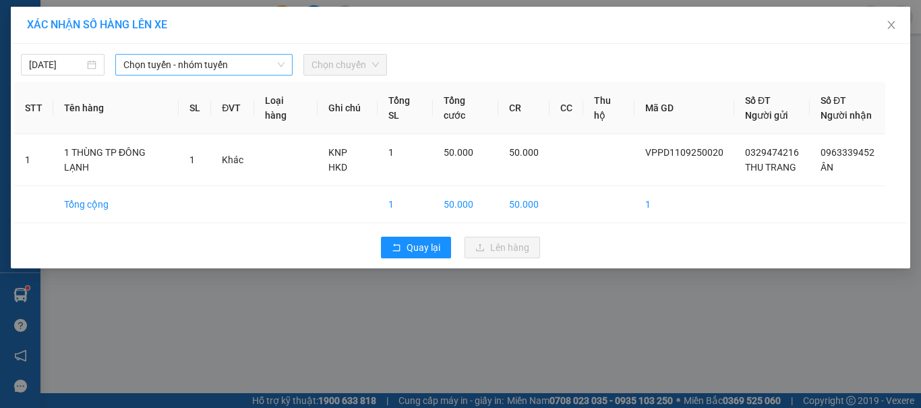
click at [271, 67] on span "Chọn tuyến - nhóm tuyến" at bounding box center [203, 65] width 161 height 20
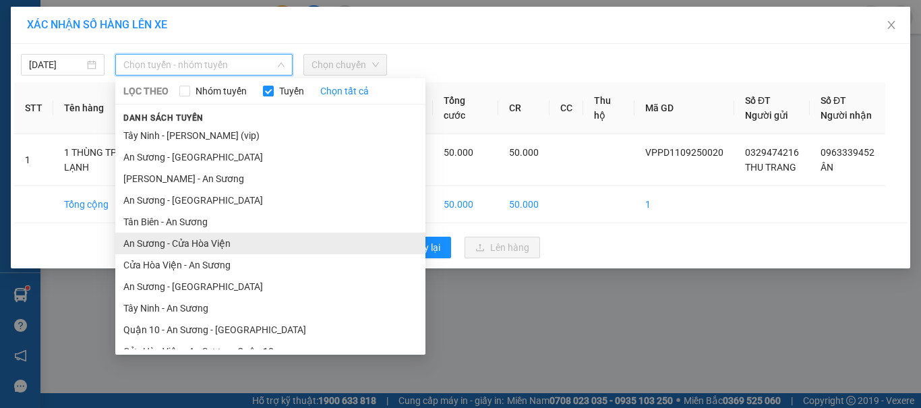
click at [202, 233] on li "An Sương - Cửa Hòa Viện" at bounding box center [270, 244] width 310 height 22
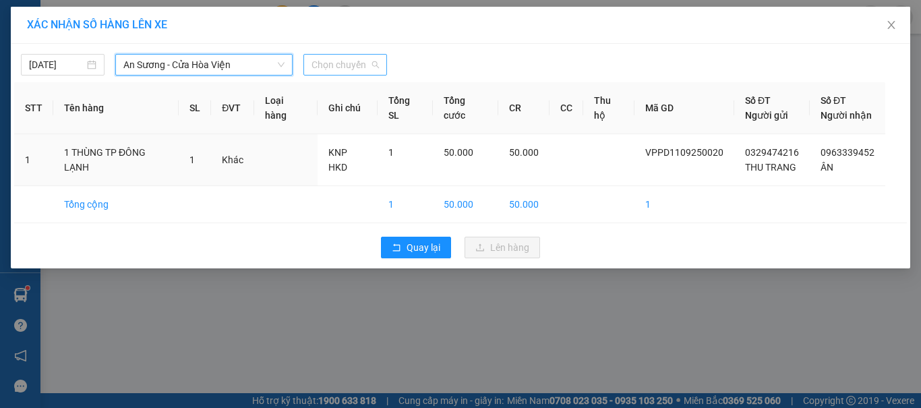
click at [352, 69] on span "Chọn chuyến" at bounding box center [345, 65] width 67 height 20
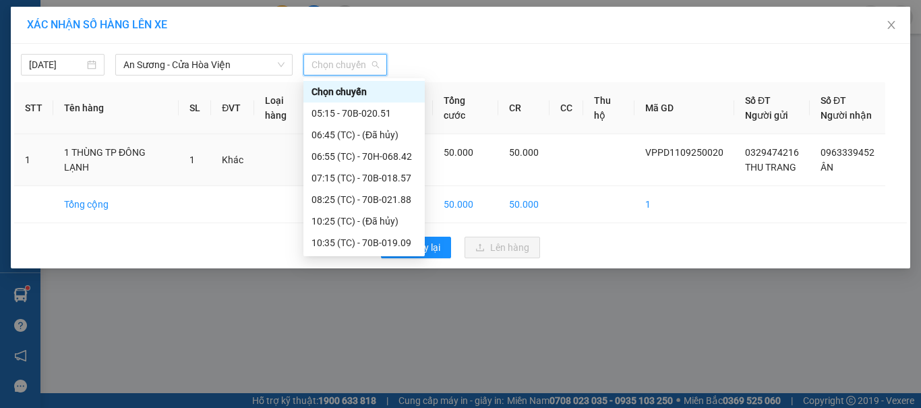
click at [398, 343] on div "15:05 (TC) - 70B-018.57" at bounding box center [364, 350] width 105 height 15
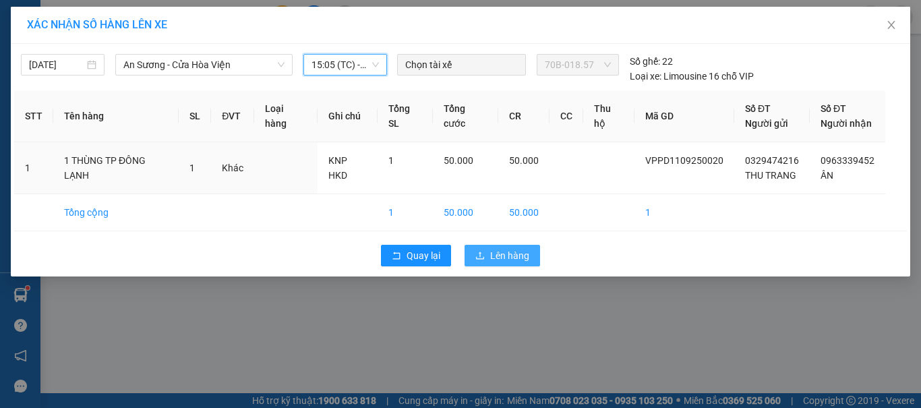
click at [488, 254] on button "Lên hàng" at bounding box center [503, 256] width 76 height 22
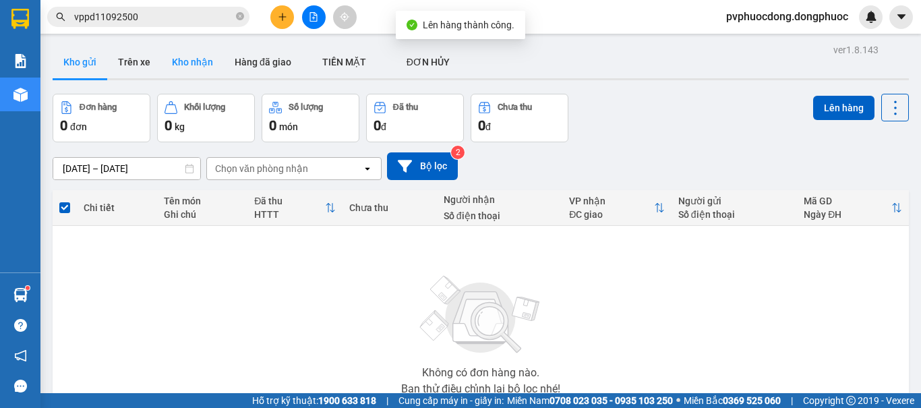
click at [198, 69] on button "Kho nhận" at bounding box center [192, 62] width 63 height 32
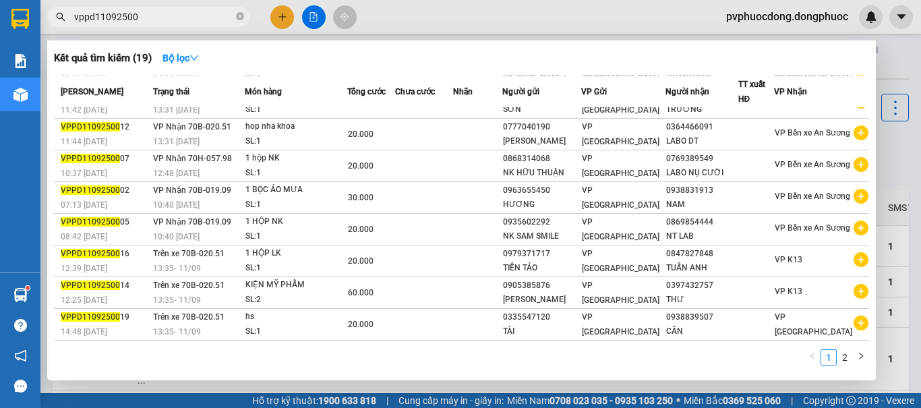
click at [157, 22] on input "vppd11092500" at bounding box center [153, 16] width 159 height 15
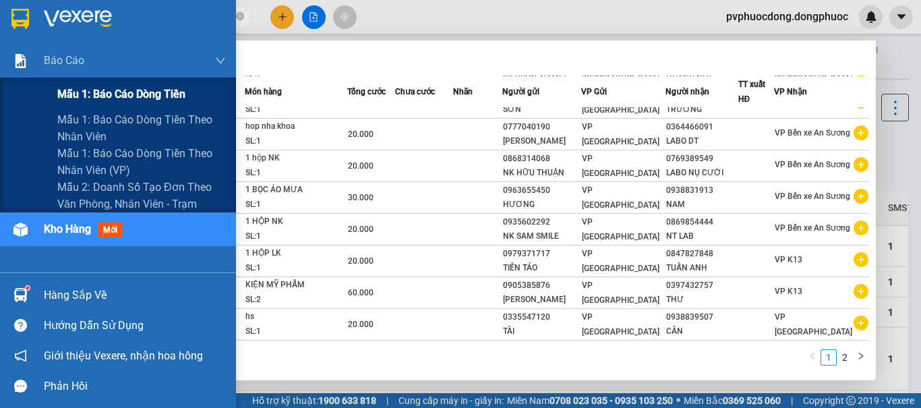
click at [55, 88] on div "Mẫu 1: Báo cáo dòng tiền" at bounding box center [118, 95] width 236 height 34
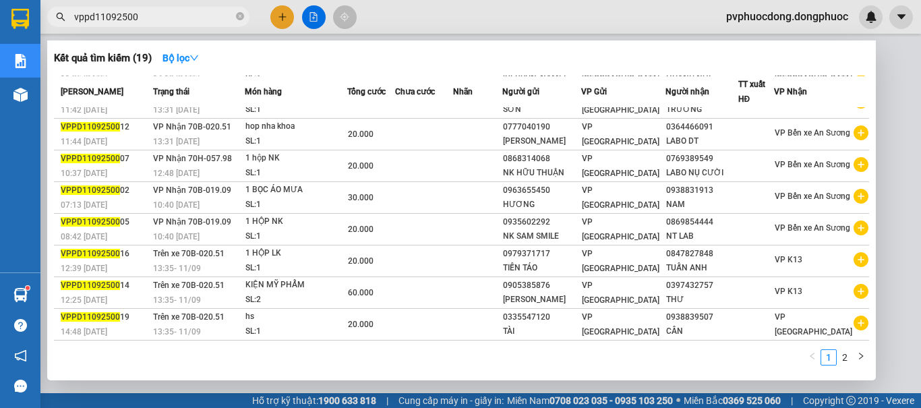
click at [897, 76] on div at bounding box center [460, 204] width 921 height 408
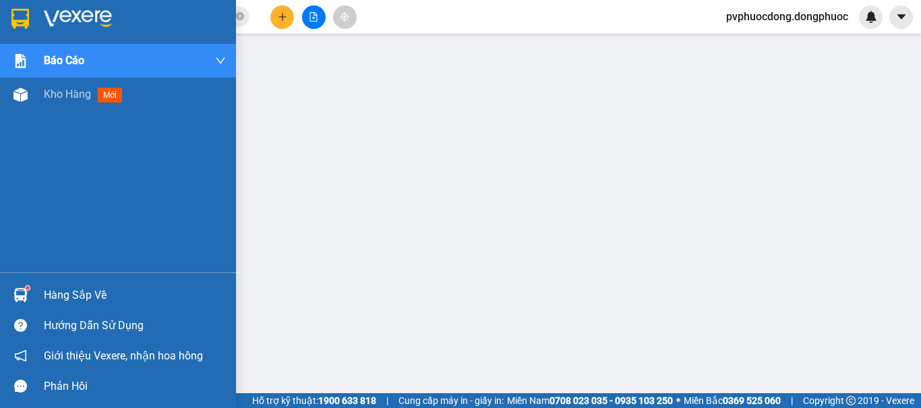
click at [56, 295] on div "Hàng sắp về" at bounding box center [135, 295] width 182 height 20
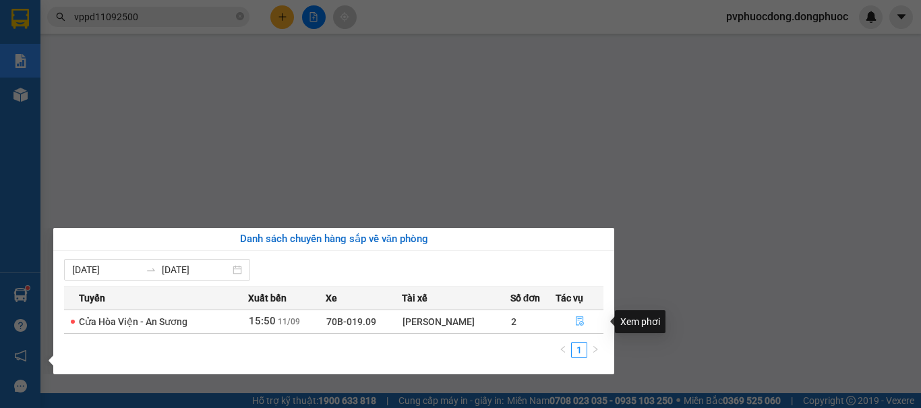
click at [581, 322] on icon "file-done" at bounding box center [579, 320] width 9 height 9
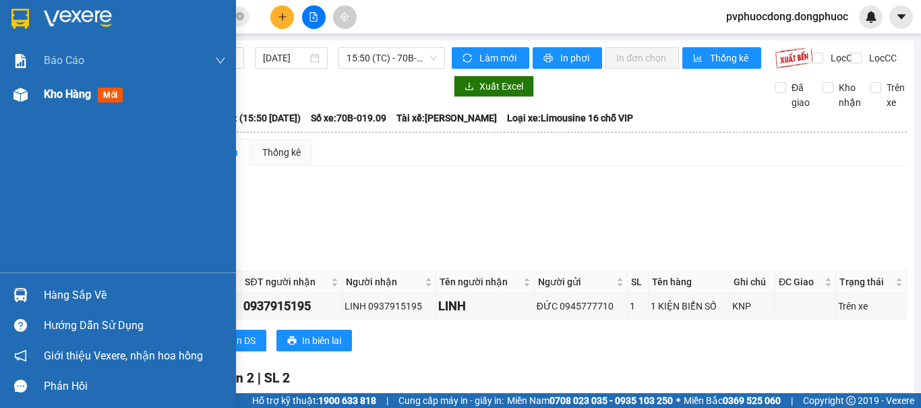
click at [84, 95] on span "Kho hàng" at bounding box center [67, 94] width 47 height 13
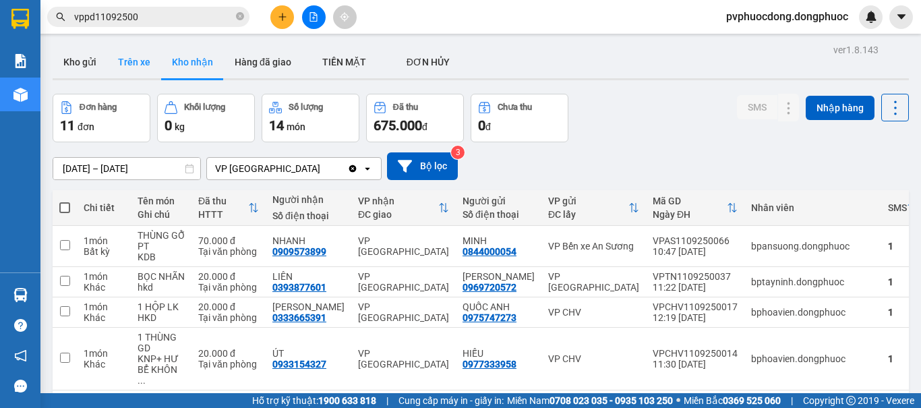
click at [130, 65] on button "Trên xe" at bounding box center [134, 62] width 54 height 32
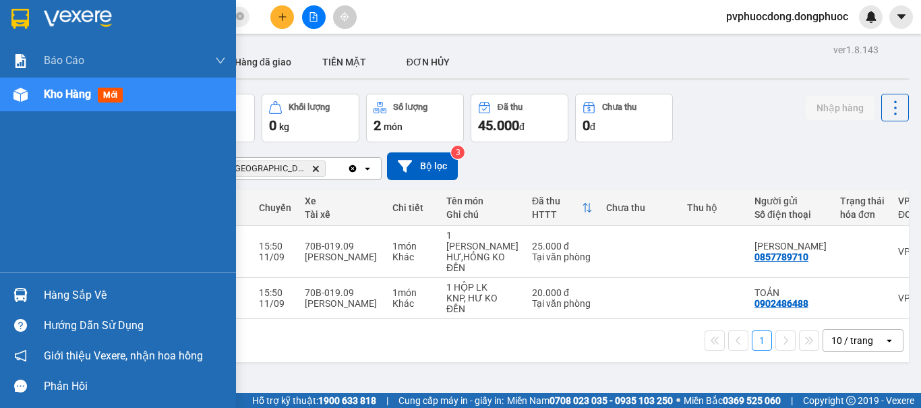
click at [57, 295] on div "Hàng sắp về" at bounding box center [135, 295] width 182 height 20
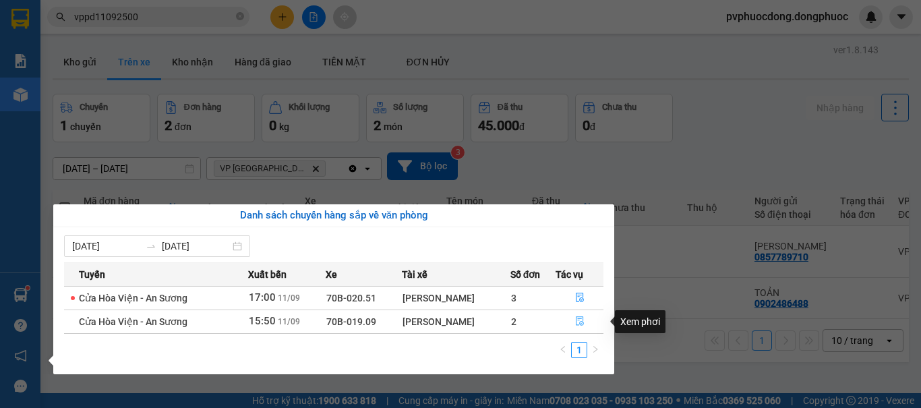
click at [581, 320] on icon "file-done" at bounding box center [579, 320] width 9 height 9
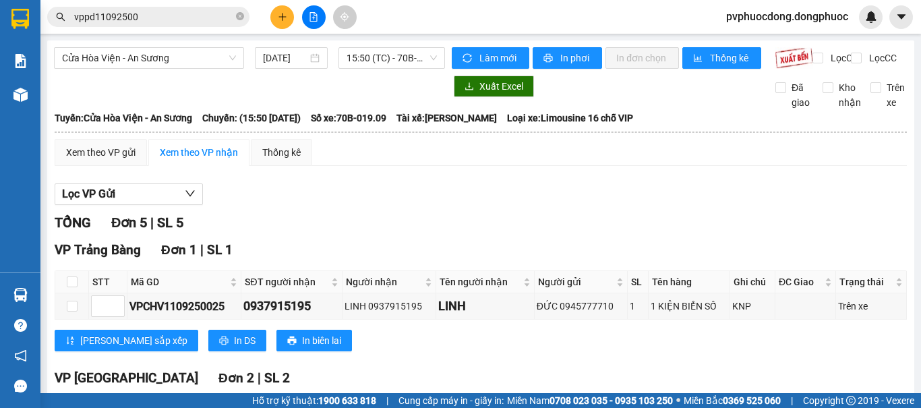
checkbox input "true"
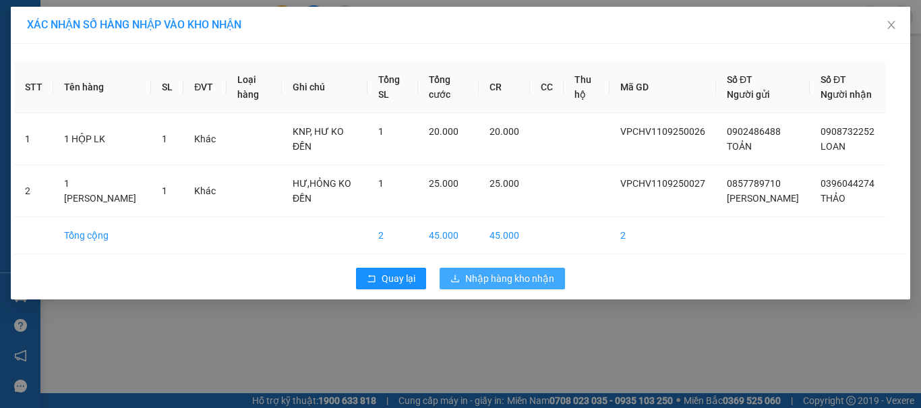
click at [496, 279] on span "Nhập hàng kho nhận" at bounding box center [509, 278] width 89 height 15
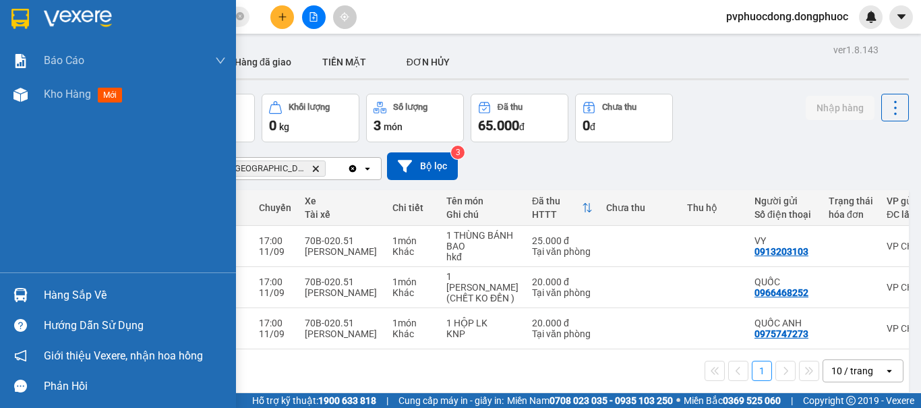
click at [80, 298] on div "Hàng sắp về" at bounding box center [135, 295] width 182 height 20
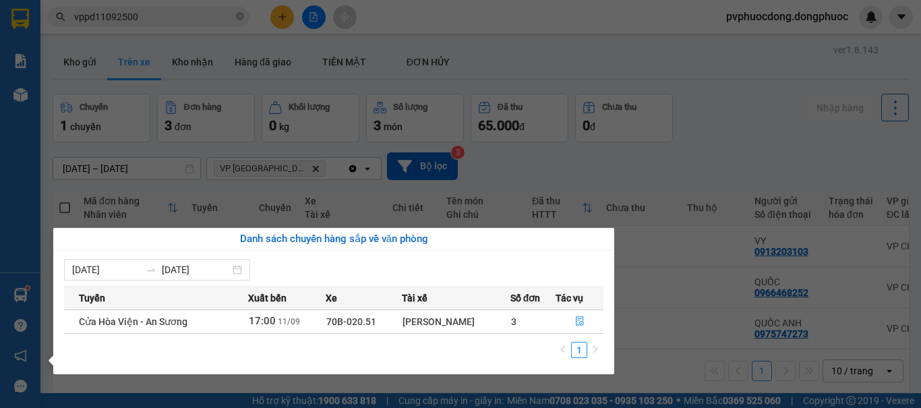
click at [723, 129] on section "Kết quả tìm kiếm ( 19 ) Bộ lọc Mã ĐH Trạng thái Món hàng Tổng cước Chưa cước Nh…" at bounding box center [460, 204] width 921 height 408
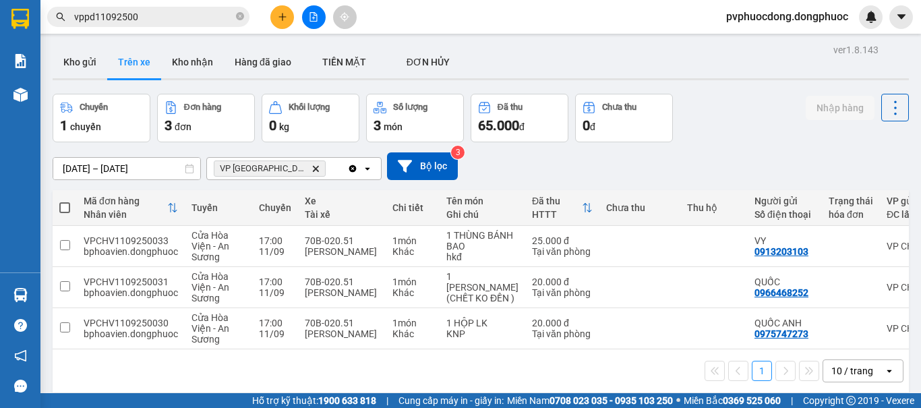
drag, startPoint x: 350, startPoint y: 349, endPoint x: 423, endPoint y: 354, distance: 73.0
click at [423, 349] on div "Mã đơn hàng Nhân viên Tuyến Chuyến Xe Tài xế Chi tiết Tên món Ghi chú Đã thu HT…" at bounding box center [481, 269] width 856 height 159
click at [392, 372] on div "1 10 / trang open" at bounding box center [481, 370] width 846 height 23
click at [238, 15] on icon "close-circle" at bounding box center [240, 16] width 8 height 8
click at [194, 18] on input "text" at bounding box center [153, 16] width 159 height 15
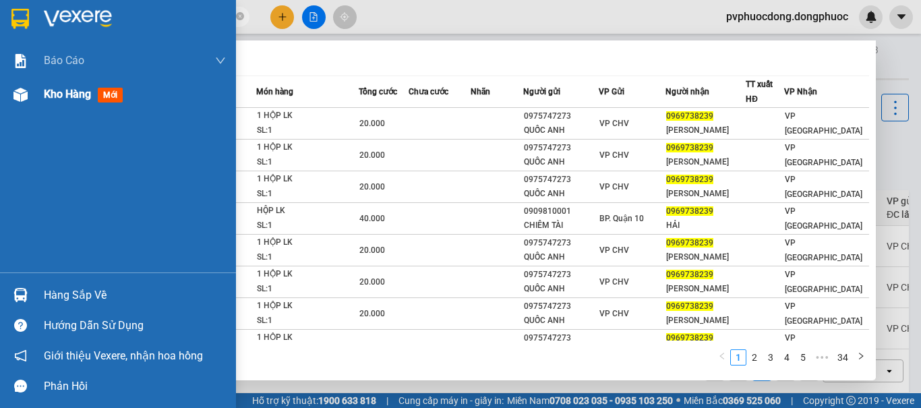
type input "0969738239"
click at [69, 94] on span "Kho hàng" at bounding box center [67, 94] width 47 height 13
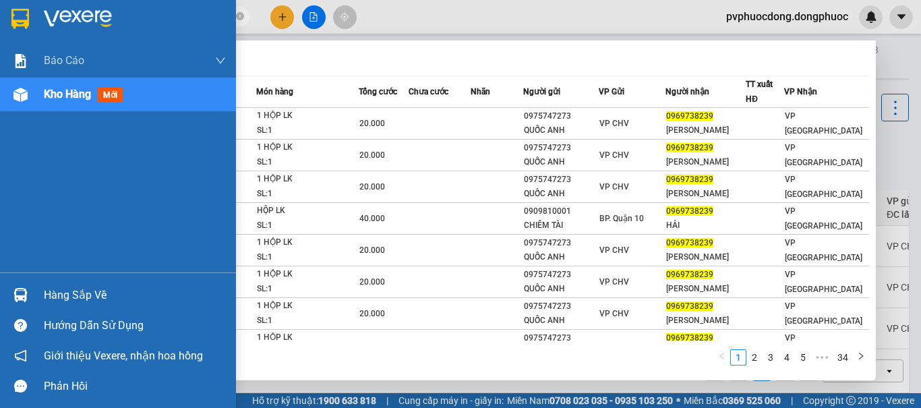
click at [65, 290] on div "Hàng sắp về" at bounding box center [135, 295] width 182 height 20
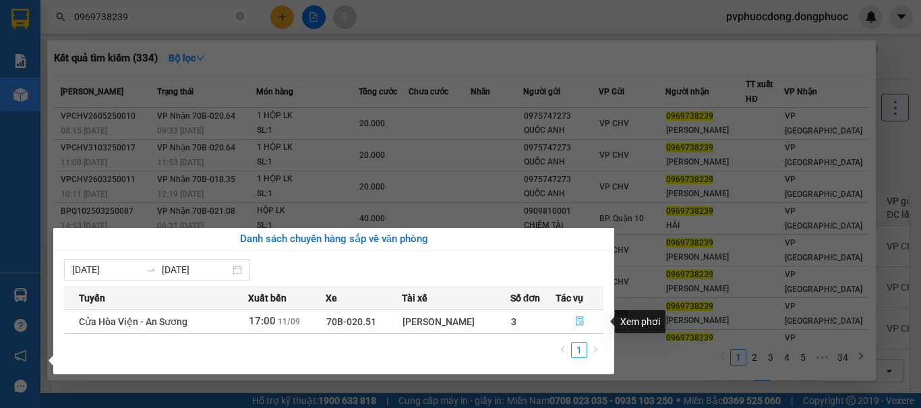
click at [580, 322] on icon "file-done" at bounding box center [579, 320] width 9 height 9
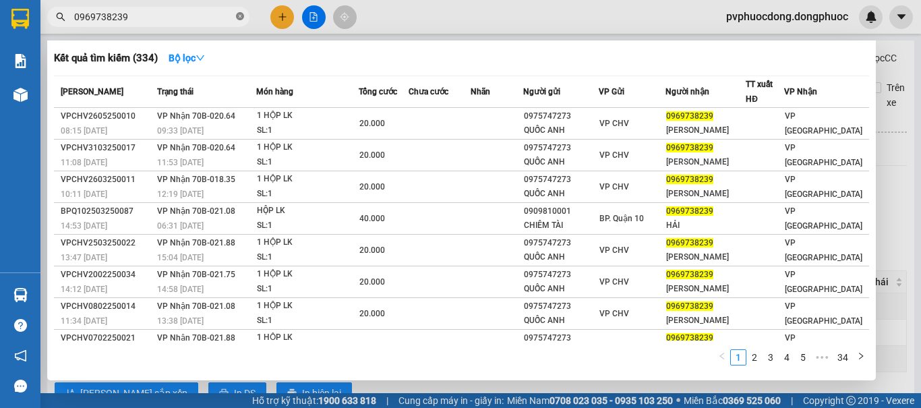
click at [240, 15] on icon "close-circle" at bounding box center [240, 16] width 8 height 8
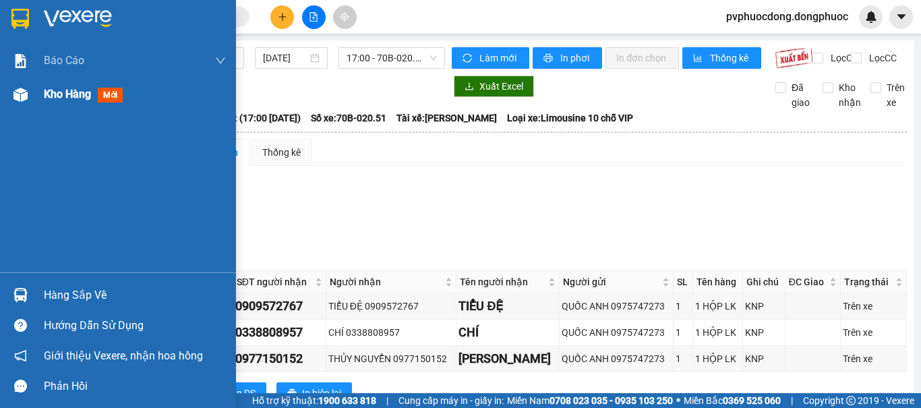
click at [56, 99] on span "Kho hàng" at bounding box center [67, 94] width 47 height 13
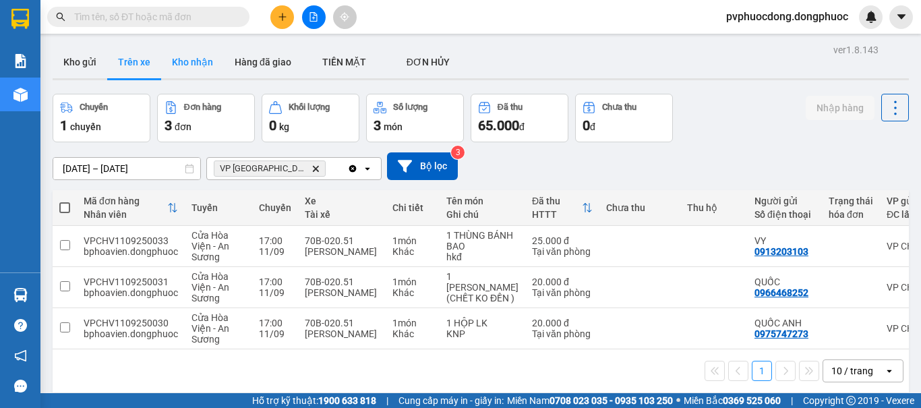
click at [198, 69] on button "Kho nhận" at bounding box center [192, 62] width 63 height 32
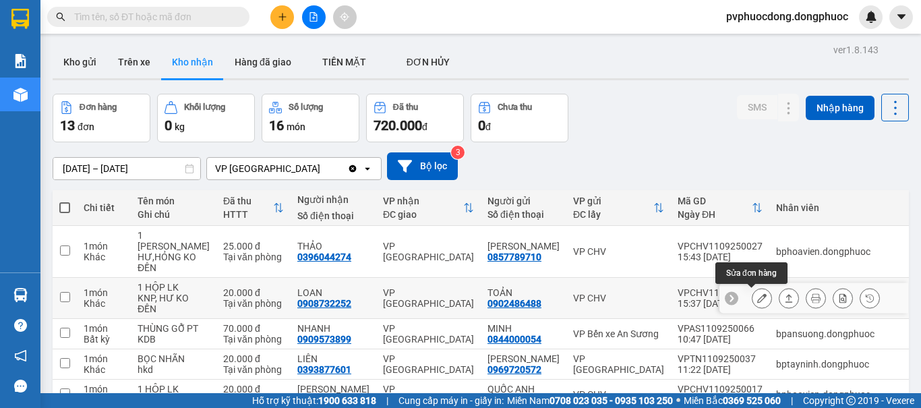
click at [753, 287] on button at bounding box center [762, 299] width 19 height 24
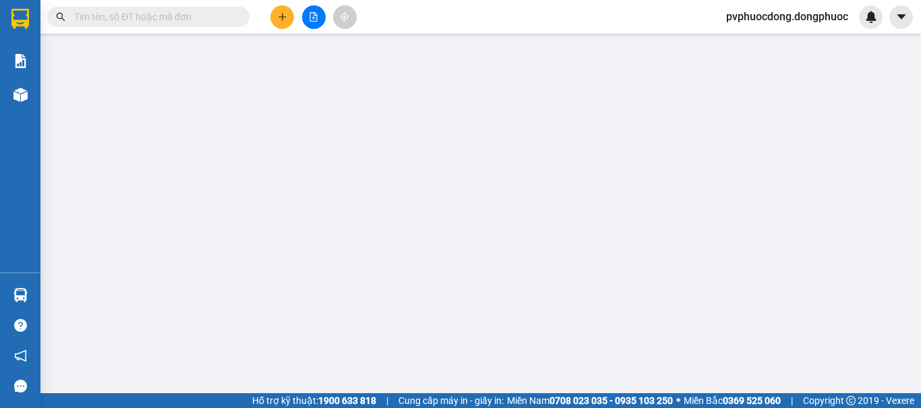
type input "0902486488"
type input "TOẢN"
type input "0908732252"
type input "LOAN"
type input "20.000"
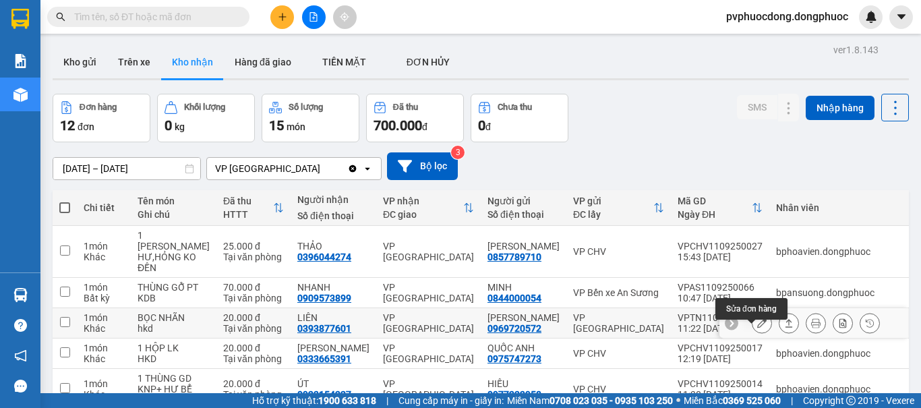
click at [757, 318] on icon at bounding box center [761, 322] width 9 height 9
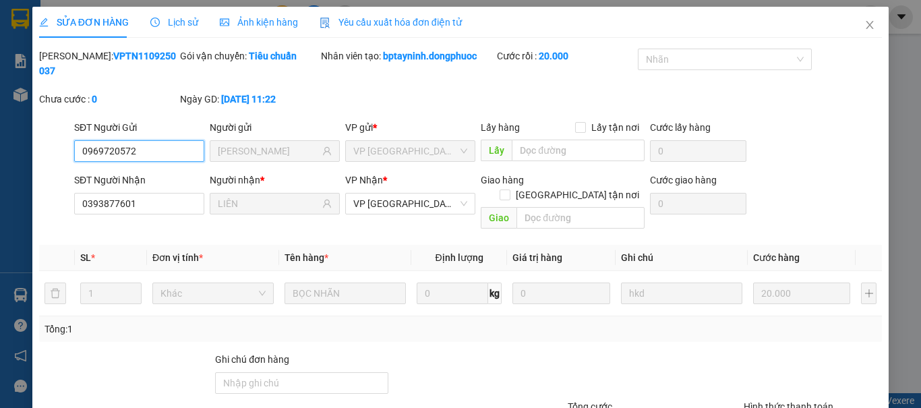
type input "0969720572"
type input "[PERSON_NAME]"
type input "0393877601"
type input "LIÊN"
type input "20.000"
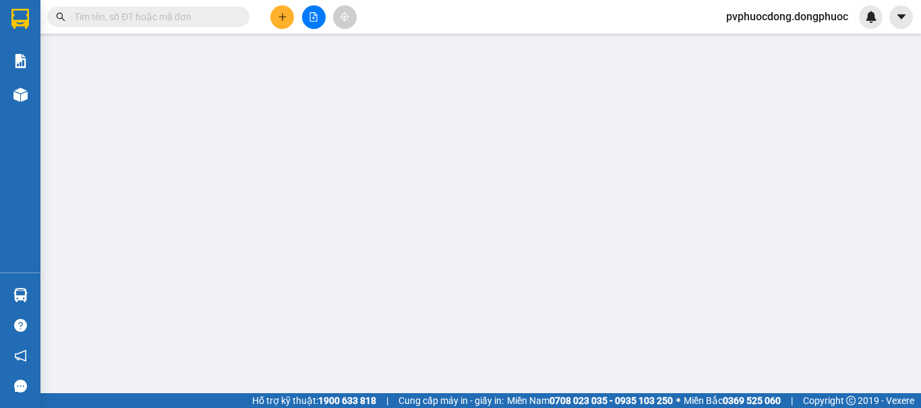
type input "0909922788"
type input "MINH"
type input "0988193517"
type input "[PERSON_NAME]"
type input "110.000"
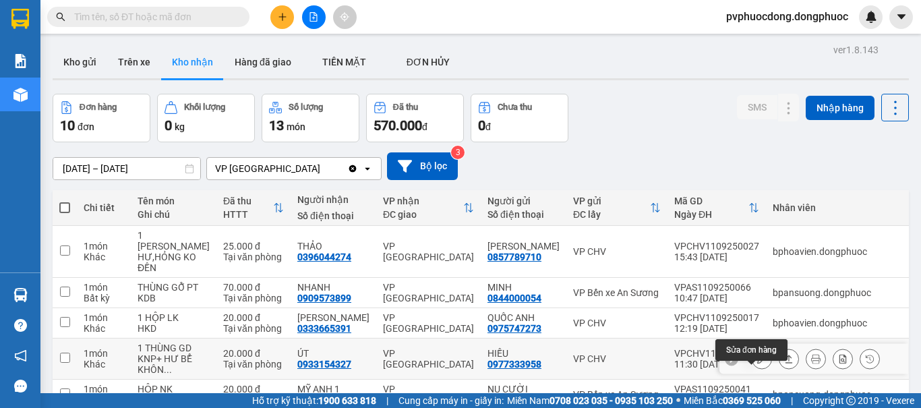
click at [757, 354] on icon at bounding box center [761, 358] width 9 height 9
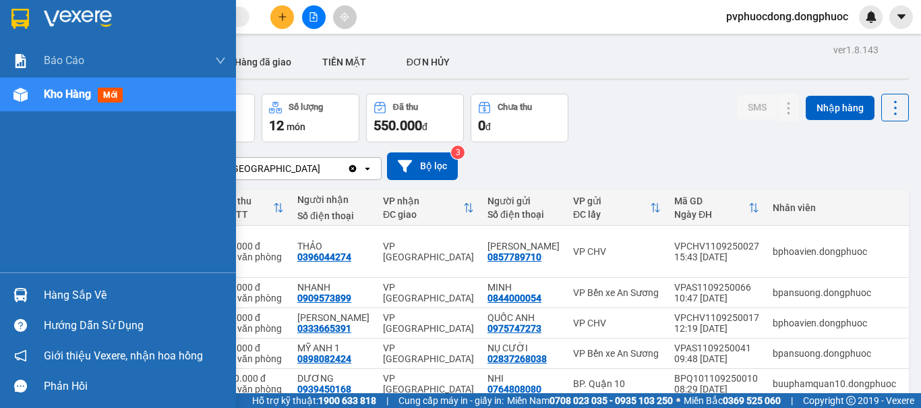
click at [60, 289] on div "Hàng sắp về" at bounding box center [135, 295] width 182 height 20
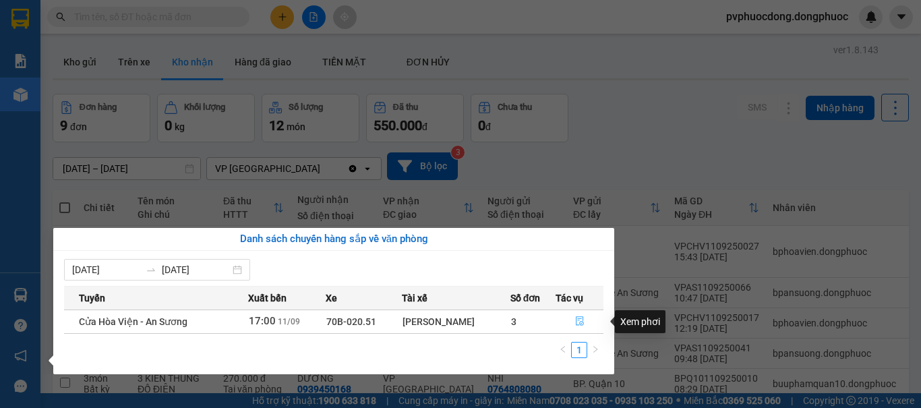
click at [577, 322] on icon "file-done" at bounding box center [579, 320] width 9 height 9
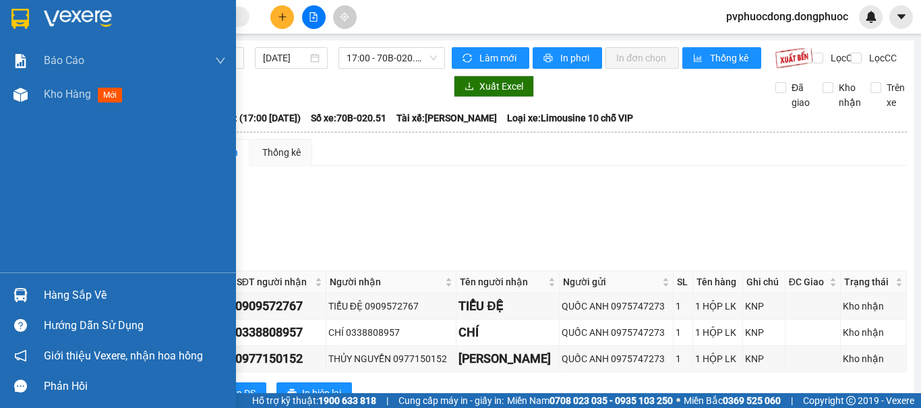
click at [75, 293] on div "Hàng sắp về" at bounding box center [135, 295] width 182 height 20
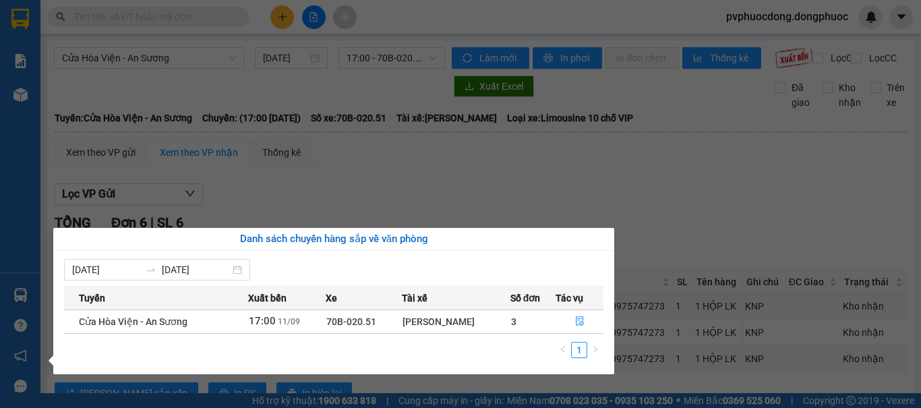
click at [499, 158] on section "Kết quả tìm kiếm ( 334 ) Bộ lọc Mã ĐH Trạng thái Món hàng Tổng cước Chưa cước N…" at bounding box center [460, 204] width 921 height 408
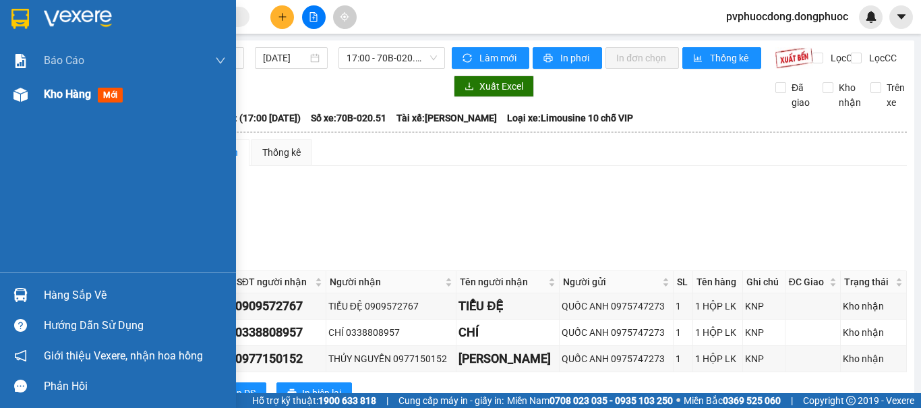
click at [67, 99] on span "Kho hàng" at bounding box center [67, 94] width 47 height 13
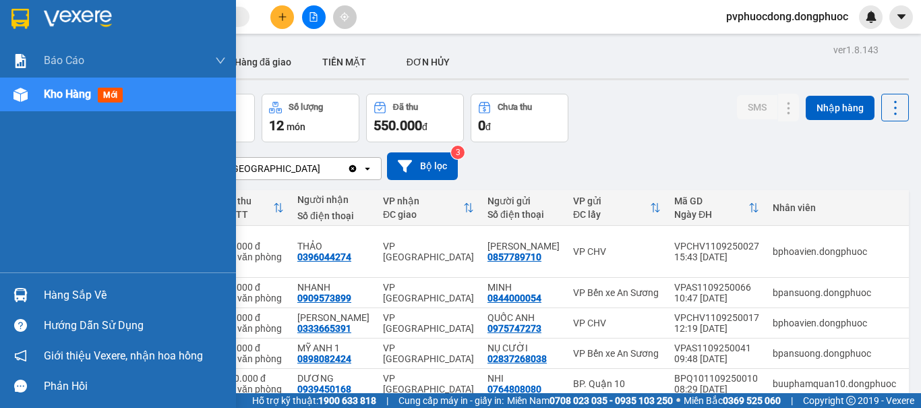
click at [74, 289] on div "Hàng sắp về" at bounding box center [135, 295] width 182 height 20
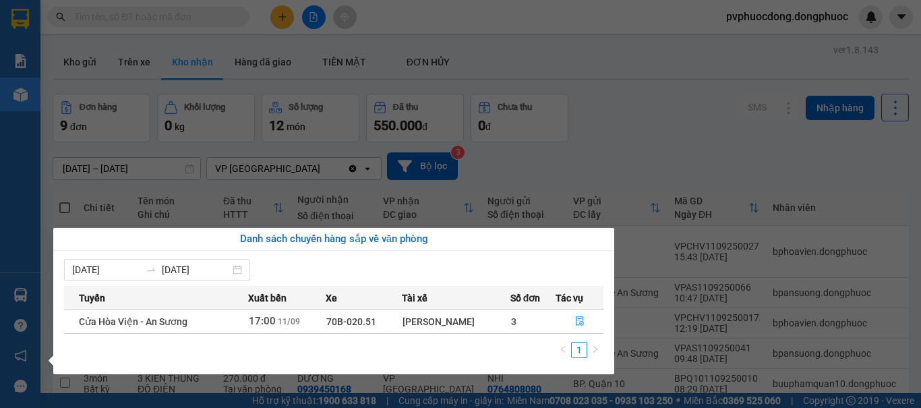
click at [709, 165] on section "Kết quả tìm kiếm ( 334 ) Bộ lọc Mã ĐH Trạng thái Món hàng Tổng cước Chưa cước N…" at bounding box center [460, 204] width 921 height 408
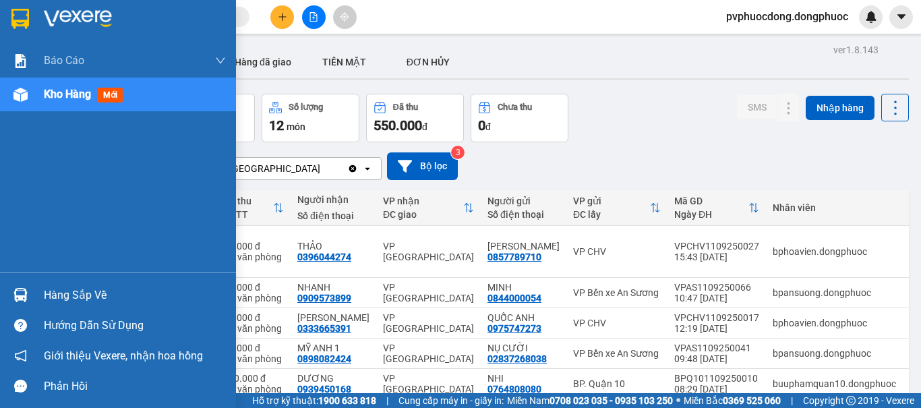
click at [103, 294] on div "Hàng sắp về" at bounding box center [135, 295] width 182 height 20
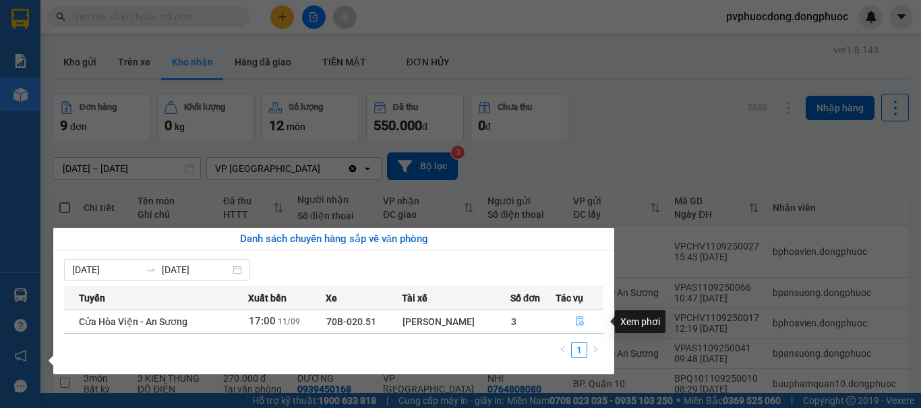
click at [581, 322] on icon "file-done" at bounding box center [580, 321] width 8 height 9
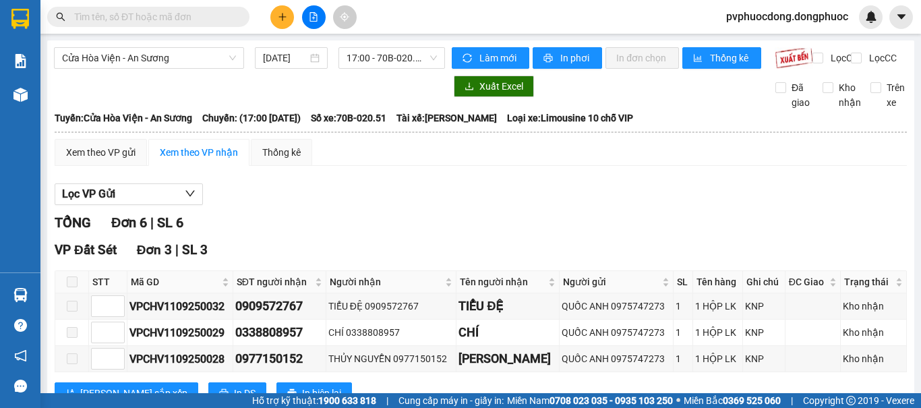
checkbox input "true"
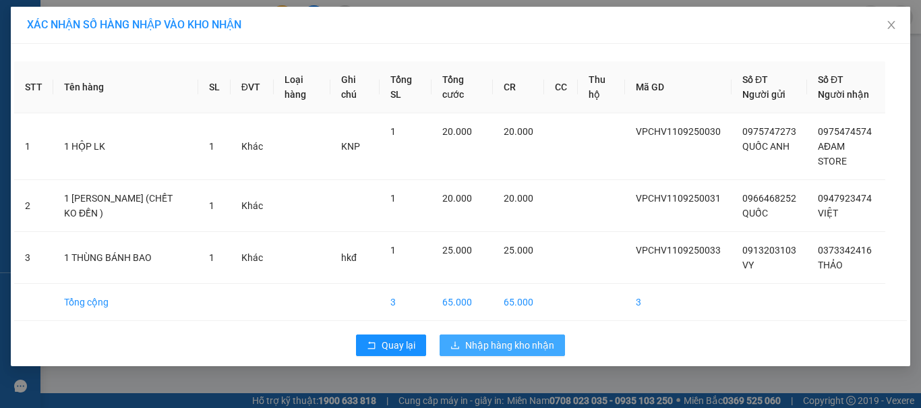
click at [513, 343] on span "Nhập hàng kho nhận" at bounding box center [509, 345] width 89 height 15
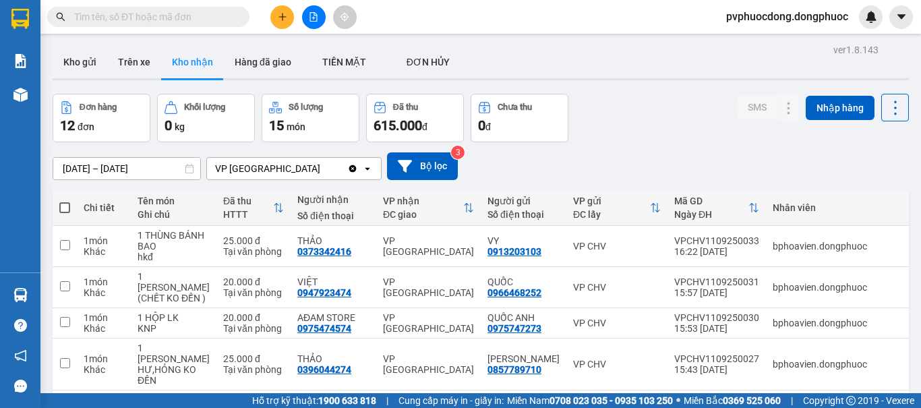
click at [194, 17] on input "text" at bounding box center [153, 16] width 159 height 15
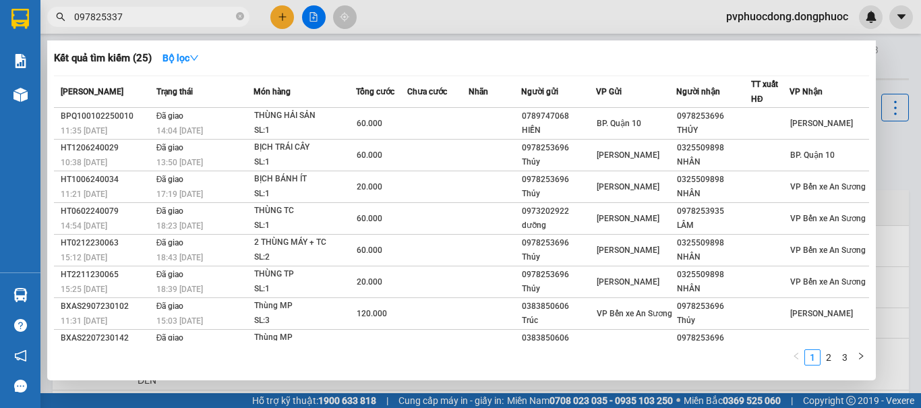
type input "0978253379"
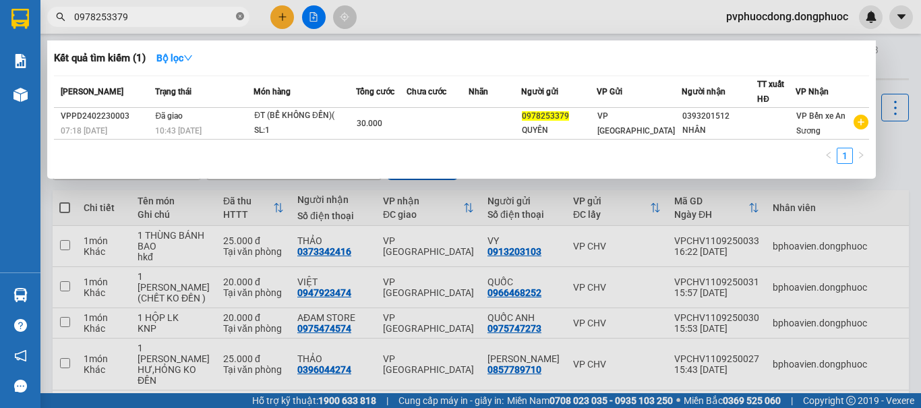
click at [239, 17] on icon "close-circle" at bounding box center [240, 16] width 8 height 8
